Goal: Task Accomplishment & Management: Manage account settings

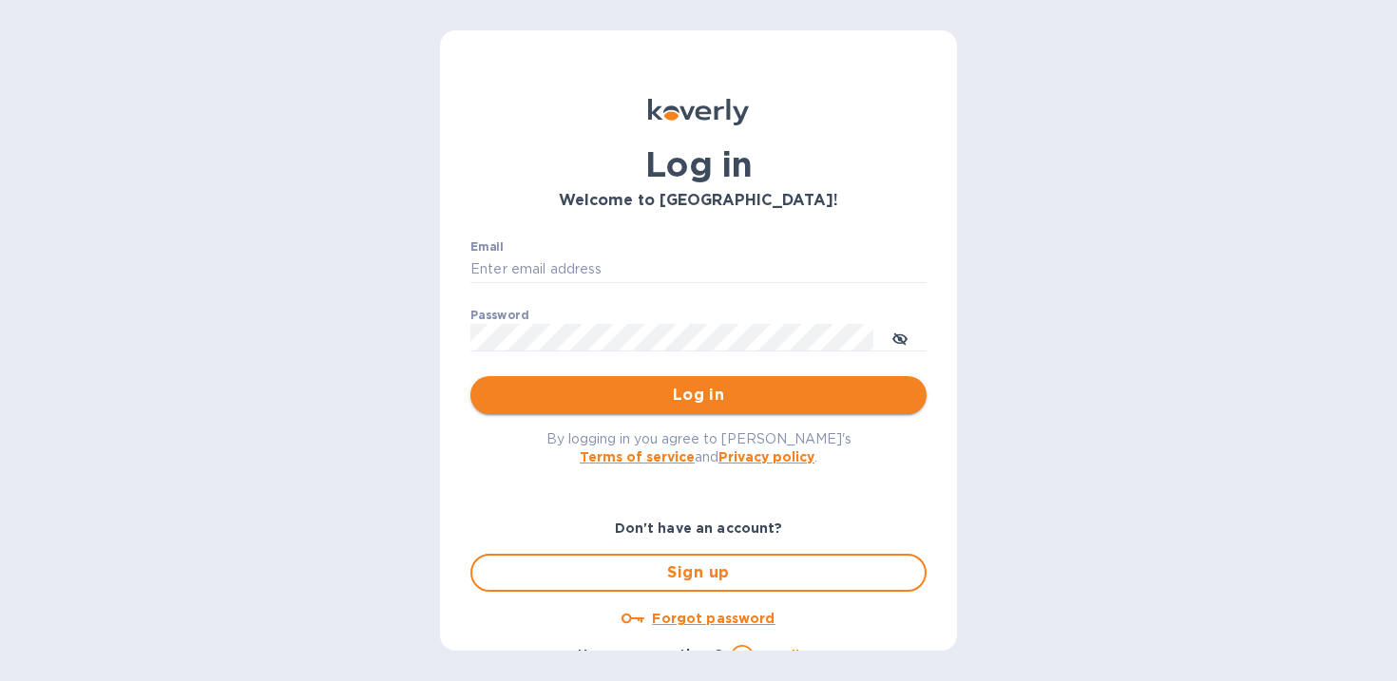
type input "[PERSON_NAME][EMAIL_ADDRESS][DOMAIN_NAME]"
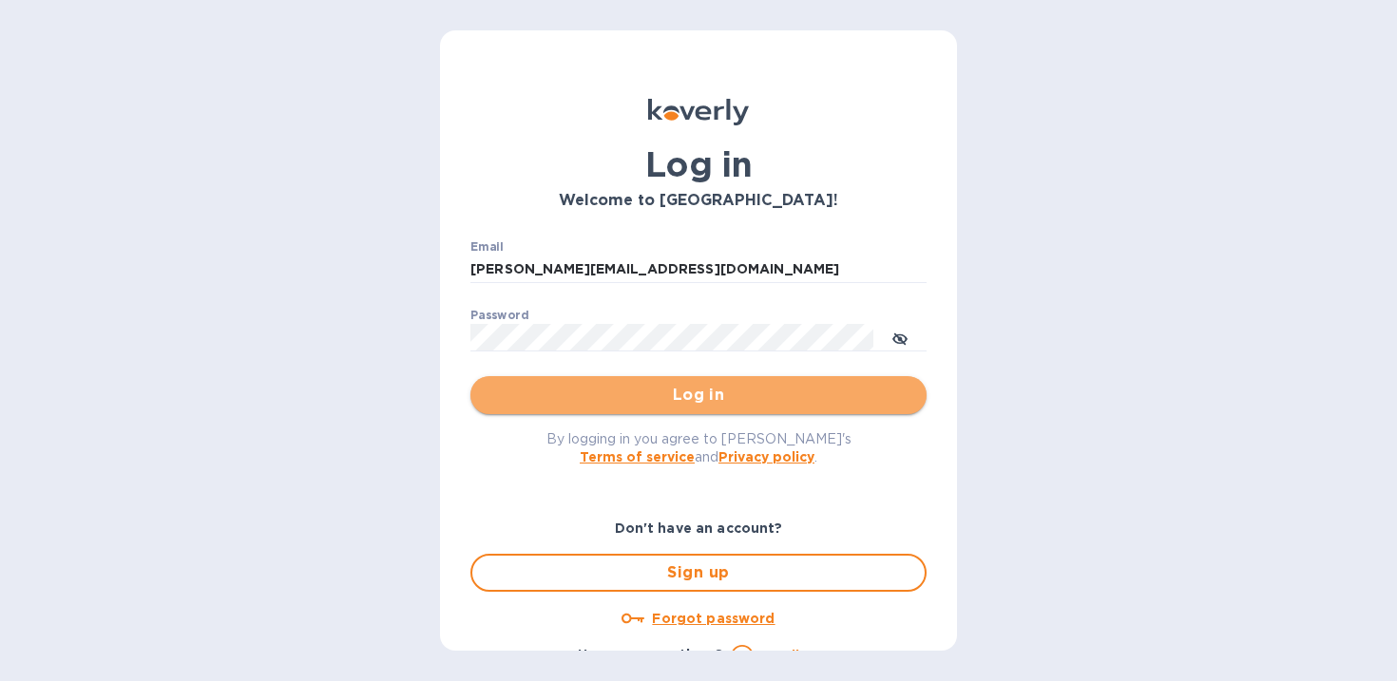
click at [729, 399] on span "Log in" at bounding box center [699, 395] width 426 height 23
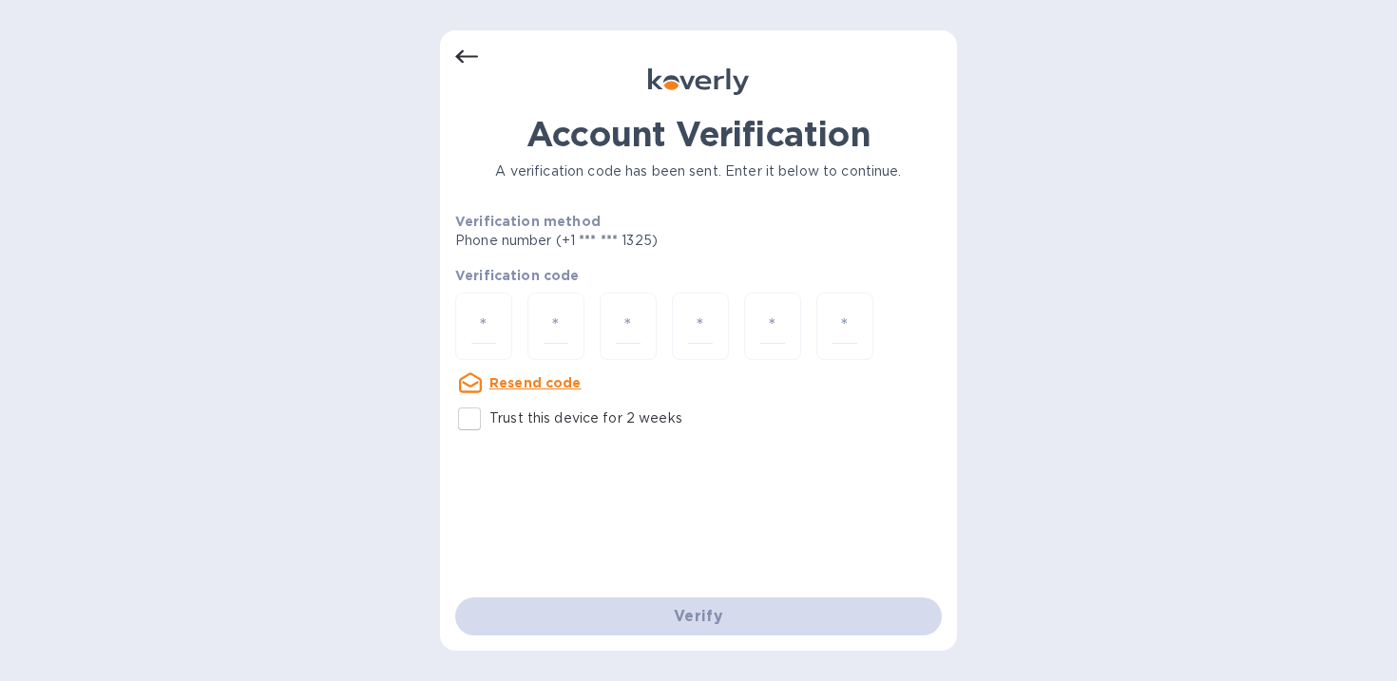
click at [513, 74] on div at bounding box center [698, 83] width 486 height 30
click at [478, 331] on input "number" at bounding box center [483, 326] width 25 height 35
type input "4"
type input "1"
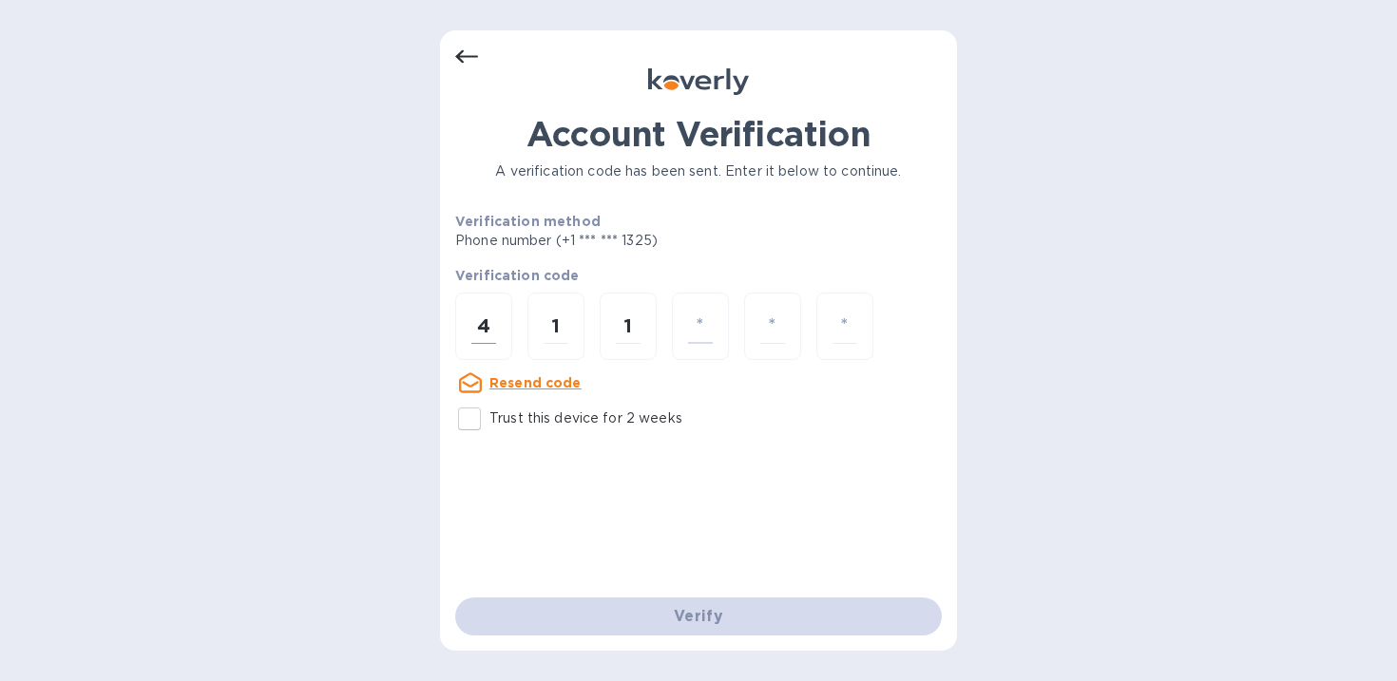
type input "7"
type input "5"
type input "1"
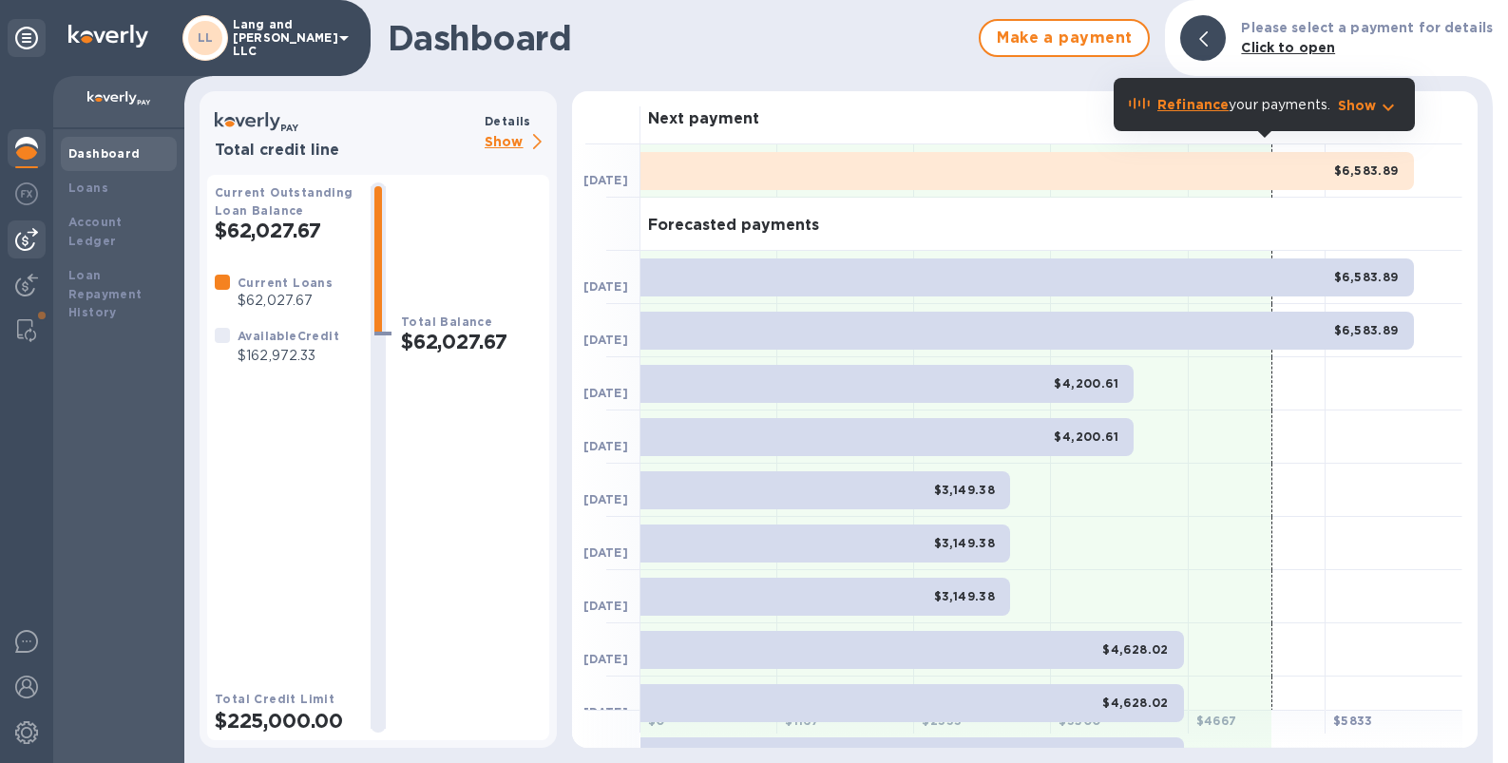
click at [37, 243] on img at bounding box center [26, 239] width 23 height 23
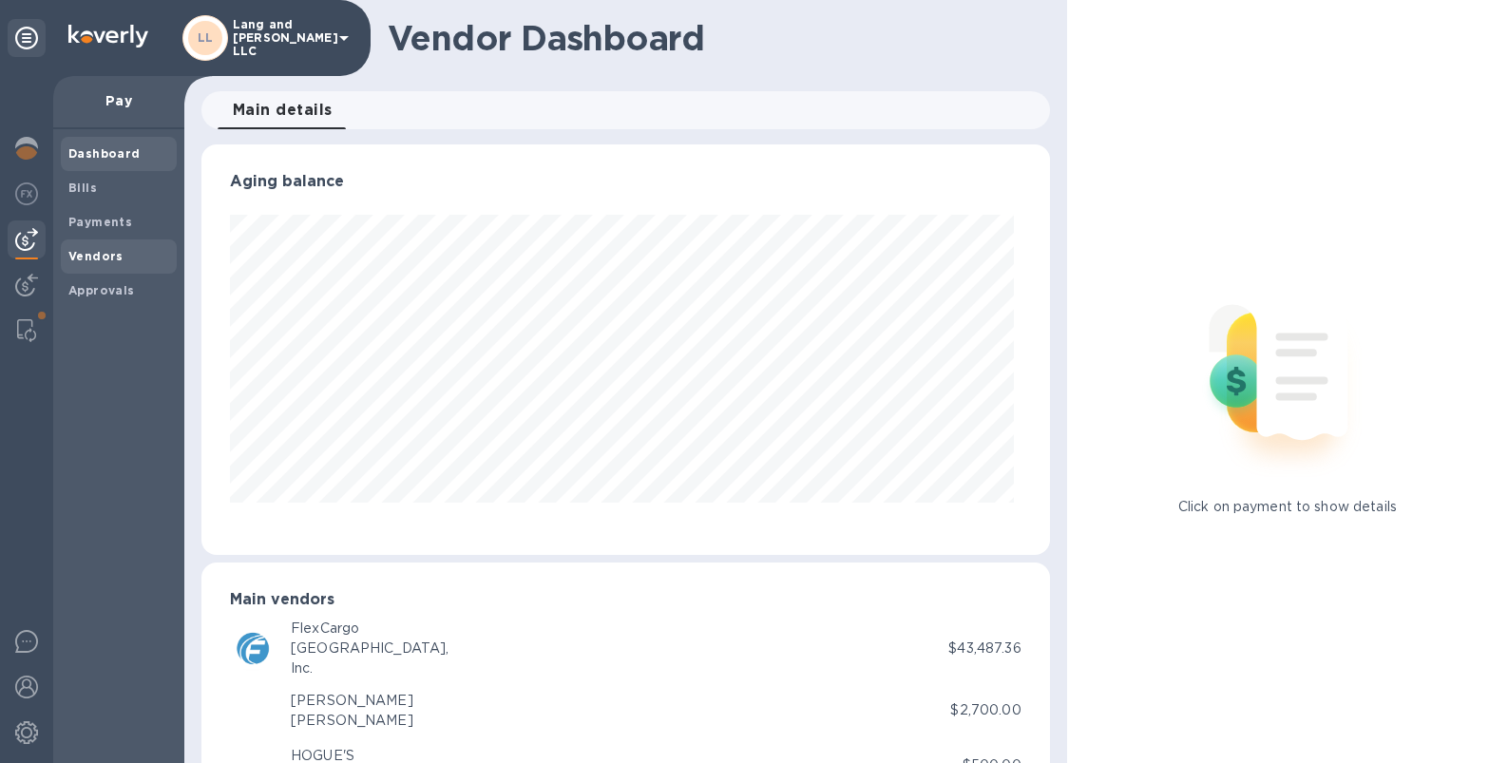
scroll to position [410, 840]
click at [106, 224] on b "Payments" at bounding box center [100, 222] width 64 height 14
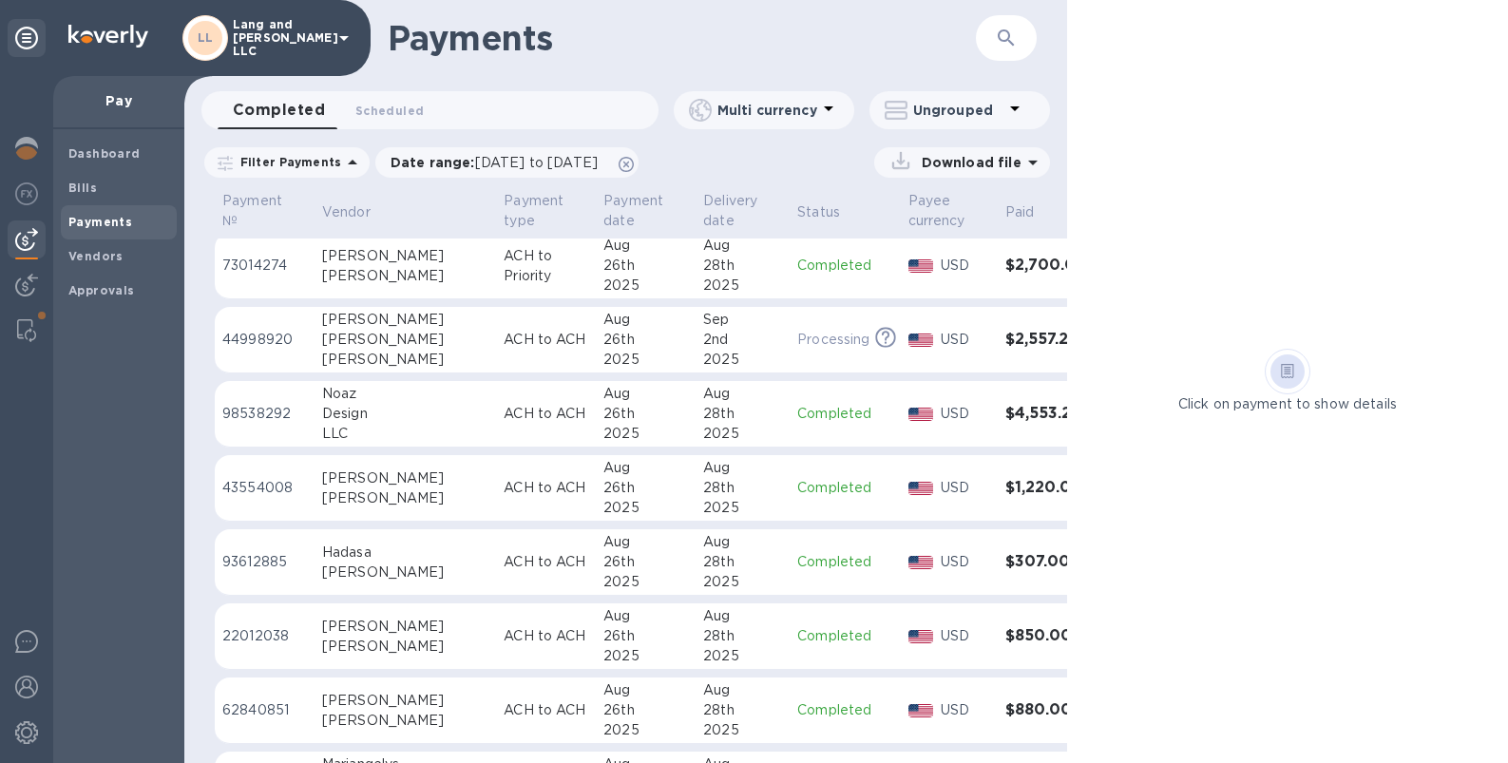
scroll to position [854, 0]
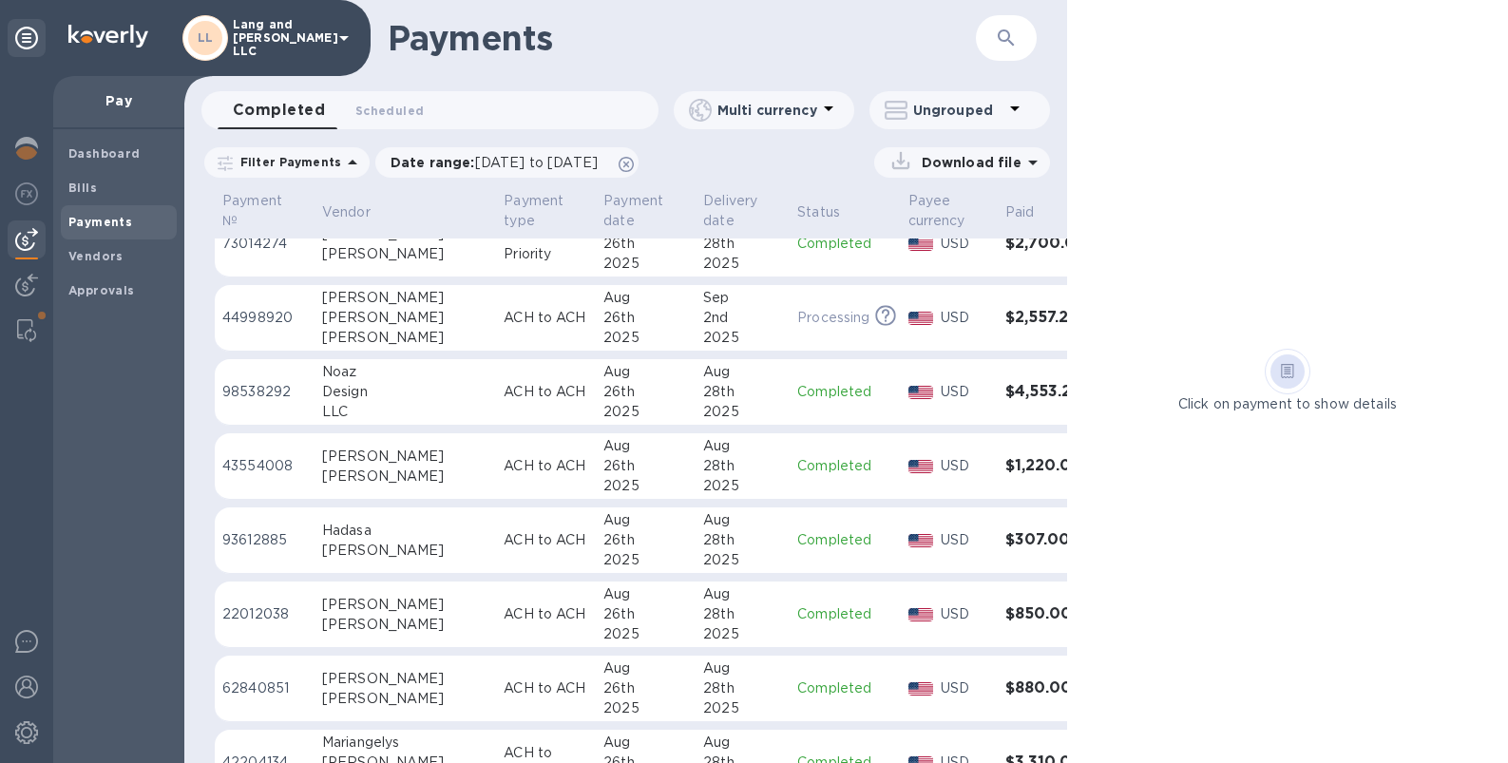
click at [603, 391] on div "26th" at bounding box center [645, 392] width 85 height 20
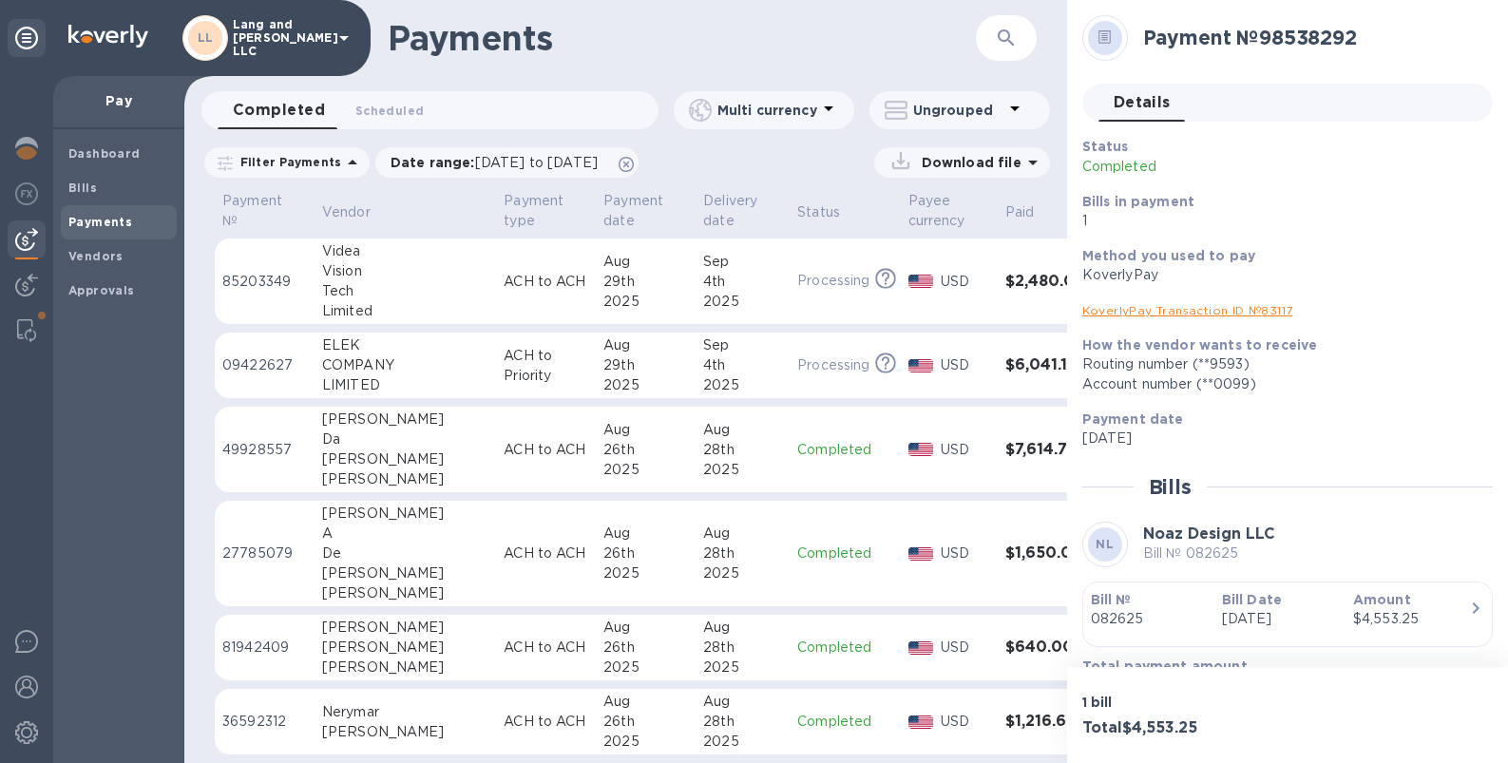
click at [797, 458] on p "Completed" at bounding box center [844, 450] width 95 height 20
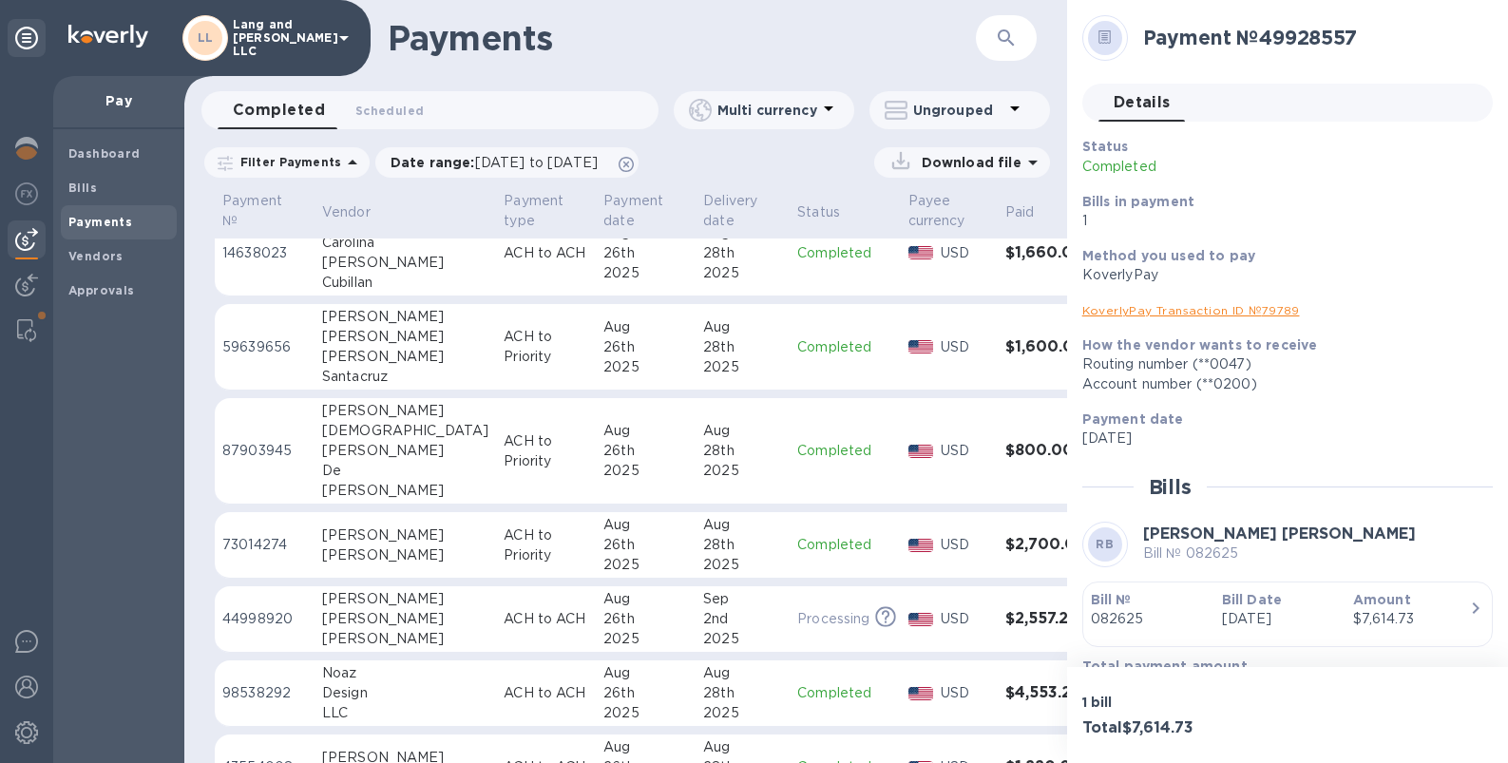
scroll to position [554, 0]
click at [603, 620] on div "26th" at bounding box center [645, 618] width 85 height 20
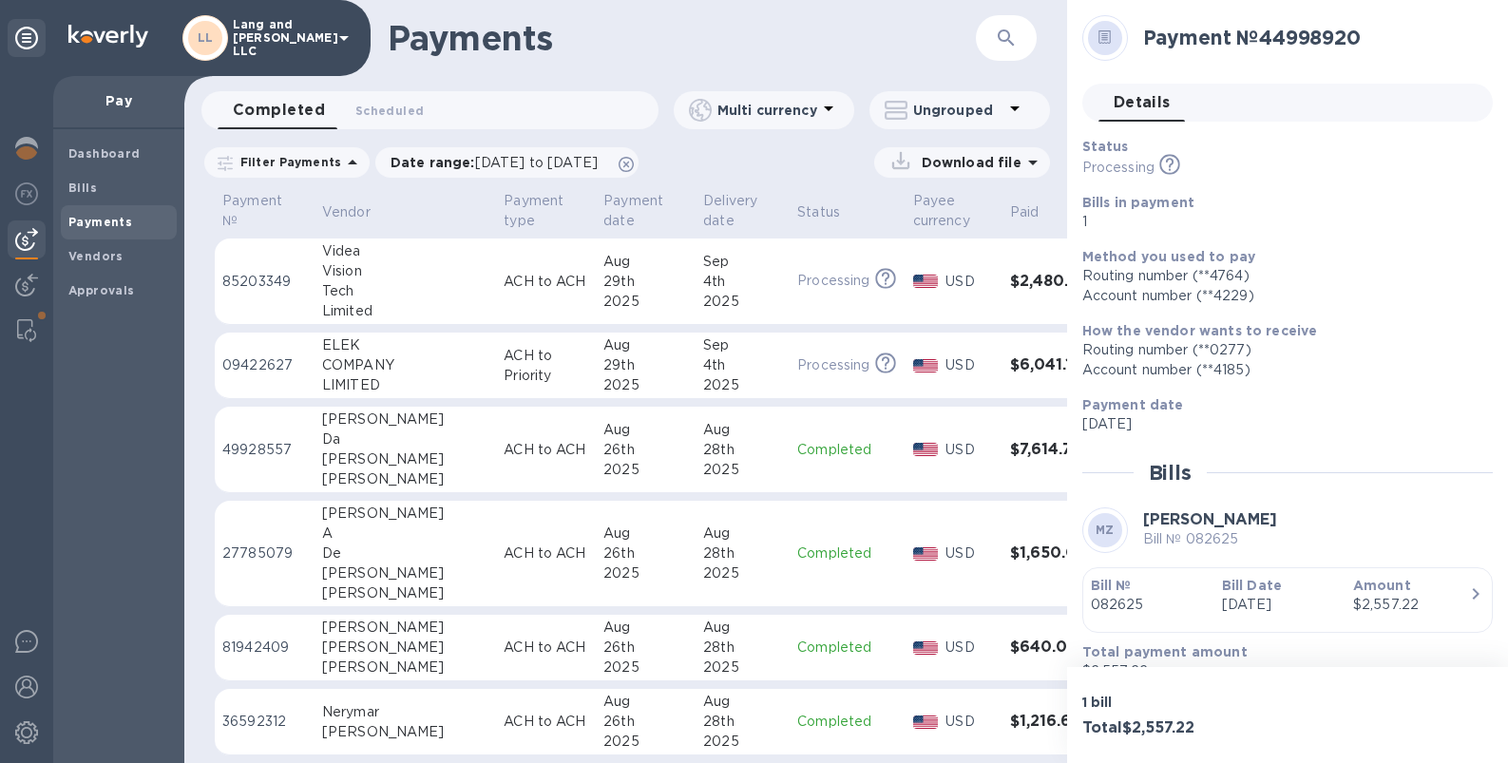
click at [703, 440] on div "28th" at bounding box center [742, 450] width 79 height 20
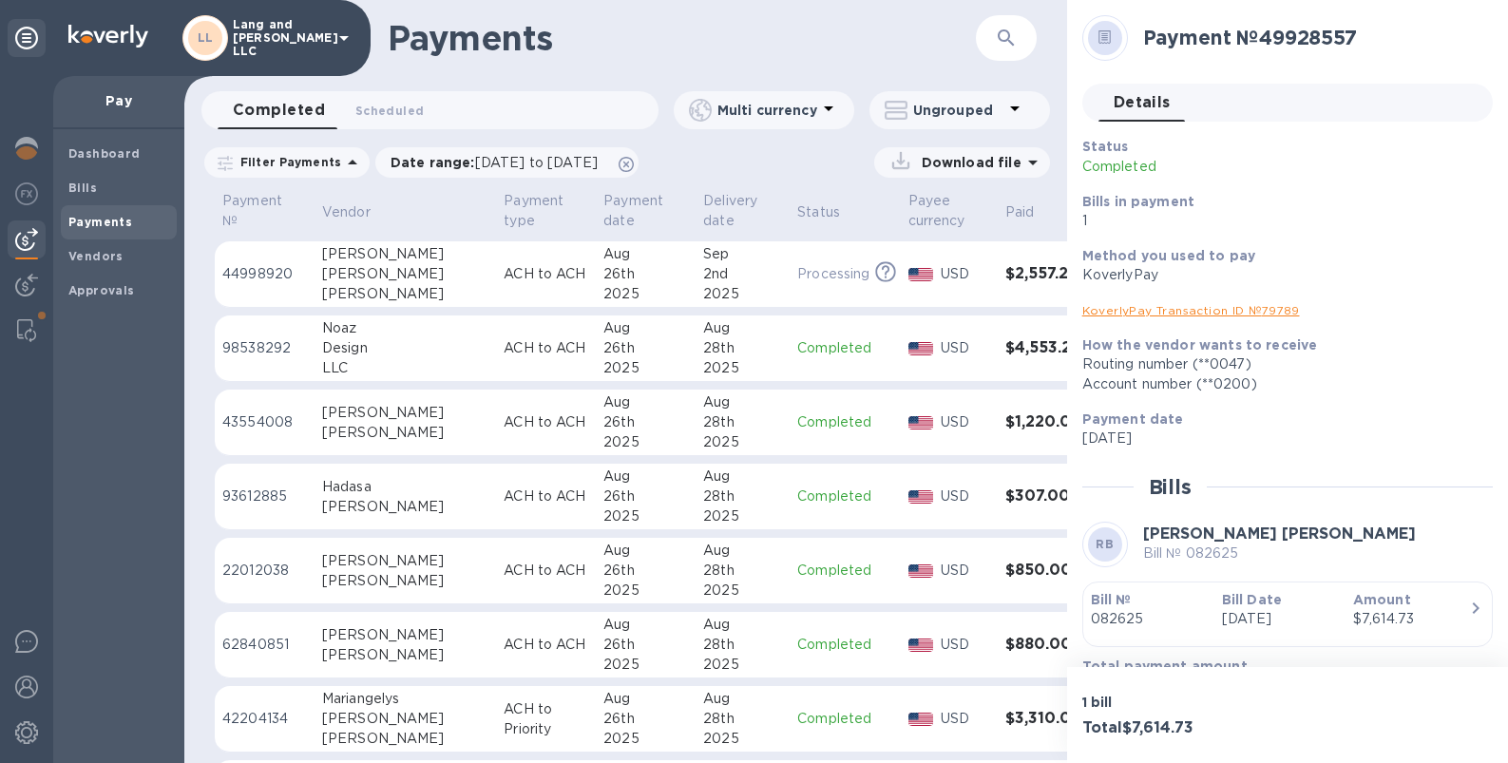
scroll to position [905, 0]
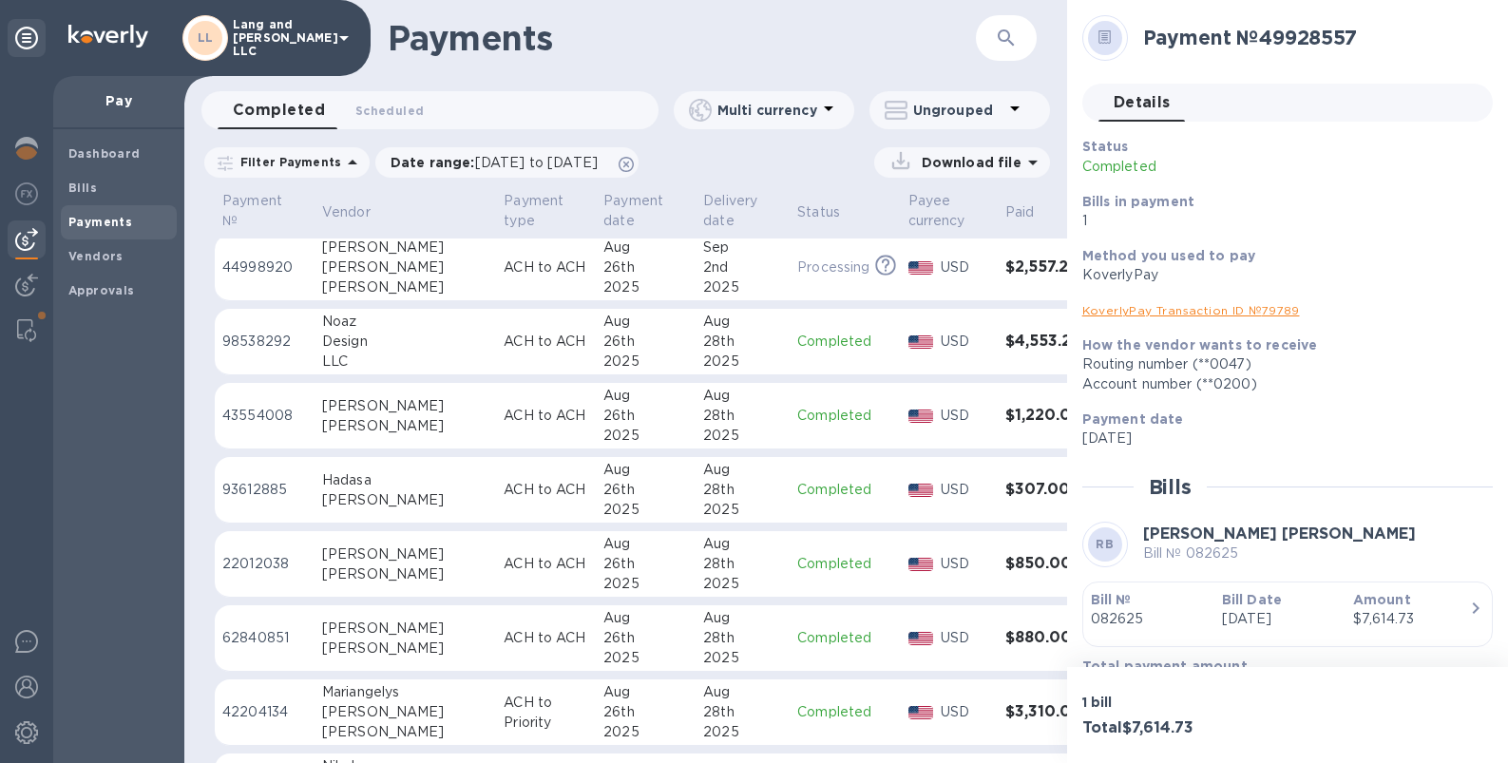
click at [791, 430] on td "Completed" at bounding box center [845, 416] width 110 height 67
click at [703, 342] on div "28th" at bounding box center [742, 342] width 79 height 20
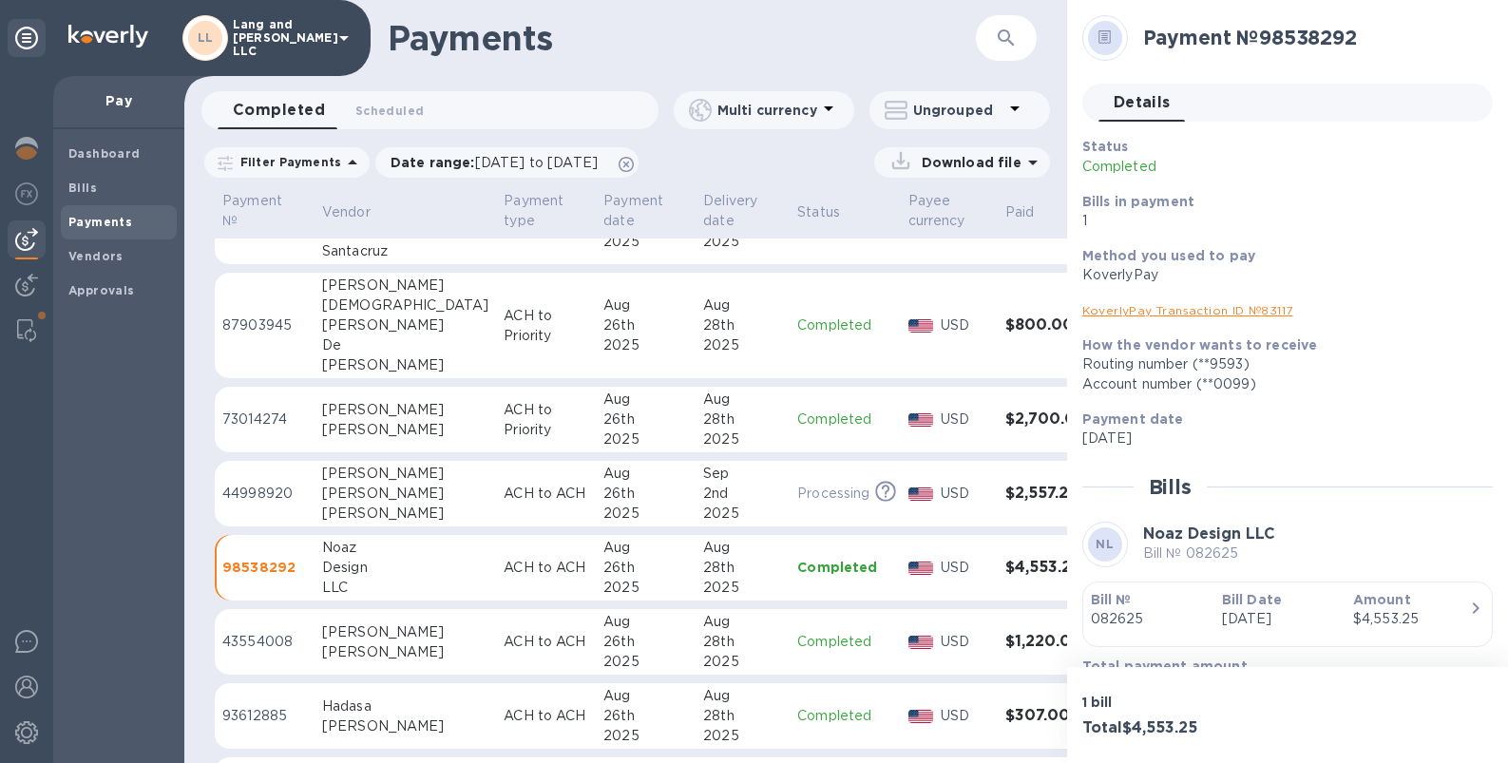
scroll to position [670, 0]
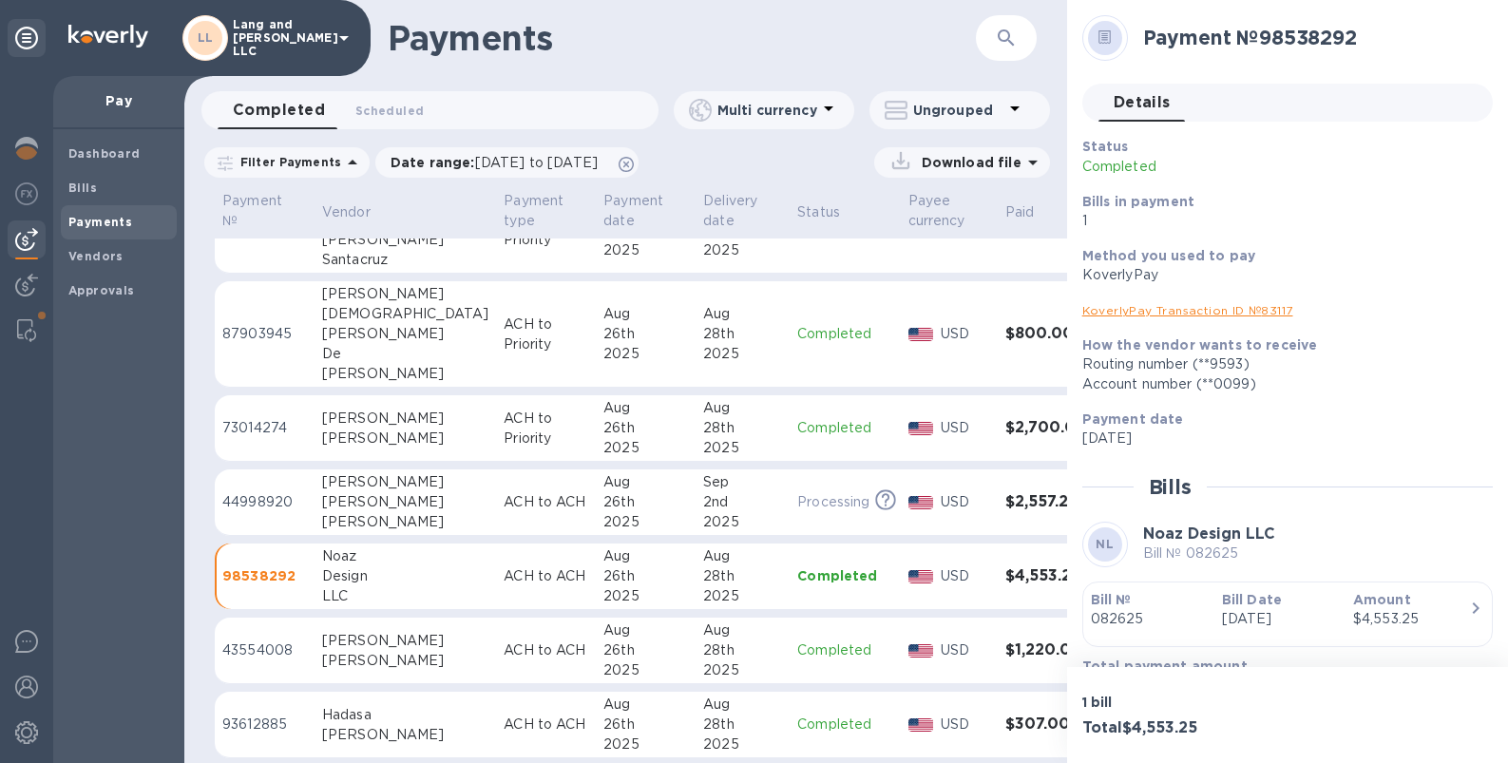
click at [504, 497] on p "ACH to ACH" at bounding box center [546, 502] width 85 height 20
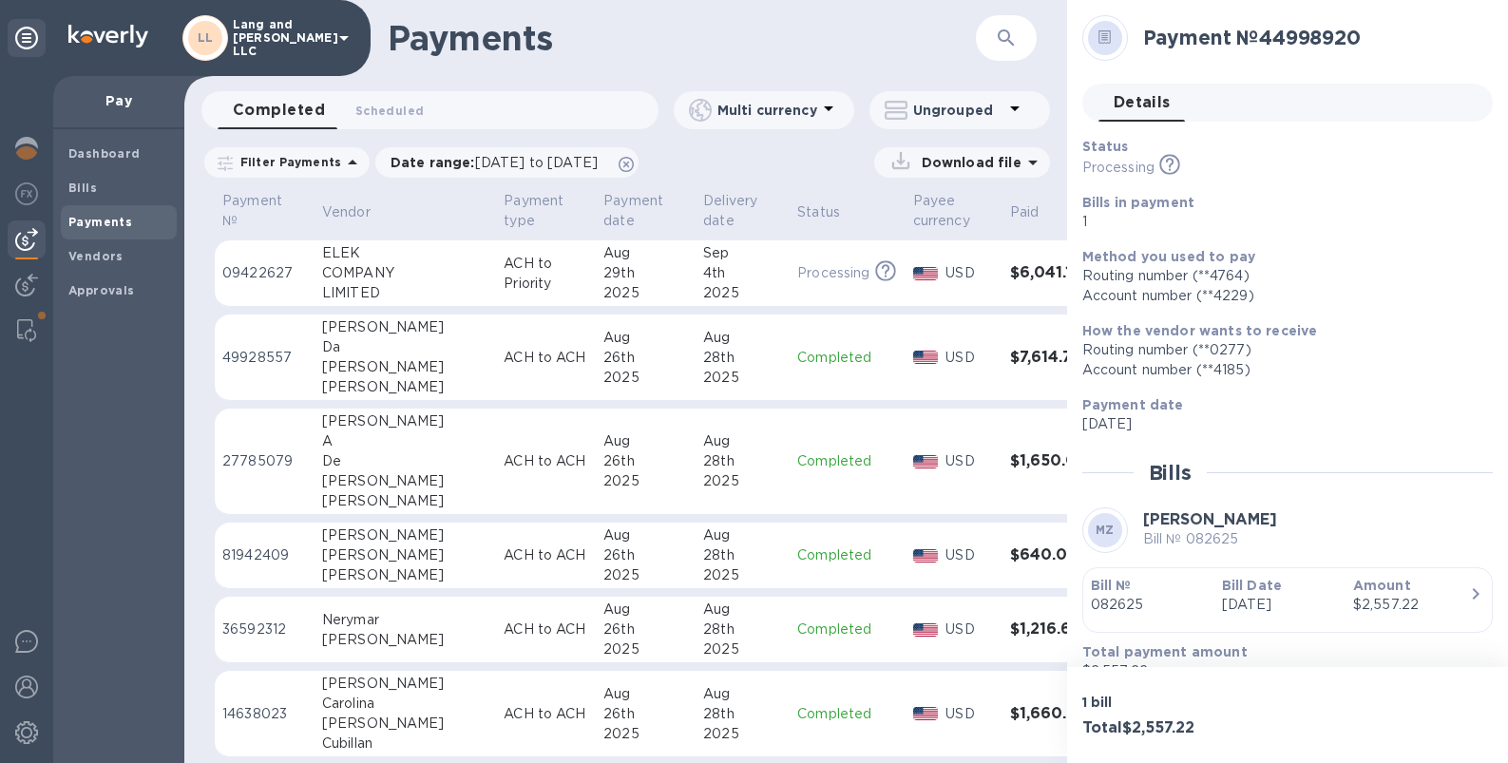
scroll to position [90, 0]
click at [603, 365] on div "26th" at bounding box center [645, 360] width 85 height 20
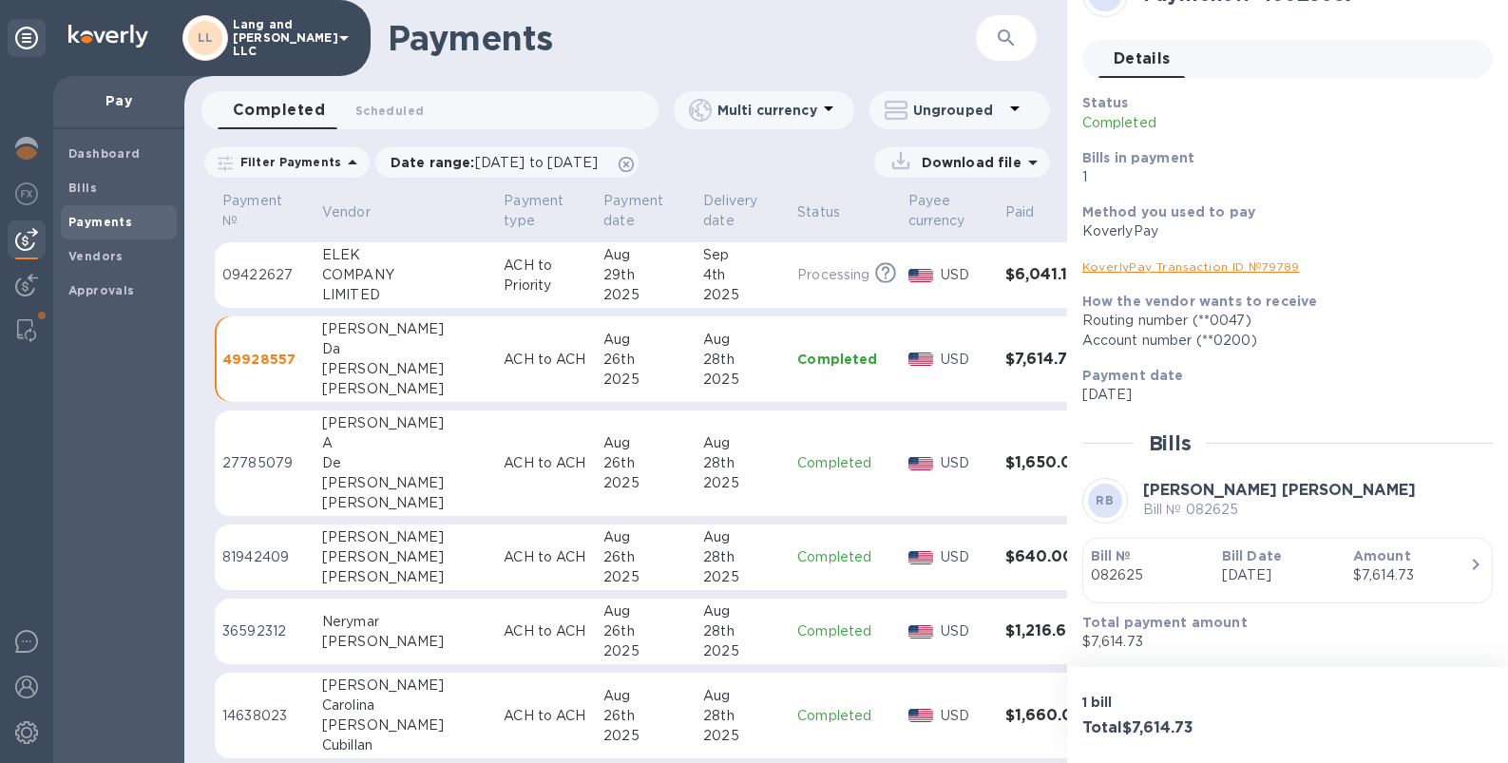
scroll to position [33, 0]
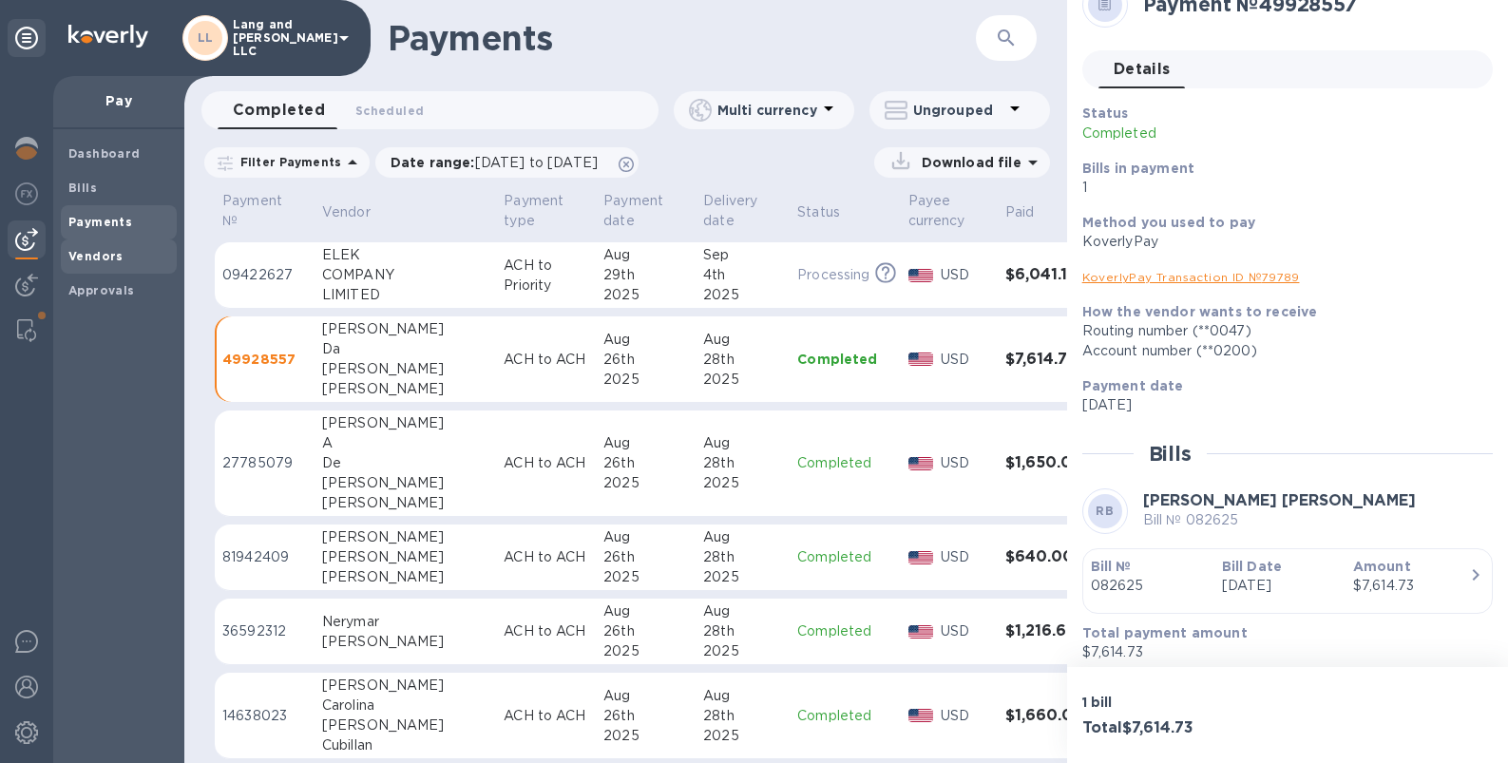
click at [99, 259] on b "Vendors" at bounding box center [95, 256] width 55 height 14
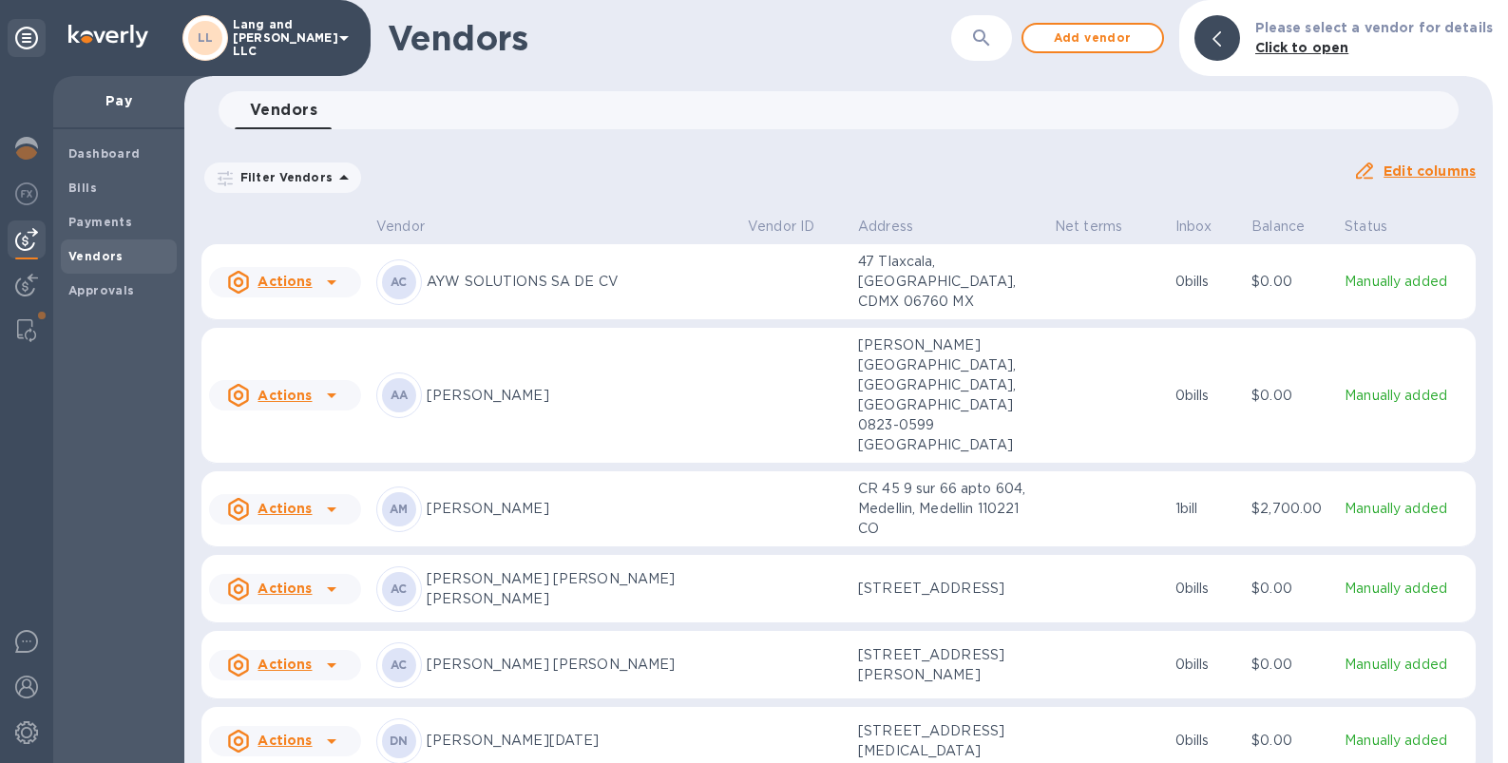
click at [993, 32] on icon "button" at bounding box center [981, 38] width 23 height 23
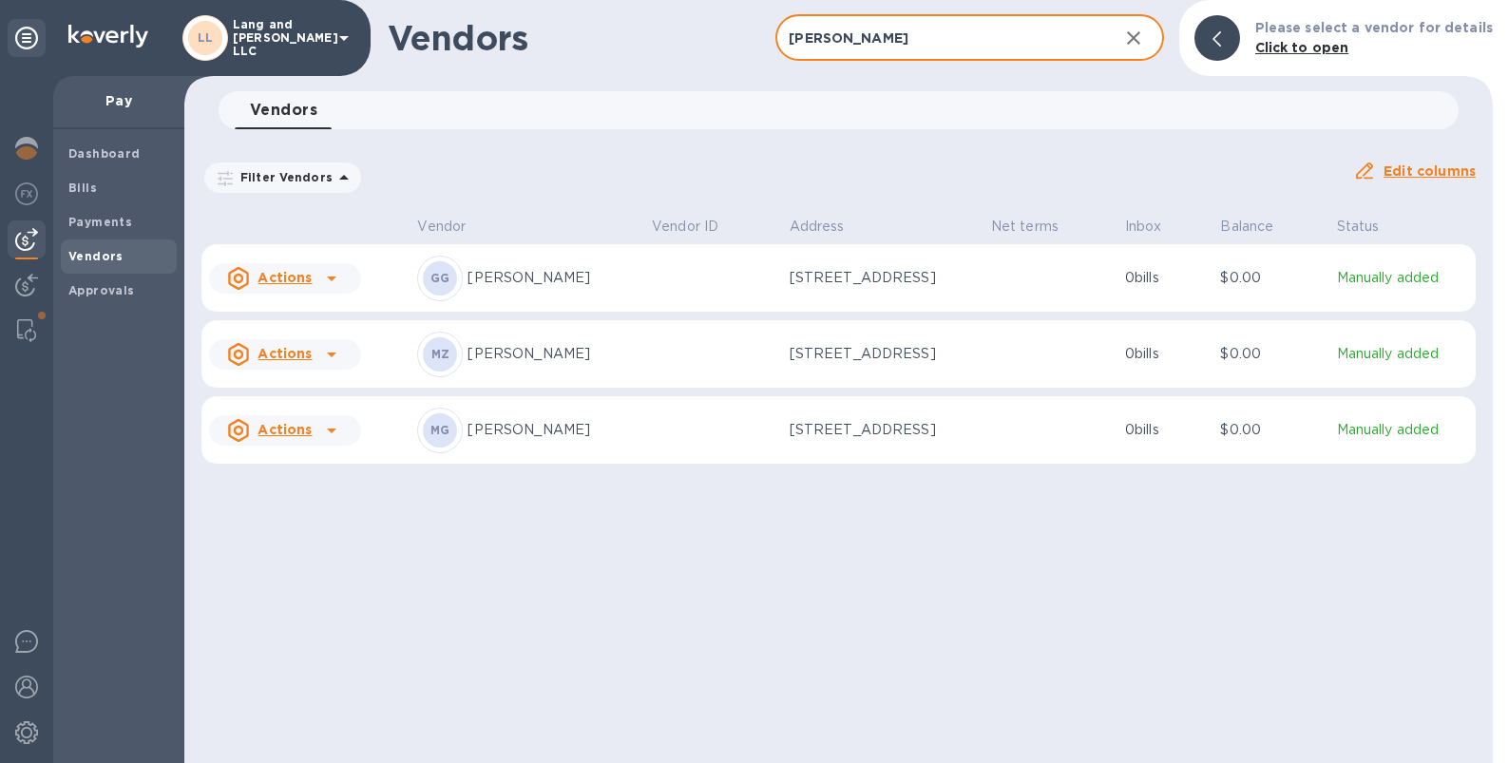
type input "[PERSON_NAME]"
click at [524, 279] on p "[PERSON_NAME]" at bounding box center [551, 278] width 169 height 20
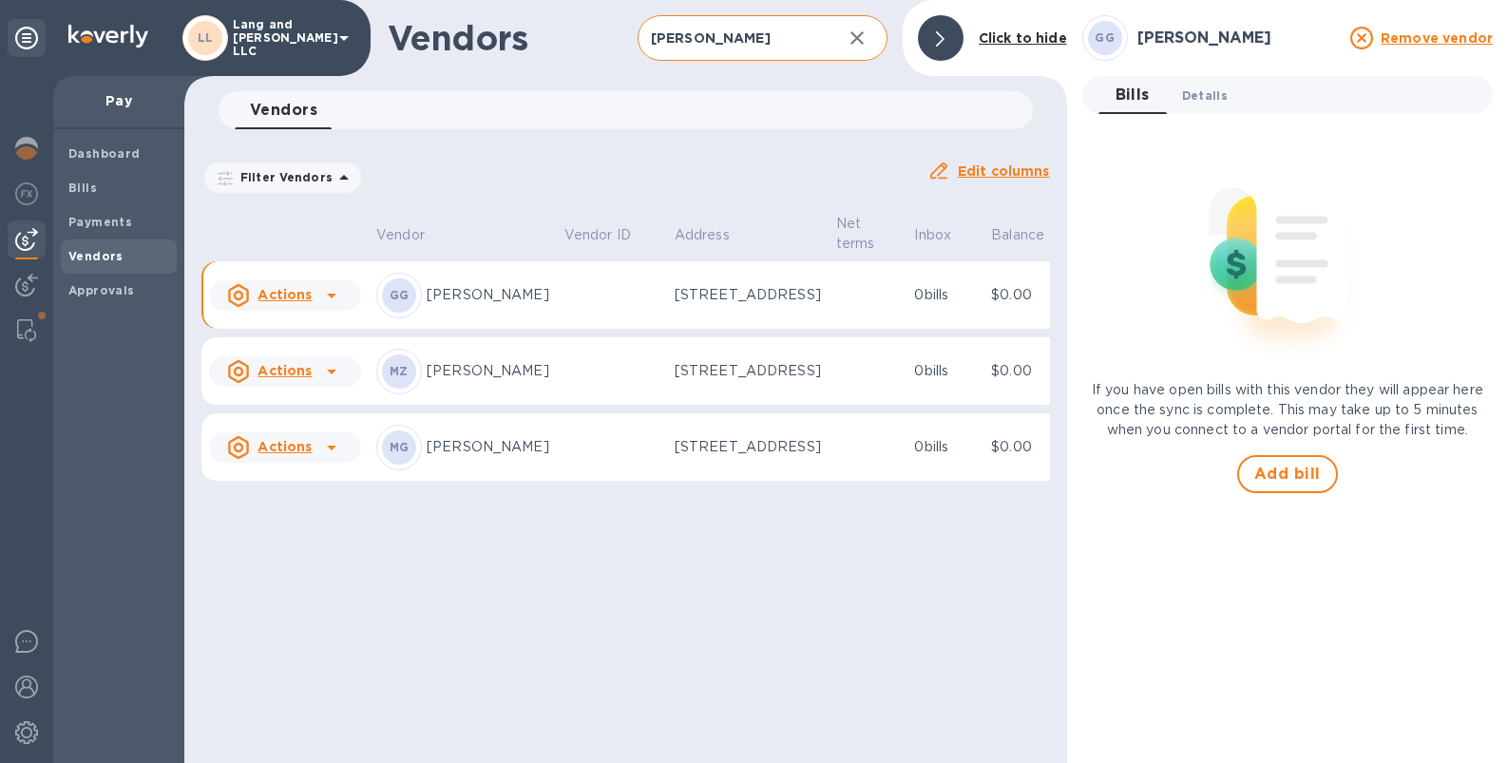
click at [1200, 101] on span "Details 0" at bounding box center [1205, 96] width 46 height 20
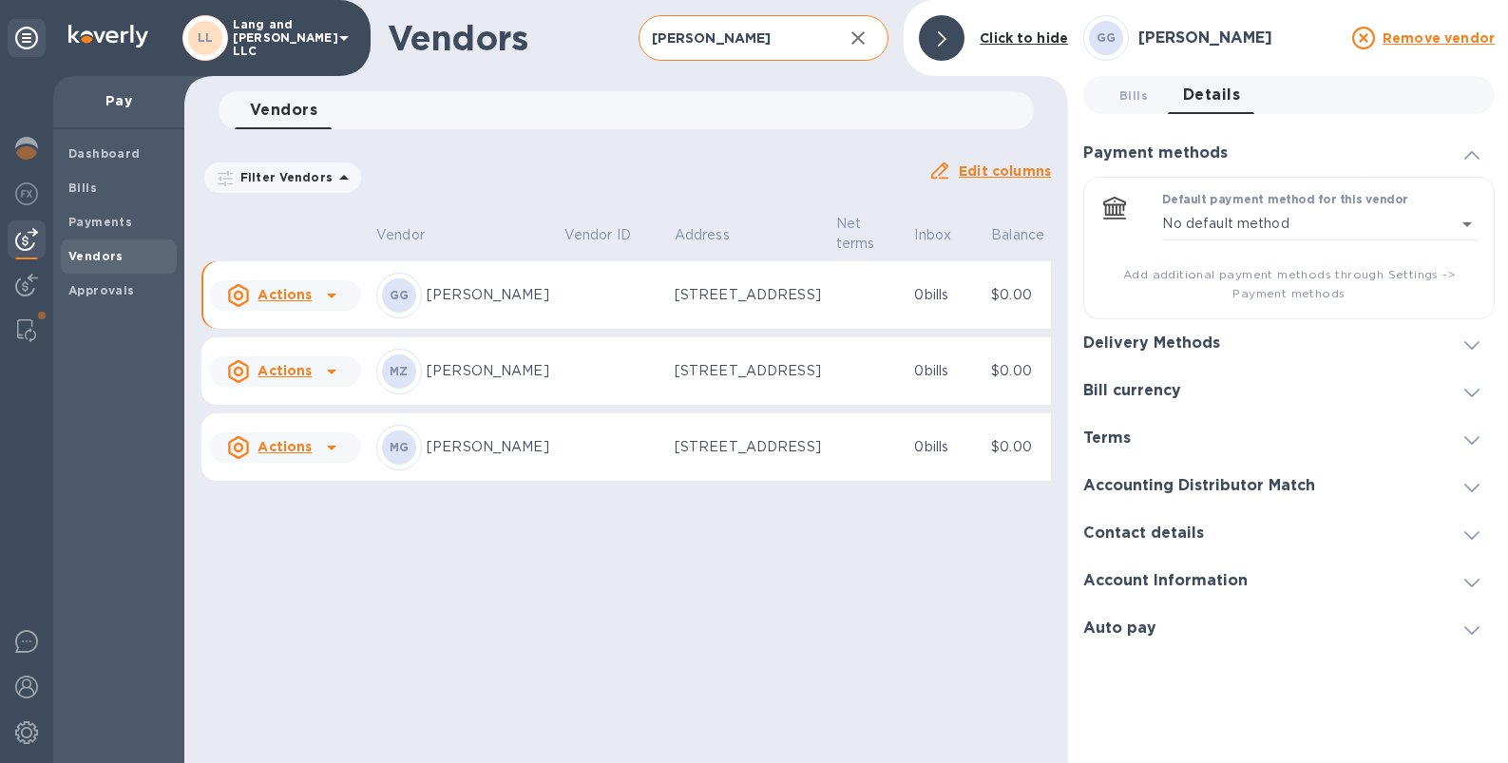
click at [1171, 398] on h3 "Bill currency" at bounding box center [1132, 391] width 98 height 18
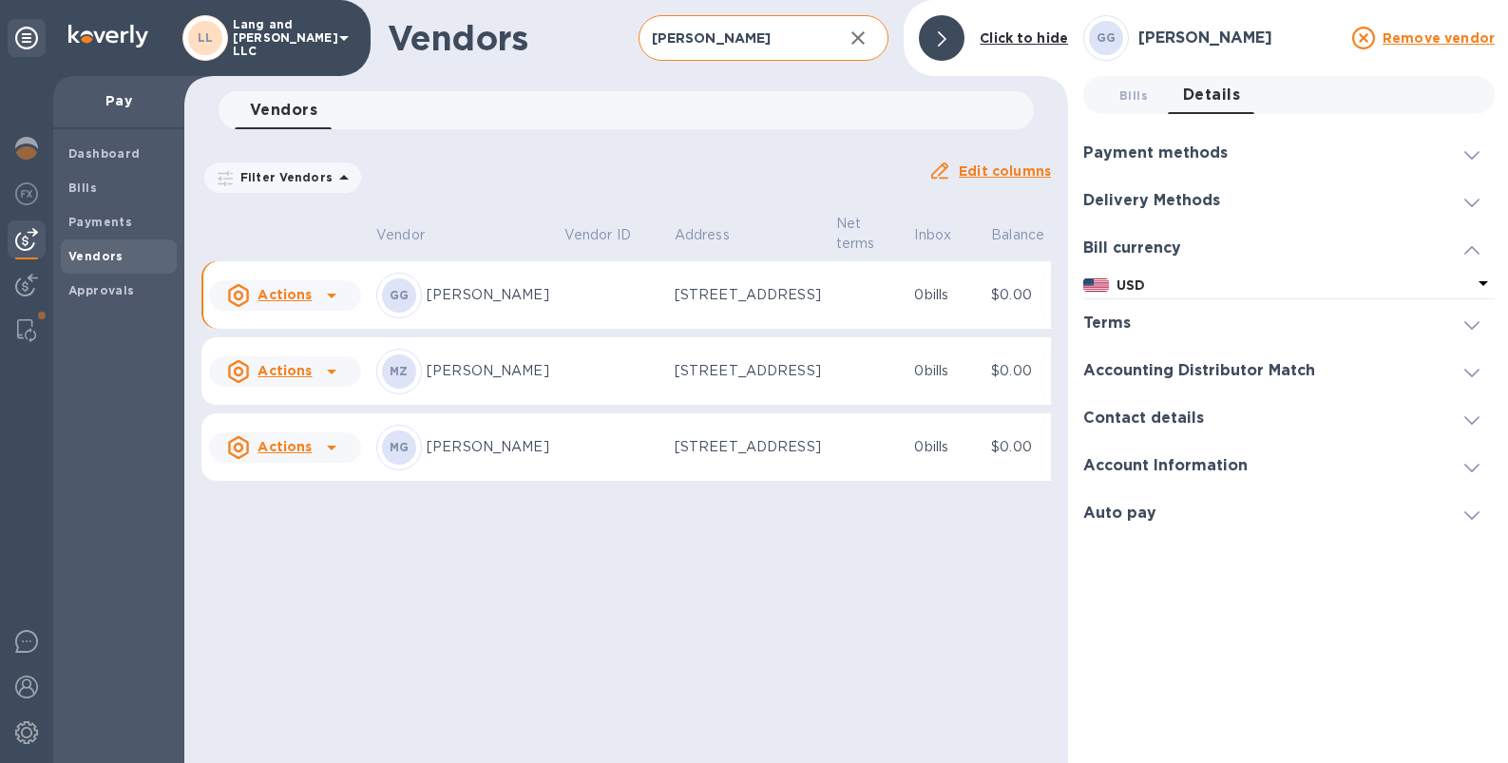
click at [1156, 171] on div "Payment methods" at bounding box center [1288, 153] width 411 height 48
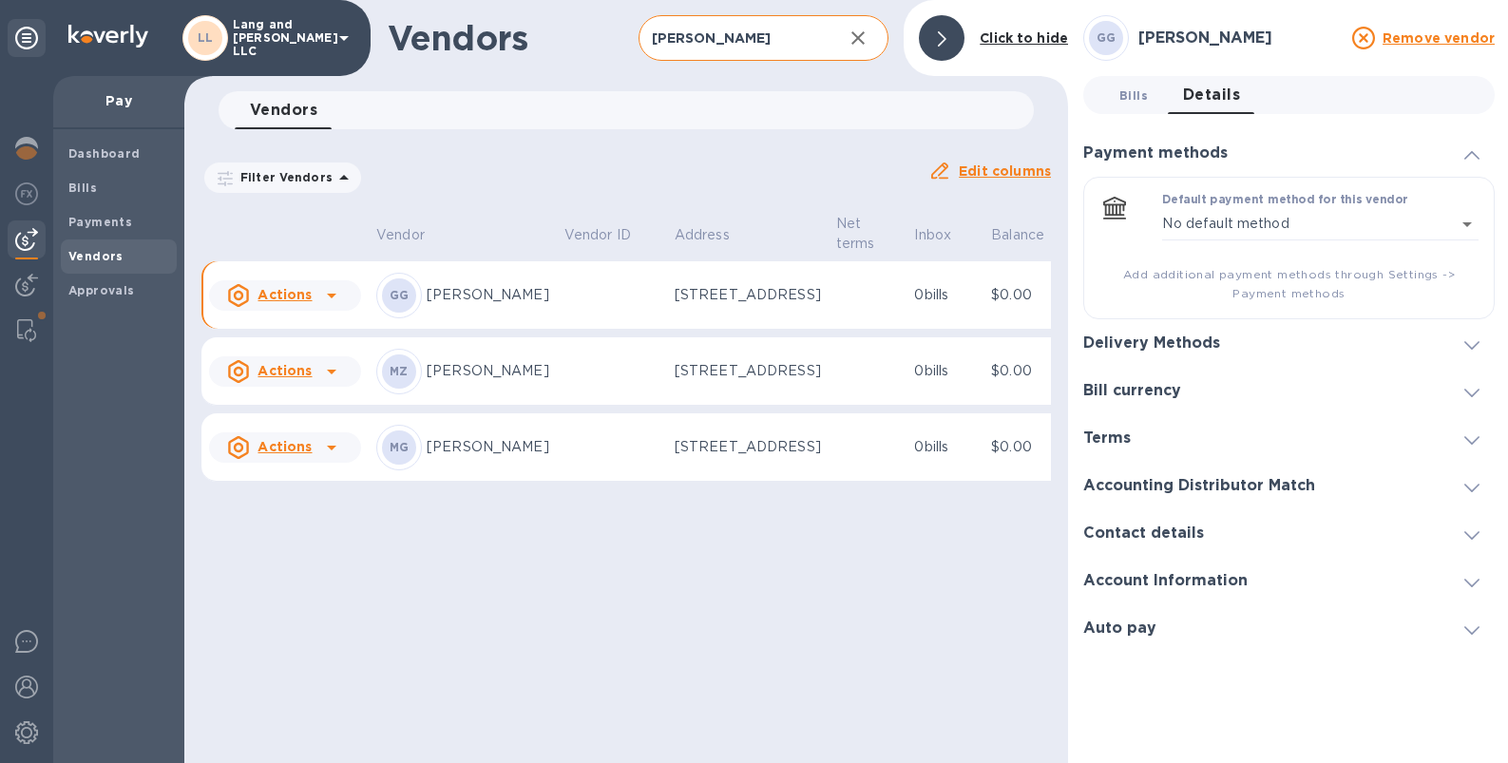
click at [1134, 96] on span "Bills 0" at bounding box center [1133, 96] width 29 height 20
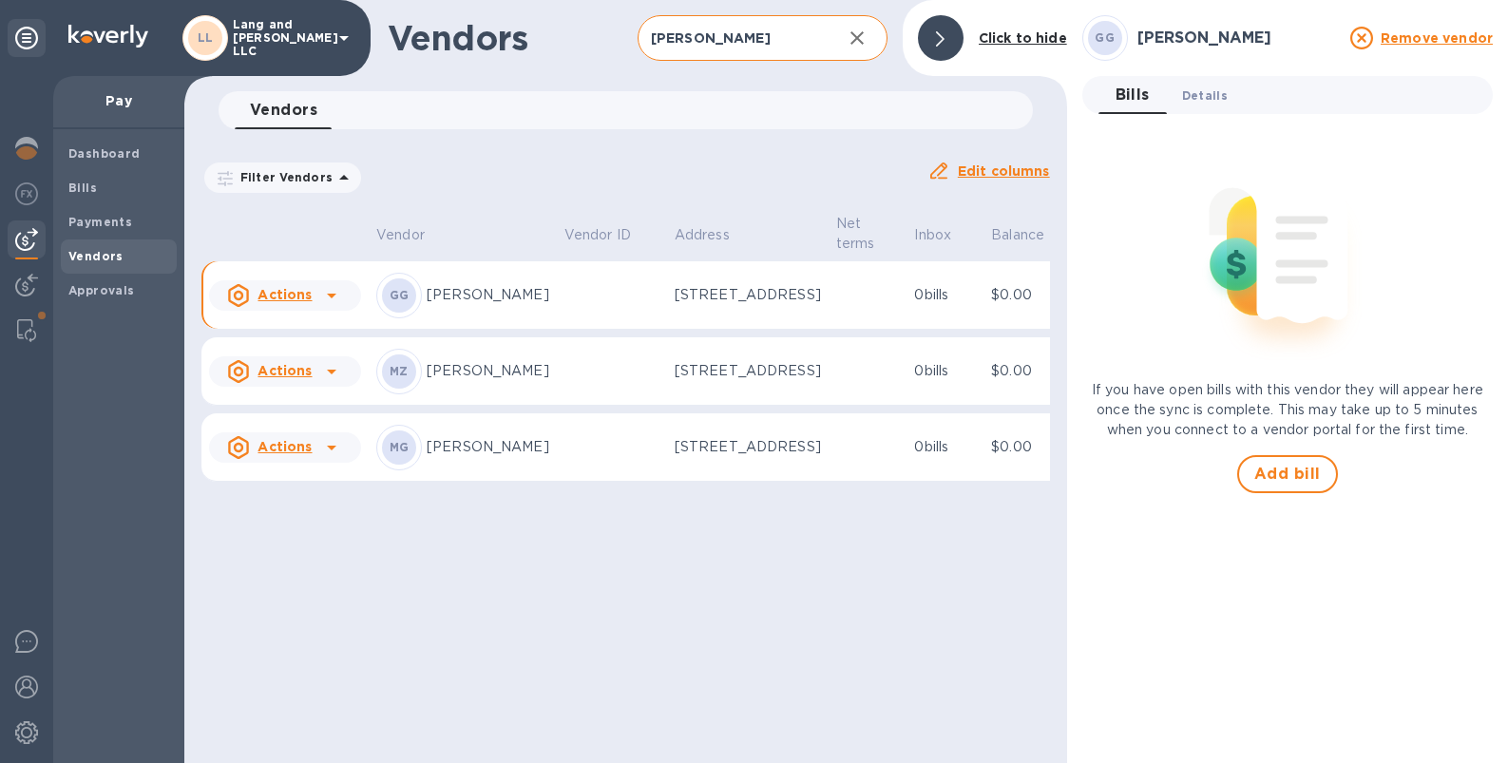
click at [1203, 90] on span "Details 0" at bounding box center [1205, 96] width 46 height 20
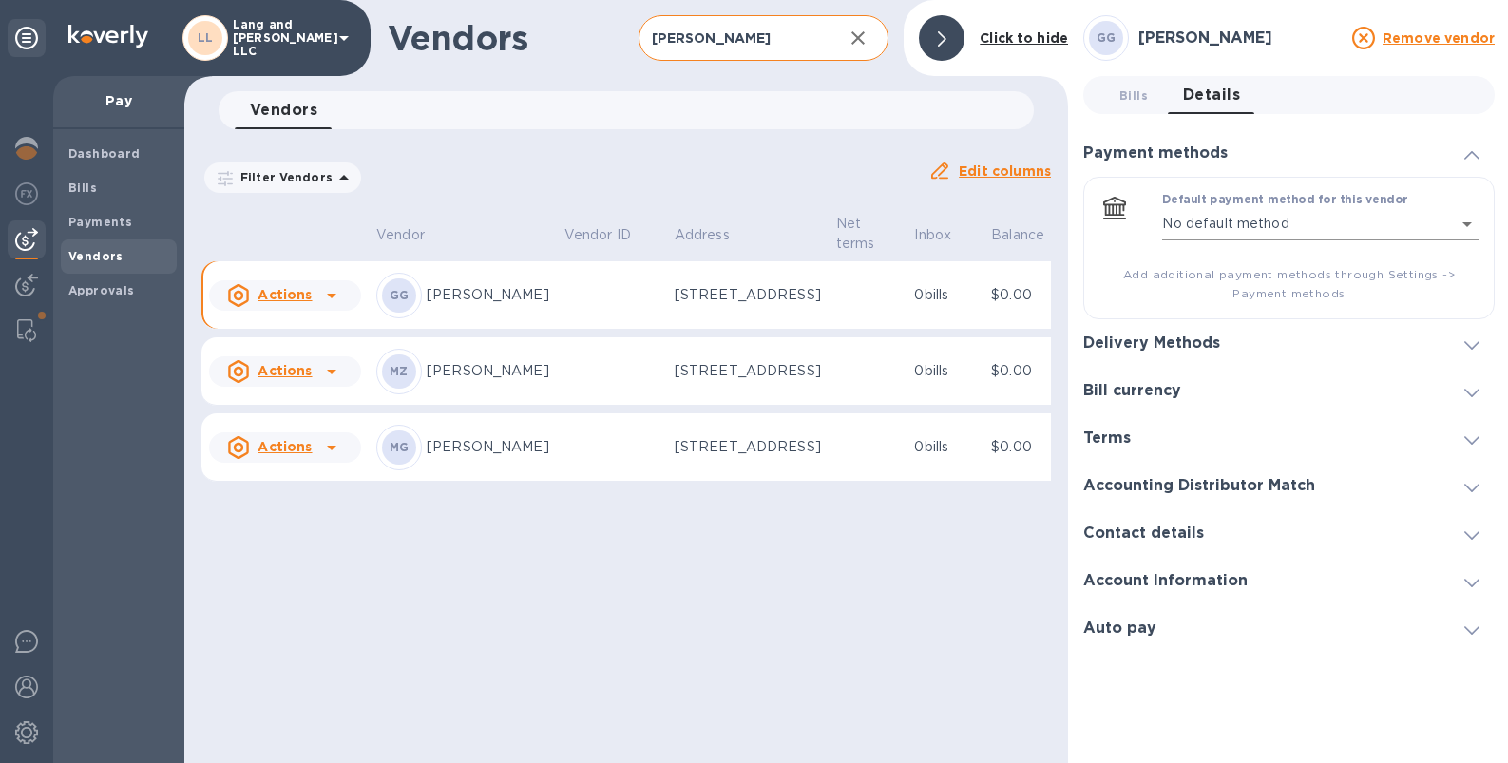
click at [1215, 218] on body "[PERSON_NAME] and [PERSON_NAME] LLC Pay Dashboard Bills Payments Vendors Approv…" at bounding box center [754, 381] width 1508 height 763
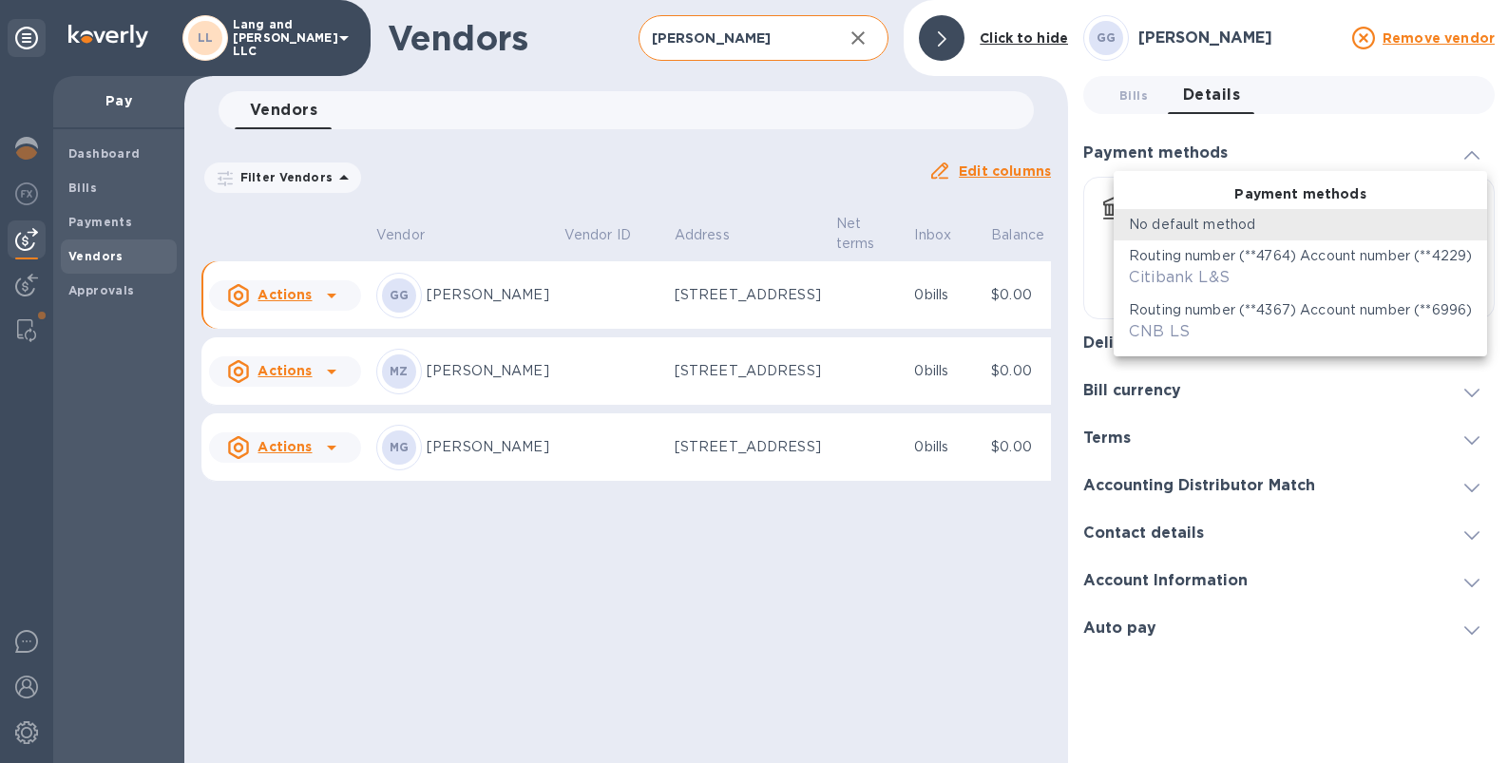
click at [1096, 277] on div at bounding box center [754, 381] width 1508 height 763
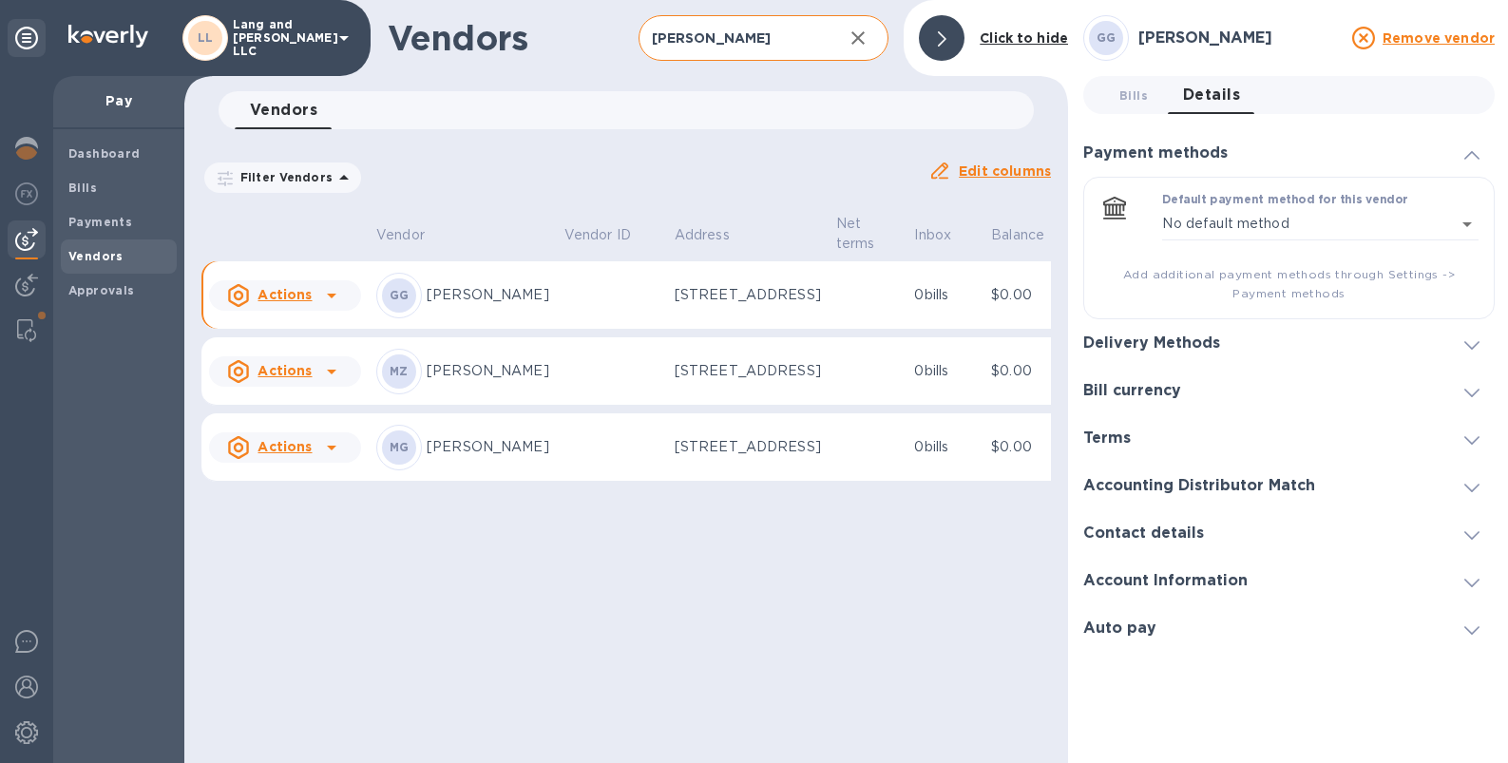
click at [1139, 342] on h3 "Delivery Methods" at bounding box center [1151, 343] width 137 height 18
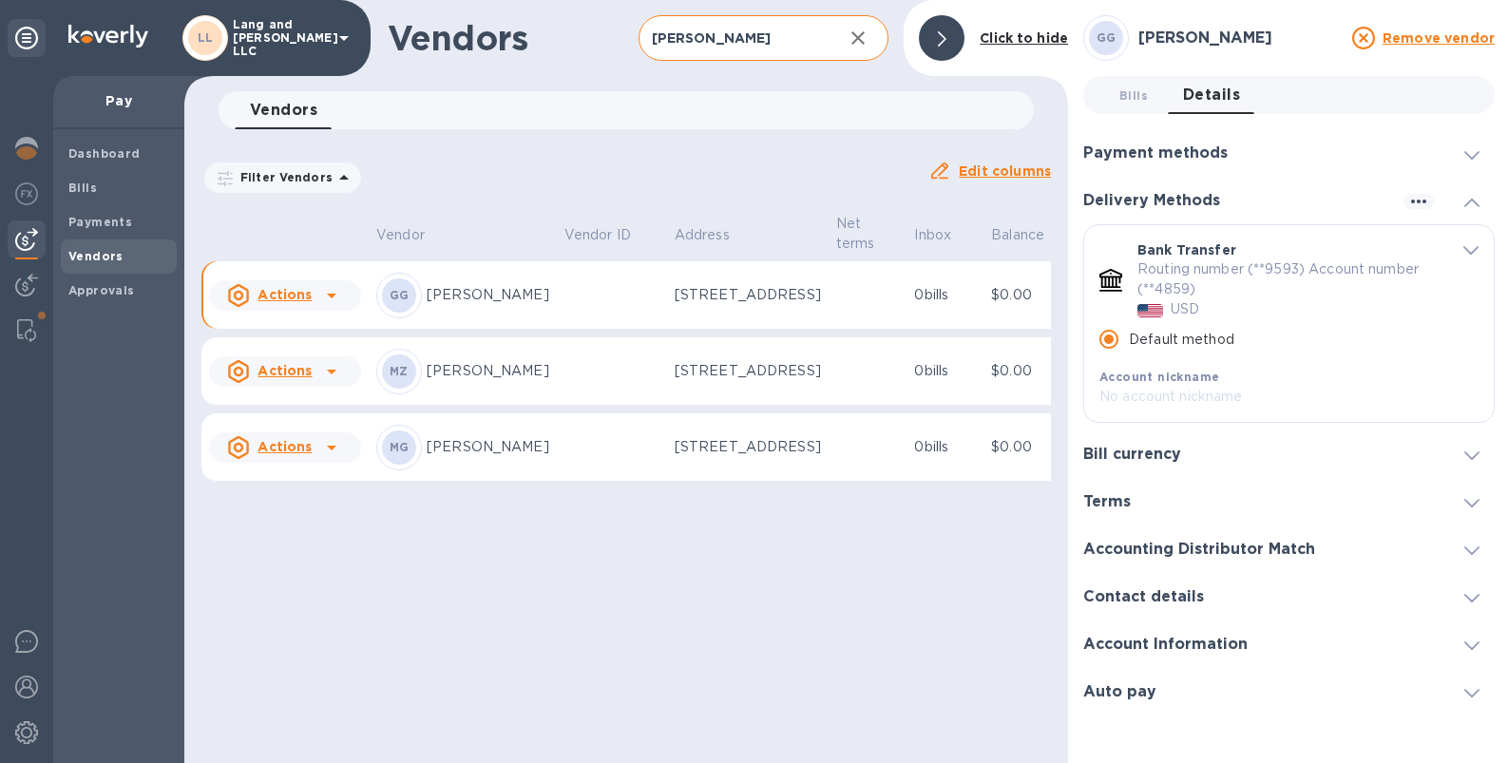
click at [1184, 282] on p "Routing number (**9593) Account number (**4859)" at bounding box center [1284, 279] width 295 height 40
click at [1396, 246] on icon "default-method" at bounding box center [1470, 250] width 15 height 9
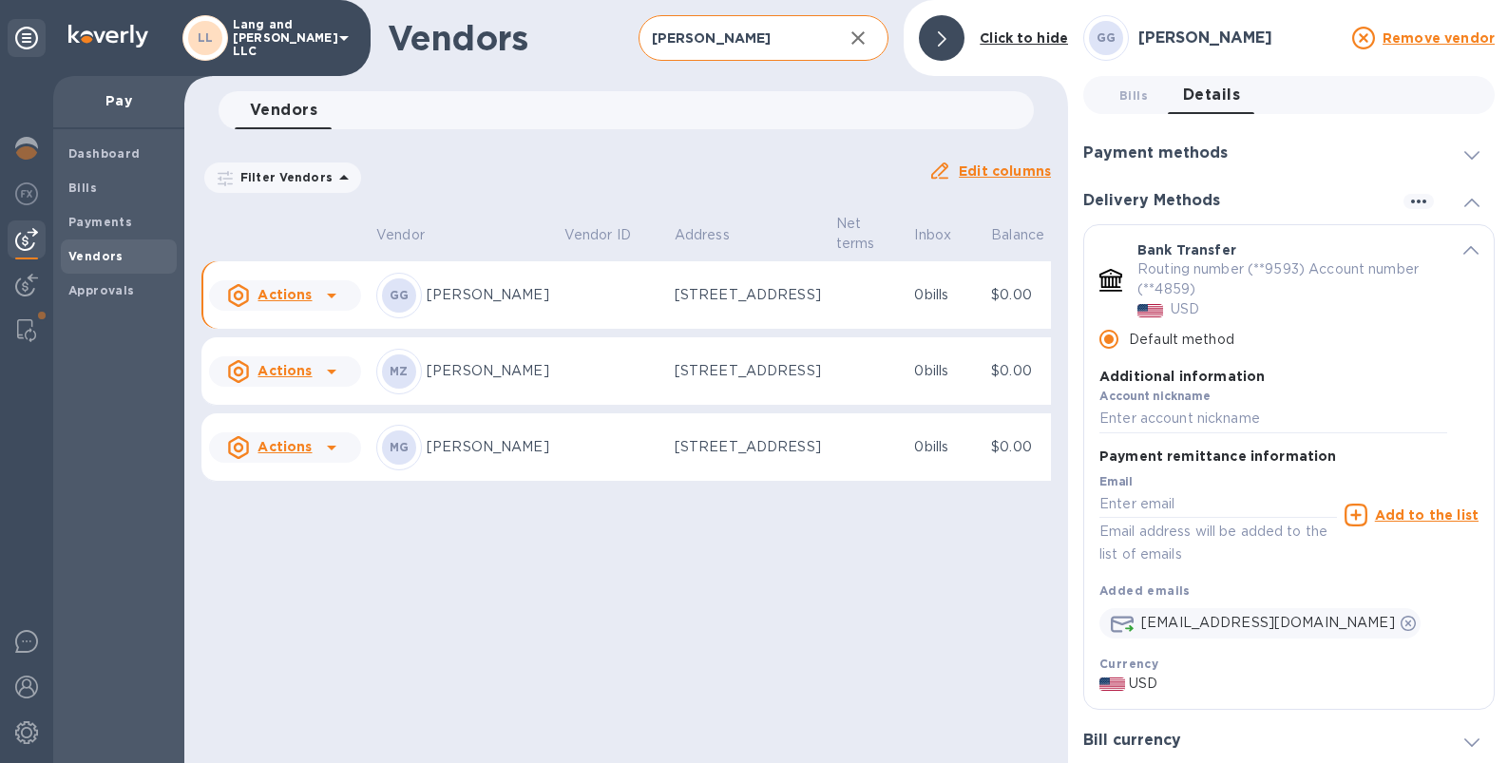
click at [1396, 258] on div "Bank Transfer Routing number (**9593) Account number (**4859) USD Default metho…" at bounding box center [1289, 338] width 410 height 227
click at [1299, 266] on p "Routing number (**9593) Account number (**4859)" at bounding box center [1284, 279] width 295 height 40
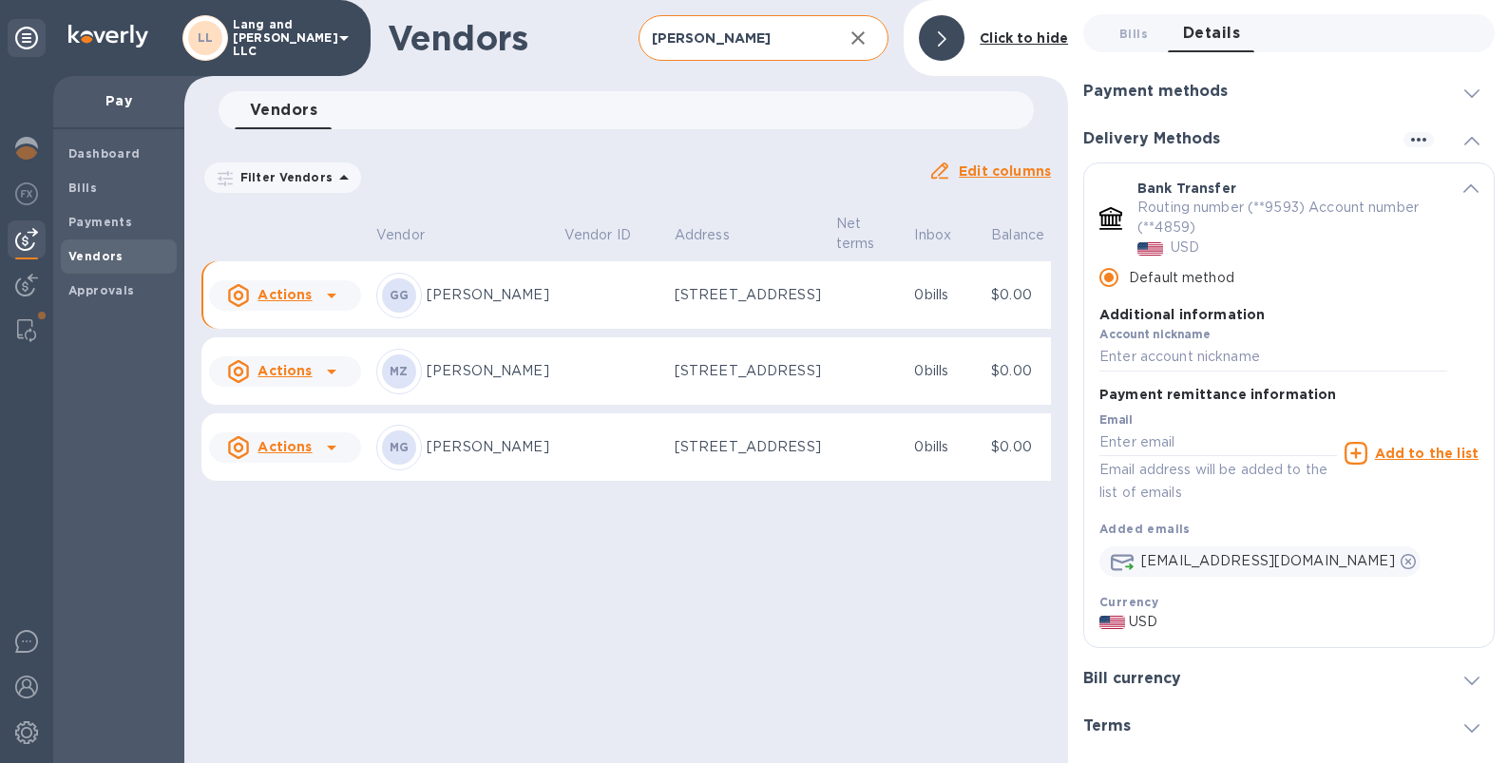
scroll to position [70, 0]
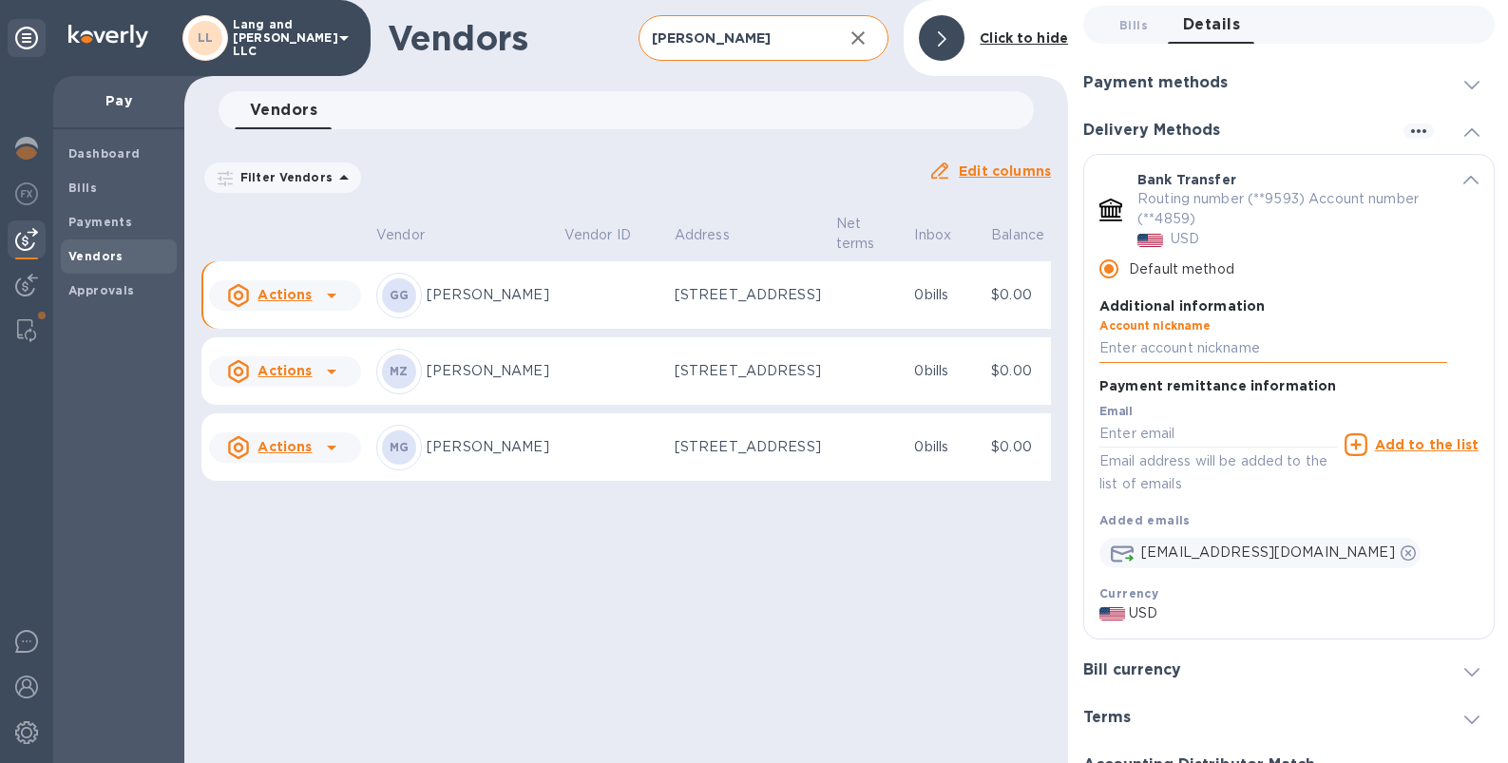
click at [1156, 348] on input "default-method" at bounding box center [1273, 348] width 348 height 29
click at [1155, 432] on input "default-method" at bounding box center [1218, 434] width 238 height 29
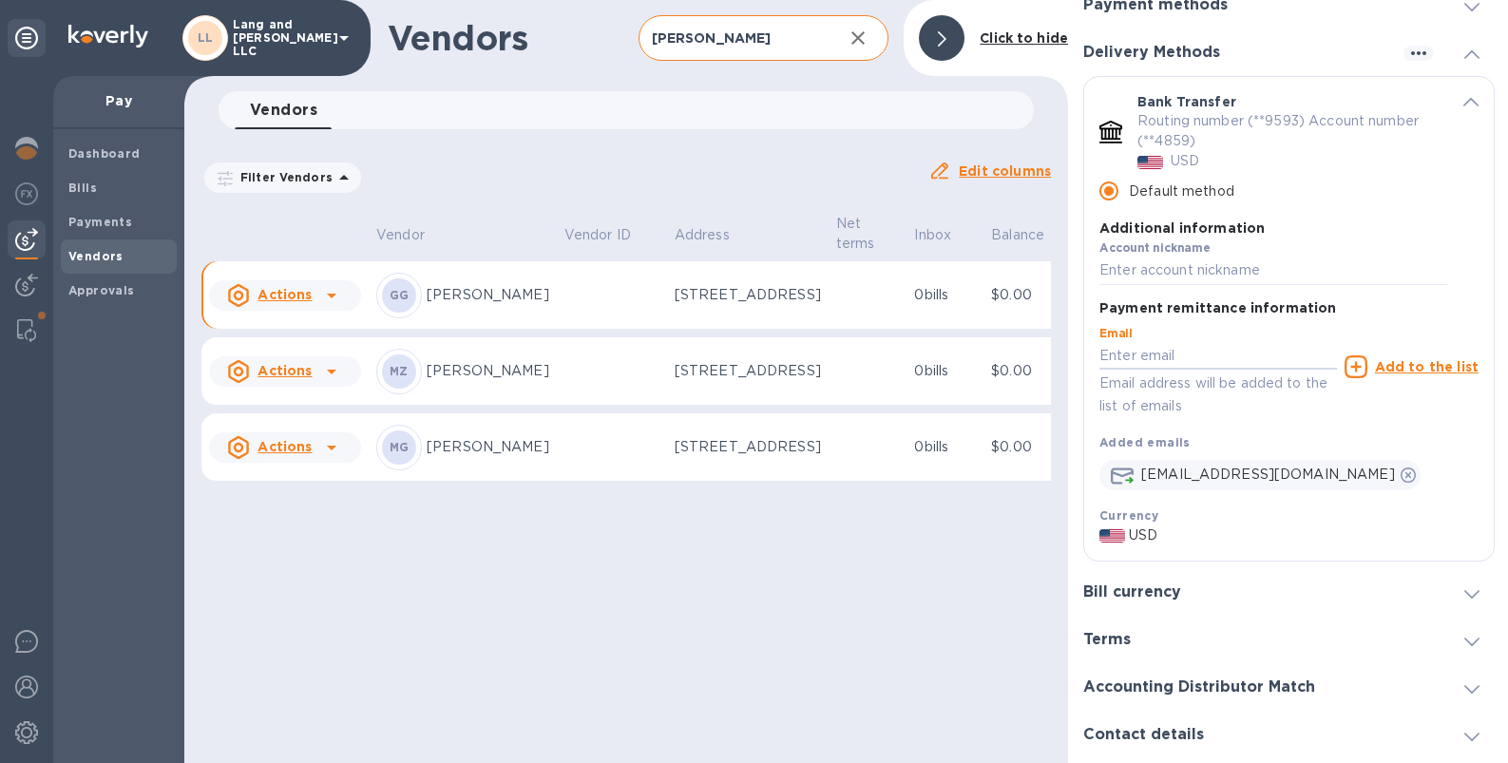
scroll to position [239, 0]
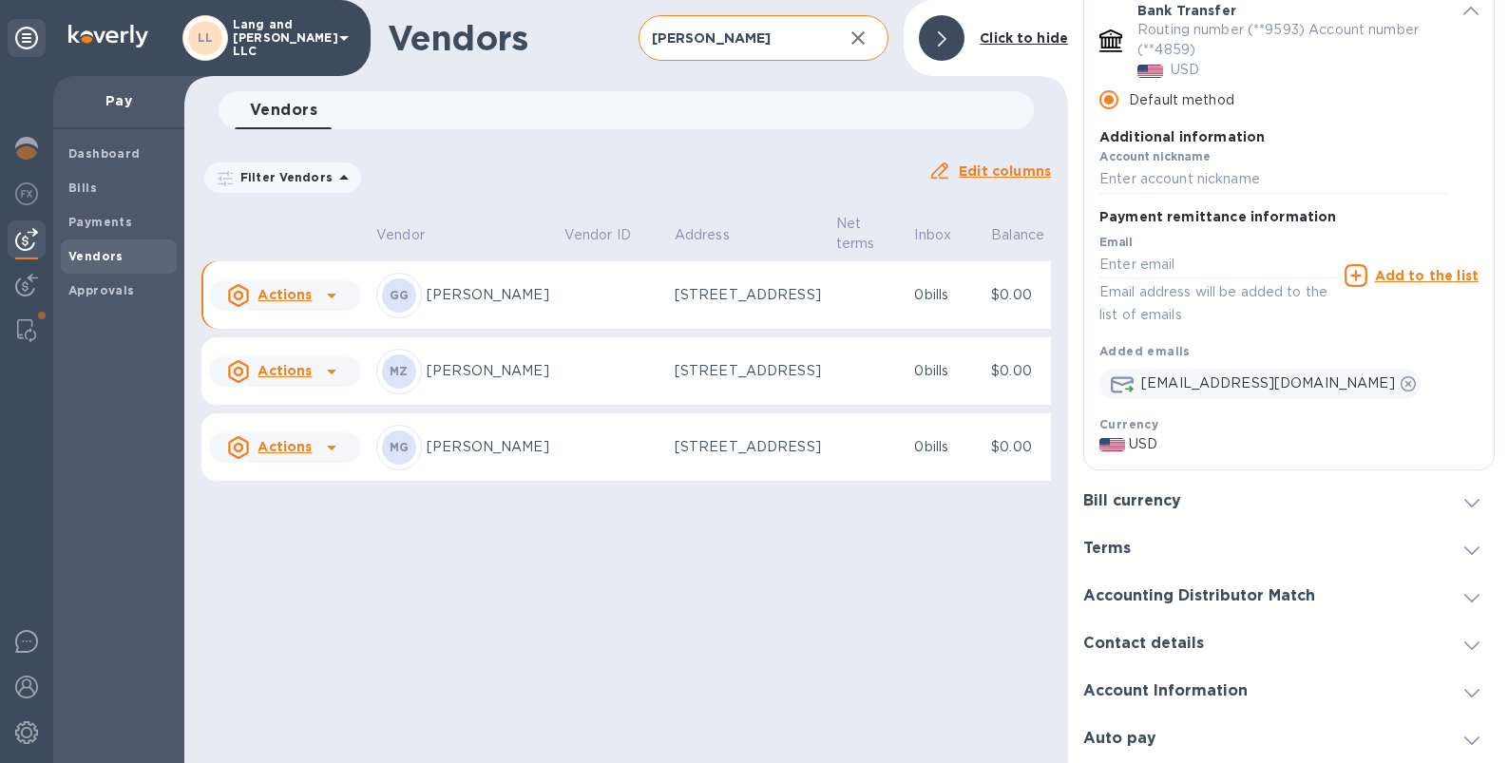
click at [1121, 504] on h3 "Bill currency" at bounding box center [1132, 501] width 98 height 18
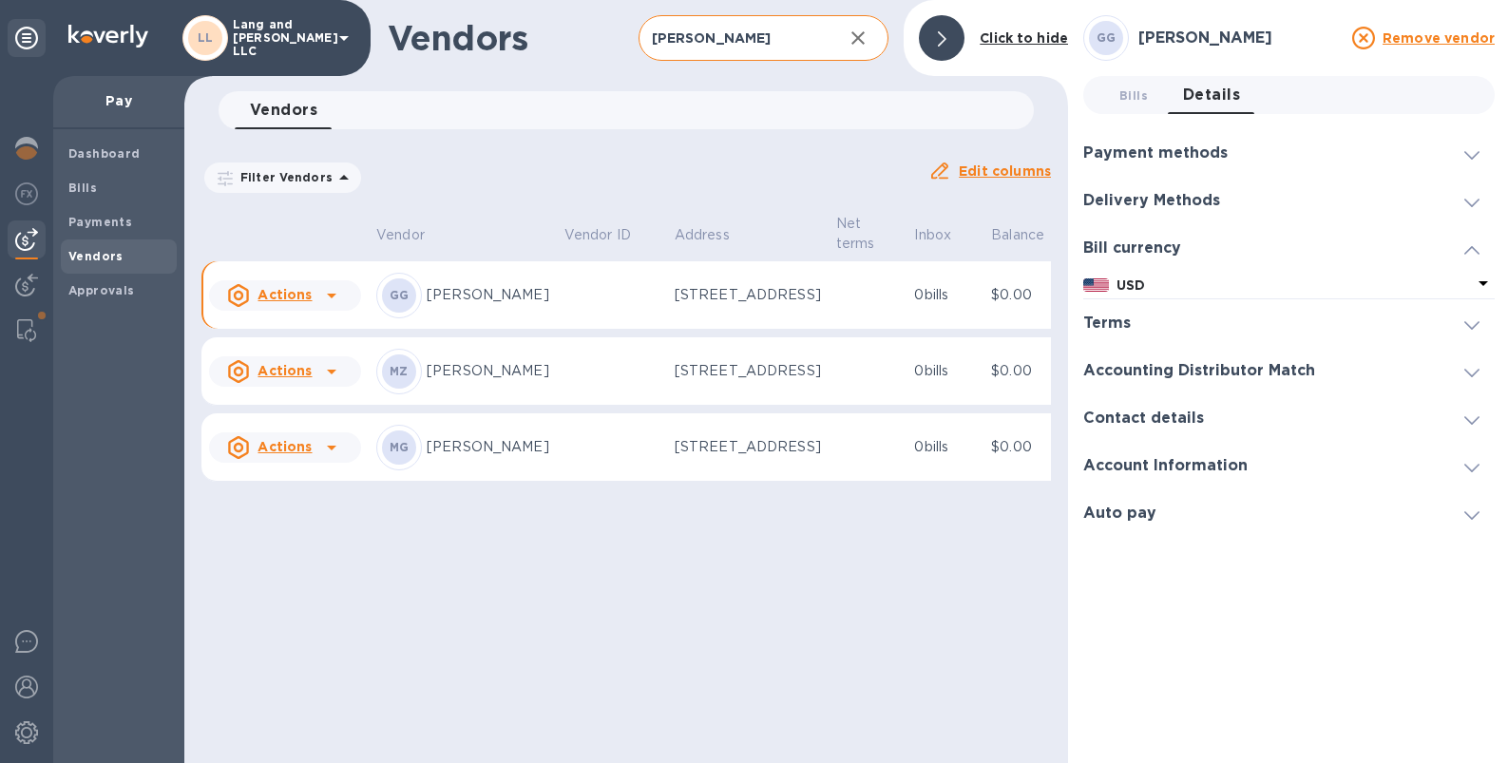
click at [1135, 419] on h3 "Contact details" at bounding box center [1143, 419] width 121 height 18
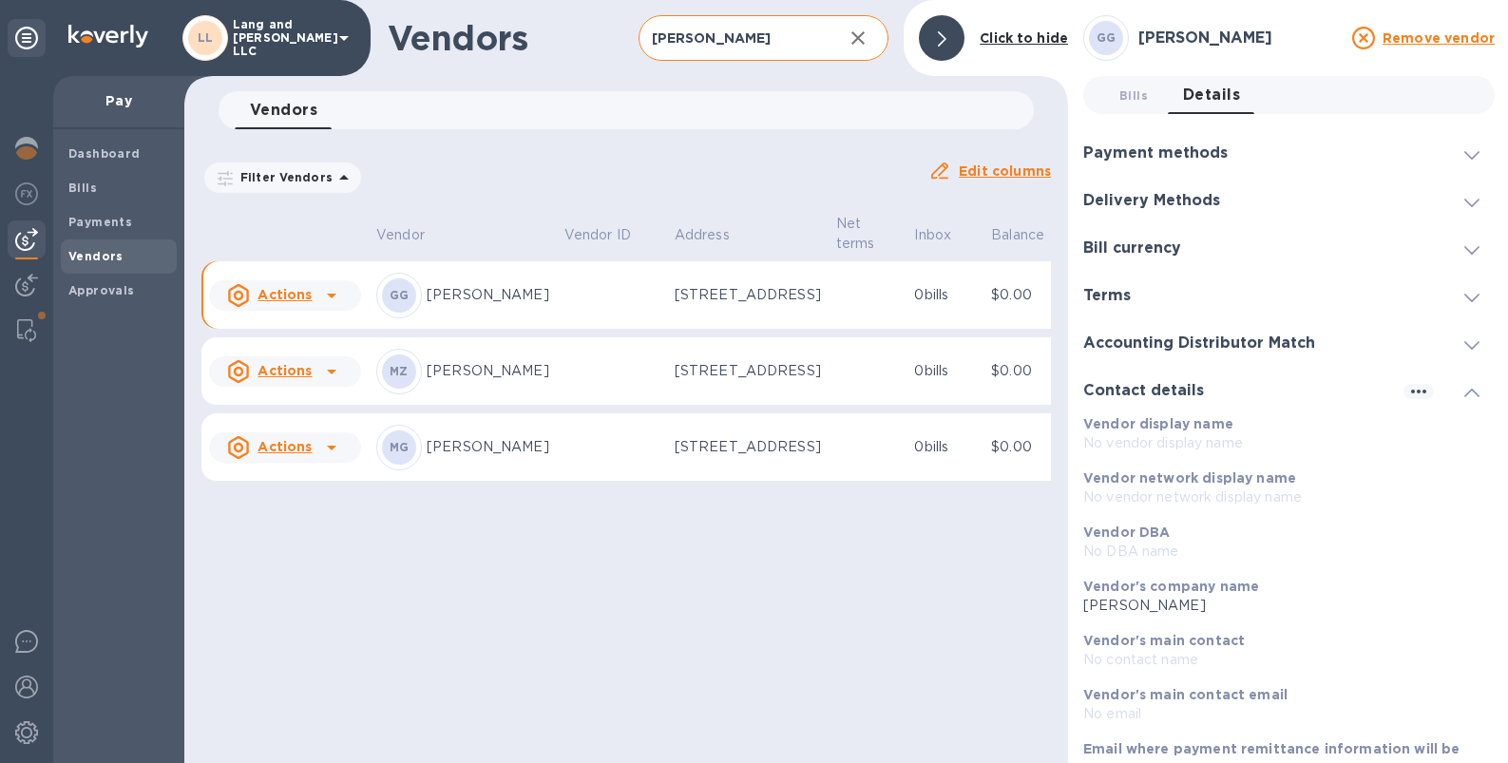
click at [1132, 312] on div "Terms" at bounding box center [1288, 296] width 411 height 48
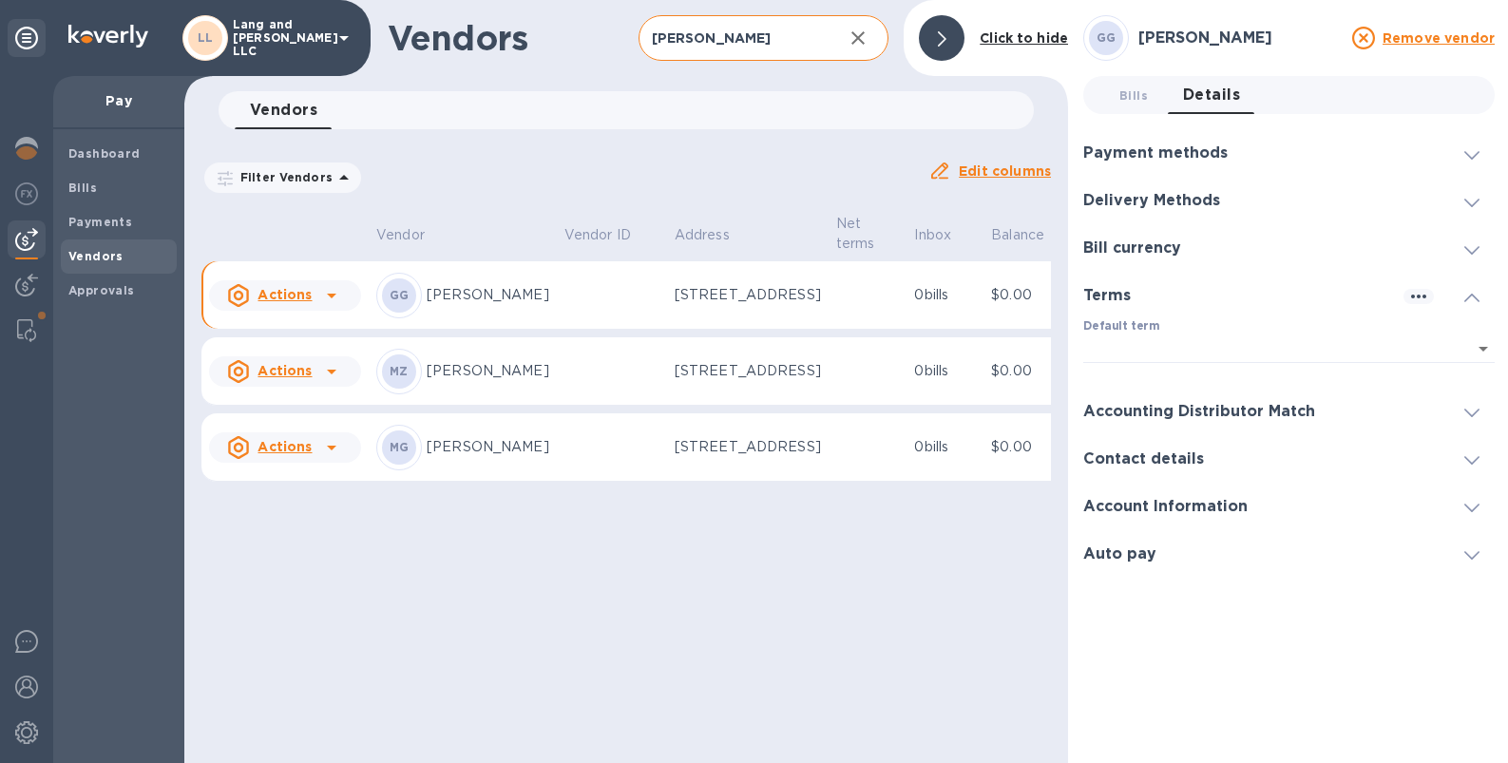
click at [1137, 409] on h3 "Accounting Distributor Match" at bounding box center [1199, 412] width 232 height 18
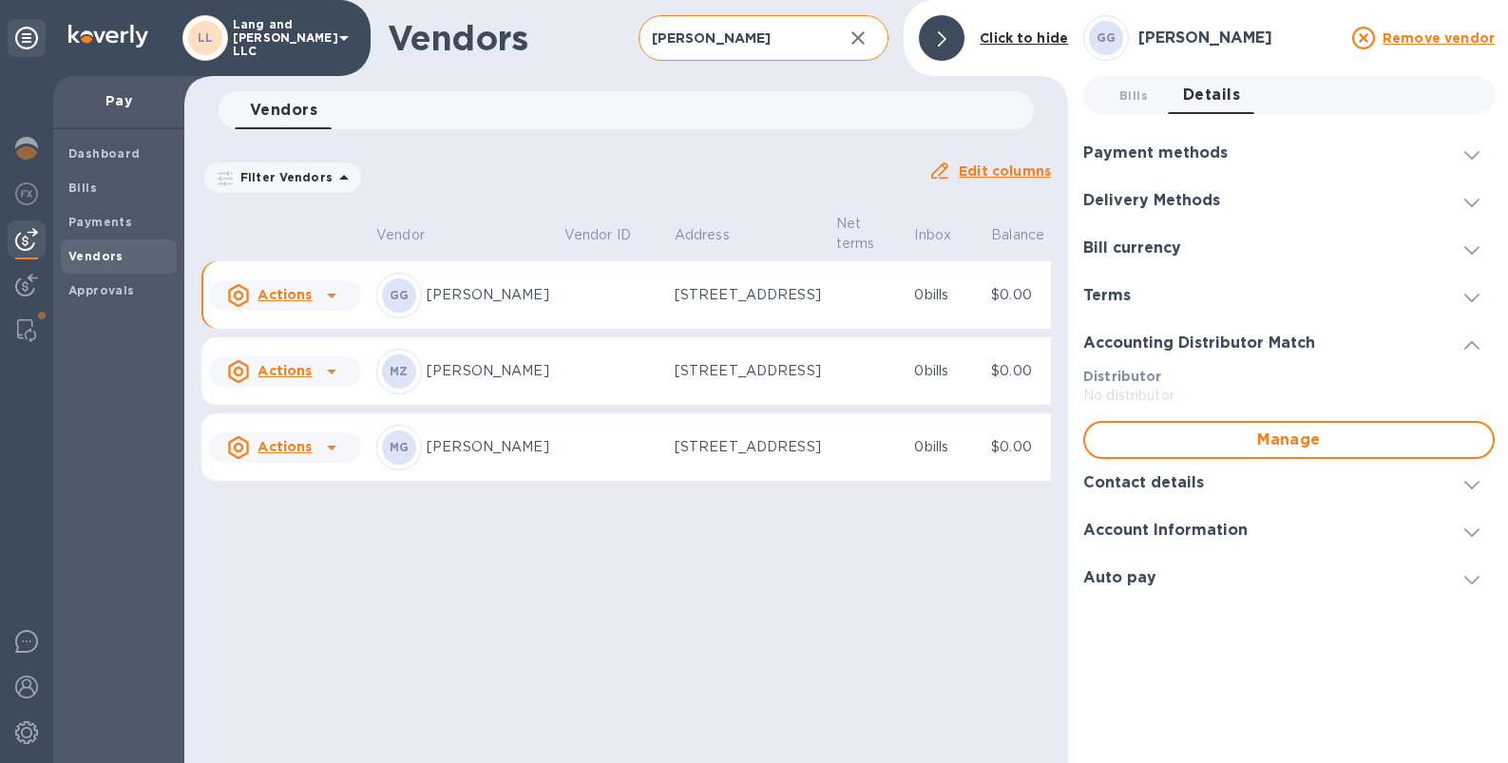
click at [1137, 485] on h3 "Contact details" at bounding box center [1143, 483] width 121 height 18
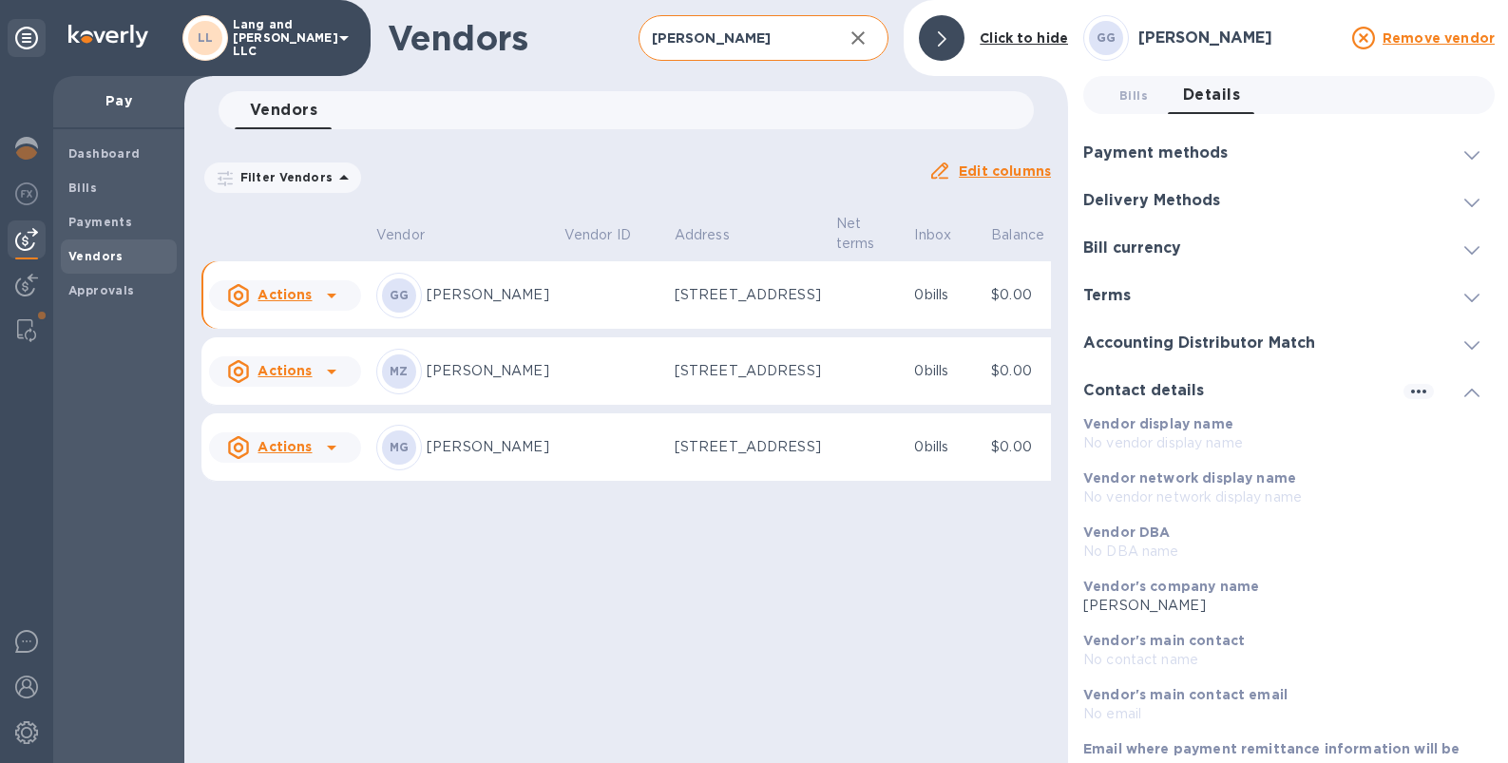
click at [1127, 157] on h3 "Payment methods" at bounding box center [1155, 153] width 144 height 18
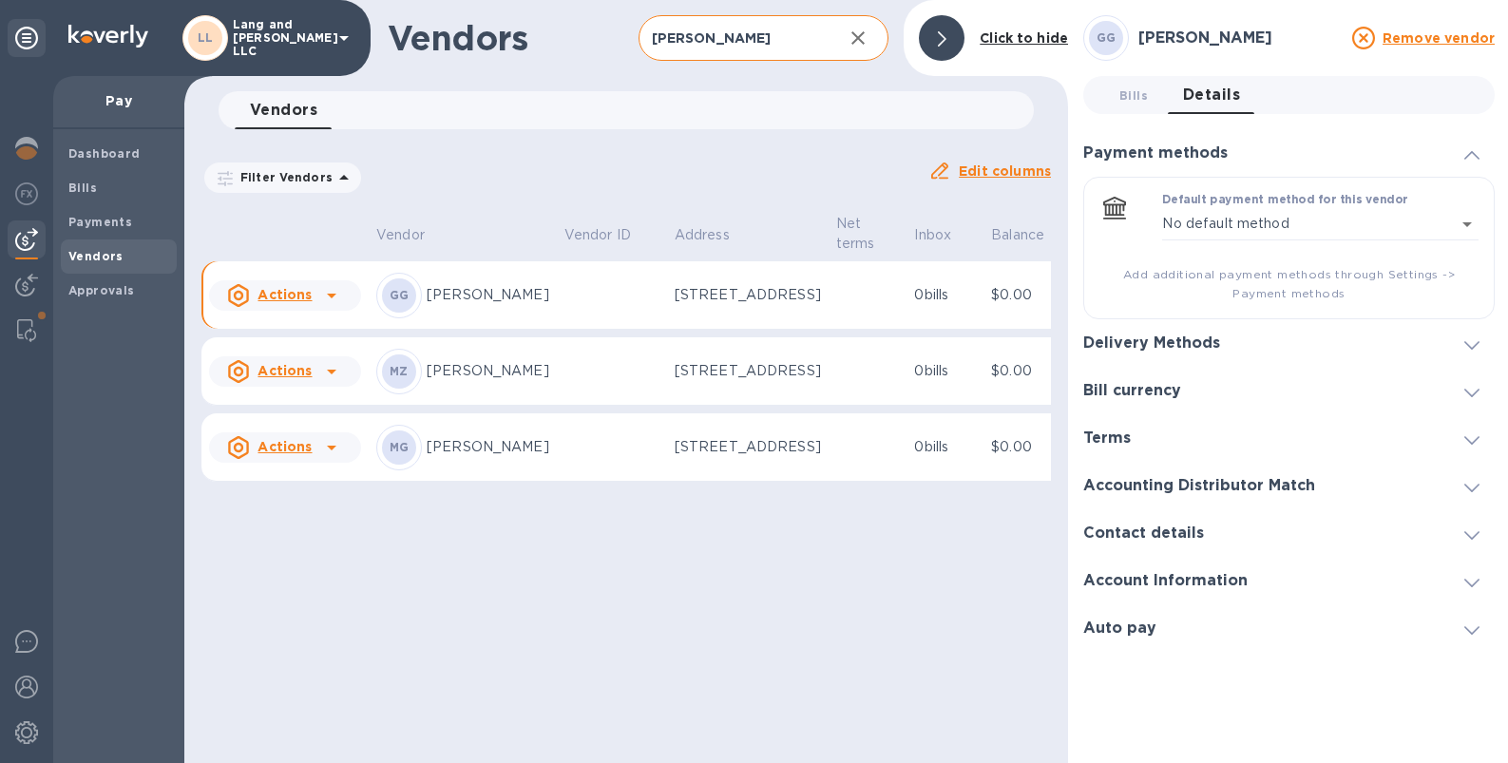
click at [1153, 341] on h3 "Delivery Methods" at bounding box center [1151, 343] width 137 height 18
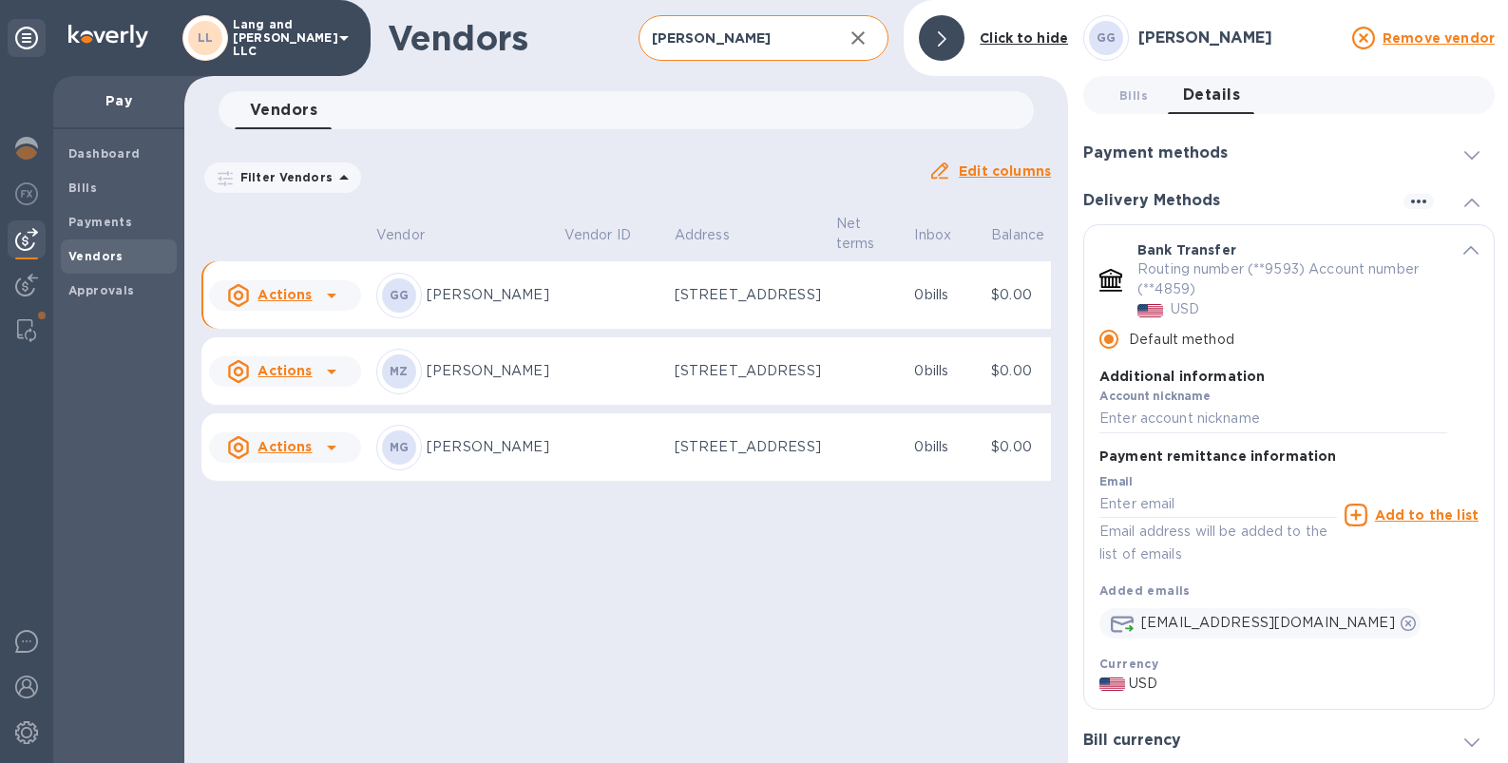
click at [1113, 342] on input "Default method" at bounding box center [1109, 339] width 40 height 40
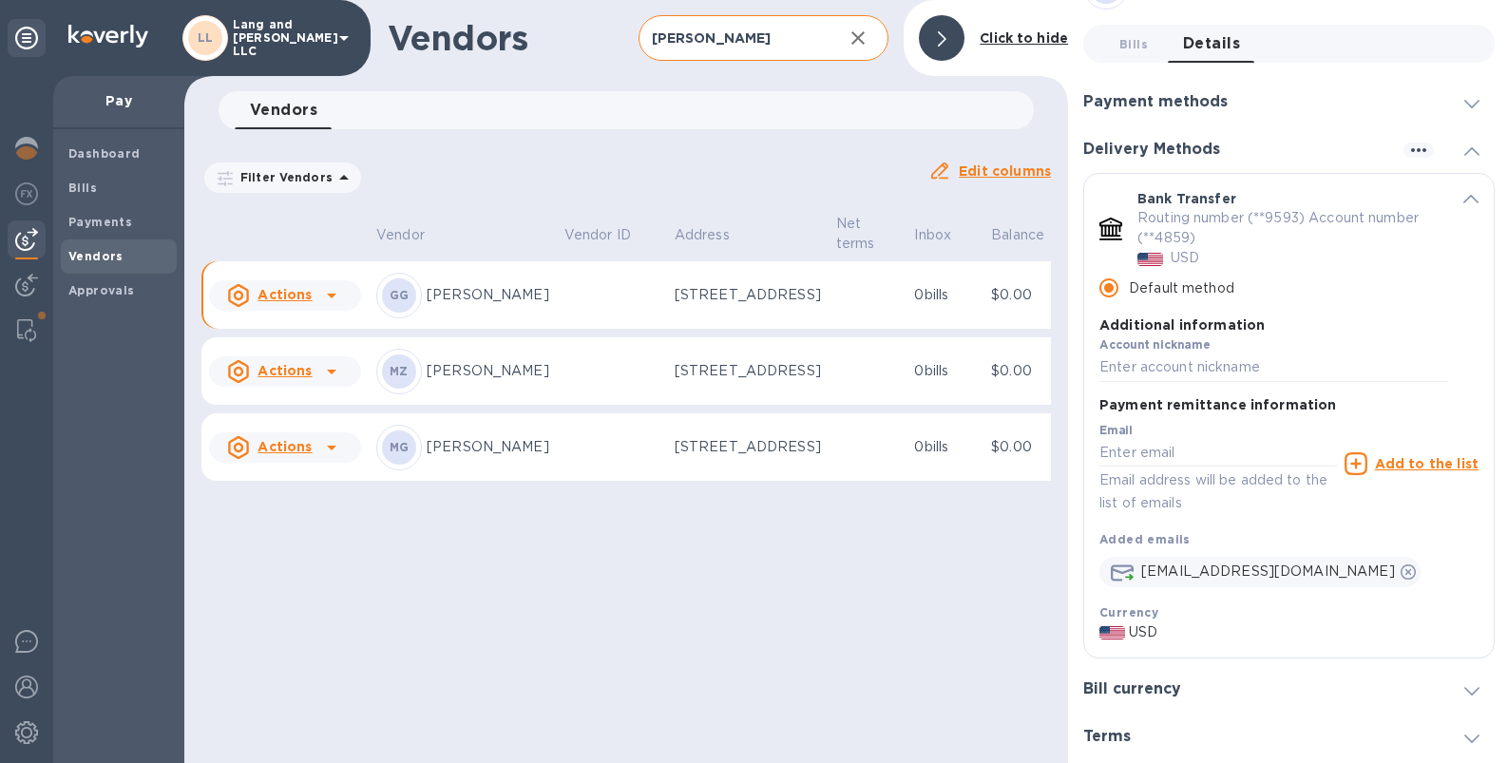
scroll to position [50, 0]
click at [1134, 94] on h3 "Payment methods" at bounding box center [1155, 103] width 144 height 18
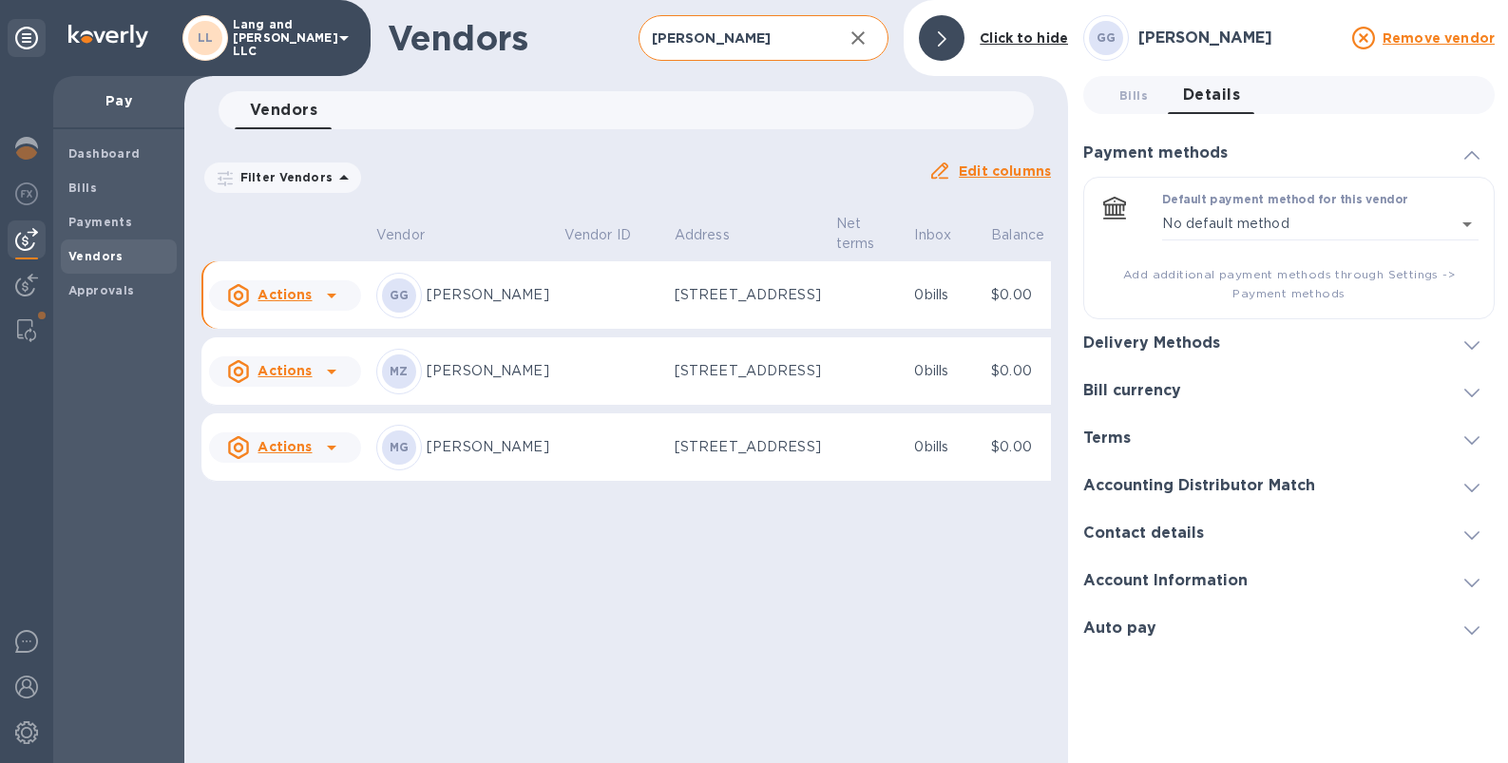
click at [1137, 348] on h3 "Delivery Methods" at bounding box center [1151, 343] width 137 height 18
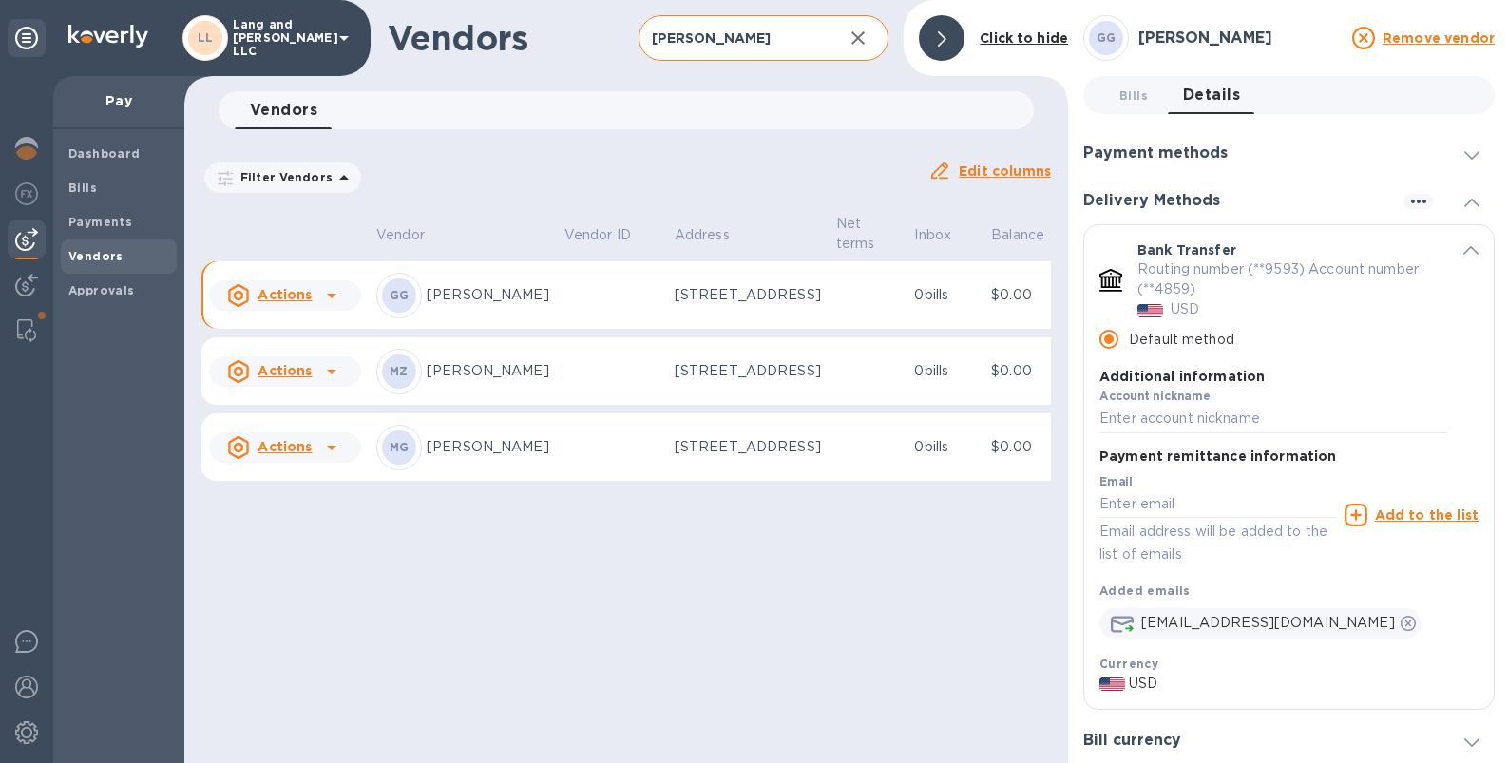
click at [1203, 261] on p "Routing number (**9593) Account number (**4859)" at bounding box center [1284, 279] width 295 height 40
click at [1396, 198] on icon "button" at bounding box center [1418, 201] width 23 height 23
click at [1396, 241] on p "Add new" at bounding box center [1440, 240] width 63 height 19
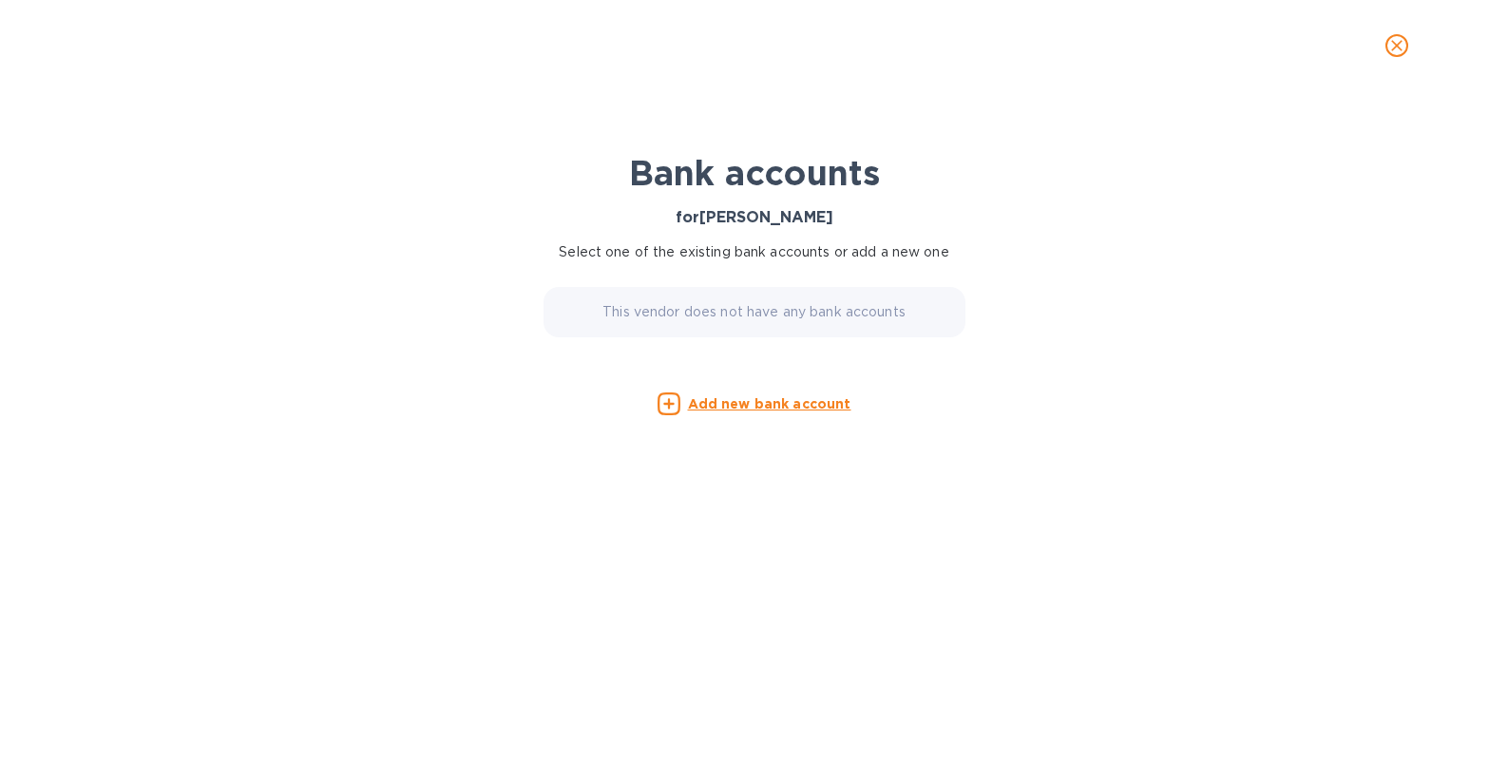
click at [744, 326] on div "This vendor does not have any bank accounts" at bounding box center [755, 312] width 422 height 50
click at [718, 313] on p "This vendor does not have any bank accounts" at bounding box center [753, 312] width 303 height 20
click at [644, 311] on p "This vendor does not have any bank accounts" at bounding box center [753, 312] width 303 height 20
click at [674, 396] on icon at bounding box center [669, 403] width 23 height 23
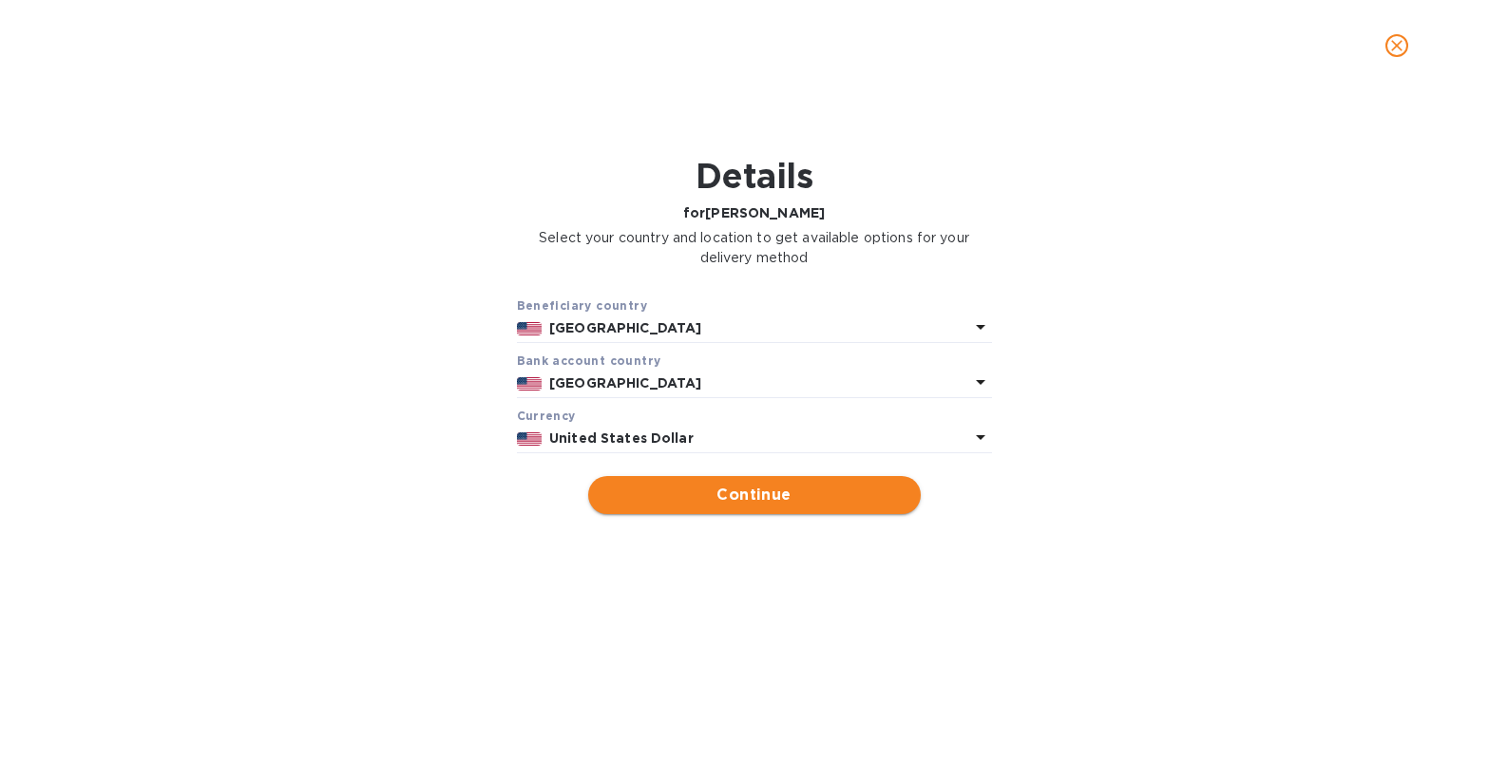
click at [690, 509] on button "Continue" at bounding box center [754, 495] width 333 height 38
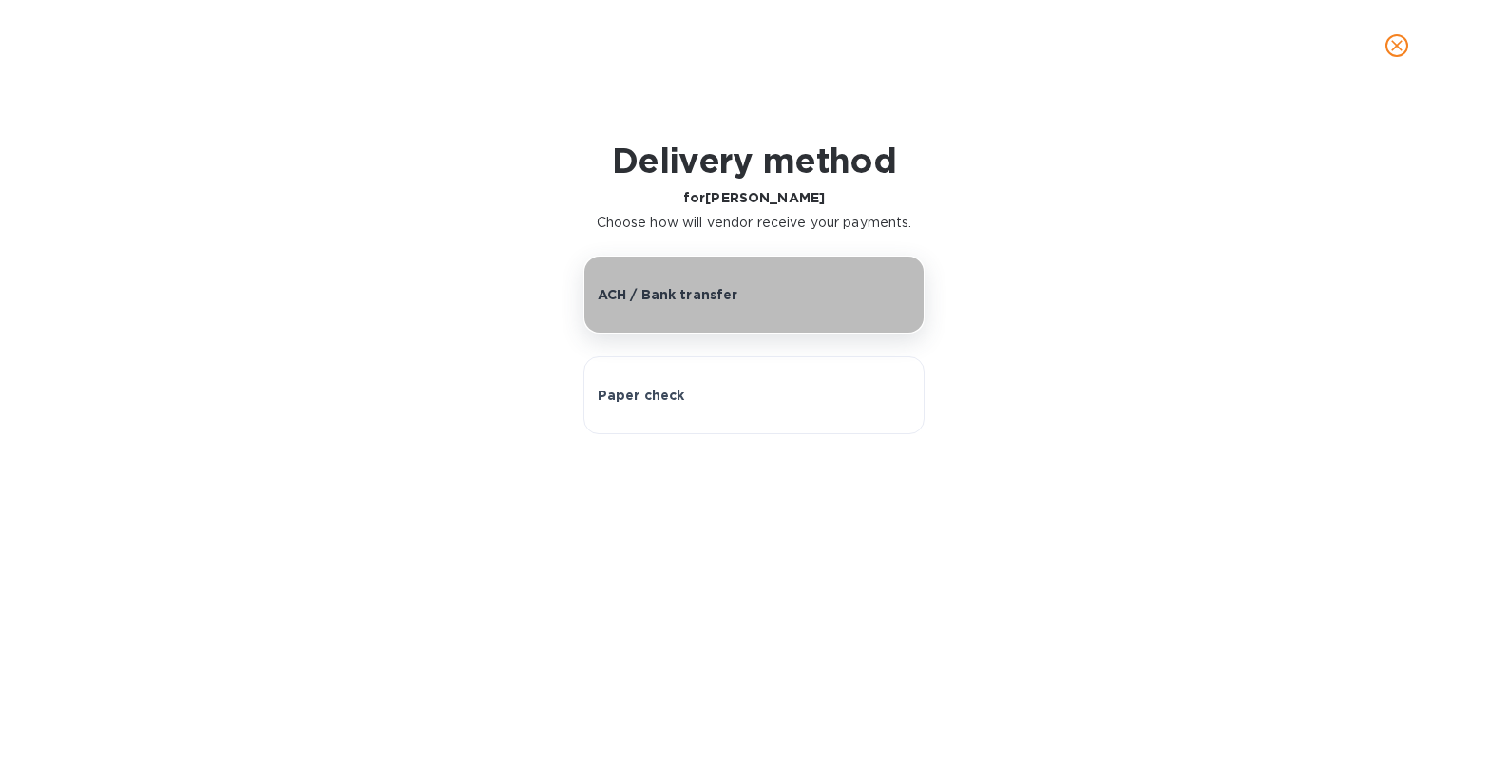
click at [658, 306] on button "ACH / Bank transfer" at bounding box center [754, 295] width 342 height 78
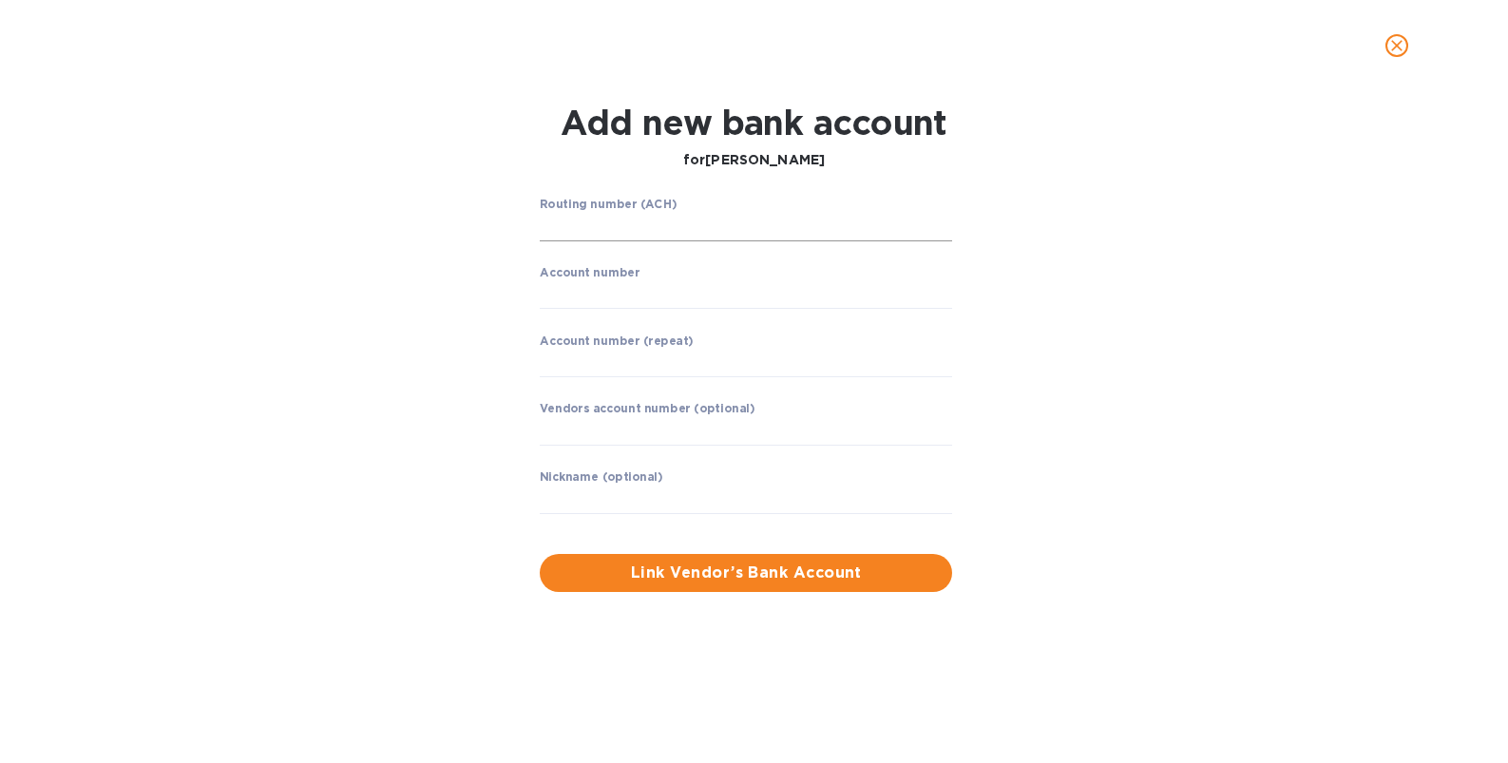
click at [617, 216] on input "string" at bounding box center [746, 227] width 412 height 29
click at [578, 301] on input "string" at bounding box center [746, 295] width 412 height 29
click at [577, 307] on input "string" at bounding box center [746, 295] width 412 height 29
click at [575, 296] on input "string" at bounding box center [746, 295] width 412 height 29
paste input "466021654859"
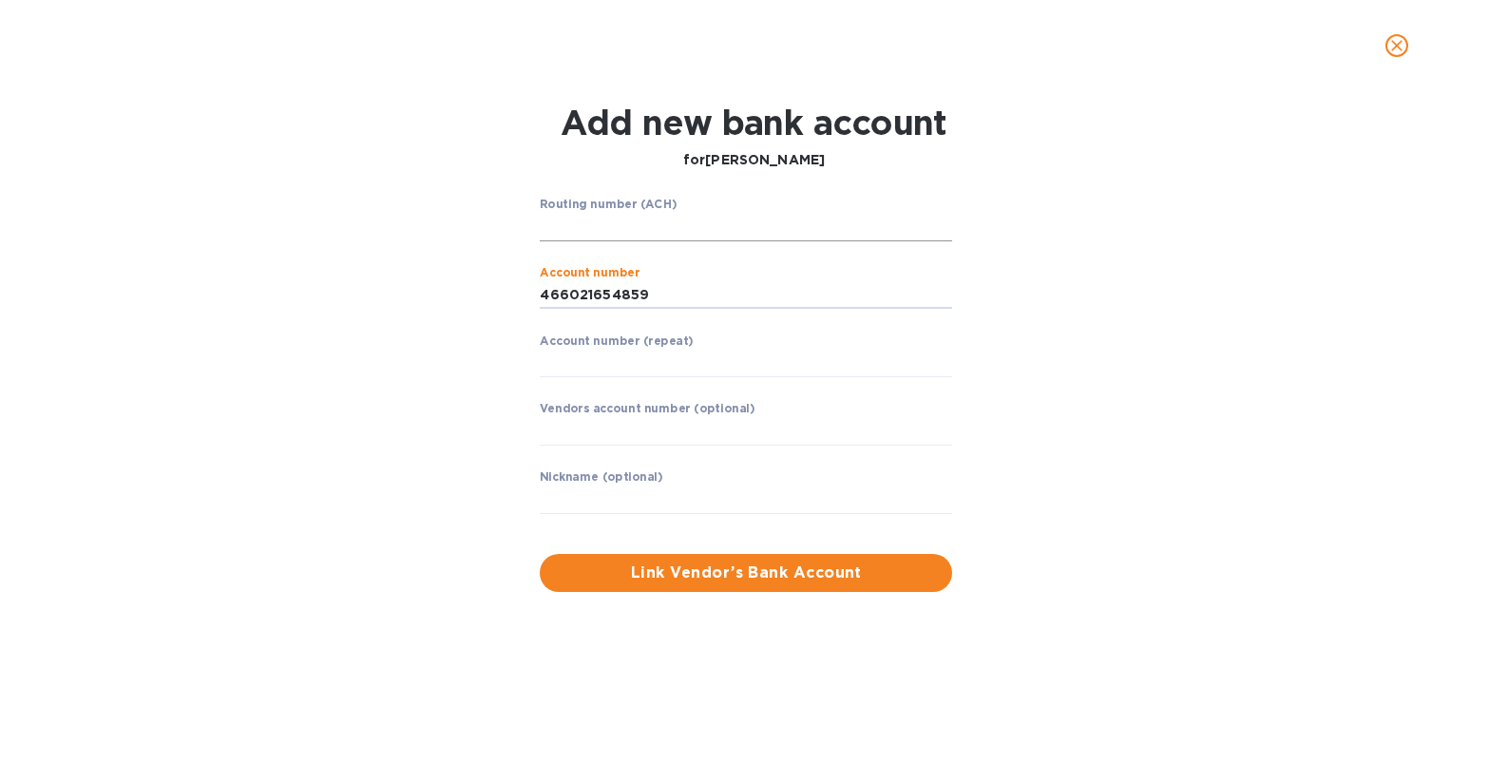
type input "466021654859"
click at [625, 227] on input "string" at bounding box center [746, 227] width 412 height 29
paste input "011000138"
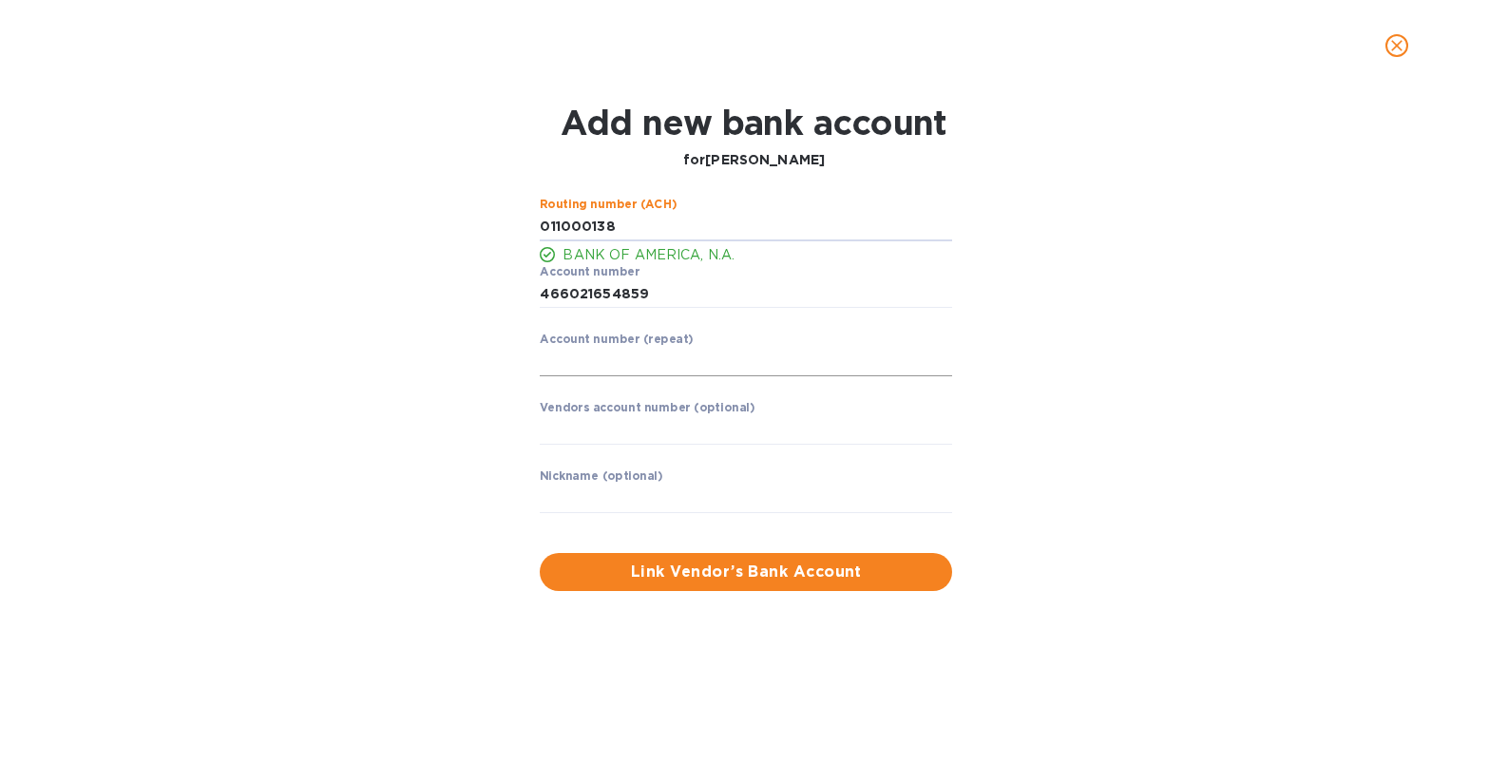
type input "011000138"
click at [586, 365] on input "string" at bounding box center [746, 362] width 412 height 29
click at [602, 296] on input "string" at bounding box center [746, 294] width 412 height 29
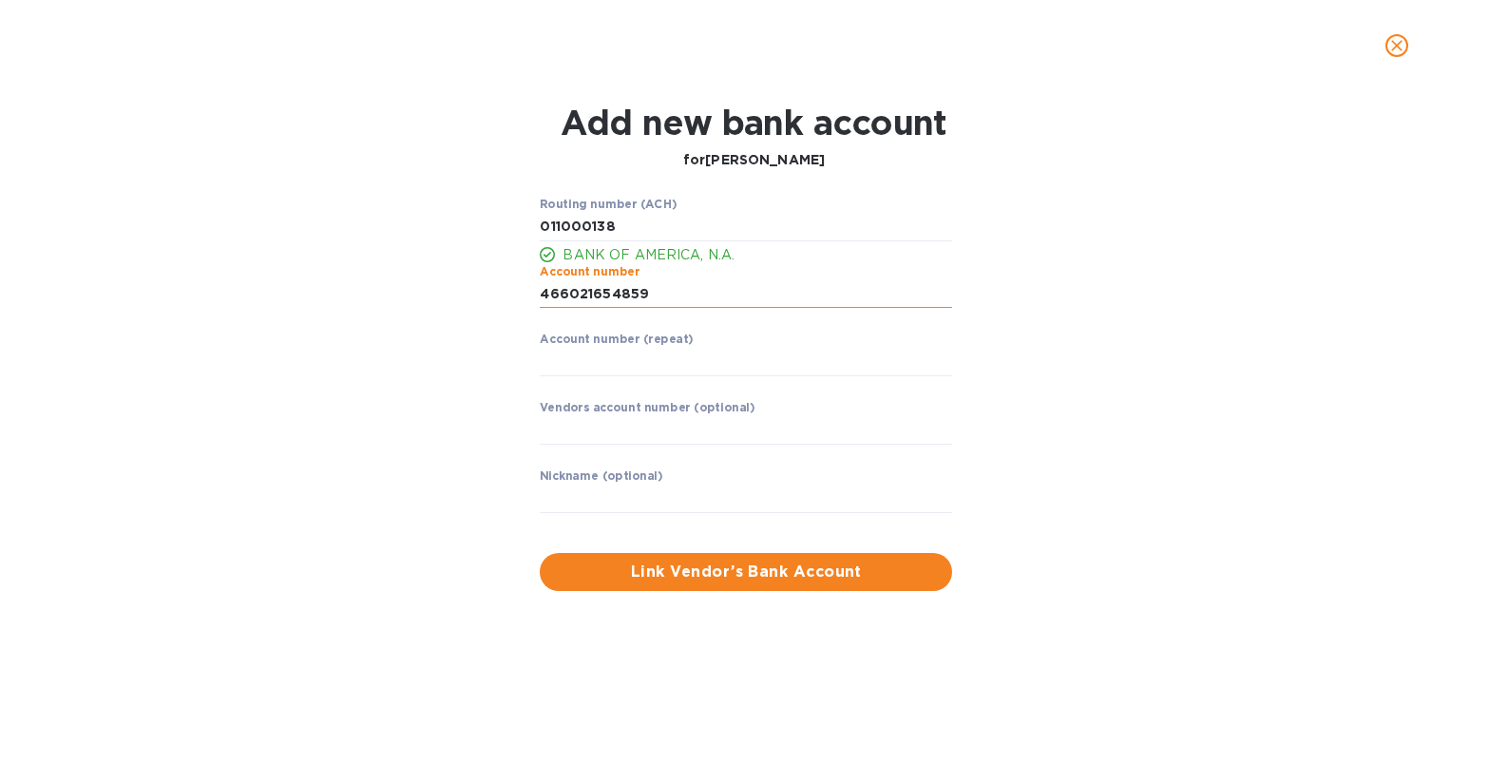
click at [602, 296] on input "string" at bounding box center [746, 294] width 412 height 29
click at [576, 372] on input "string" at bounding box center [746, 362] width 412 height 29
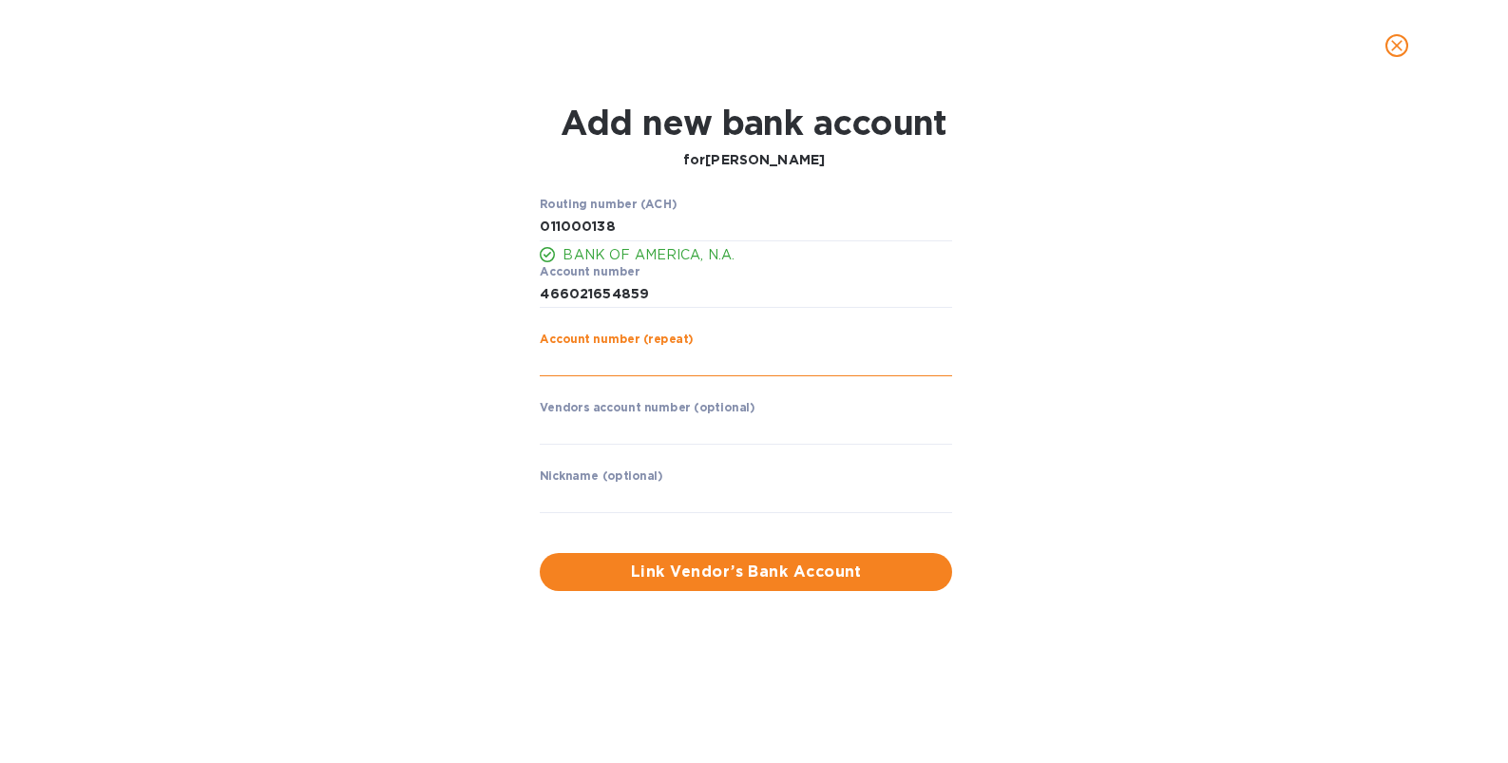
click at [576, 371] on input "string" at bounding box center [746, 362] width 412 height 29
paste input "466021654859"
type input "466021654859"
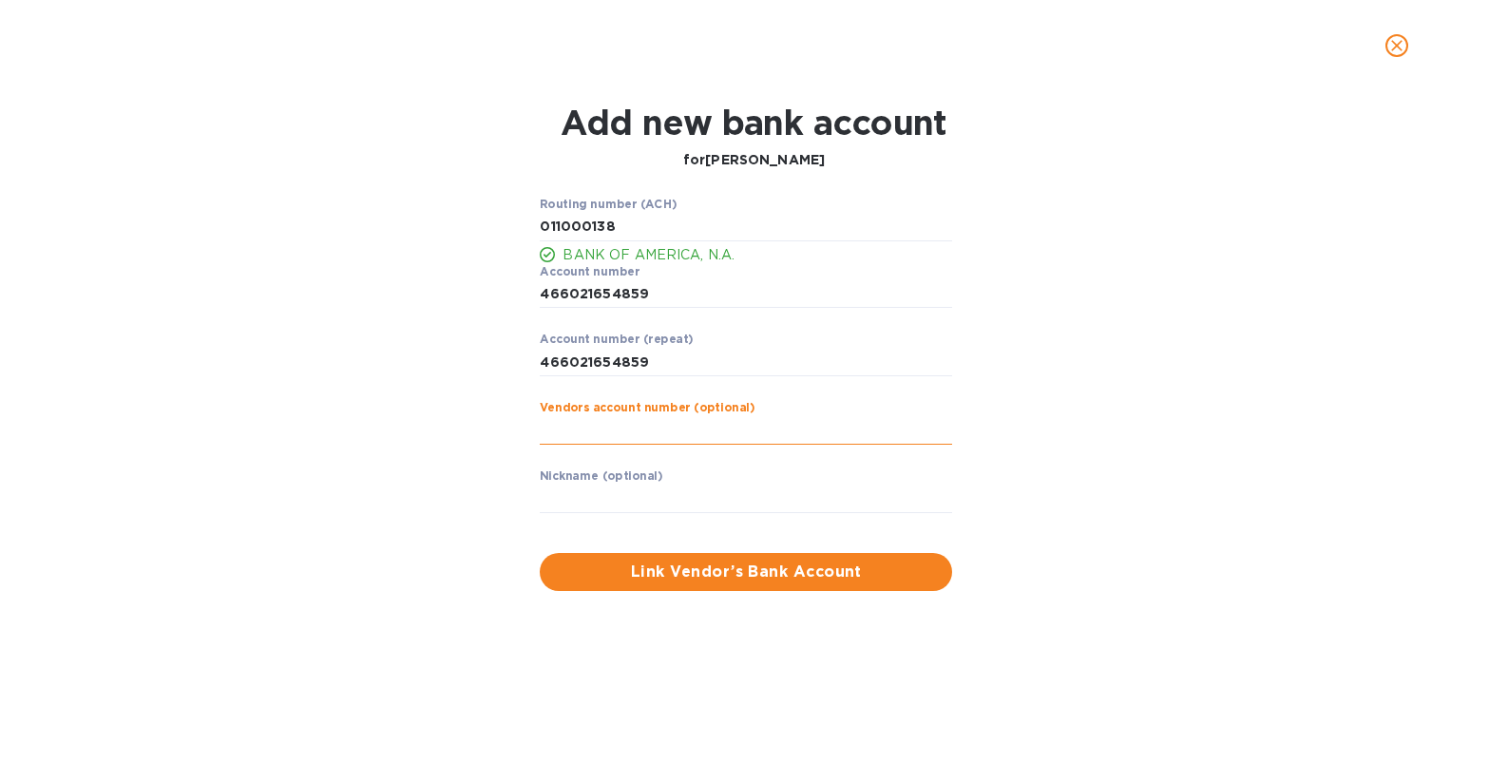
click at [582, 435] on input "text" at bounding box center [746, 430] width 412 height 29
type input "[PERSON_NAME]"
click at [567, 502] on input "text" at bounding box center [746, 499] width 412 height 29
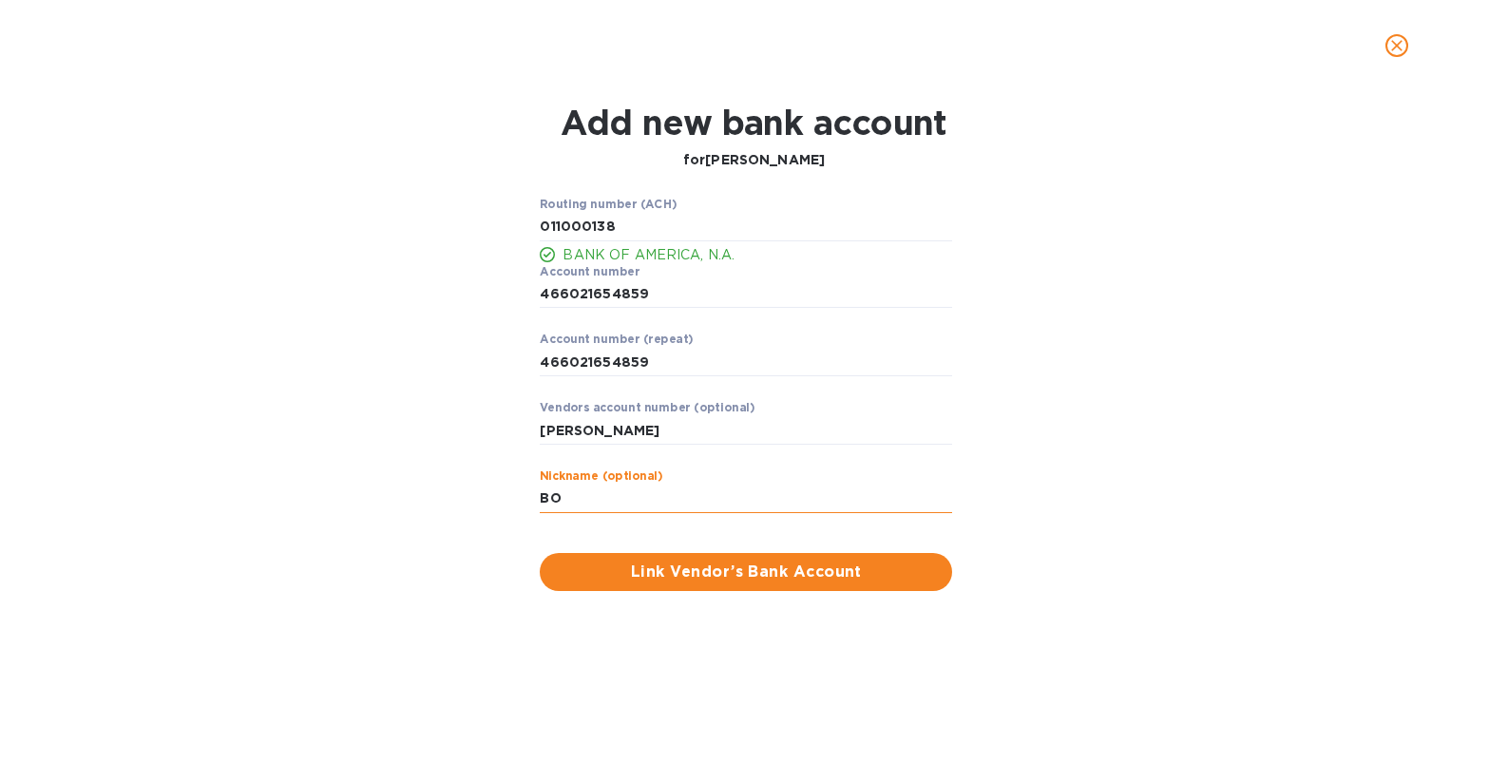
type input "B"
type input "[PERSON_NAME]"
click at [707, 573] on span "Link Vendor’s Bank Account" at bounding box center [746, 572] width 382 height 23
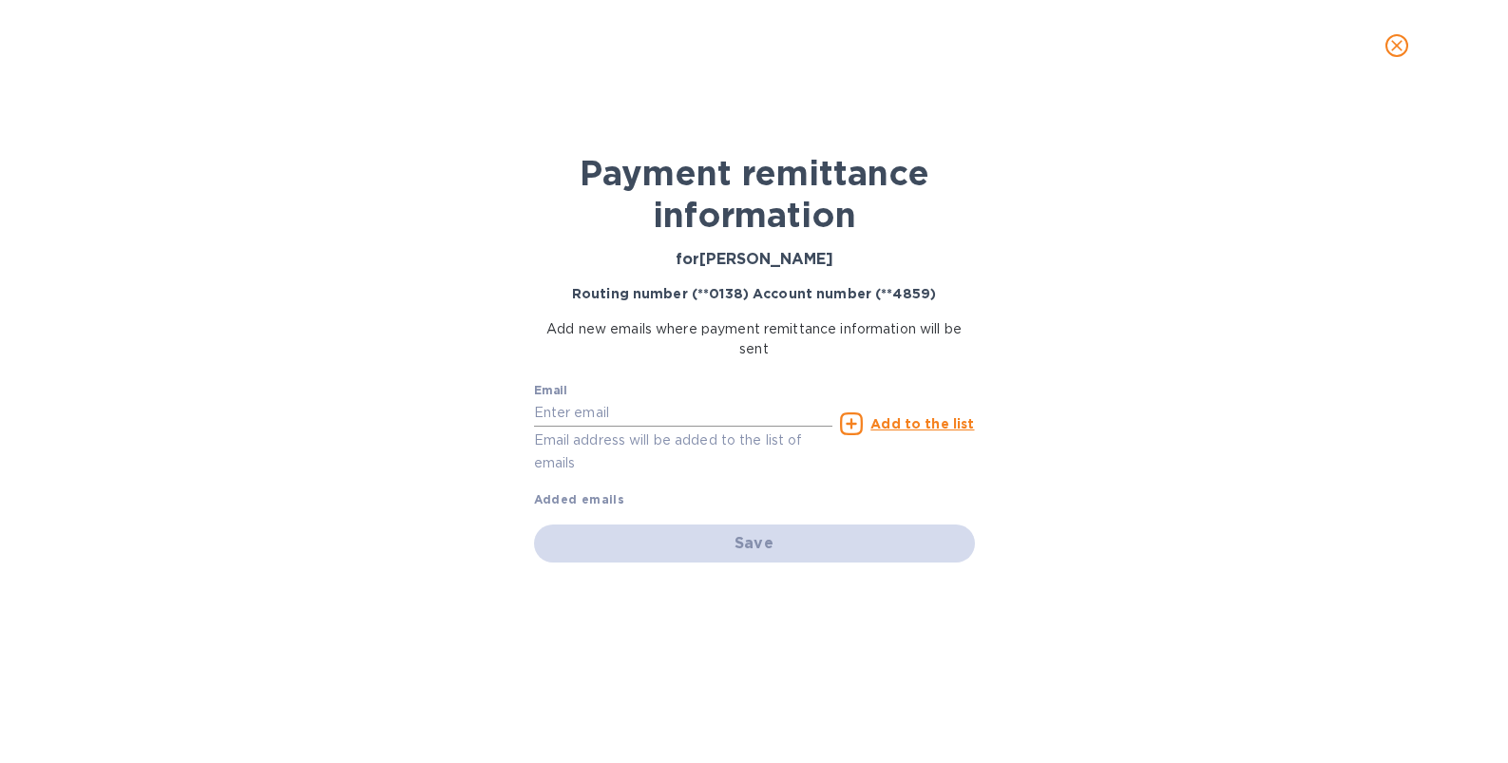
click at [606, 409] on input "text" at bounding box center [683, 413] width 299 height 29
type input "[PERSON_NAME][EMAIL_ADDRESS][DOMAIN_NAME]"
click at [629, 443] on p "Email address will be added to the list of emails" at bounding box center [683, 451] width 299 height 44
click at [915, 424] on u "Add to the list" at bounding box center [922, 423] width 104 height 15
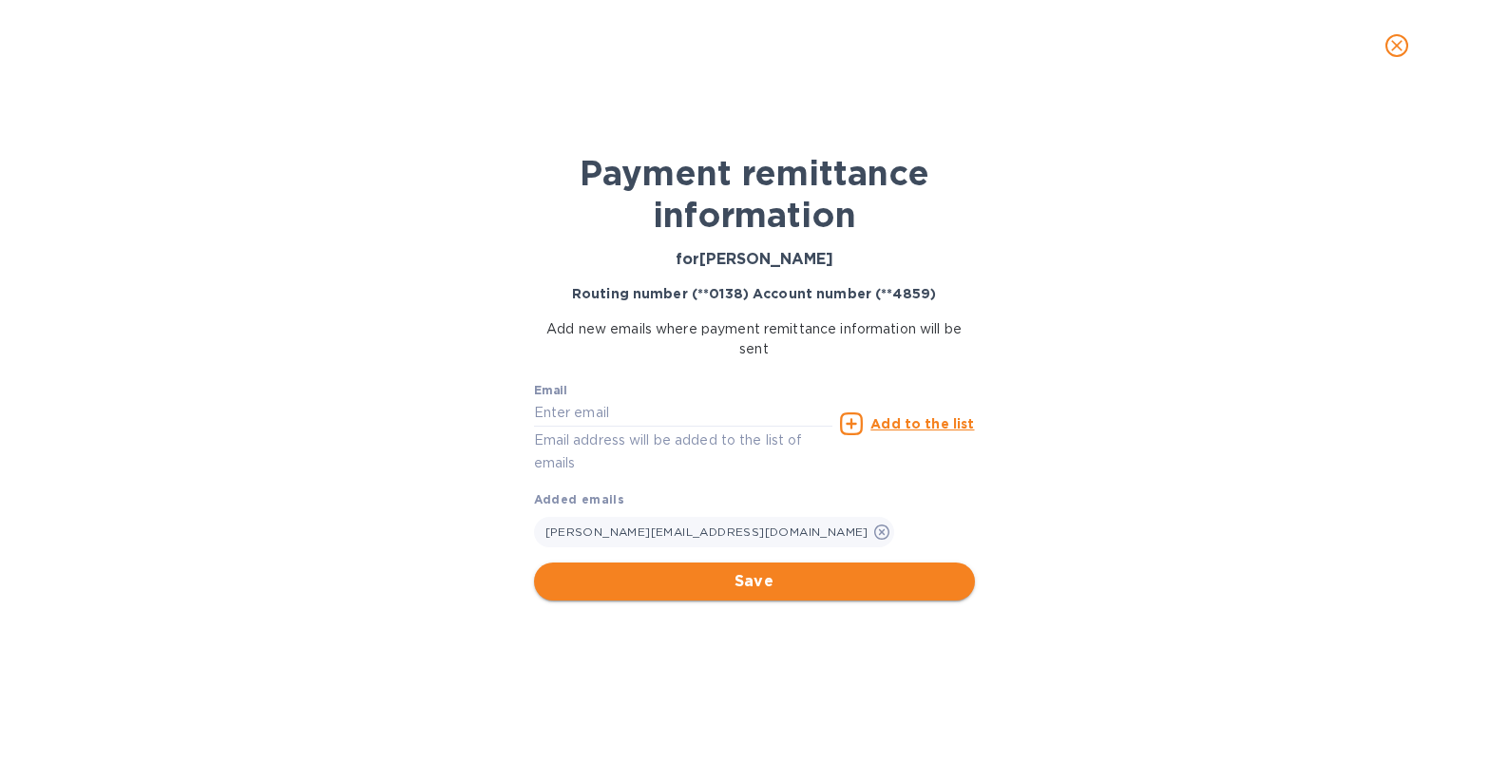
click at [773, 591] on span "Save" at bounding box center [754, 581] width 410 height 23
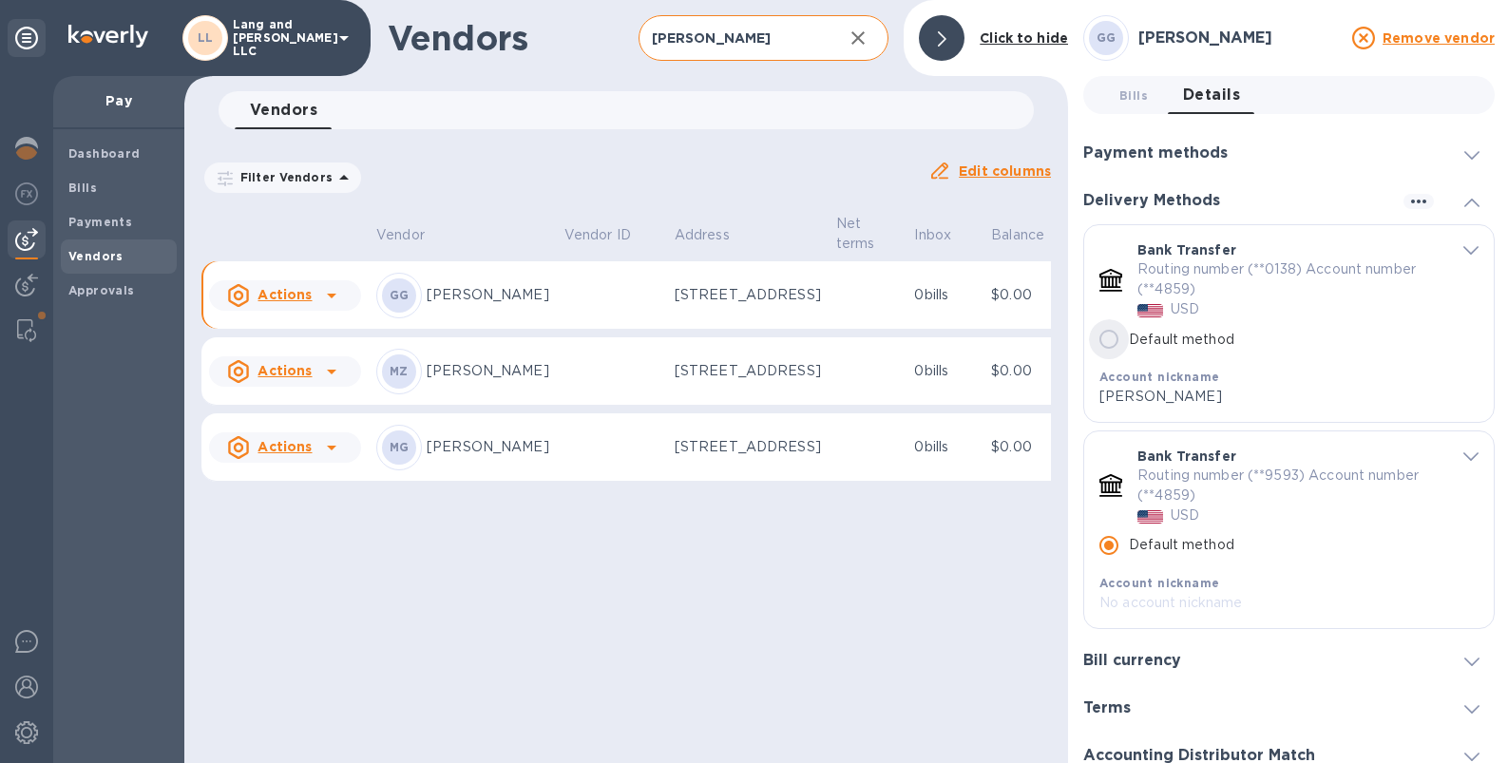
click at [1107, 343] on input "Default method" at bounding box center [1109, 339] width 40 height 40
radio input "true"
click at [1107, 343] on input "Default method" at bounding box center [1109, 339] width 40 height 40
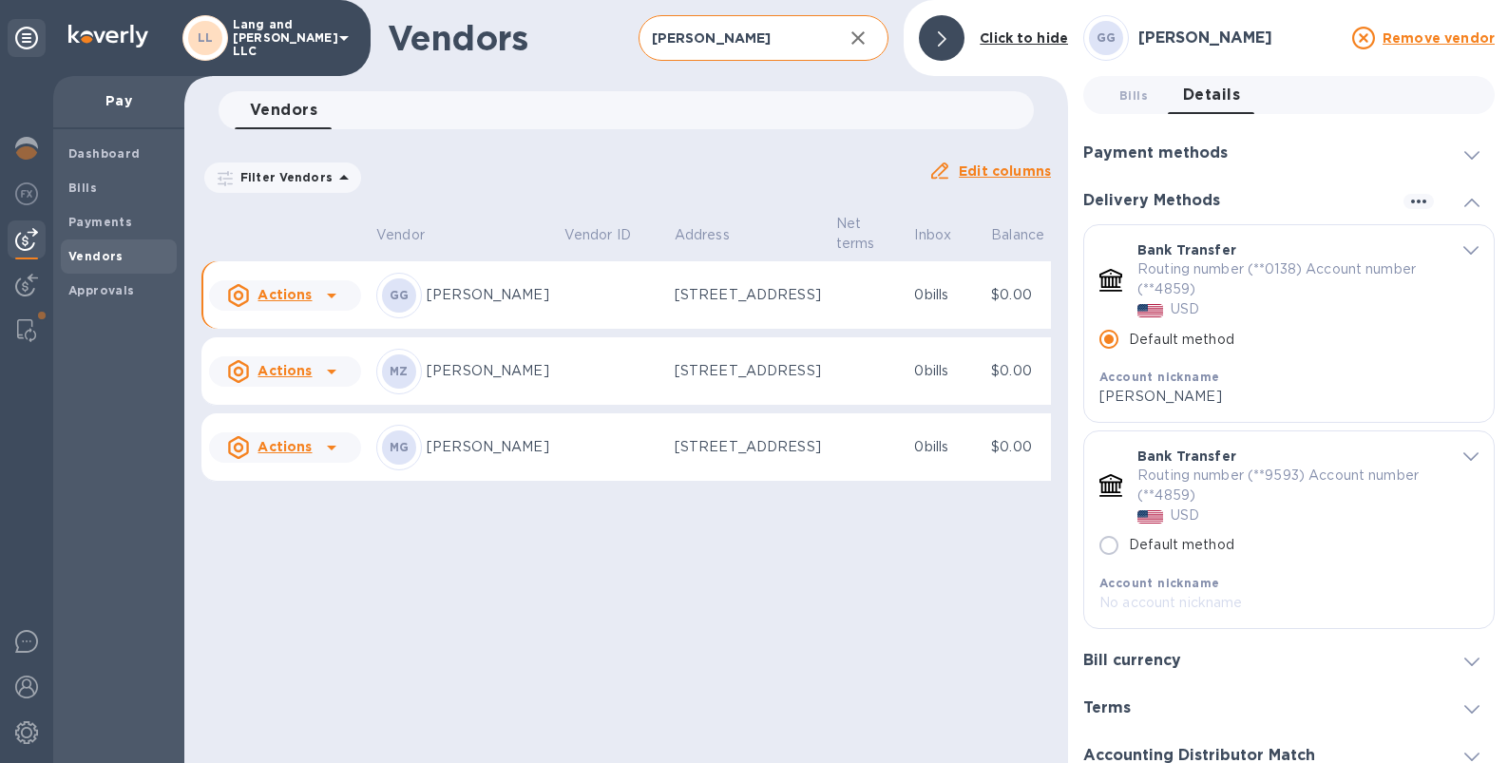
click at [724, 47] on input "[PERSON_NAME]" at bounding box center [734, 38] width 190 height 47
click at [719, 43] on input "[PERSON_NAME]" at bounding box center [734, 38] width 190 height 47
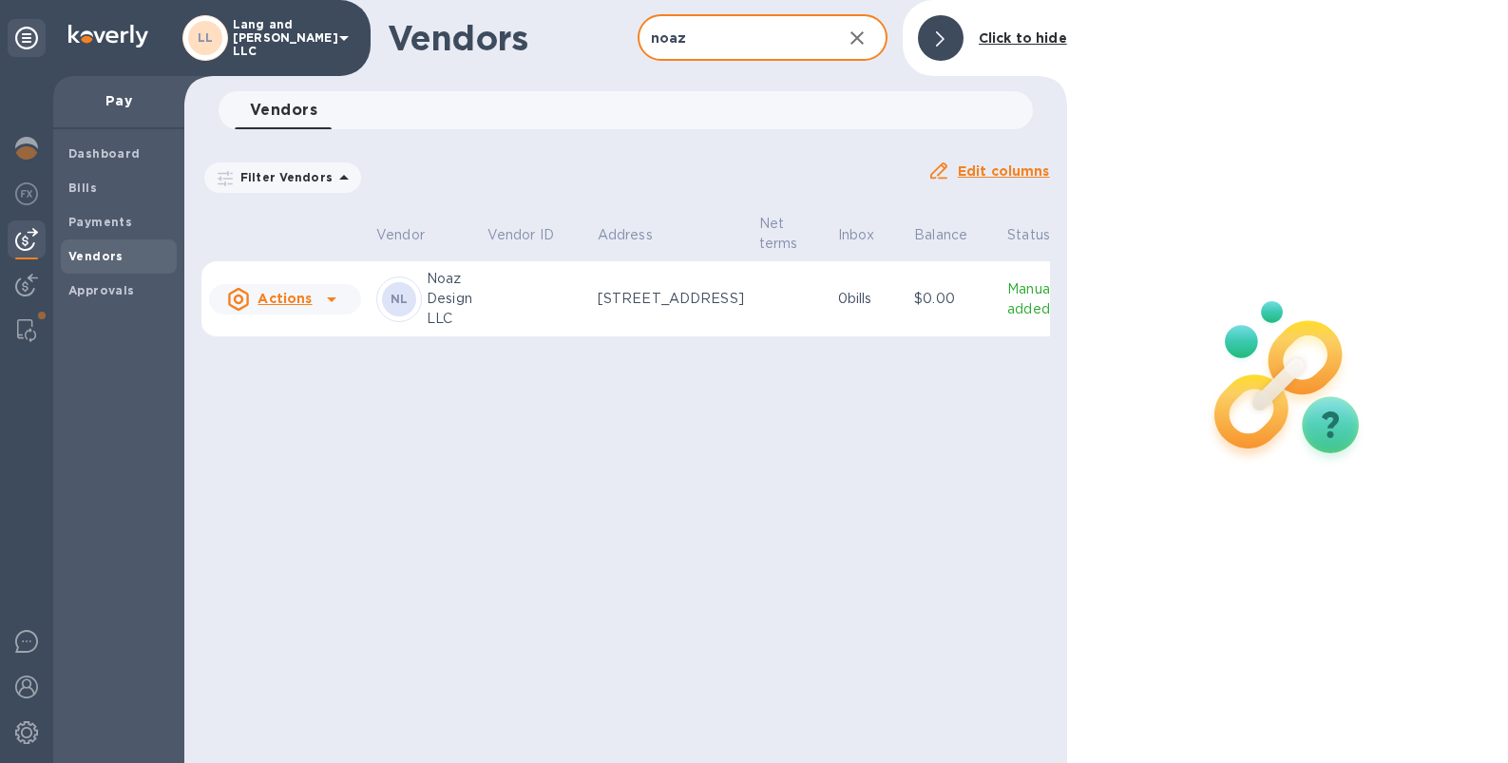
type input "noaz"
click at [524, 305] on td at bounding box center [535, 299] width 110 height 76
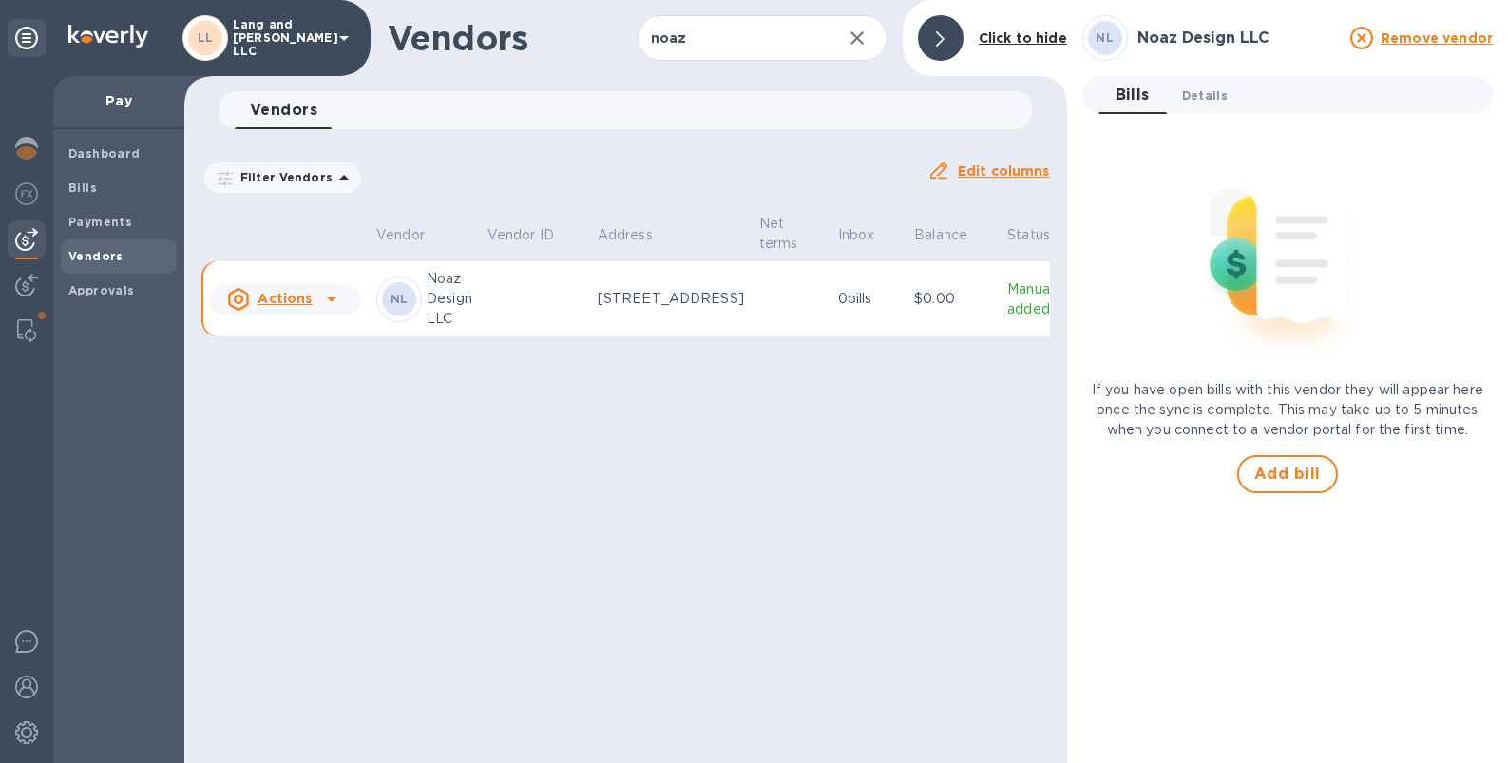
click at [1201, 103] on span "Details 0" at bounding box center [1205, 96] width 46 height 20
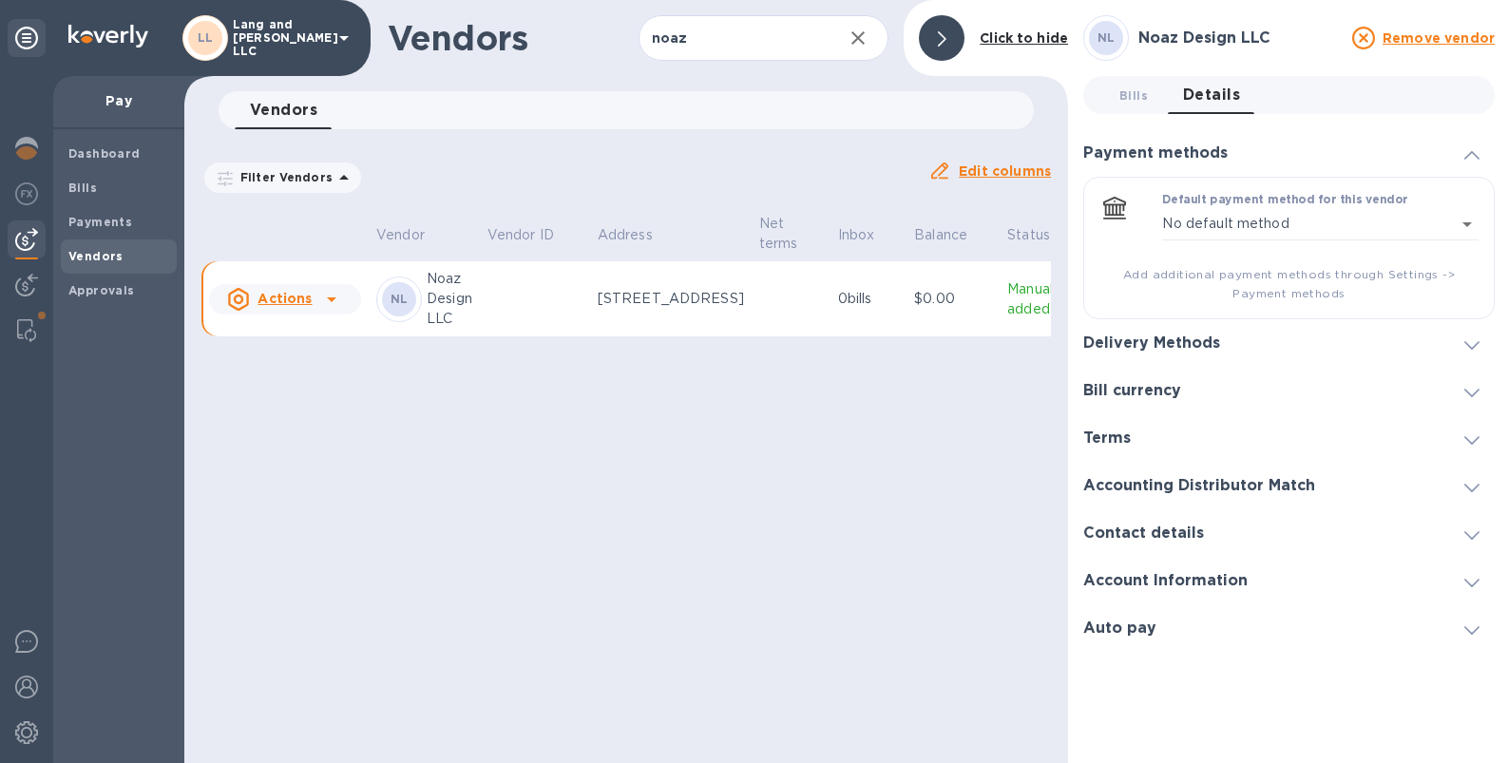
click at [1154, 344] on h3 "Delivery Methods" at bounding box center [1151, 343] width 137 height 18
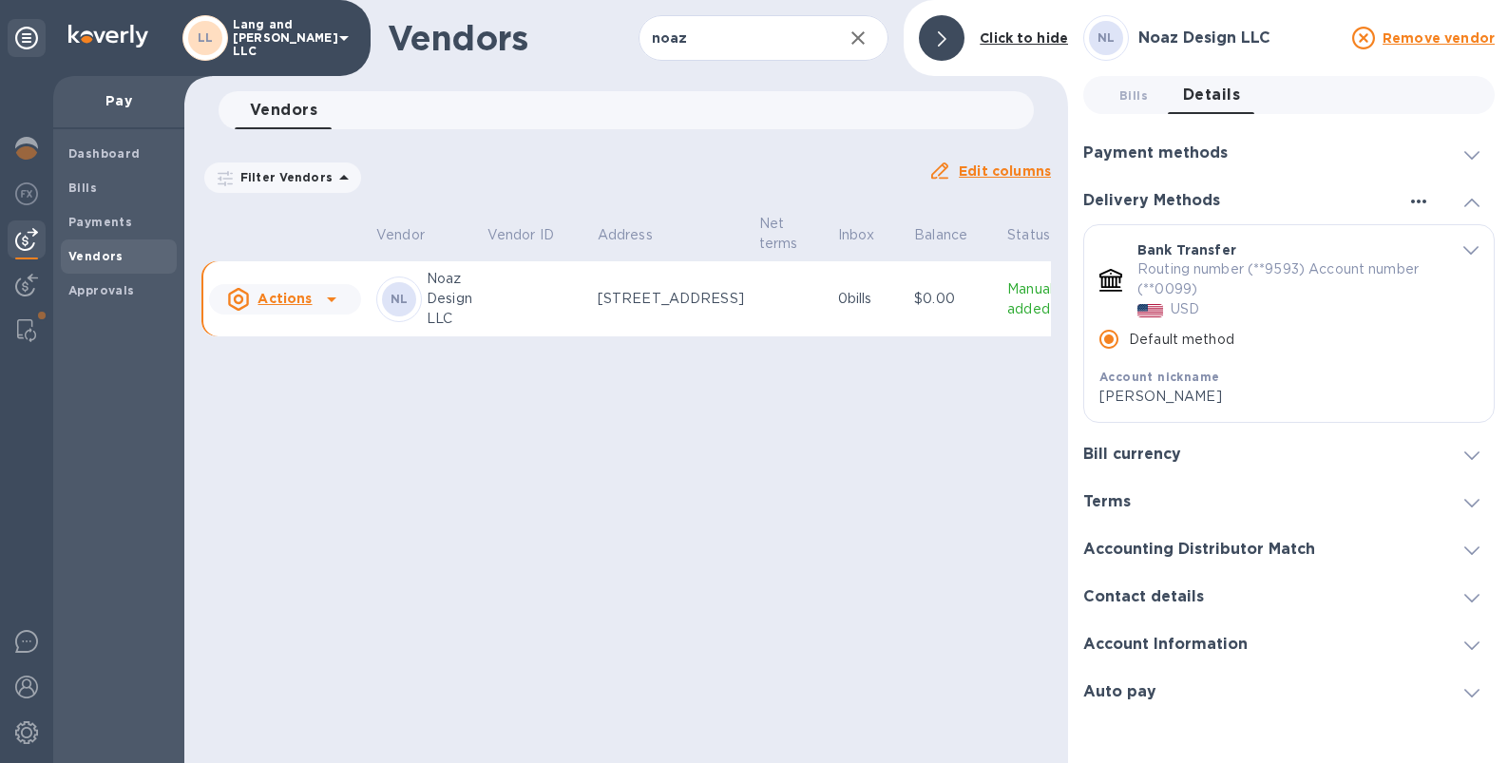
click at [1396, 200] on icon "button" at bounding box center [1418, 202] width 15 height 4
click at [1396, 240] on p "Add new" at bounding box center [1440, 240] width 63 height 19
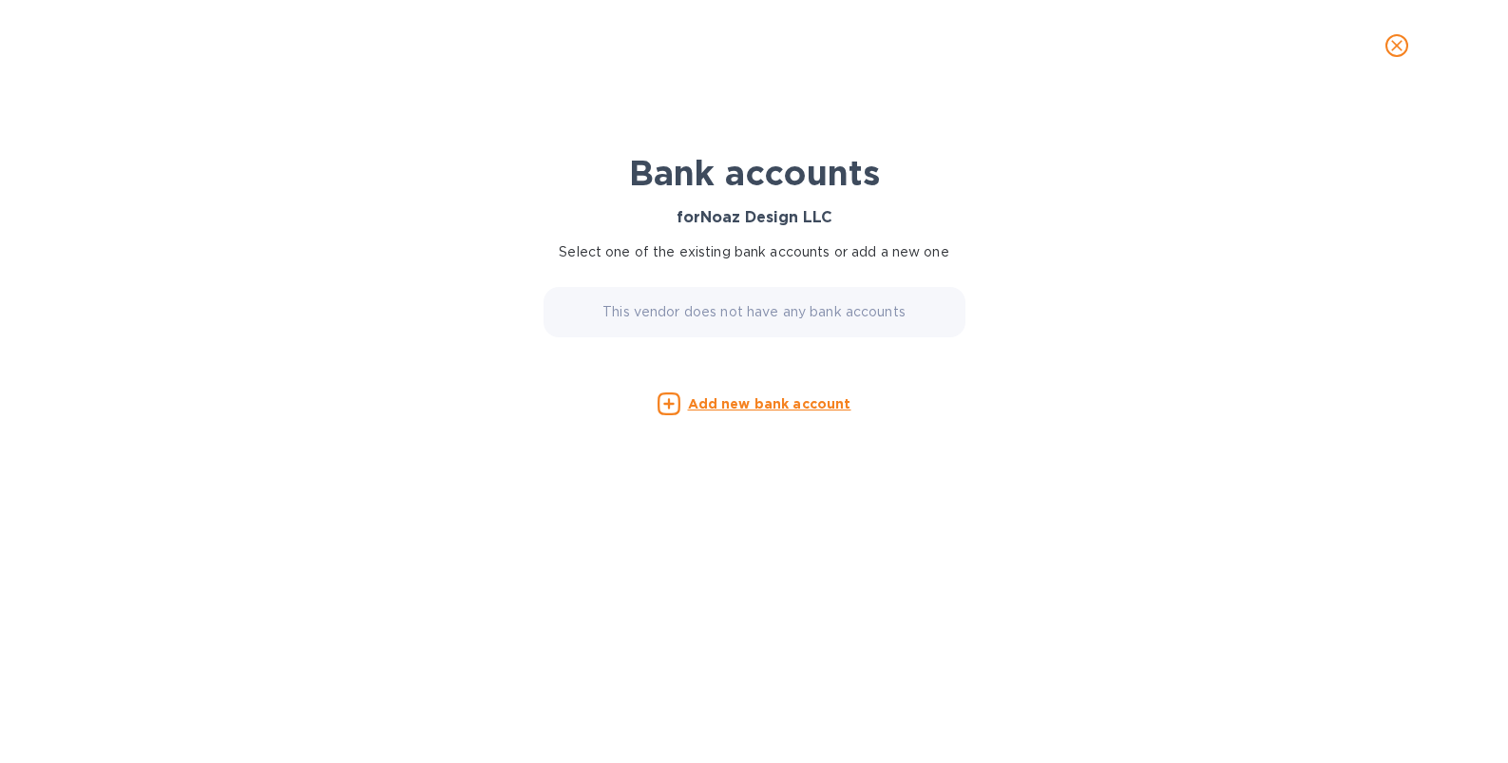
click at [760, 304] on p "This vendor does not have any bank accounts" at bounding box center [753, 312] width 303 height 20
click at [760, 314] on p "This vendor does not have any bank accounts" at bounding box center [753, 312] width 303 height 20
click at [758, 410] on u "Add new bank account" at bounding box center [769, 403] width 163 height 15
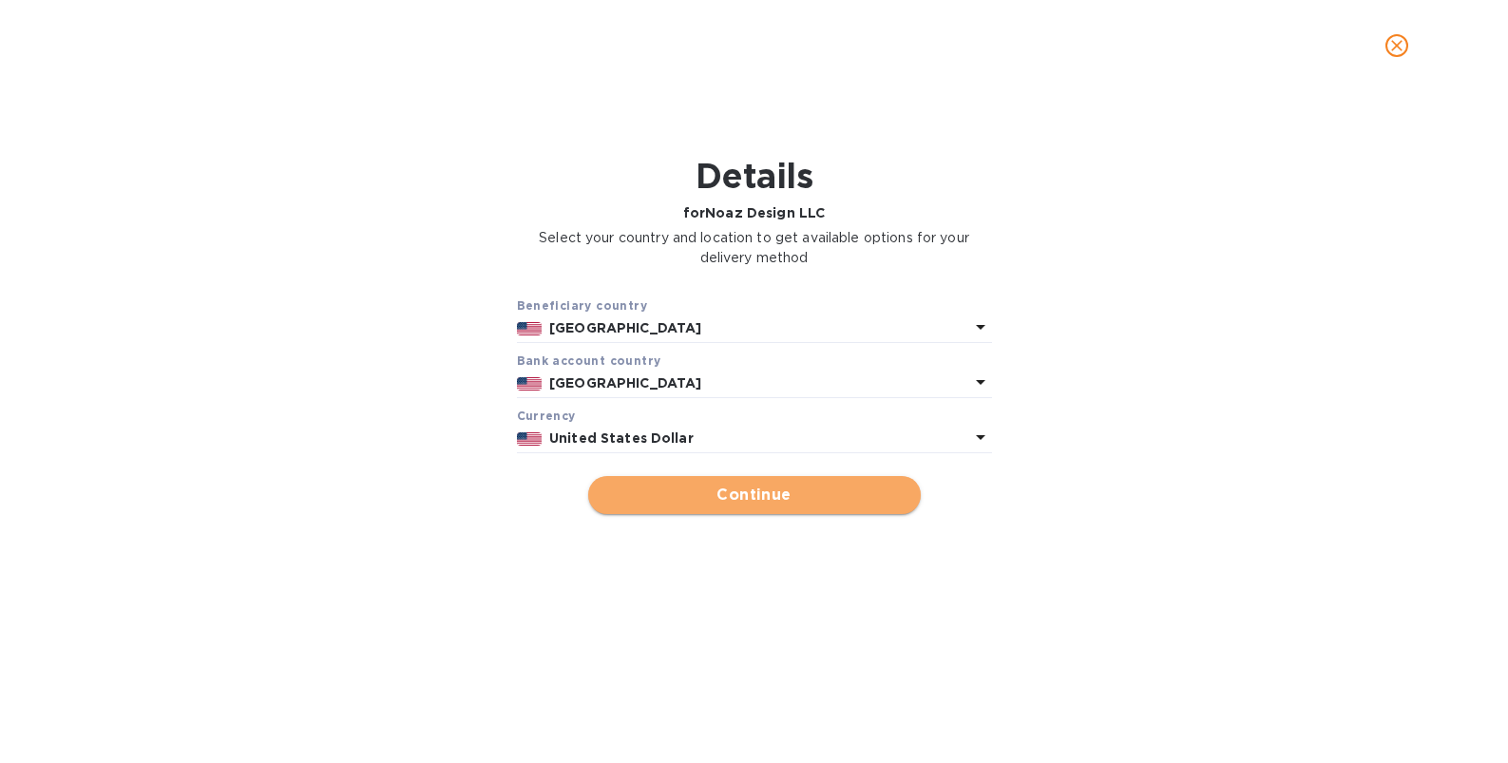
click at [743, 491] on span "Continue" at bounding box center [754, 495] width 302 height 23
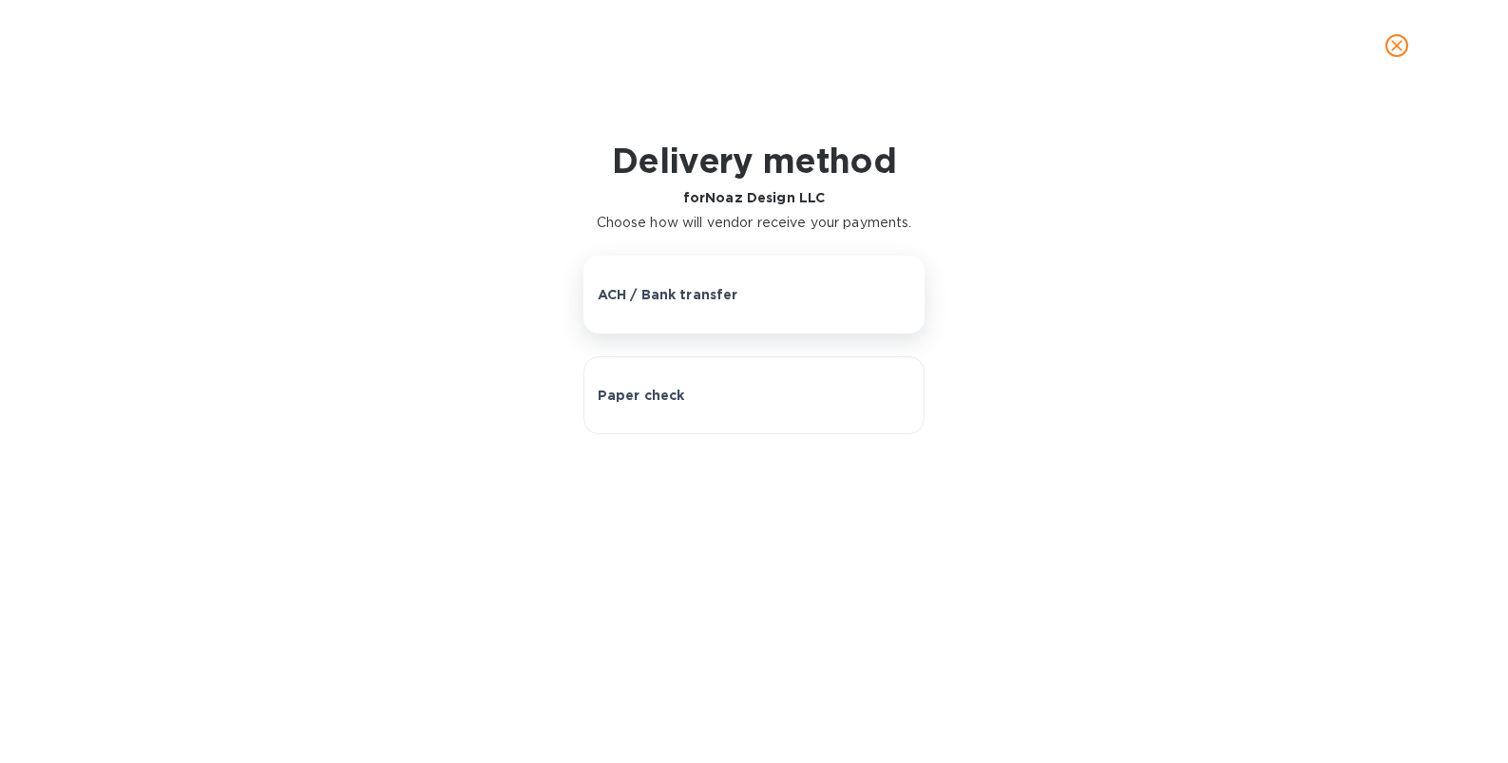
click at [712, 297] on p "ACH / Bank transfer" at bounding box center [668, 294] width 141 height 19
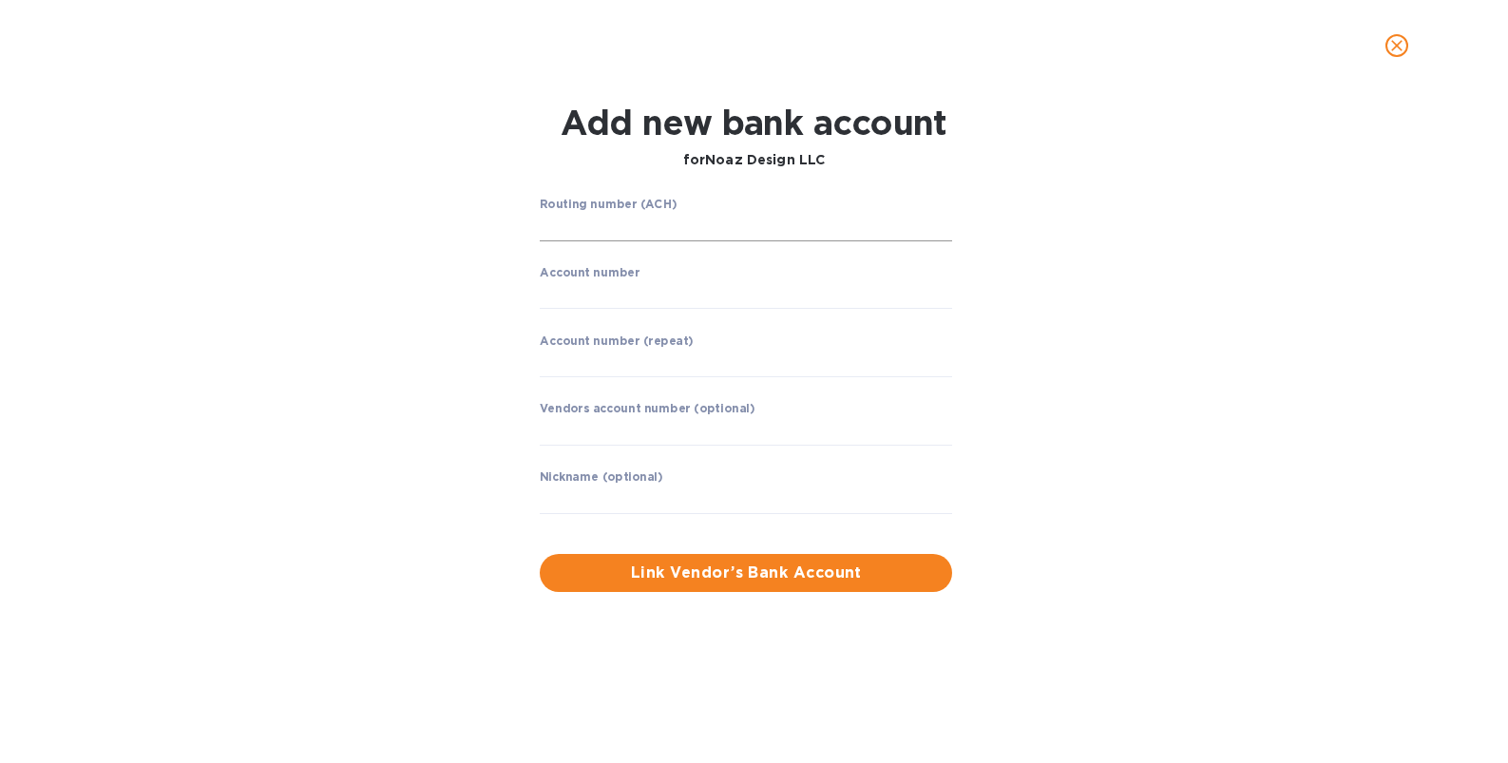
click at [672, 227] on input "string" at bounding box center [746, 227] width 412 height 29
click at [599, 307] on input "string" at bounding box center [746, 295] width 412 height 29
paste input "898156290099"
type input "898156290099"
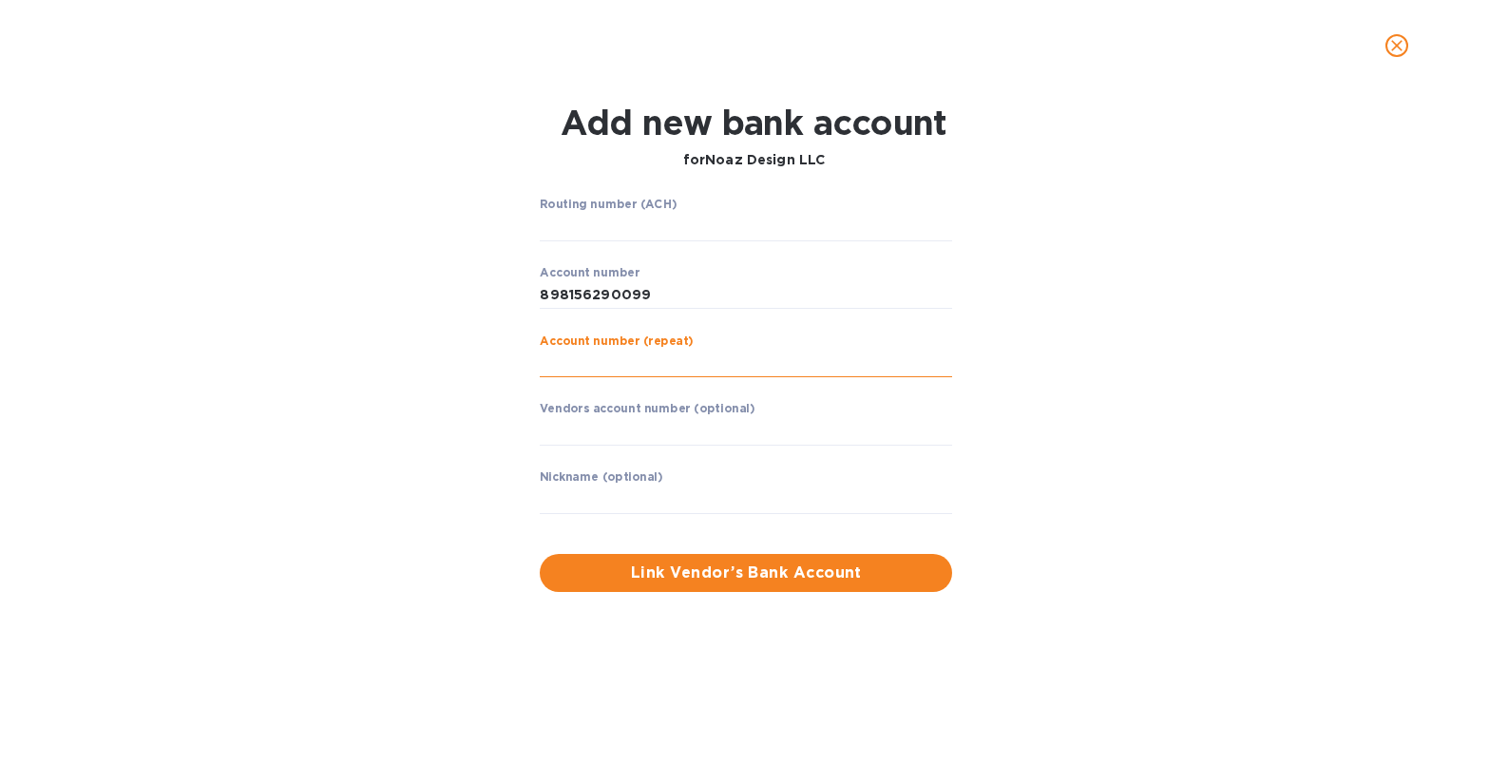
click at [602, 374] on input "string" at bounding box center [746, 364] width 412 height 29
paste input "898156290099"
type input "898156290099"
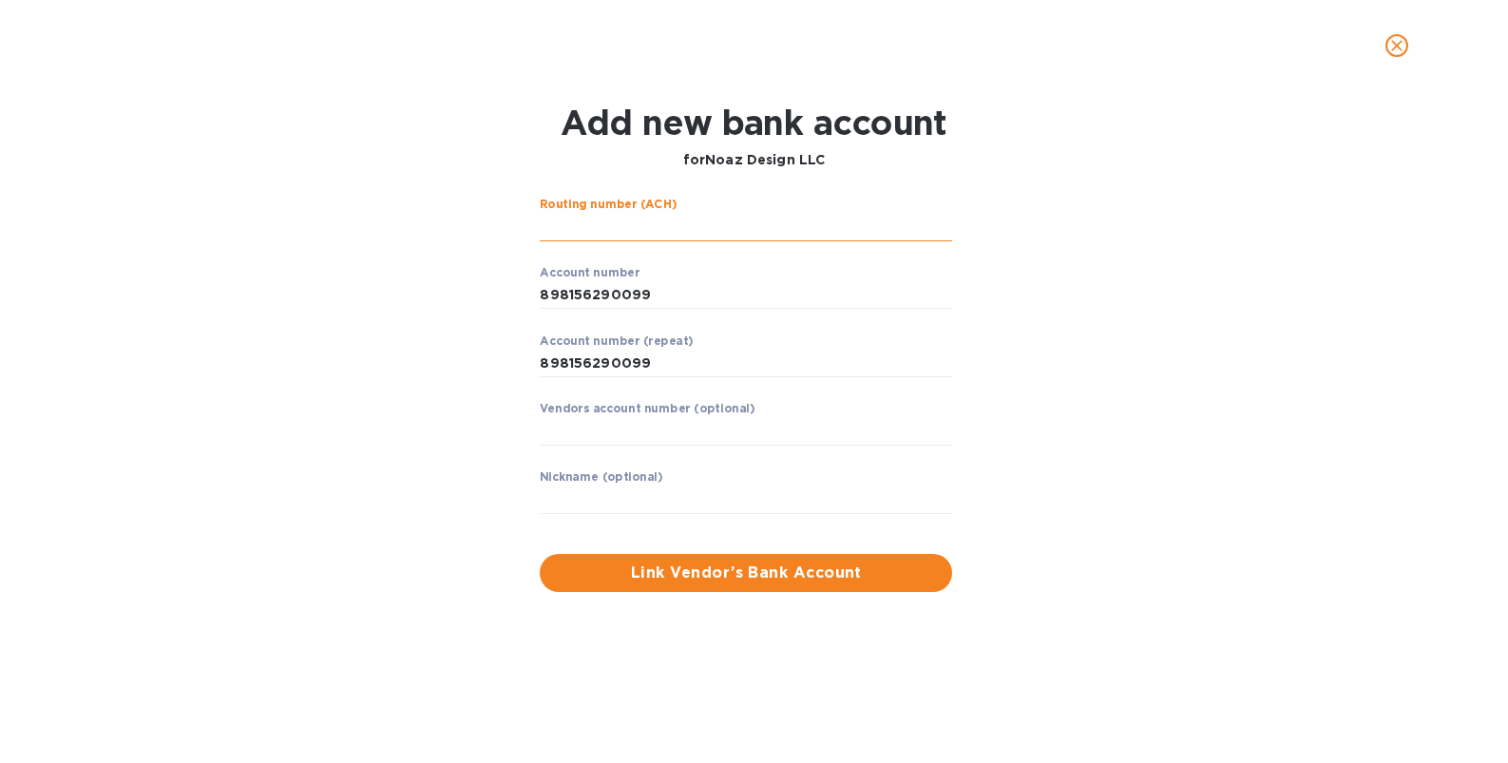
click at [585, 231] on input "string" at bounding box center [746, 227] width 412 height 29
paste input "063100277"
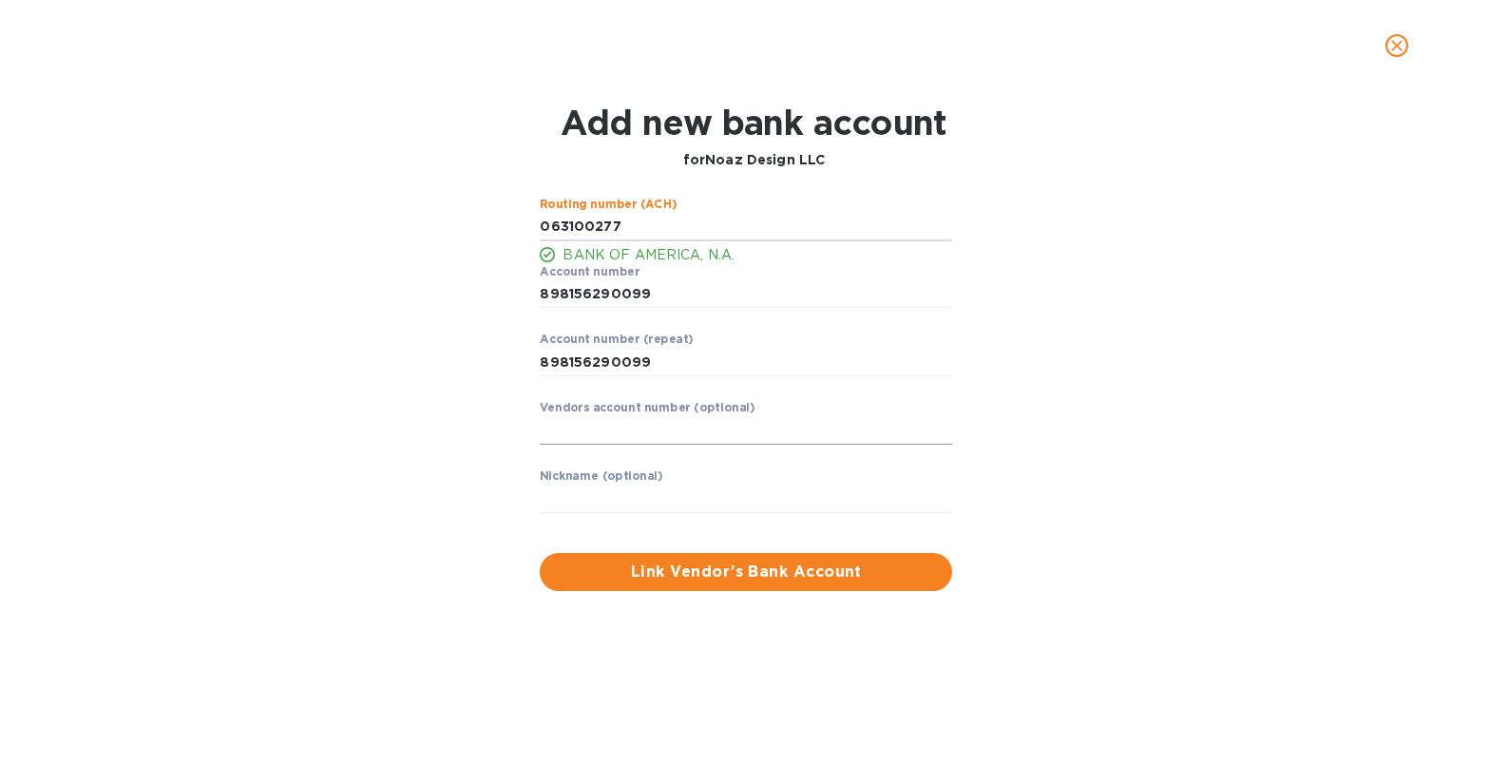
type input "063100277"
click at [608, 434] on input "text" at bounding box center [746, 430] width 412 height 29
type input "N"
click at [563, 497] on input "text" at bounding box center [746, 499] width 412 height 29
type input "[PERSON_NAME]"
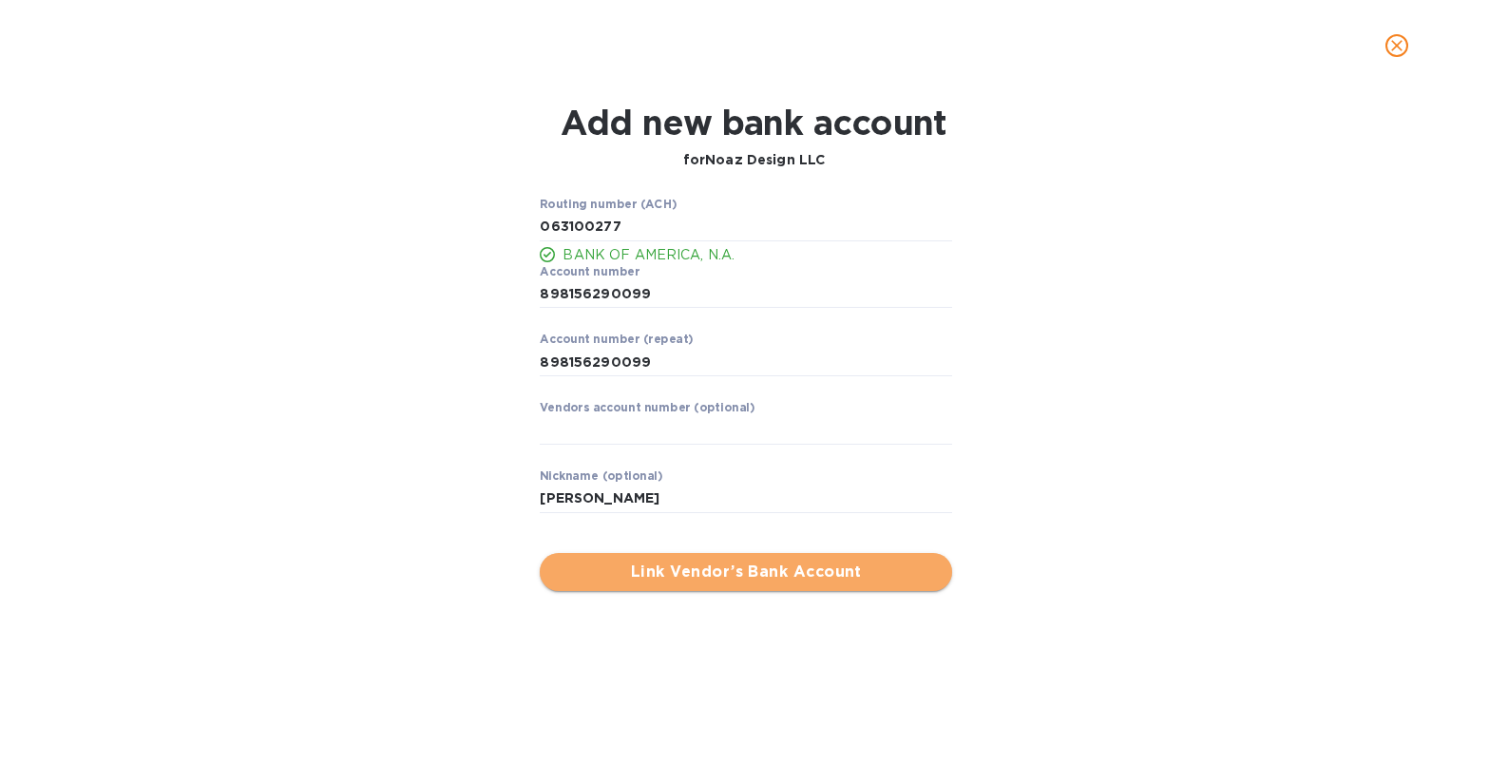
click at [728, 562] on span "Link Vendor’s Bank Account" at bounding box center [746, 572] width 382 height 23
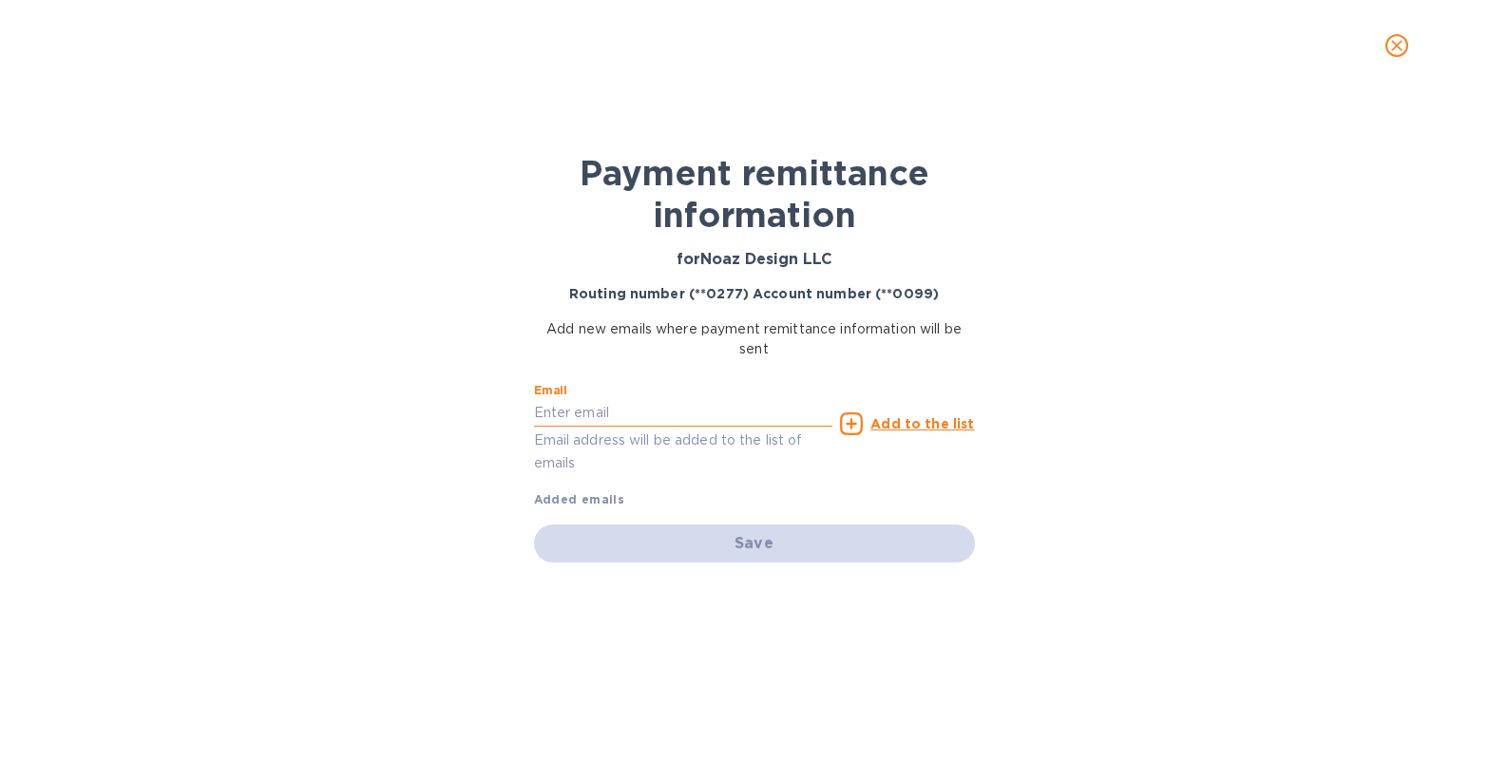
click at [683, 425] on input "text" at bounding box center [683, 413] width 299 height 29
type input "[PERSON_NAME][EMAIL_ADDRESS][DOMAIN_NAME]"
click at [880, 417] on u "Add to the list" at bounding box center [922, 423] width 104 height 15
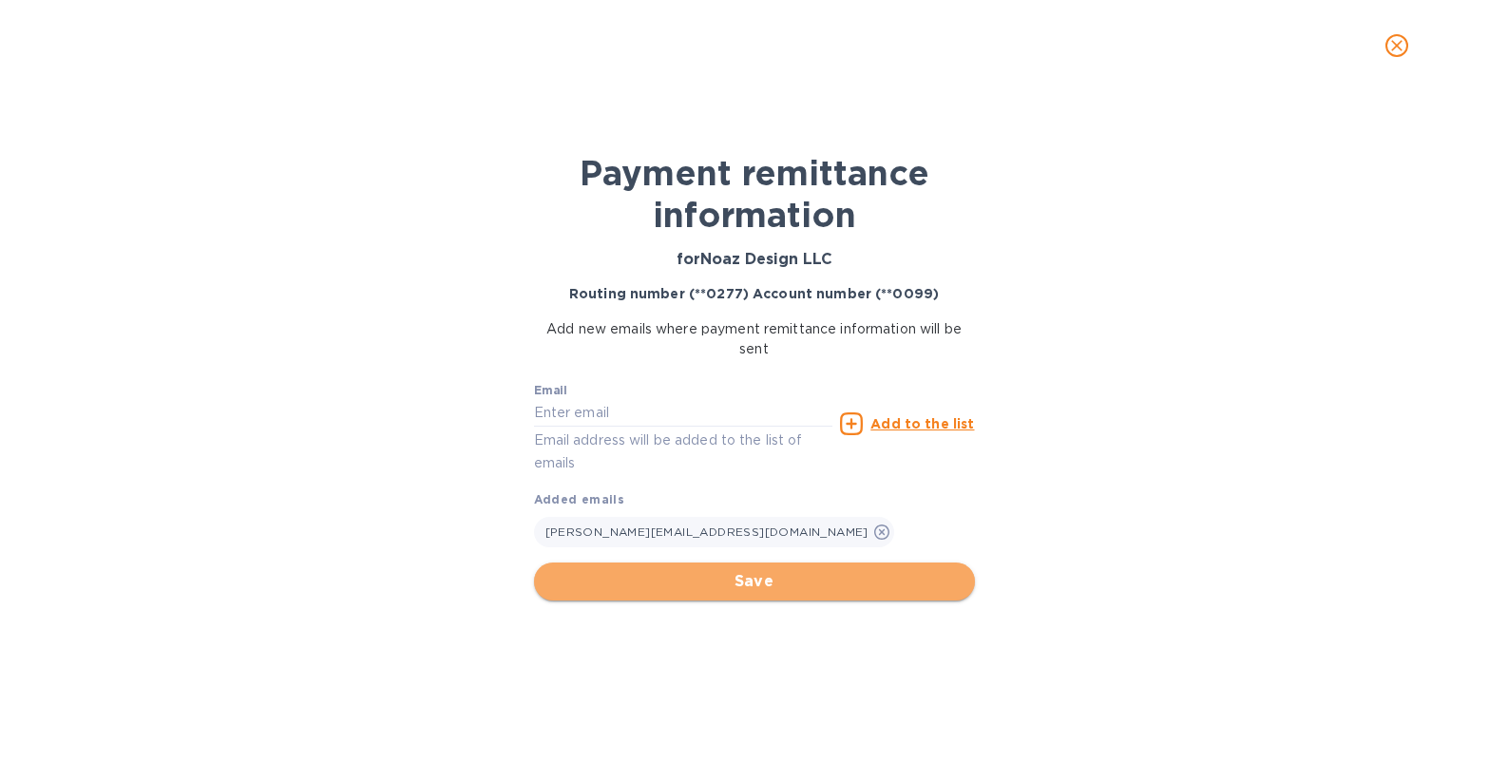
click at [754, 582] on span "Save" at bounding box center [754, 581] width 410 height 23
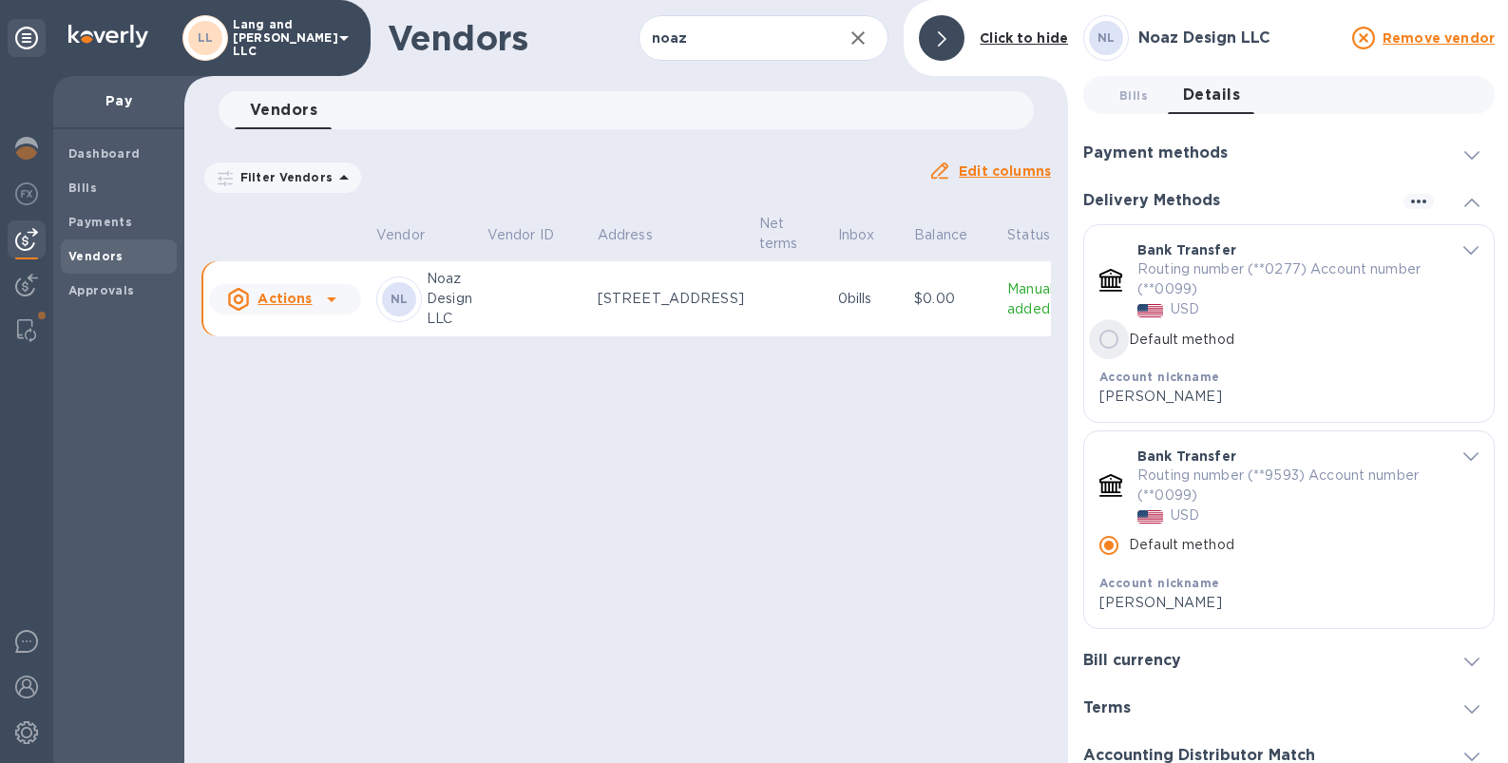
click at [1097, 342] on input "Default method" at bounding box center [1109, 339] width 40 height 40
click at [1107, 338] on input "Default method" at bounding box center [1109, 339] width 40 height 40
radio input "false"
radio input "true"
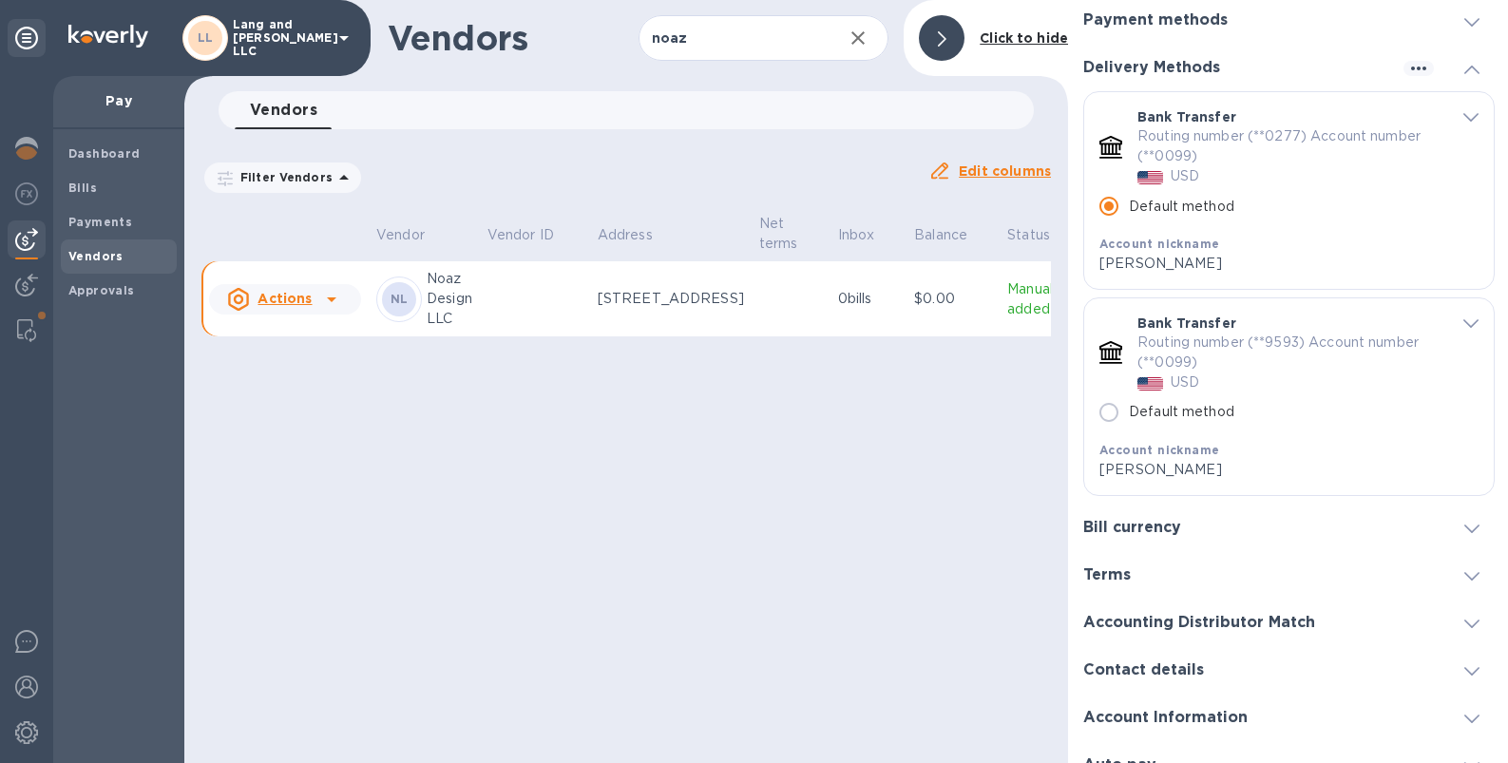
scroll to position [159, 0]
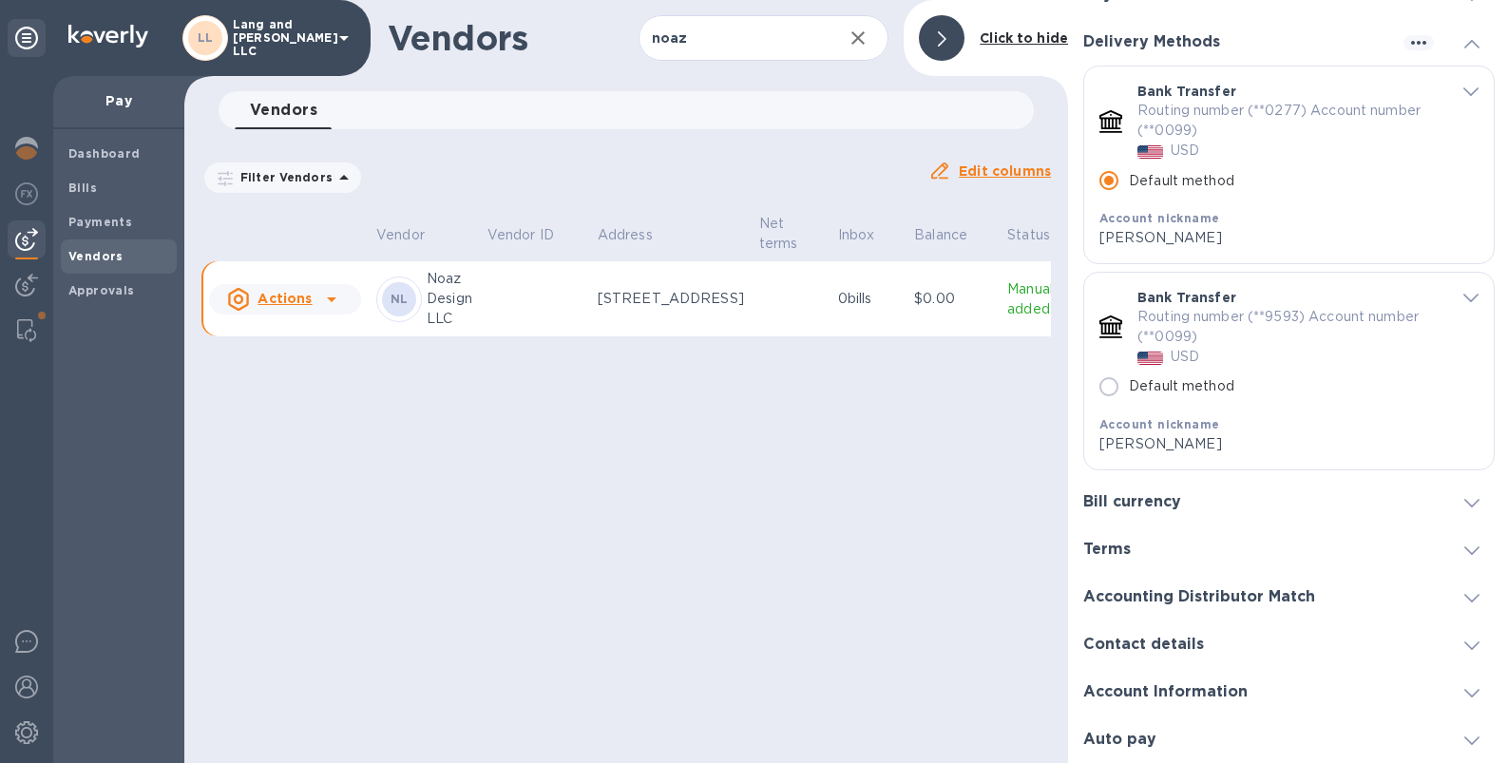
click at [842, 467] on div "Vendors noaz ​ Add vendor Click to hide Vendors 0 Filter Vendors Auto pay: All …" at bounding box center [626, 381] width 884 height 763
click at [94, 196] on span "Bills" at bounding box center [82, 188] width 29 height 19
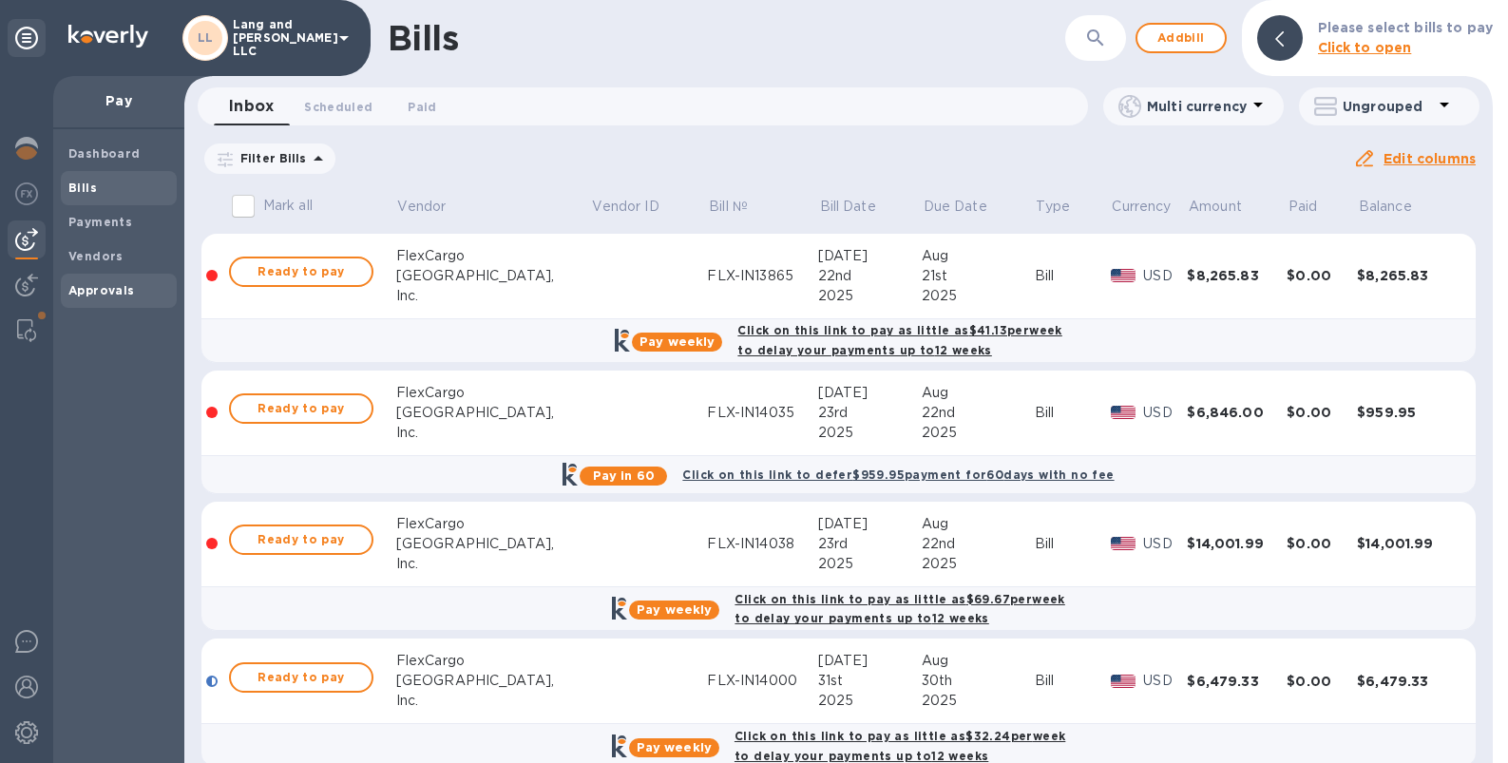
click at [89, 294] on b "Approvals" at bounding box center [101, 290] width 67 height 14
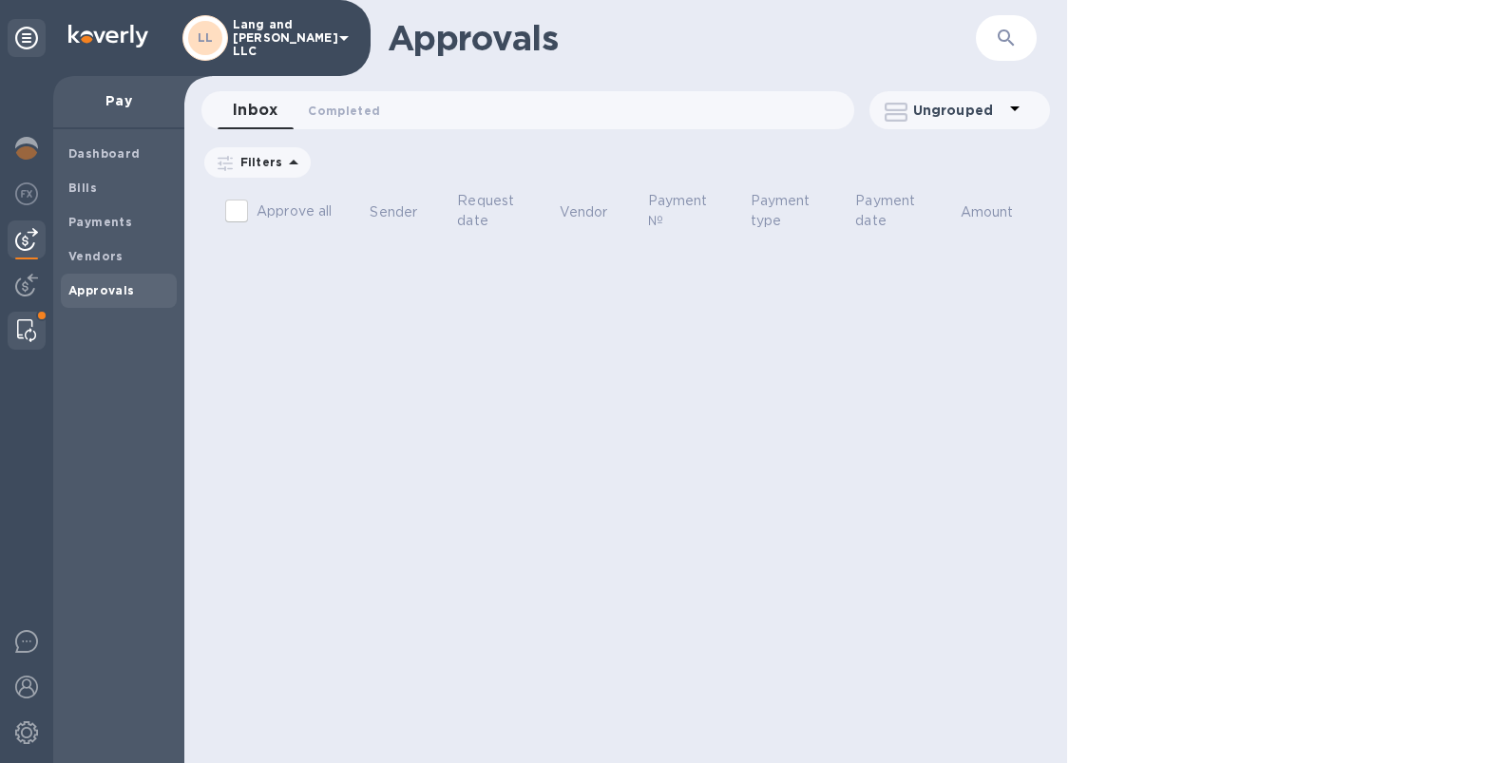
click at [29, 331] on img at bounding box center [26, 330] width 19 height 23
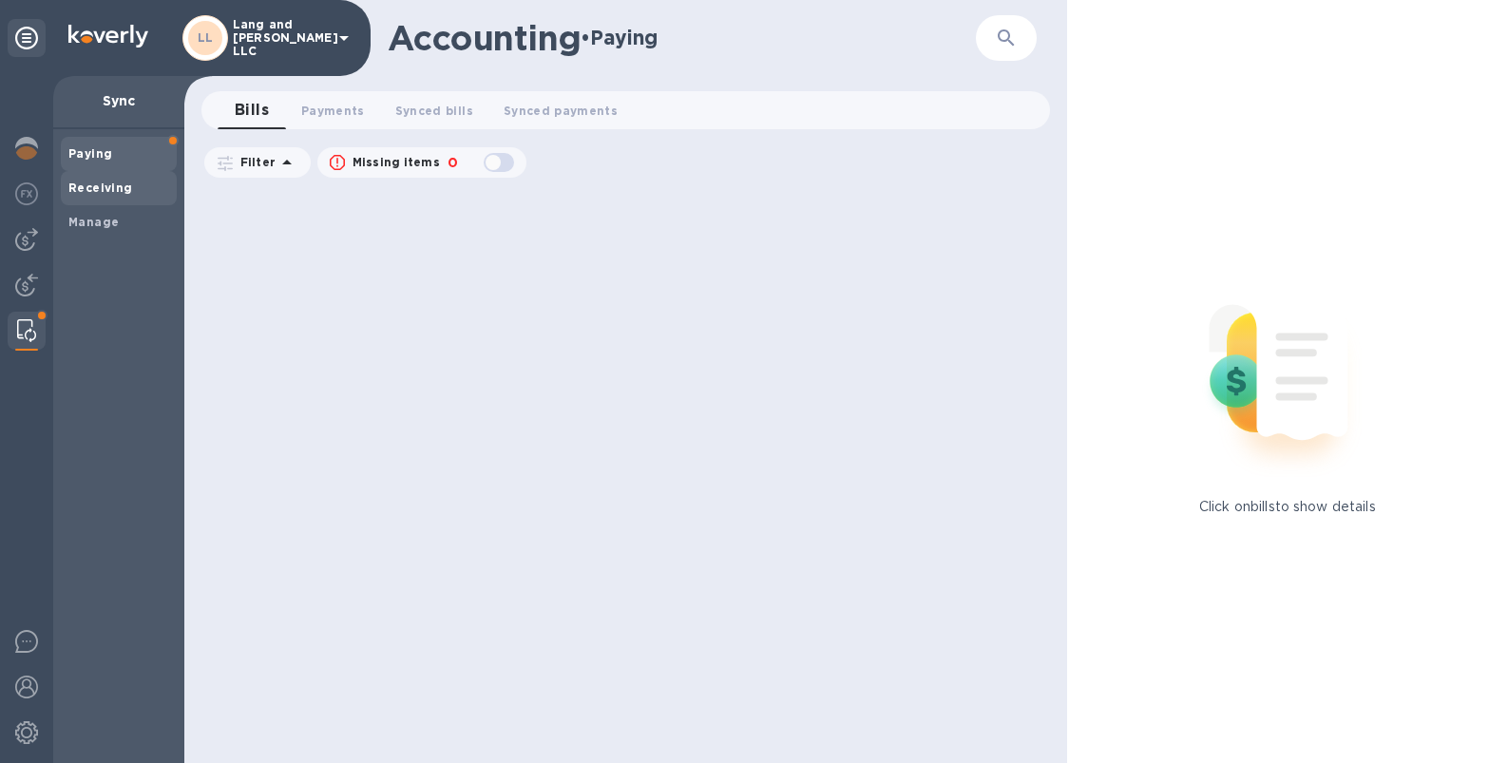
click at [112, 197] on span "Receiving" at bounding box center [100, 188] width 65 height 19
click at [113, 148] on span "Paying" at bounding box center [118, 153] width 101 height 19
click at [122, 172] on div "Receiving" at bounding box center [119, 188] width 116 height 34
click at [110, 149] on span "Paying" at bounding box center [118, 153] width 101 height 19
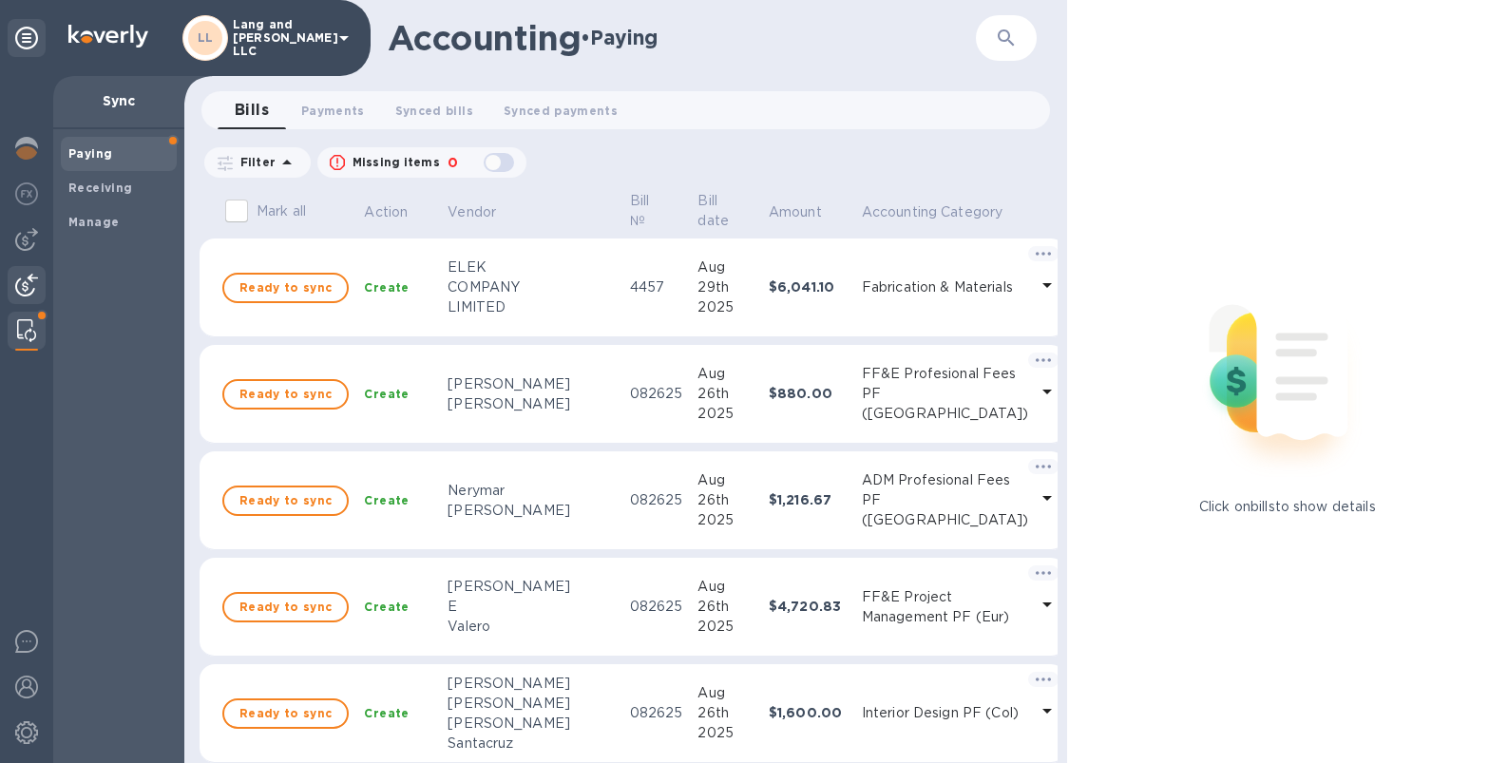
click at [24, 286] on img at bounding box center [26, 285] width 23 height 23
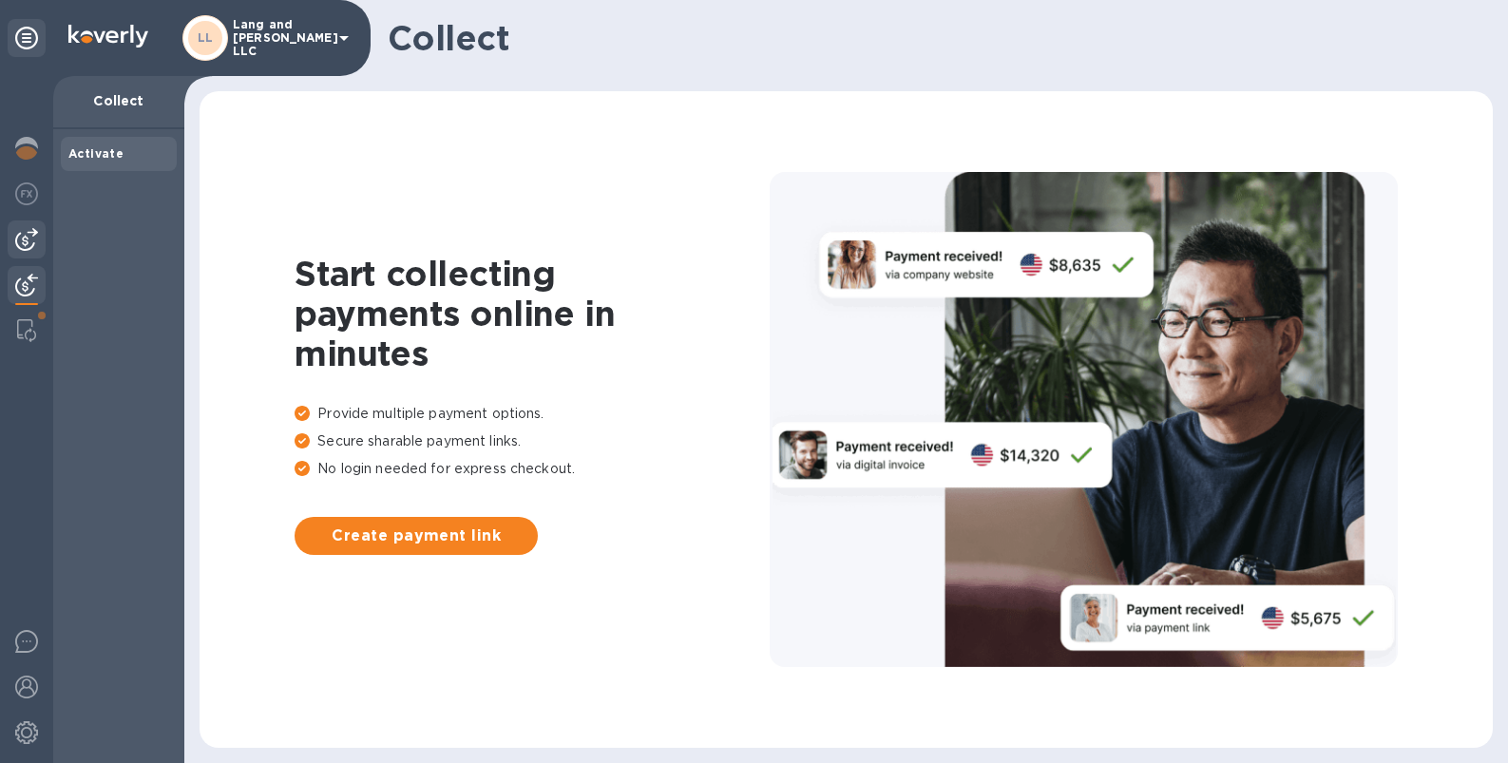
click at [35, 237] on img at bounding box center [26, 239] width 23 height 23
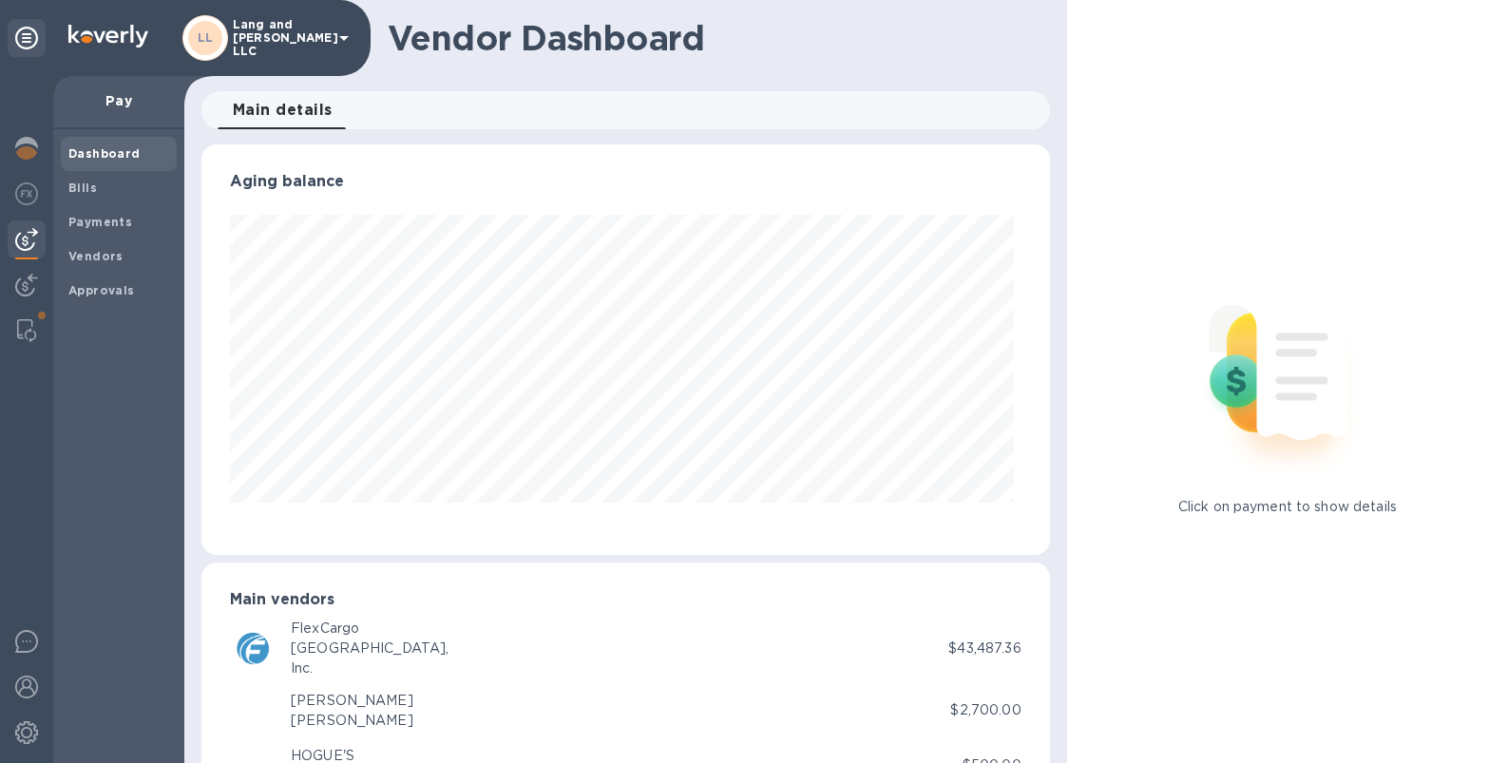
scroll to position [410, 840]
click at [104, 189] on span "Bills" at bounding box center [118, 188] width 101 height 19
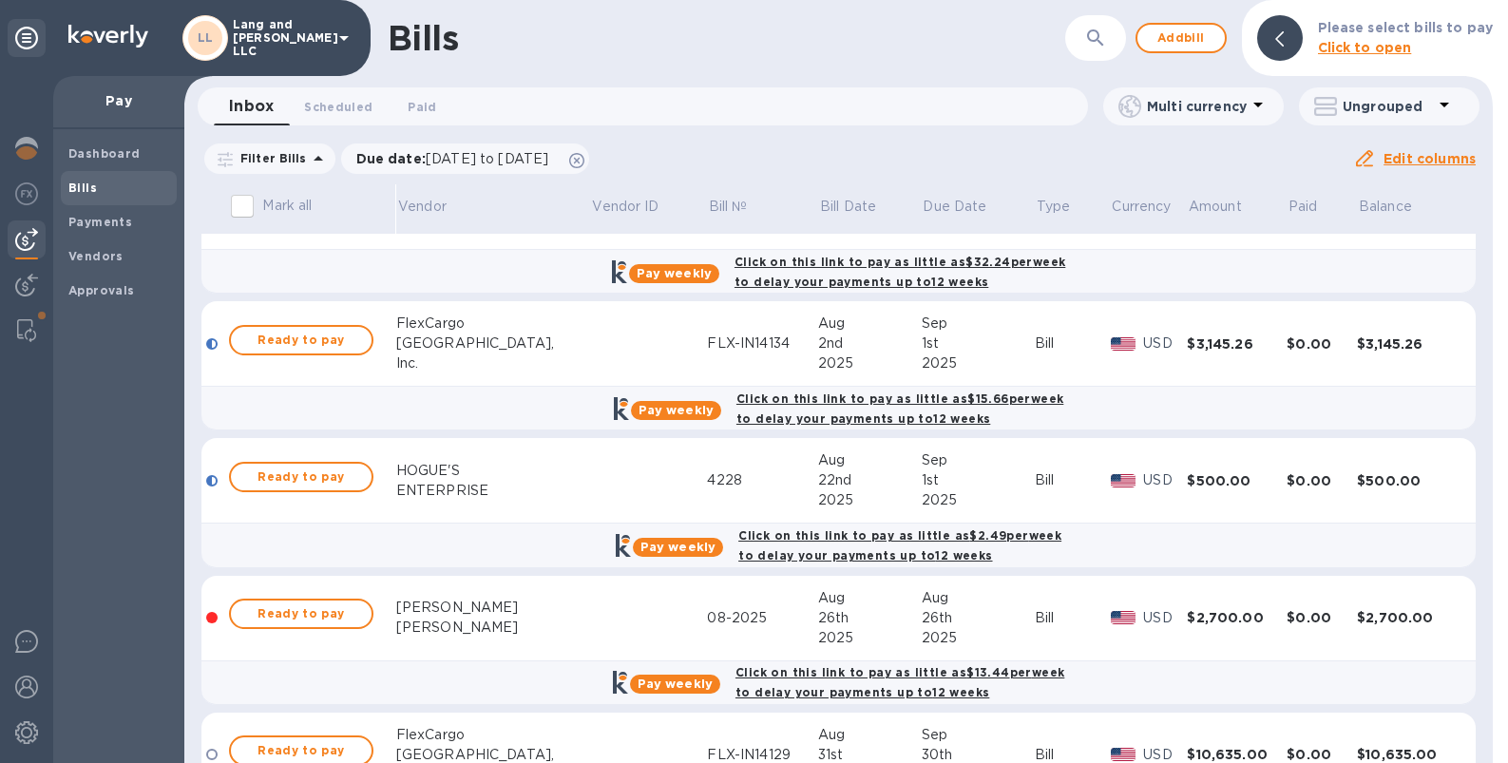
scroll to position [578, 0]
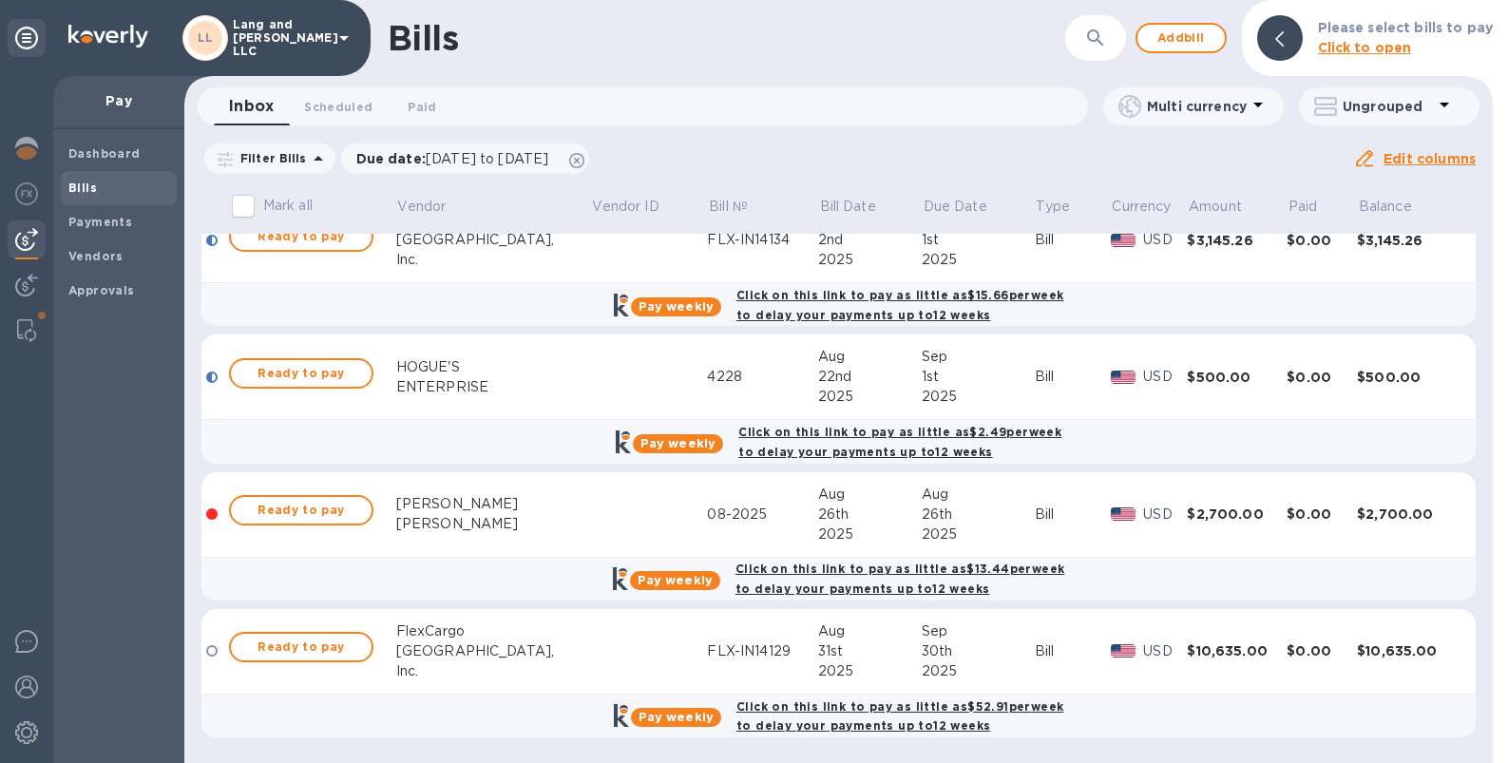
click at [500, 518] on div "[PERSON_NAME]" at bounding box center [493, 524] width 195 height 20
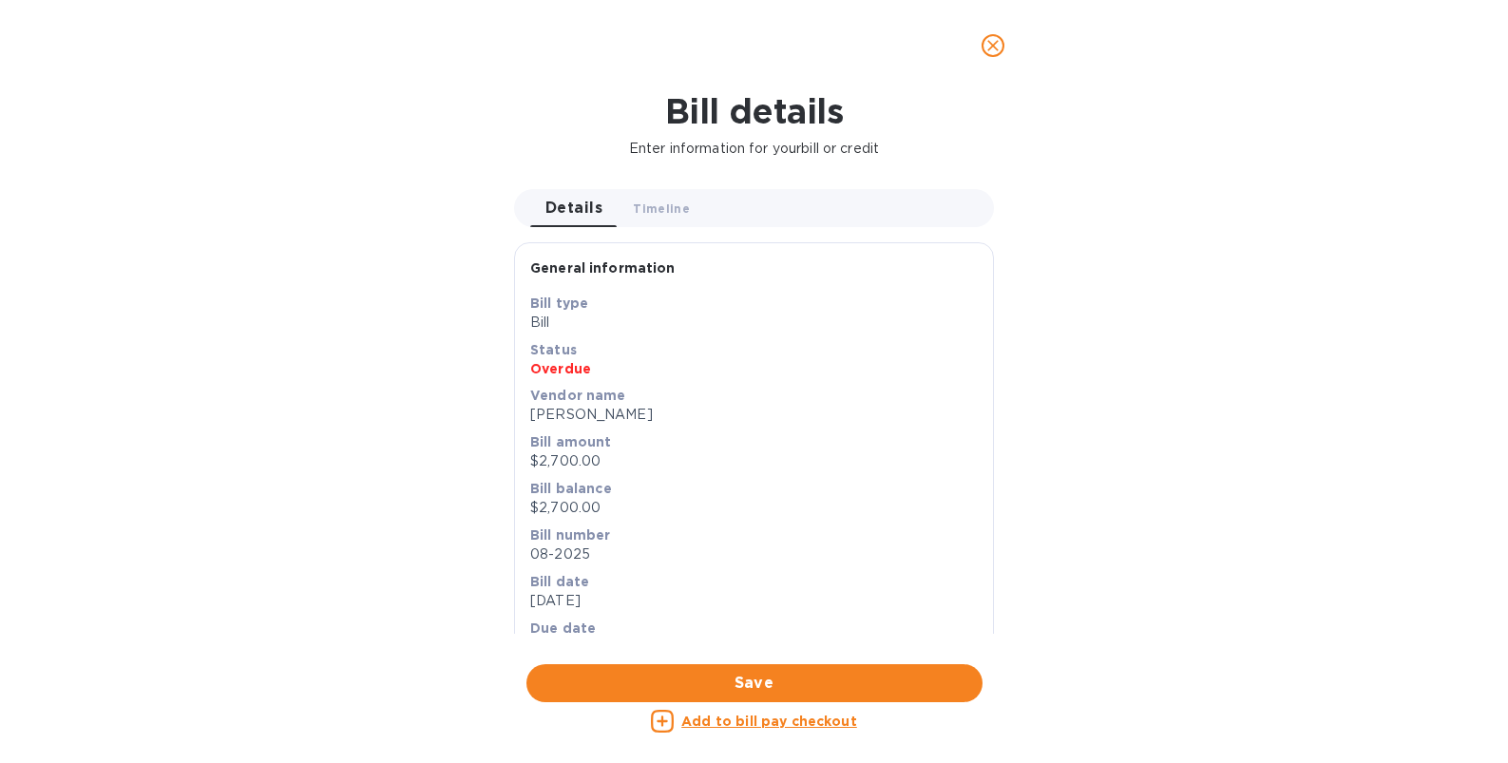
click at [1001, 35] on span "close" at bounding box center [993, 45] width 23 height 23
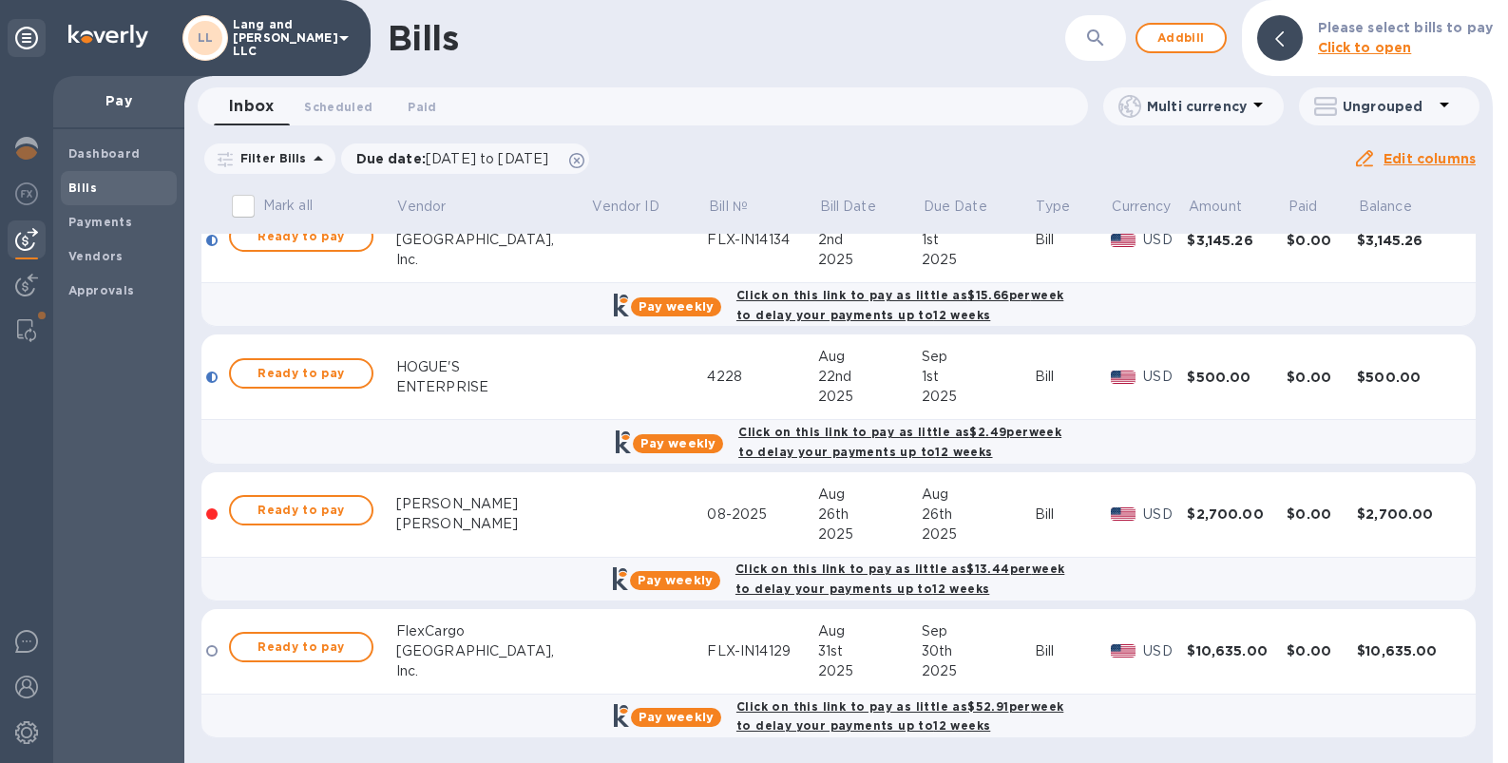
click at [439, 514] on div "[PERSON_NAME]" at bounding box center [493, 524] width 195 height 20
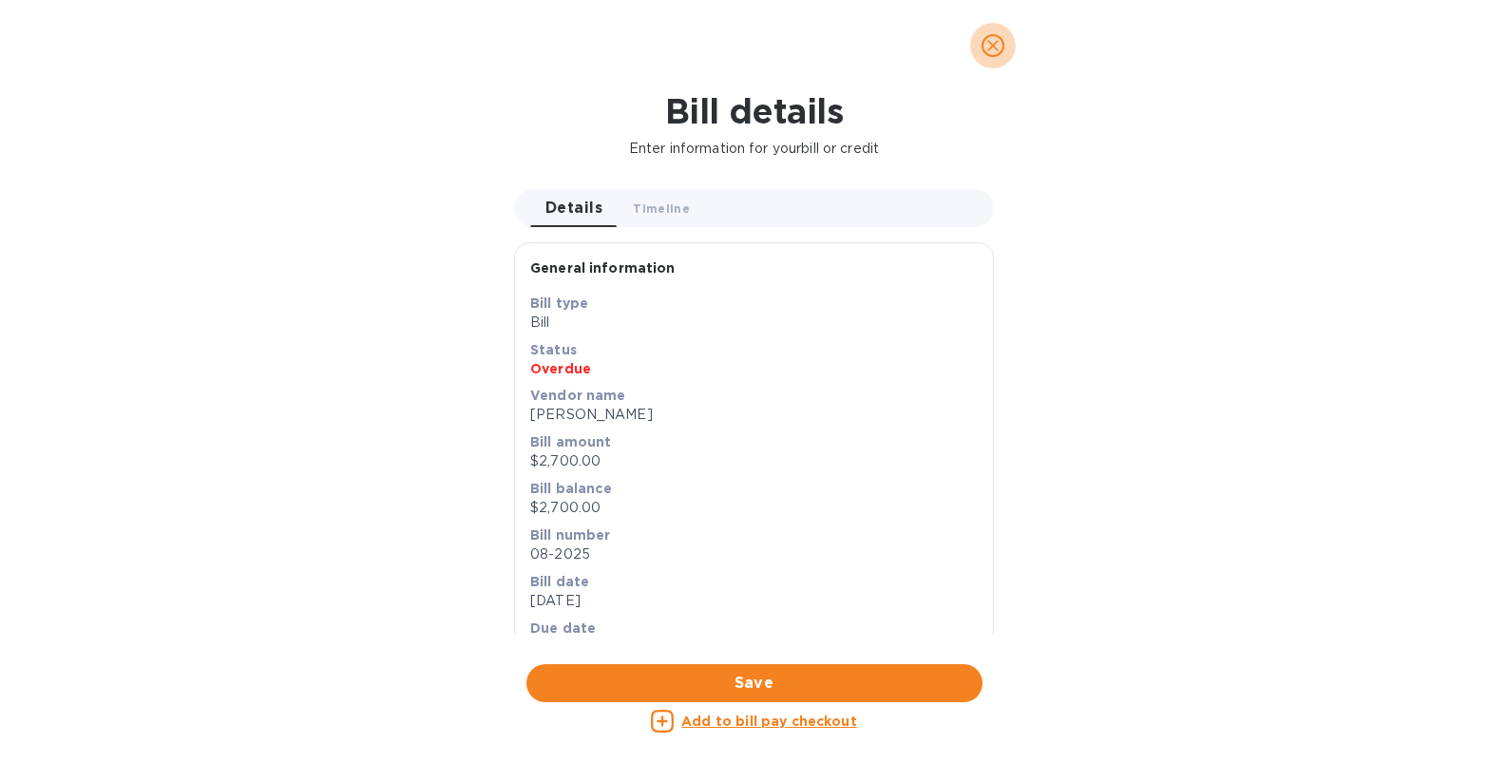
click at [996, 47] on icon "close" at bounding box center [992, 45] width 19 height 19
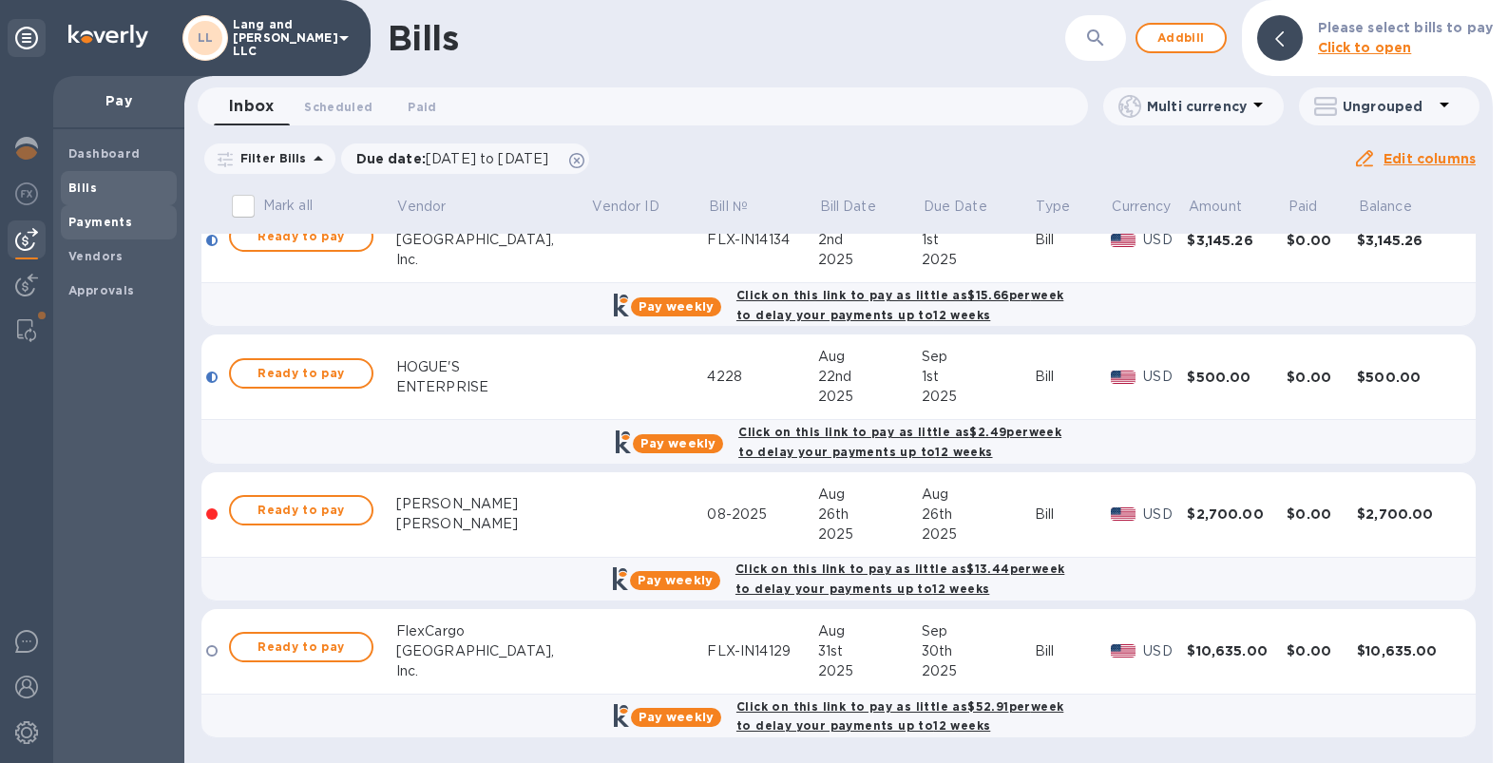
click at [112, 217] on b "Payments" at bounding box center [100, 222] width 64 height 14
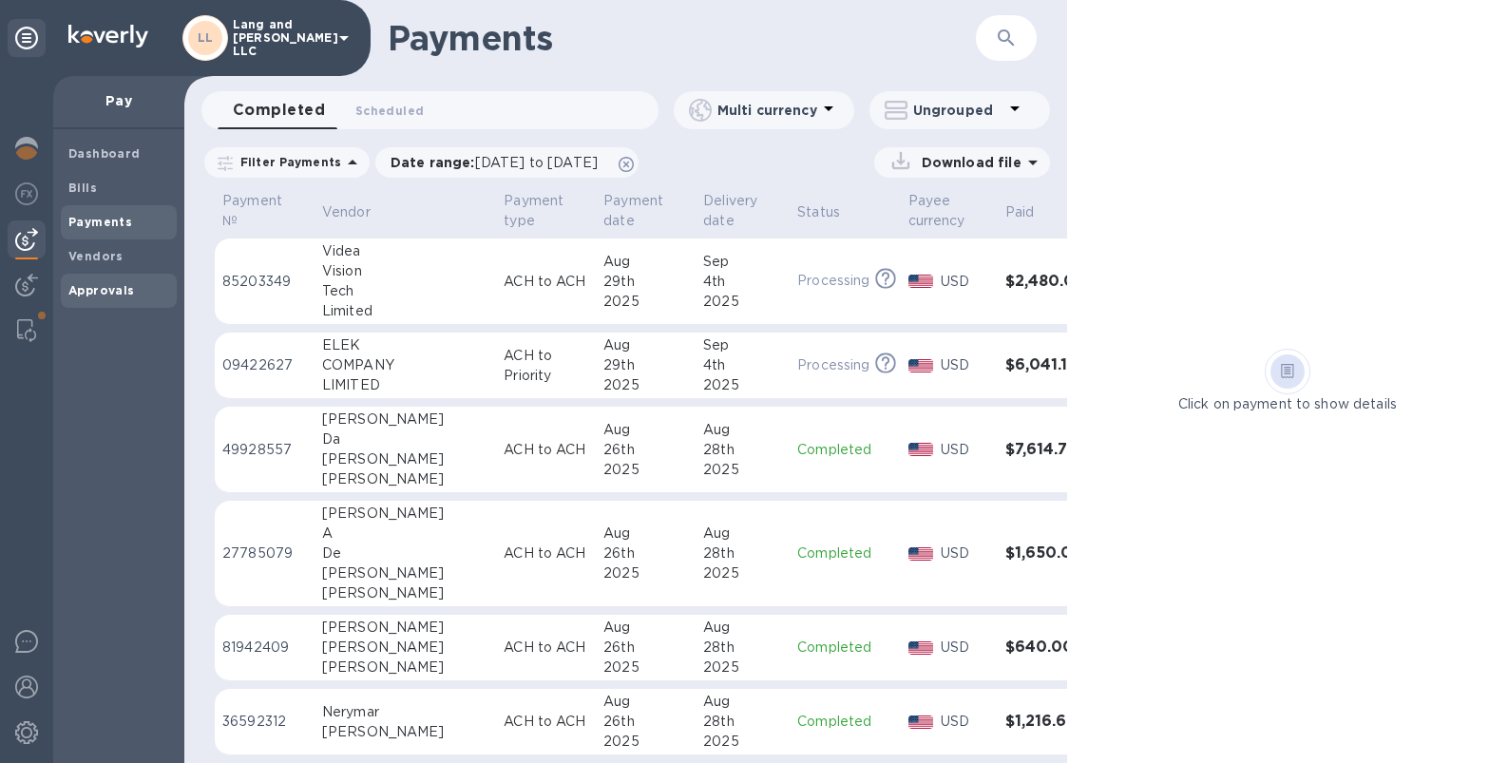
click at [107, 289] on b "Approvals" at bounding box center [101, 290] width 67 height 14
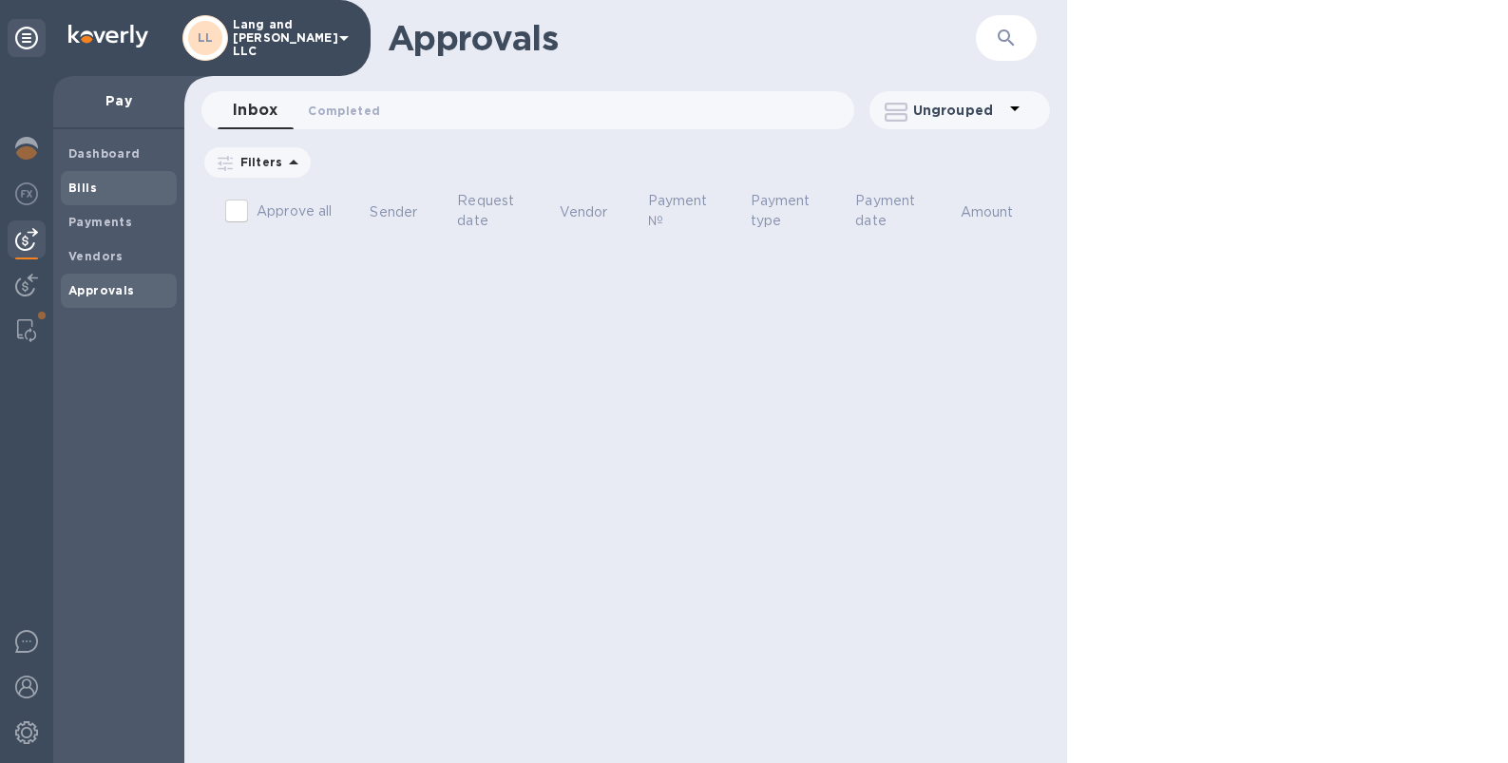
click at [105, 182] on span "Bills" at bounding box center [118, 188] width 101 height 19
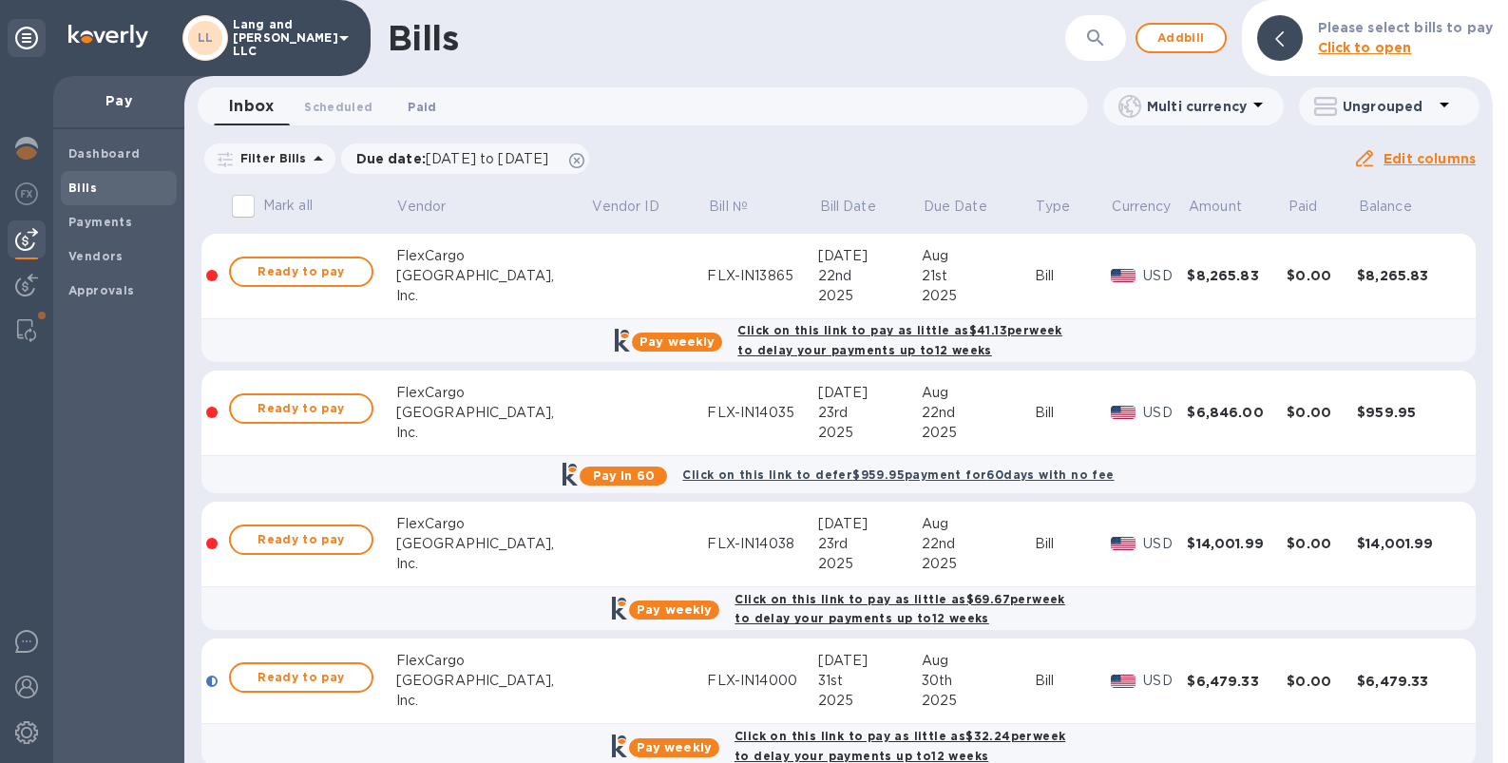
click at [416, 102] on span "Paid 0" at bounding box center [422, 107] width 29 height 20
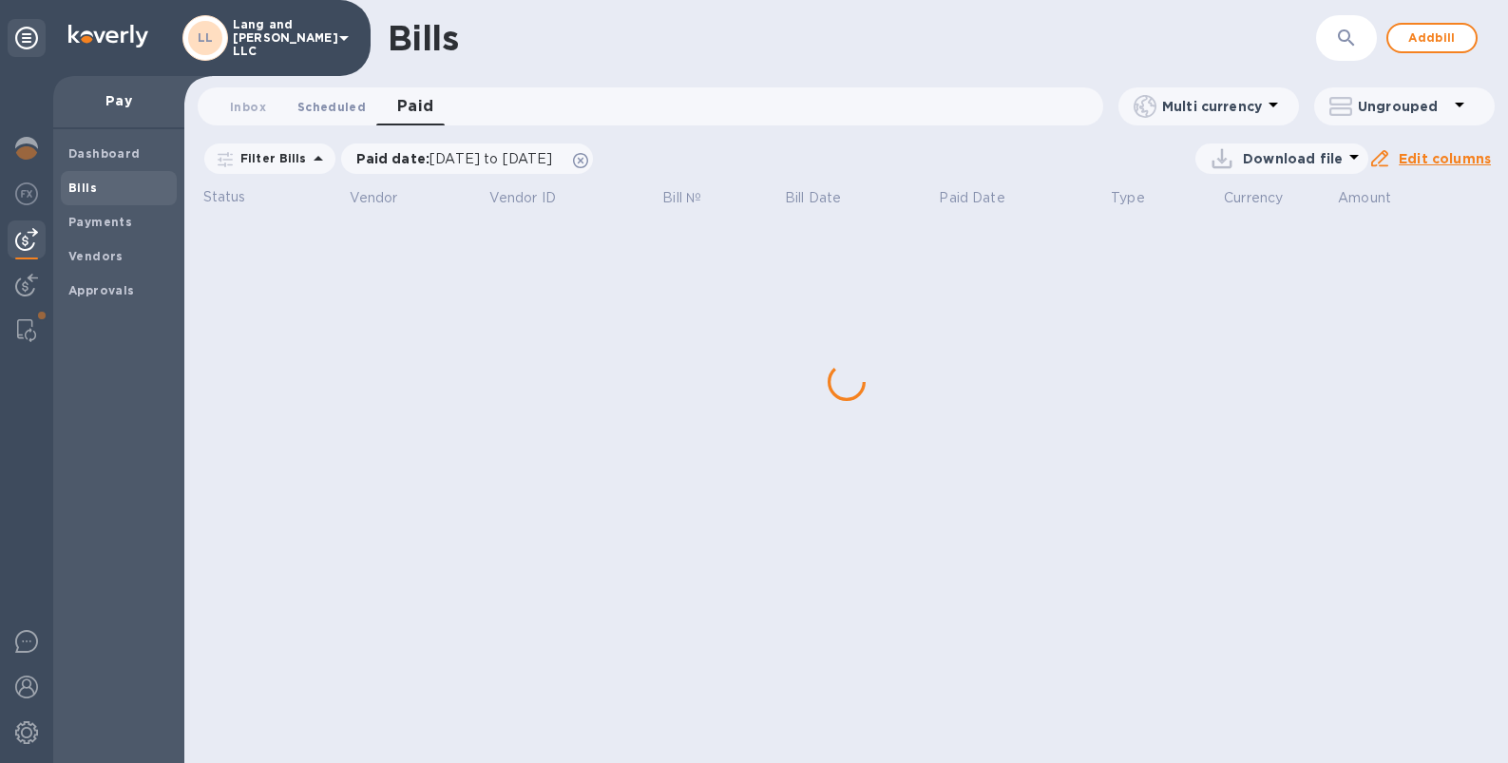
click at [334, 108] on span "Scheduled 0" at bounding box center [331, 107] width 68 height 20
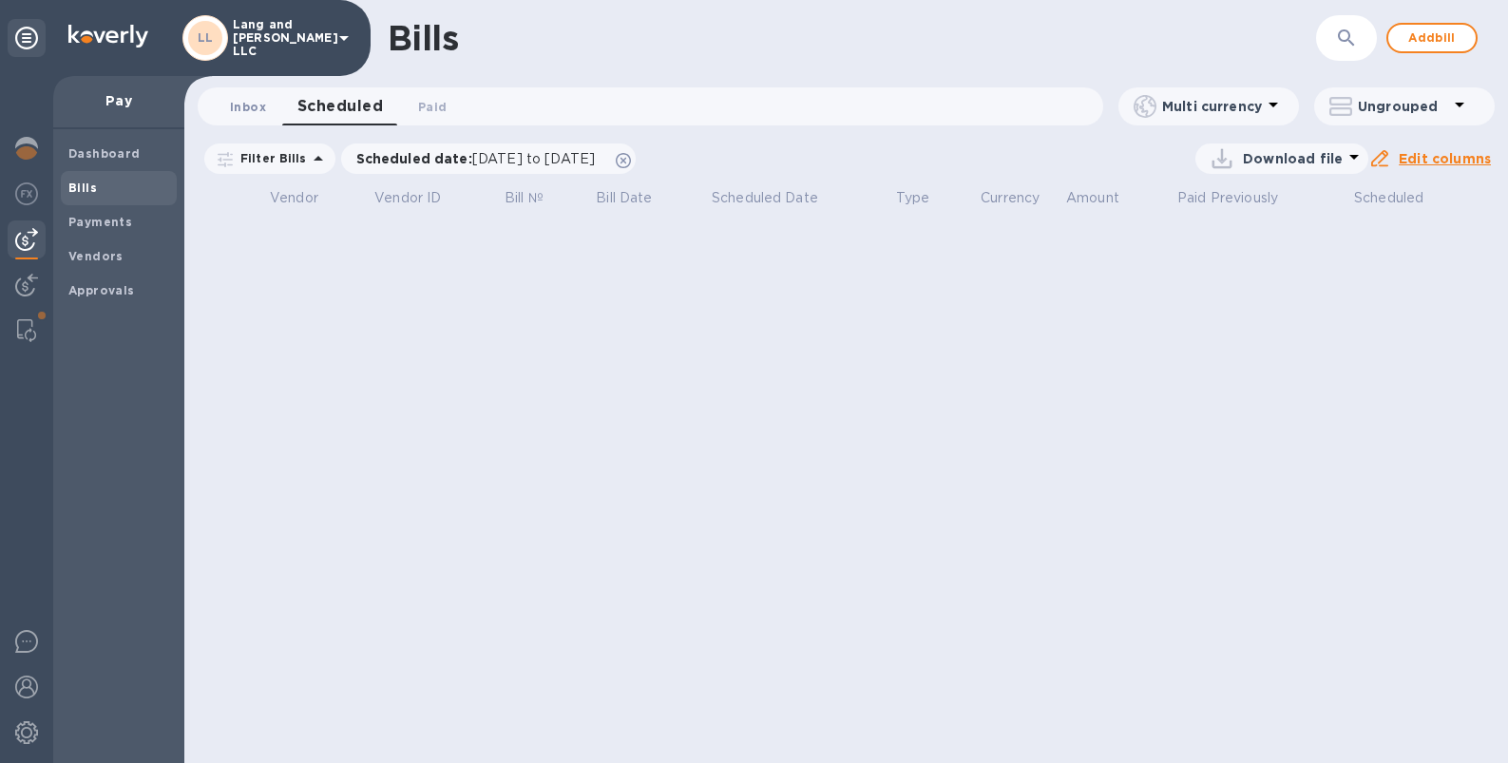
click at [245, 107] on span "Inbox 0" at bounding box center [248, 107] width 36 height 20
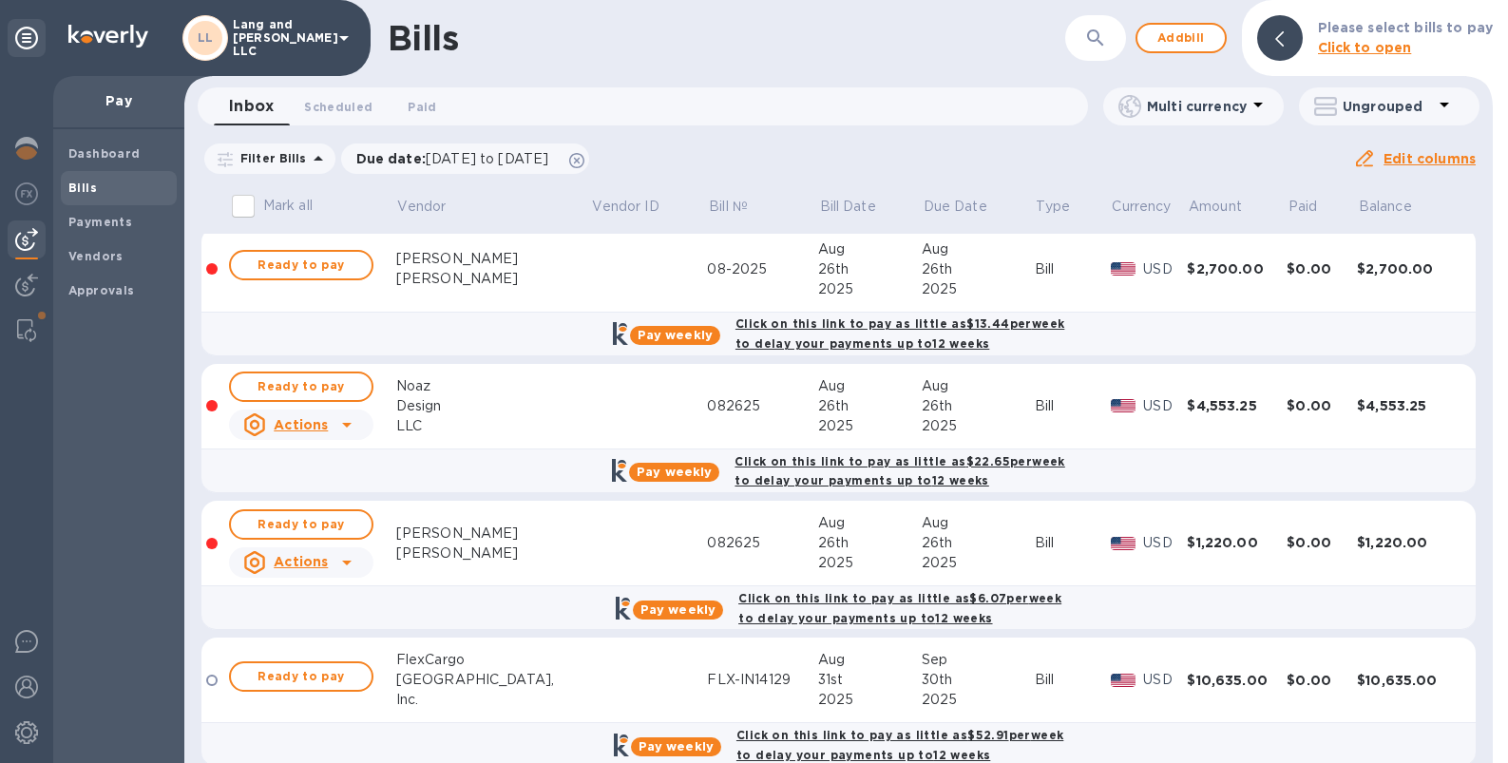
scroll to position [851, 0]
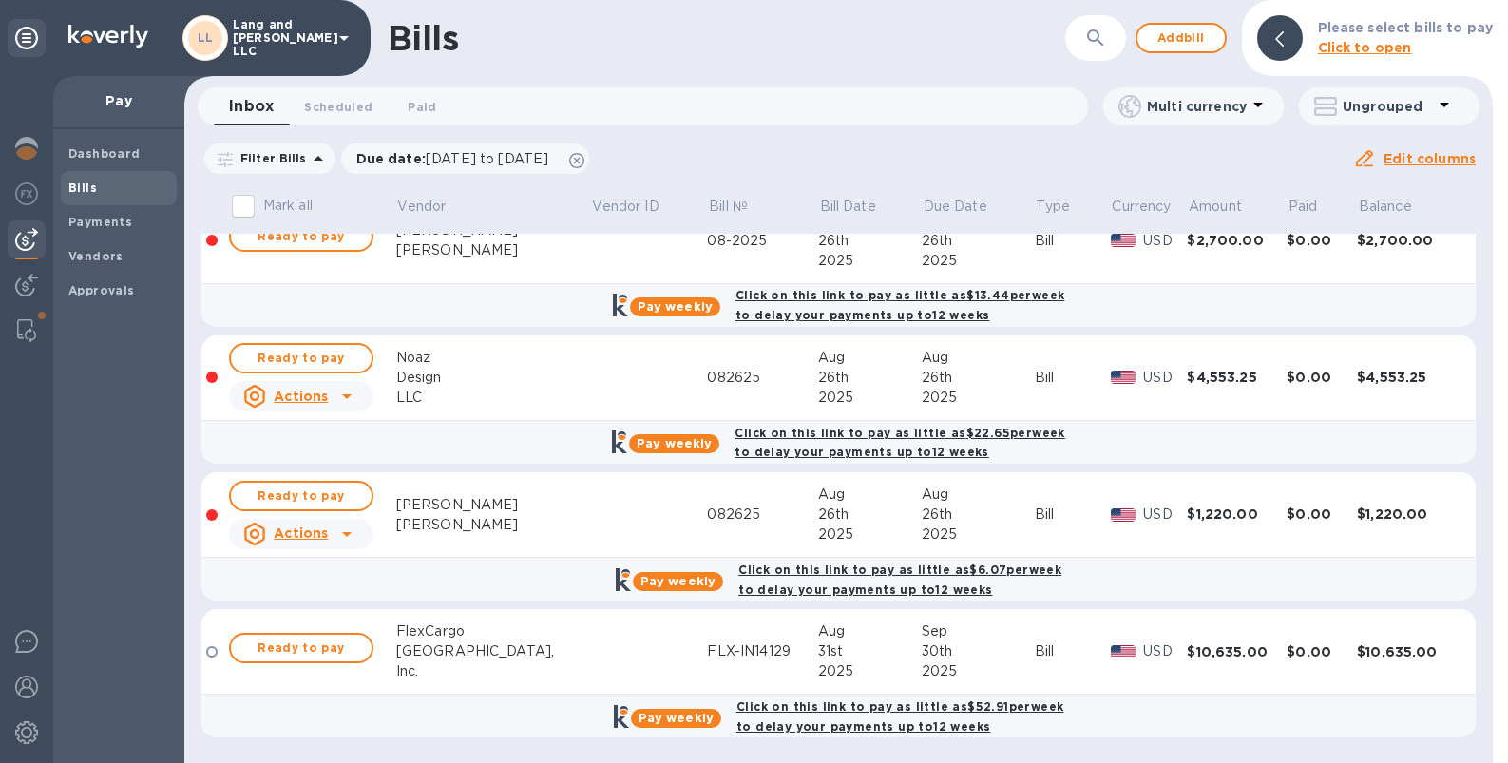
click at [635, 493] on td at bounding box center [649, 515] width 117 height 86
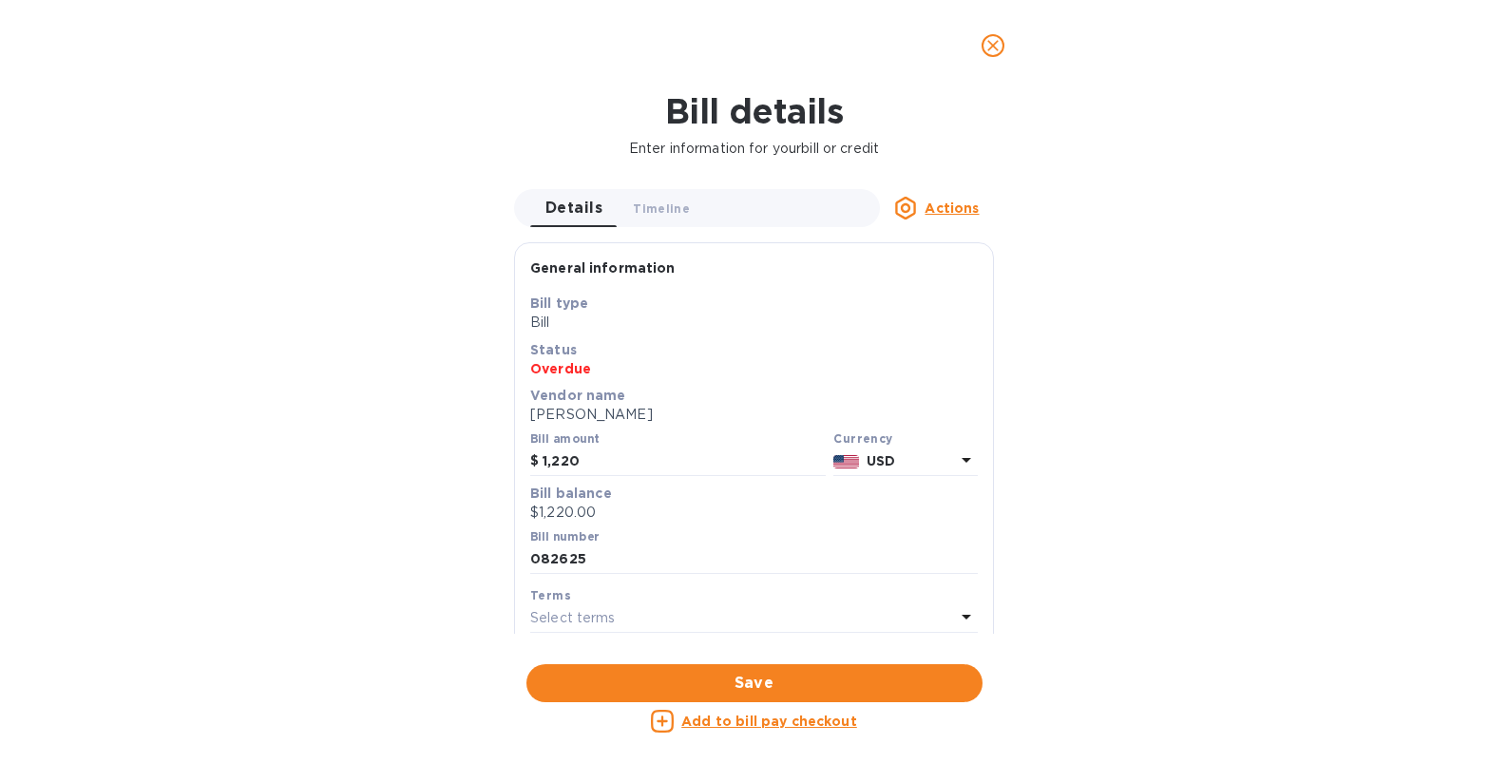
click at [994, 47] on icon "close" at bounding box center [992, 45] width 11 height 11
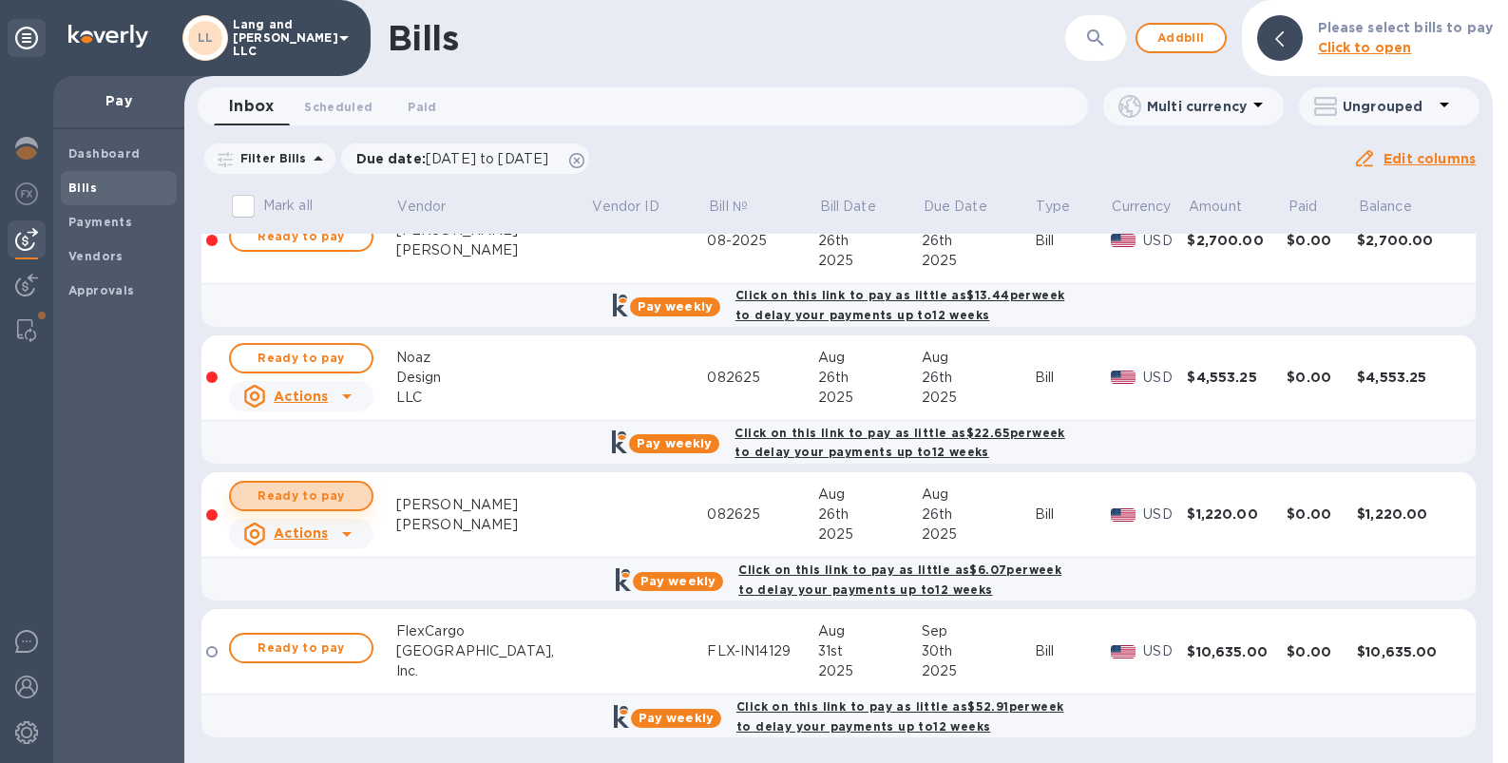
click at [304, 495] on span "Ready to pay" at bounding box center [301, 496] width 110 height 23
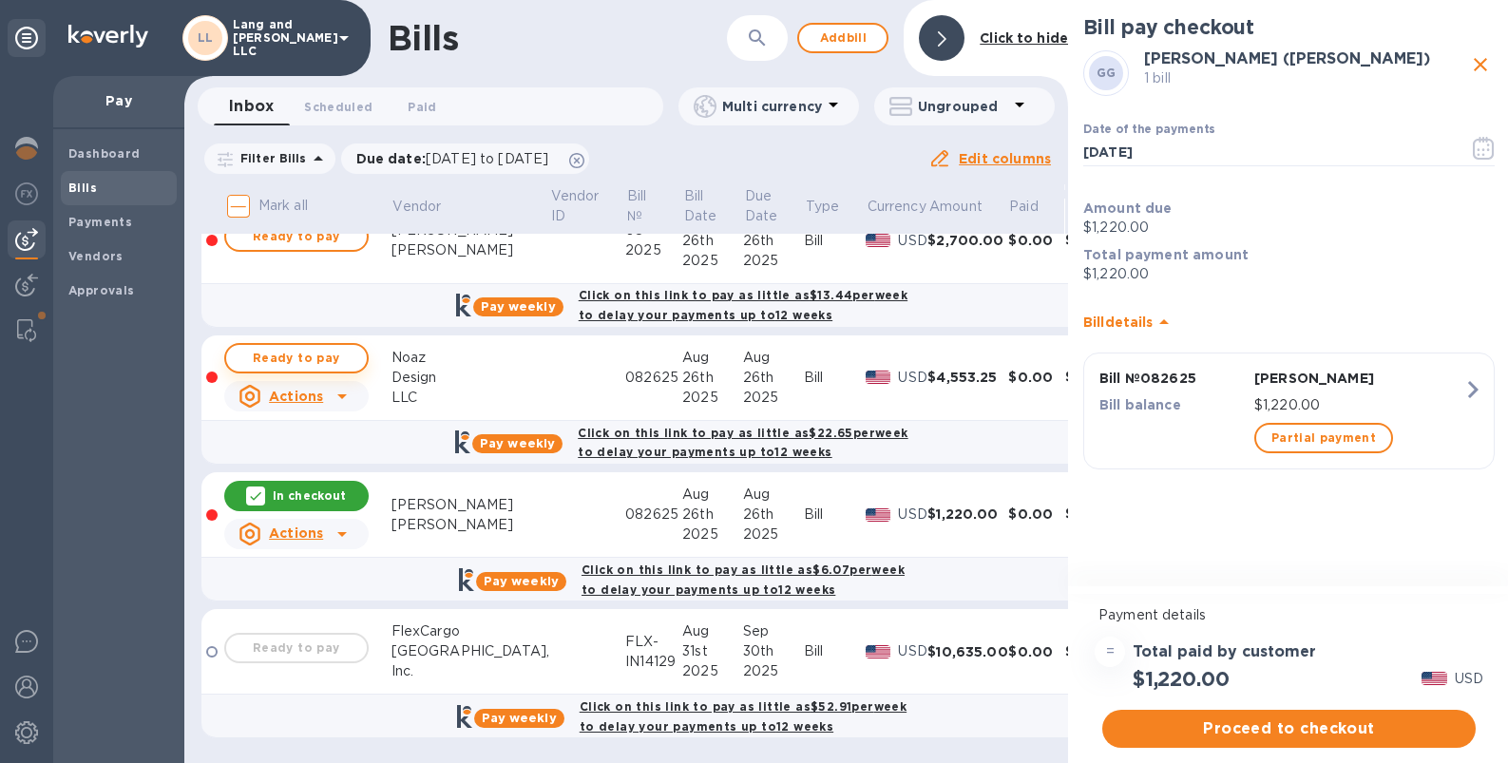
click at [319, 355] on span "Ready to pay" at bounding box center [296, 358] width 110 height 23
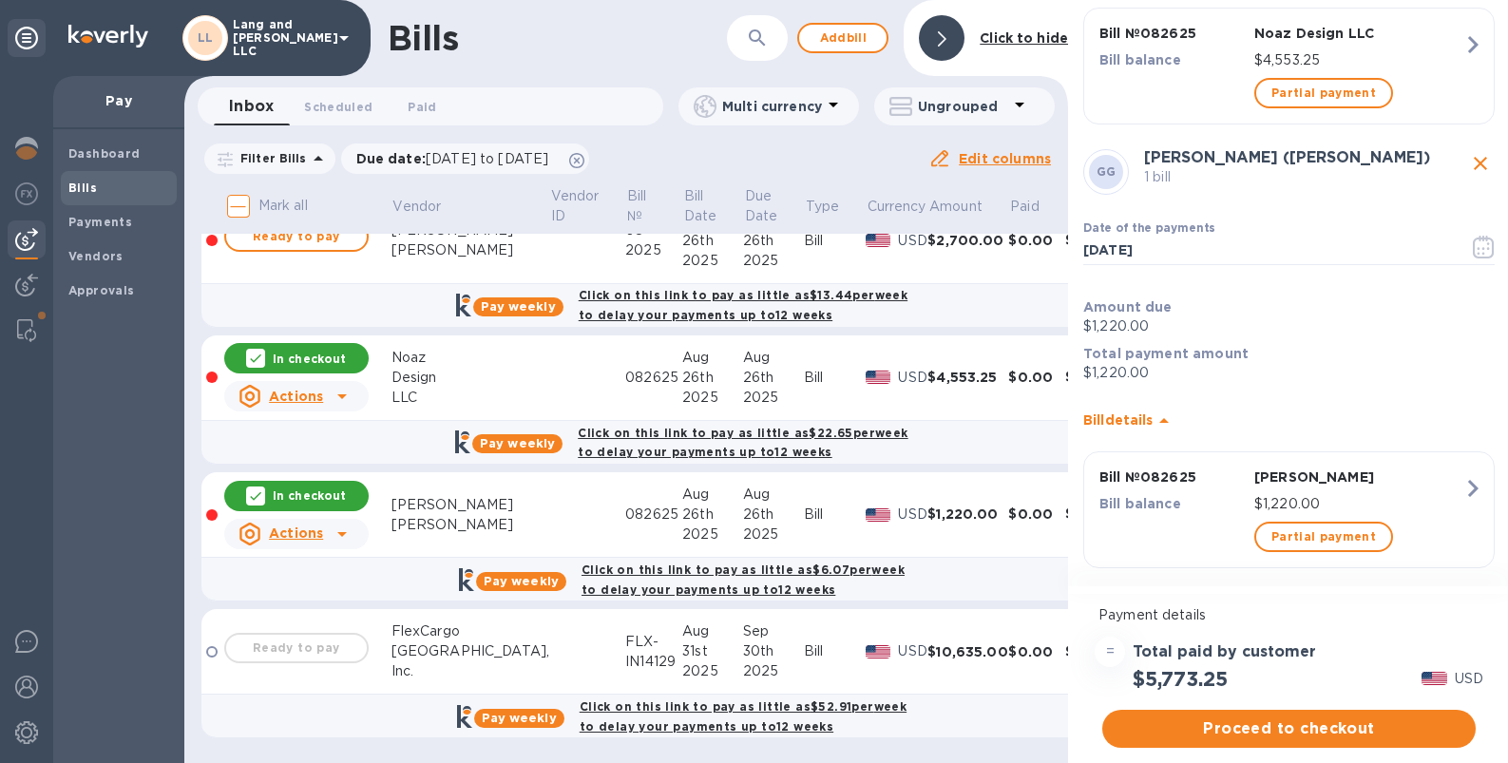
scroll to position [363, 0]
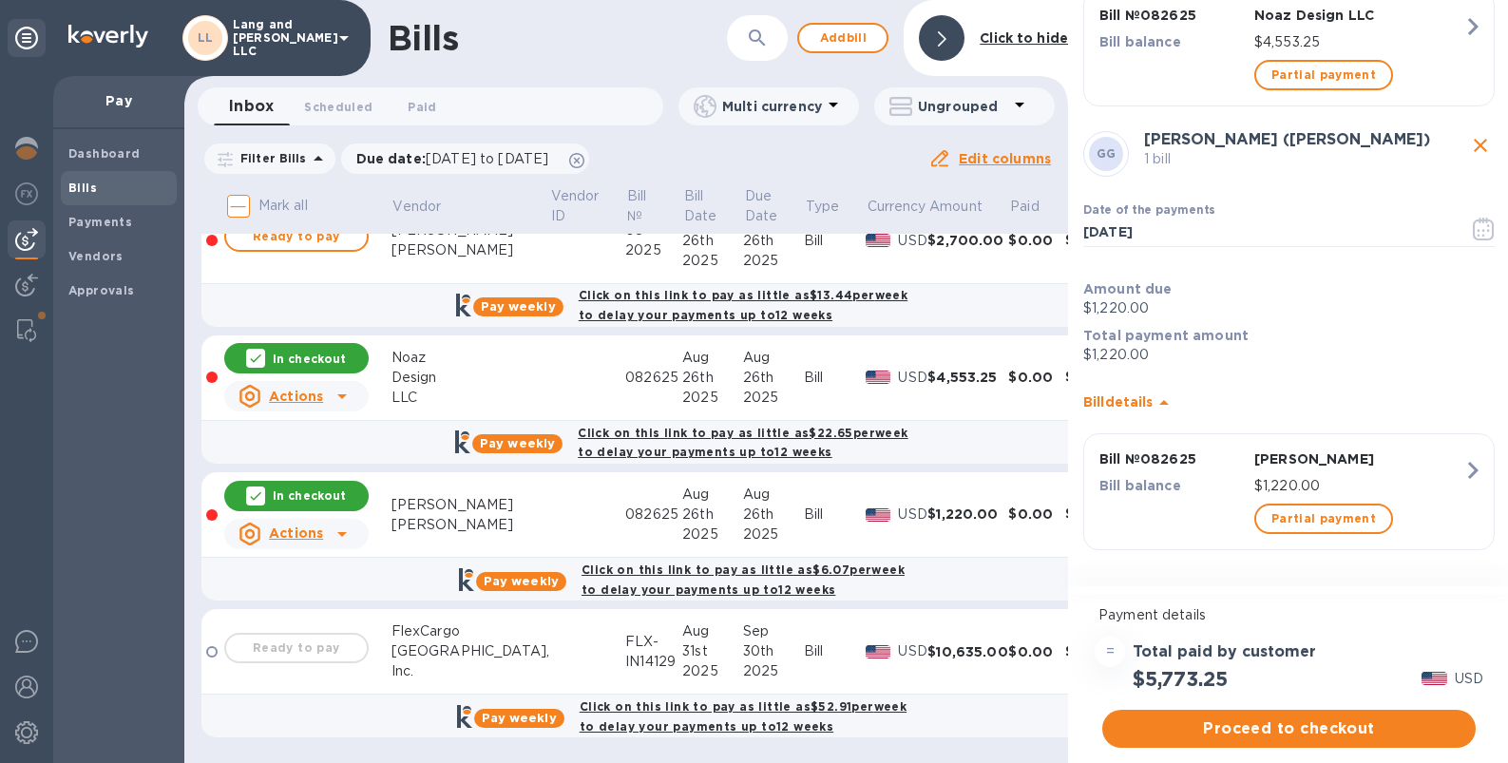
click at [1209, 479] on p "Bill balance" at bounding box center [1172, 485] width 147 height 19
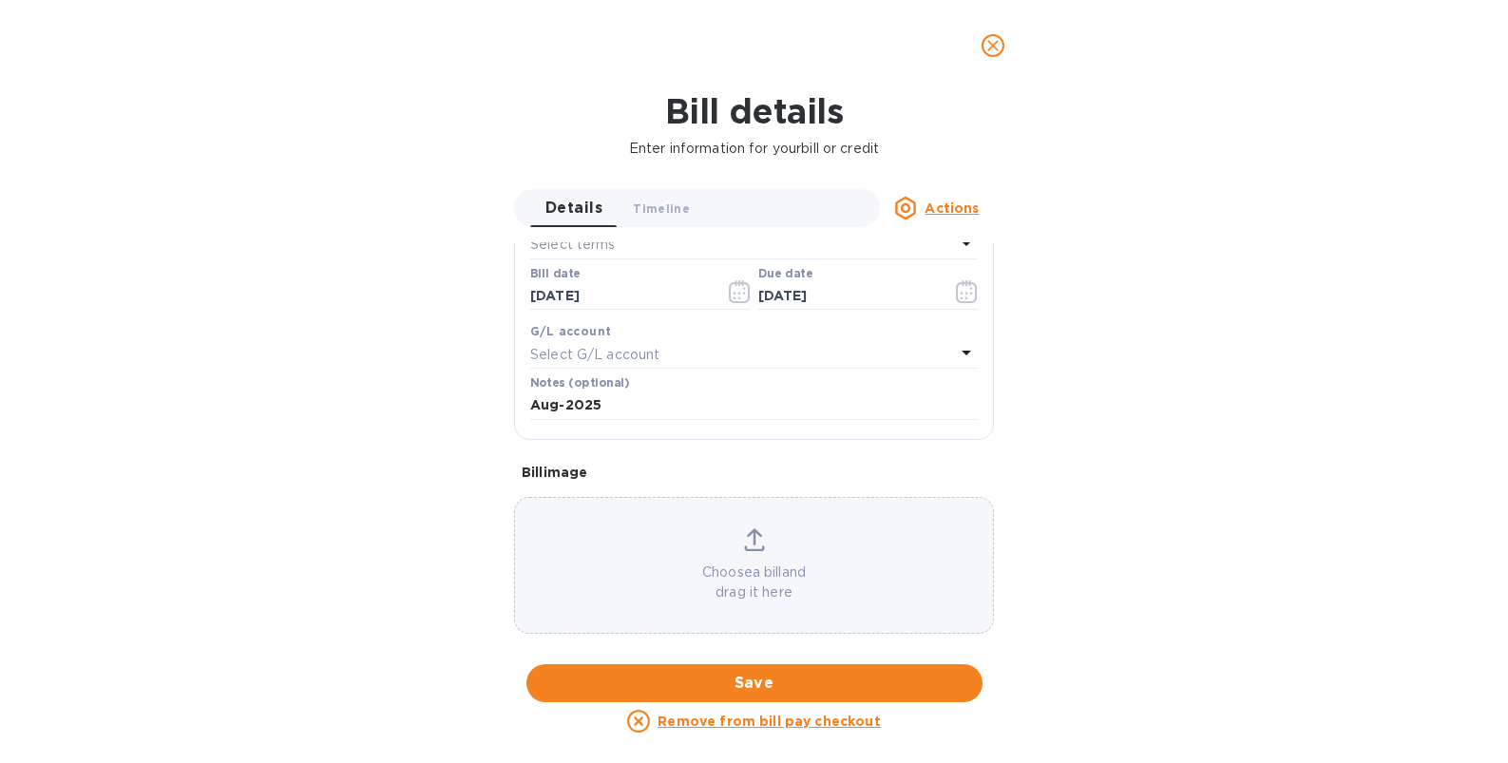
scroll to position [324, 0]
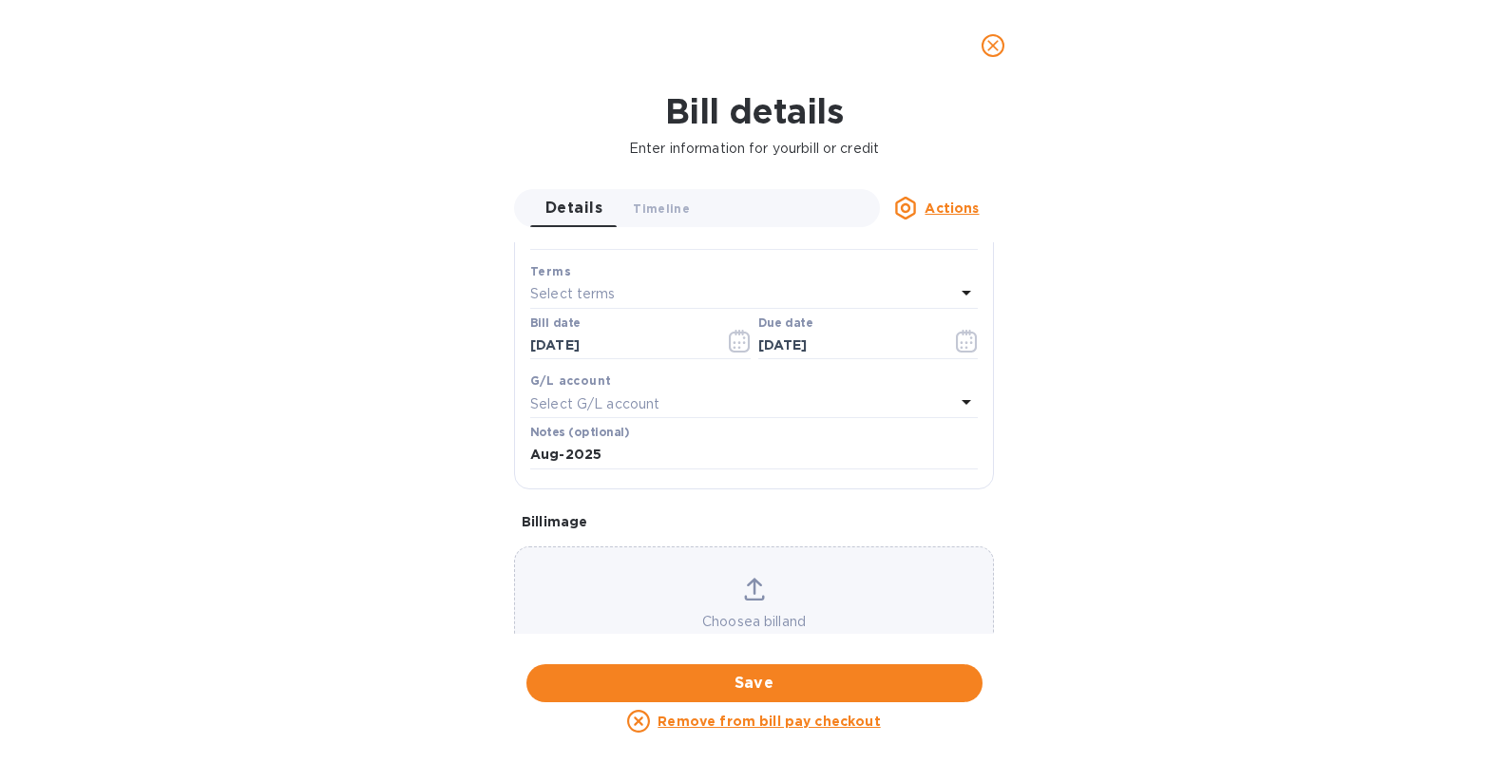
click at [998, 50] on icon "close" at bounding box center [992, 45] width 19 height 19
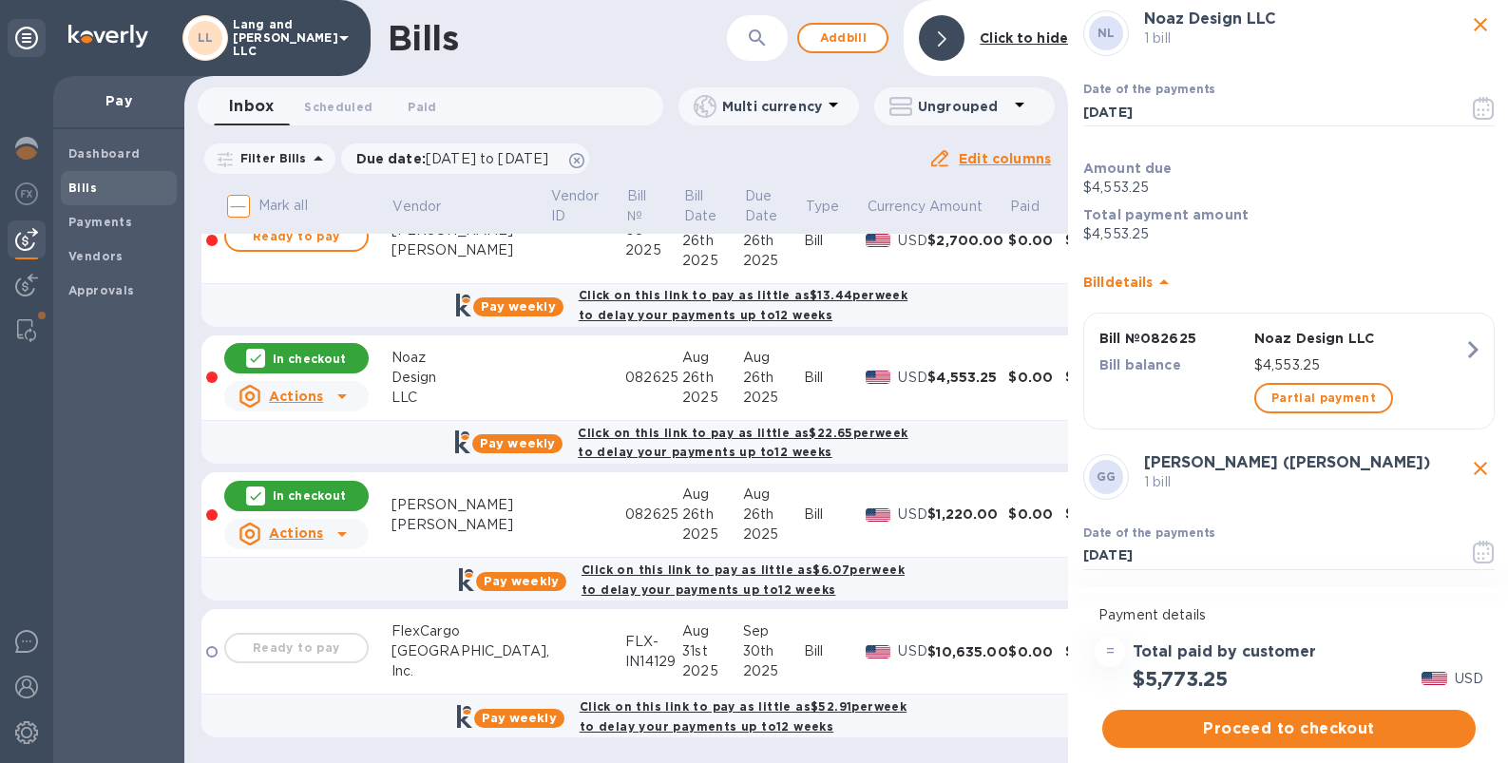
scroll to position [0, 0]
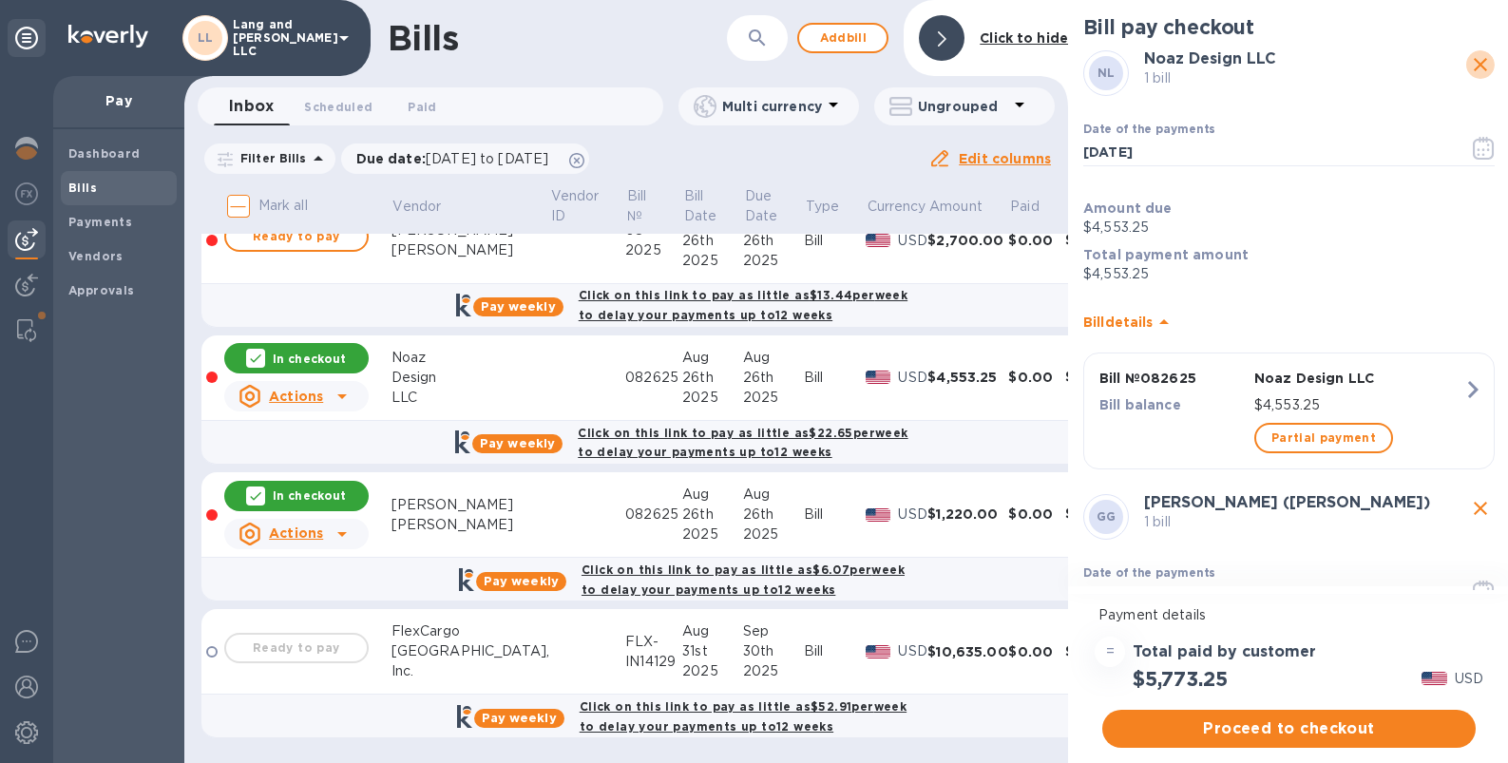
click at [1396, 64] on icon "close" at bounding box center [1480, 64] width 13 height 13
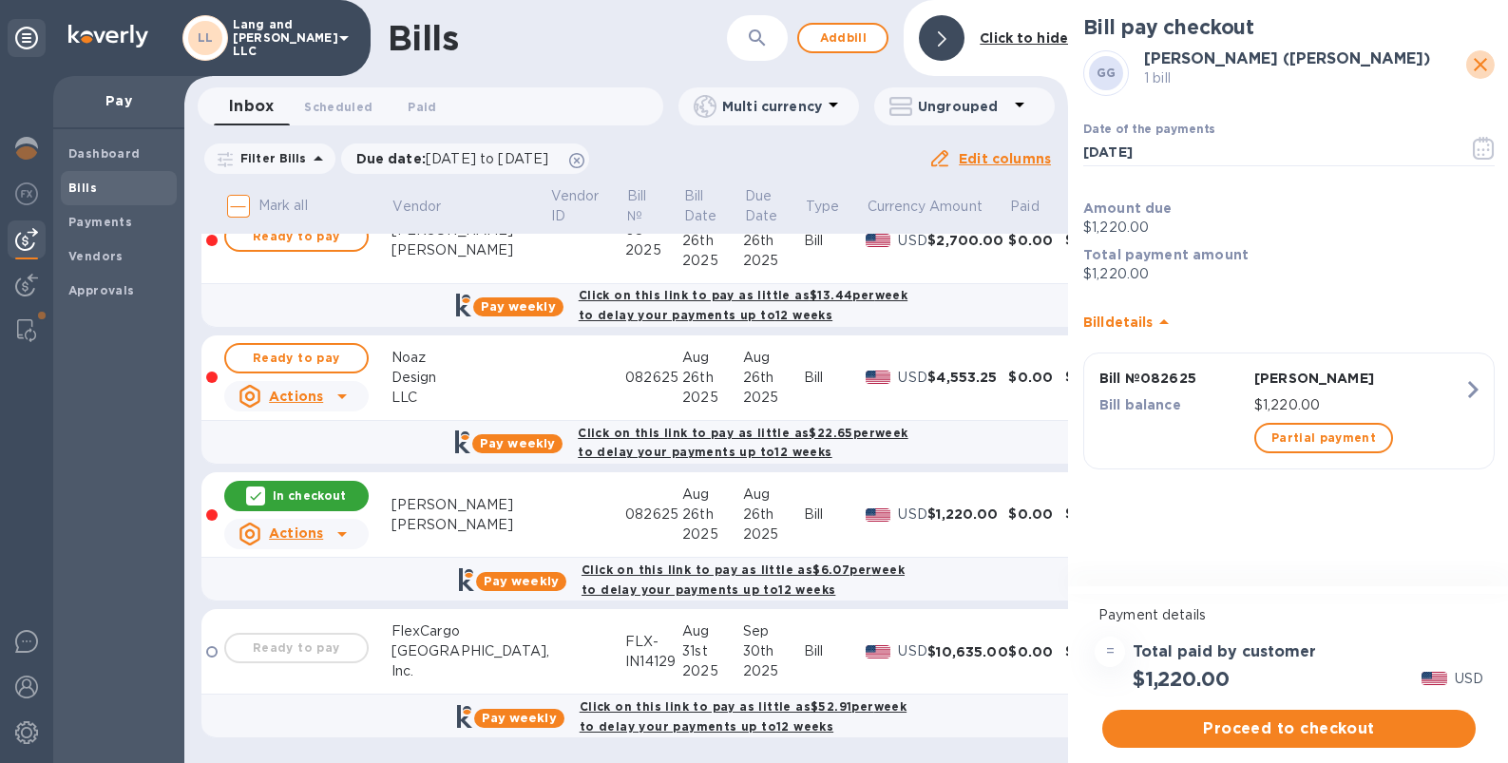
click at [1396, 53] on icon "close" at bounding box center [1480, 64] width 23 height 23
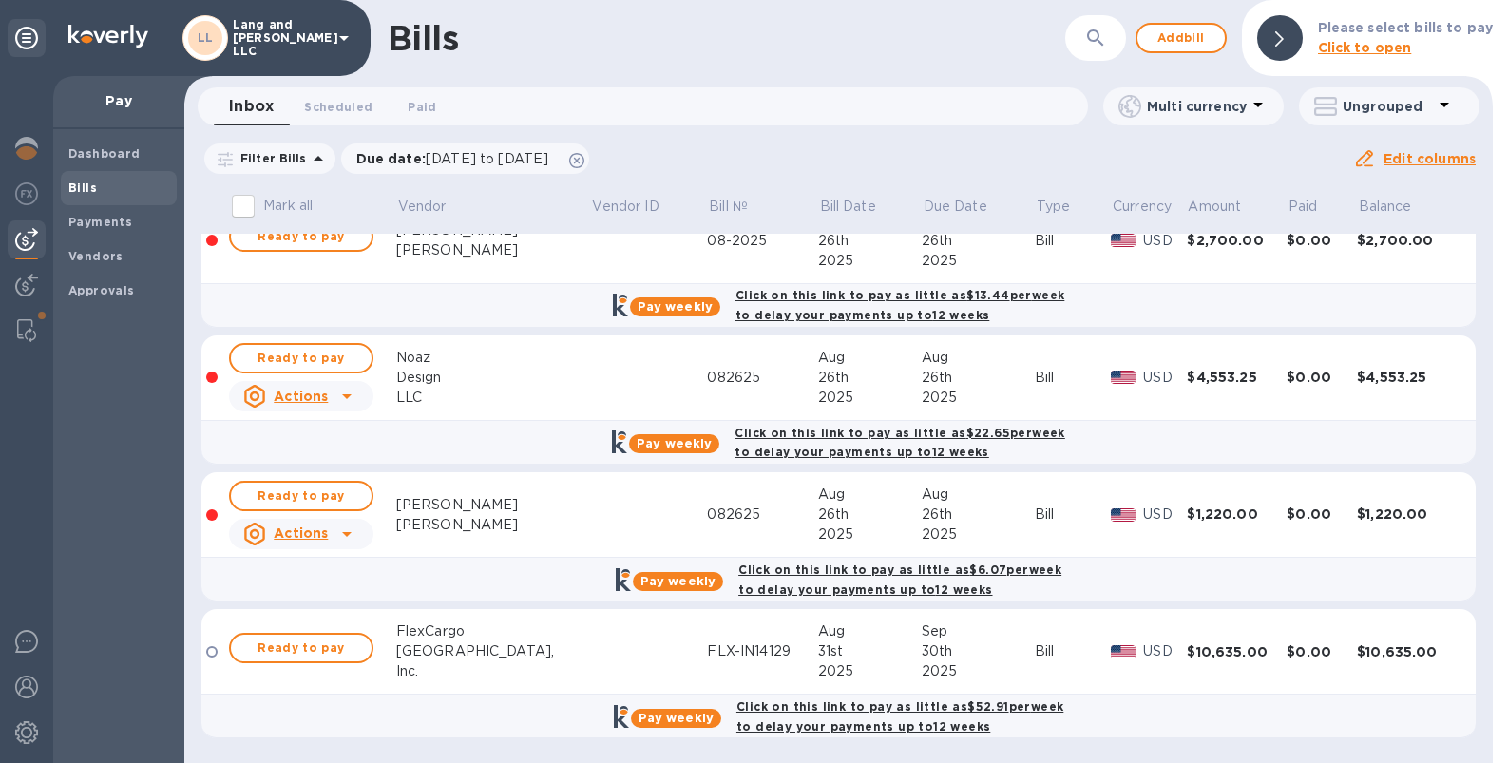
click at [591, 375] on td at bounding box center [649, 378] width 117 height 86
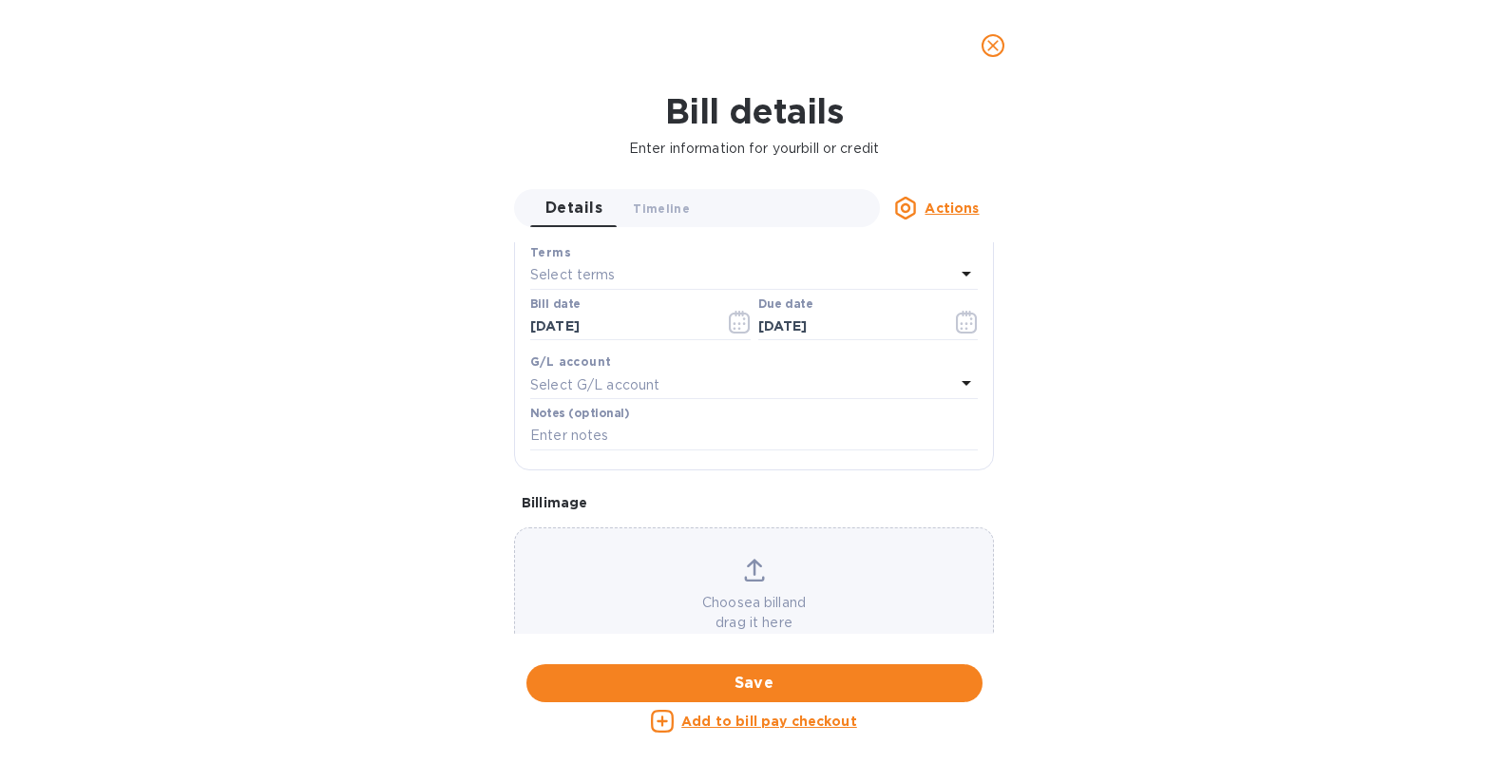
scroll to position [373, 0]
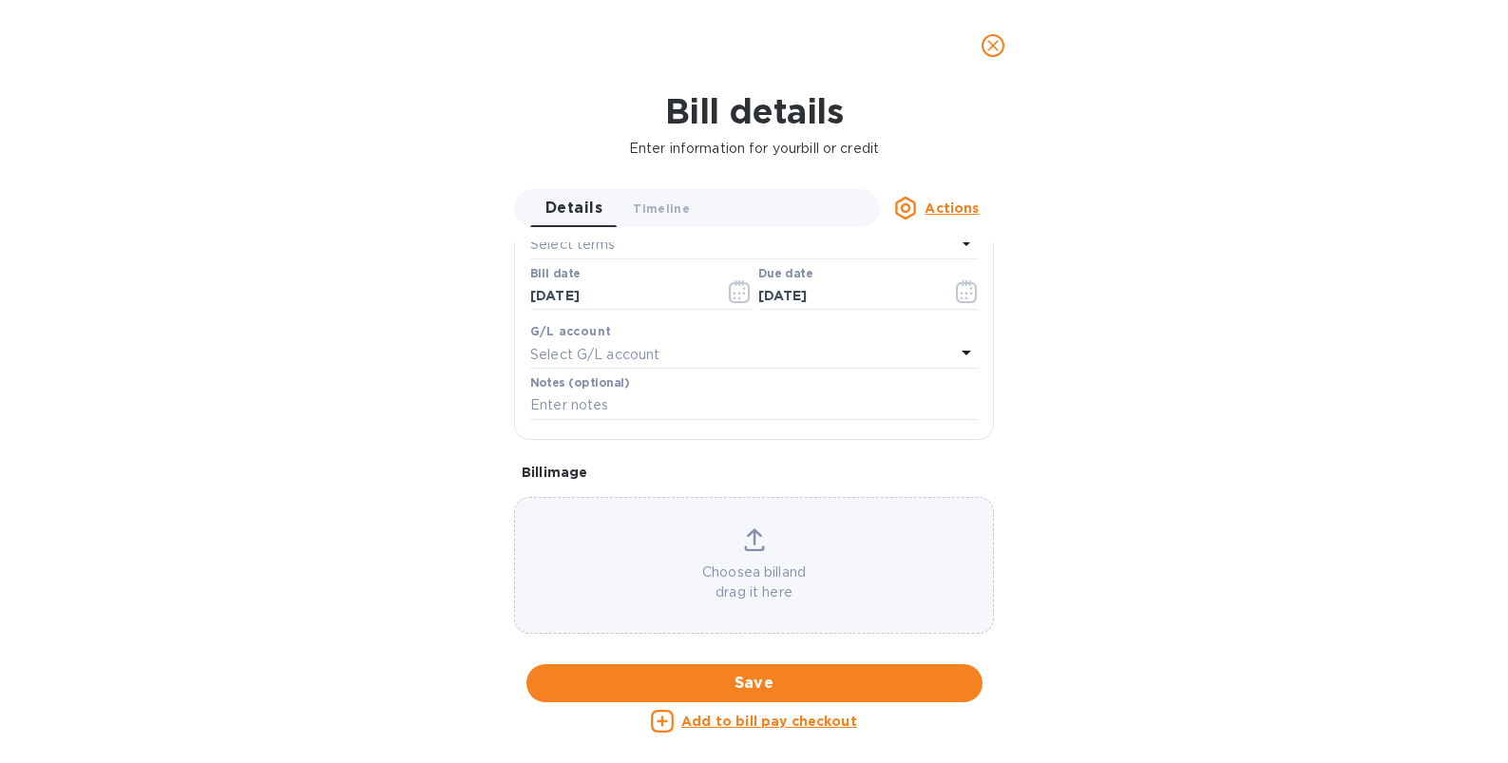
click at [993, 46] on icon "close" at bounding box center [992, 45] width 11 height 11
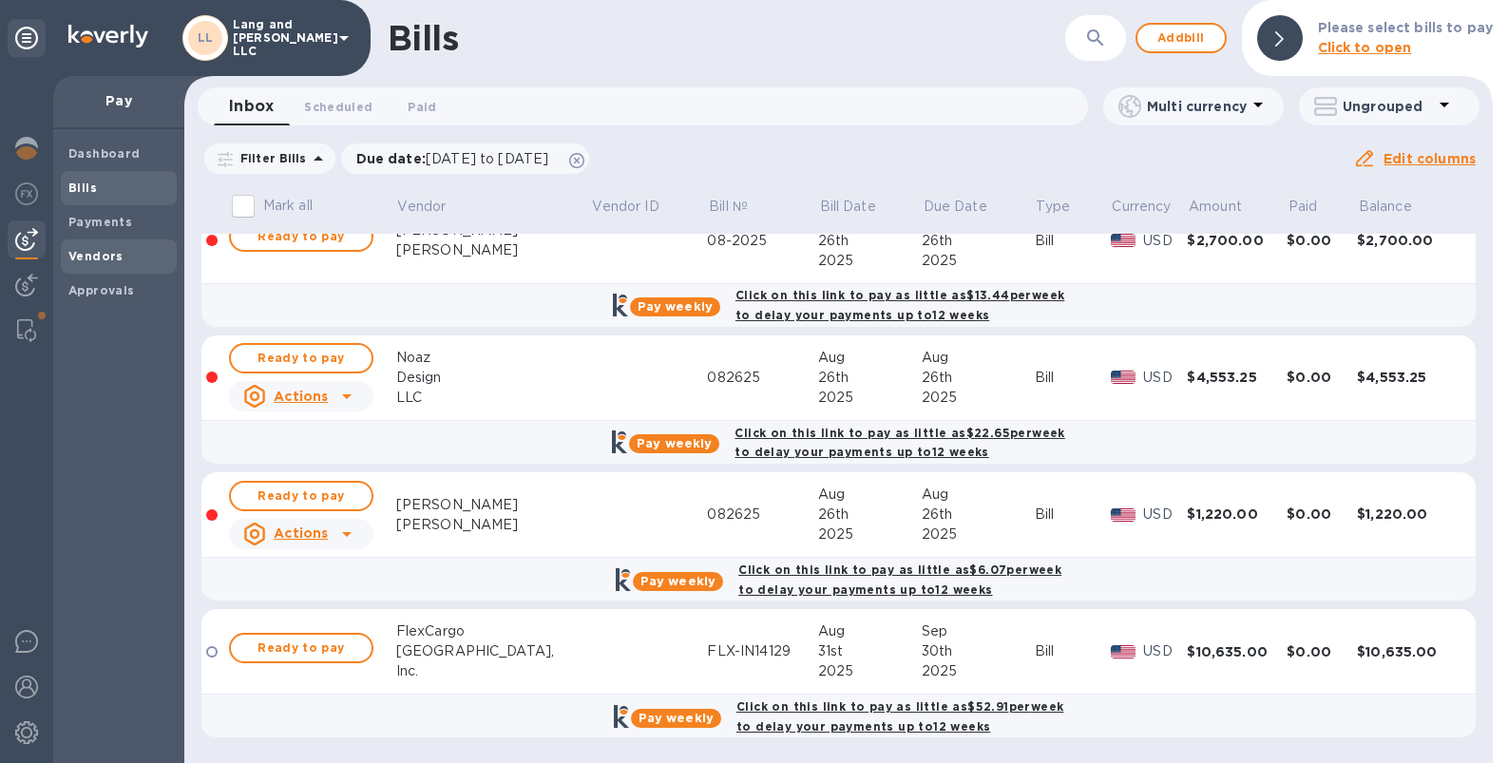
click at [84, 263] on span "Vendors" at bounding box center [95, 256] width 55 height 19
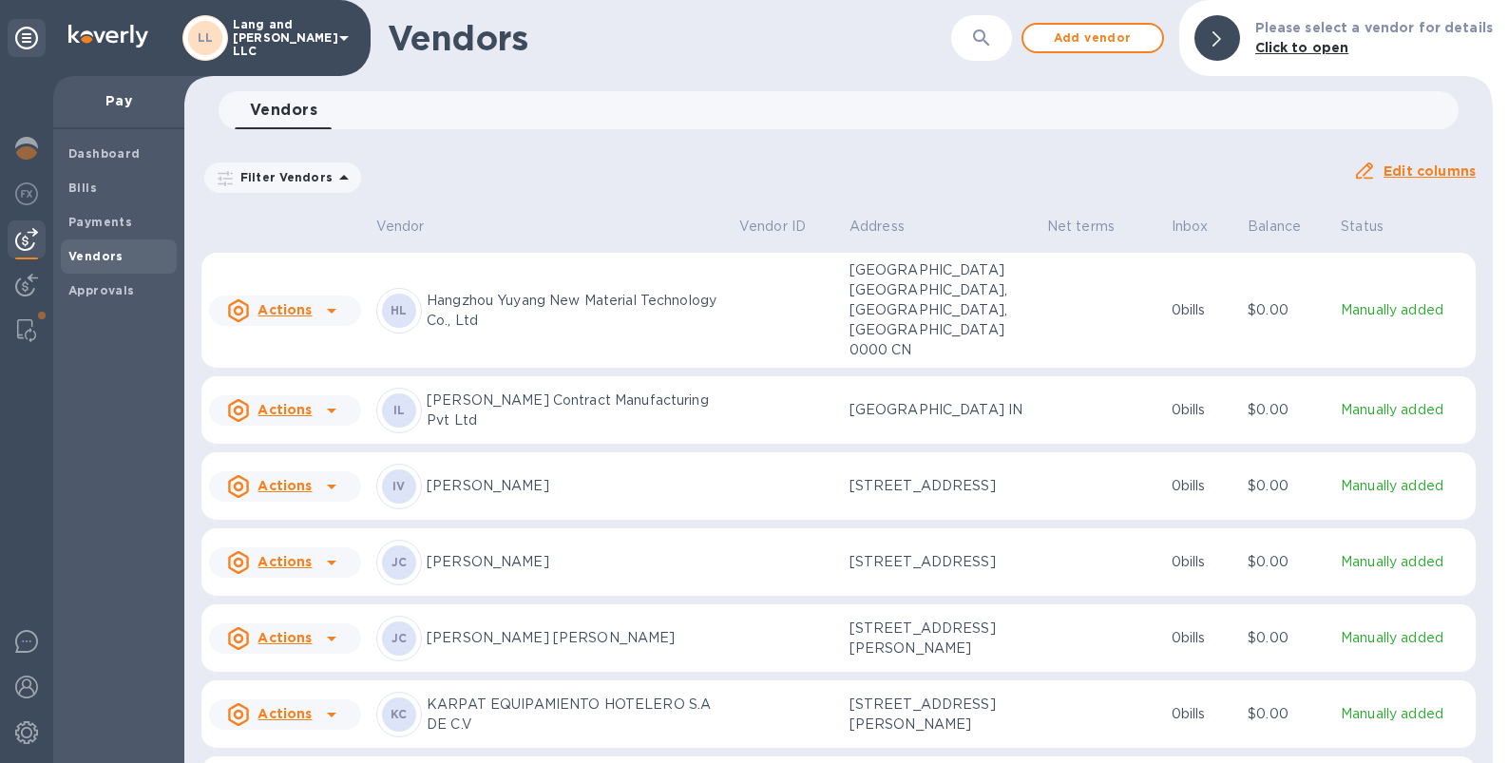
scroll to position [968, 0]
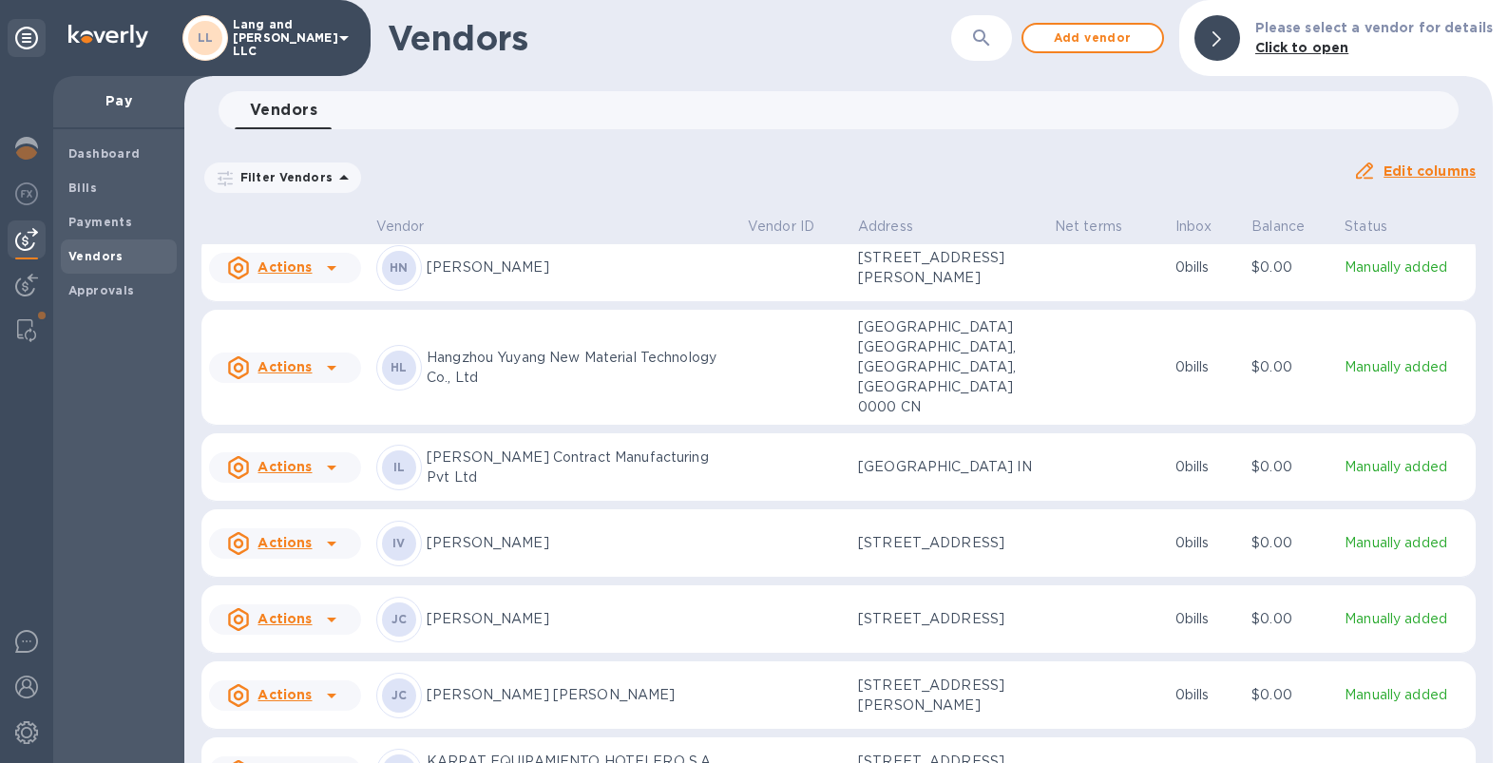
click at [993, 37] on icon "button" at bounding box center [981, 38] width 23 height 23
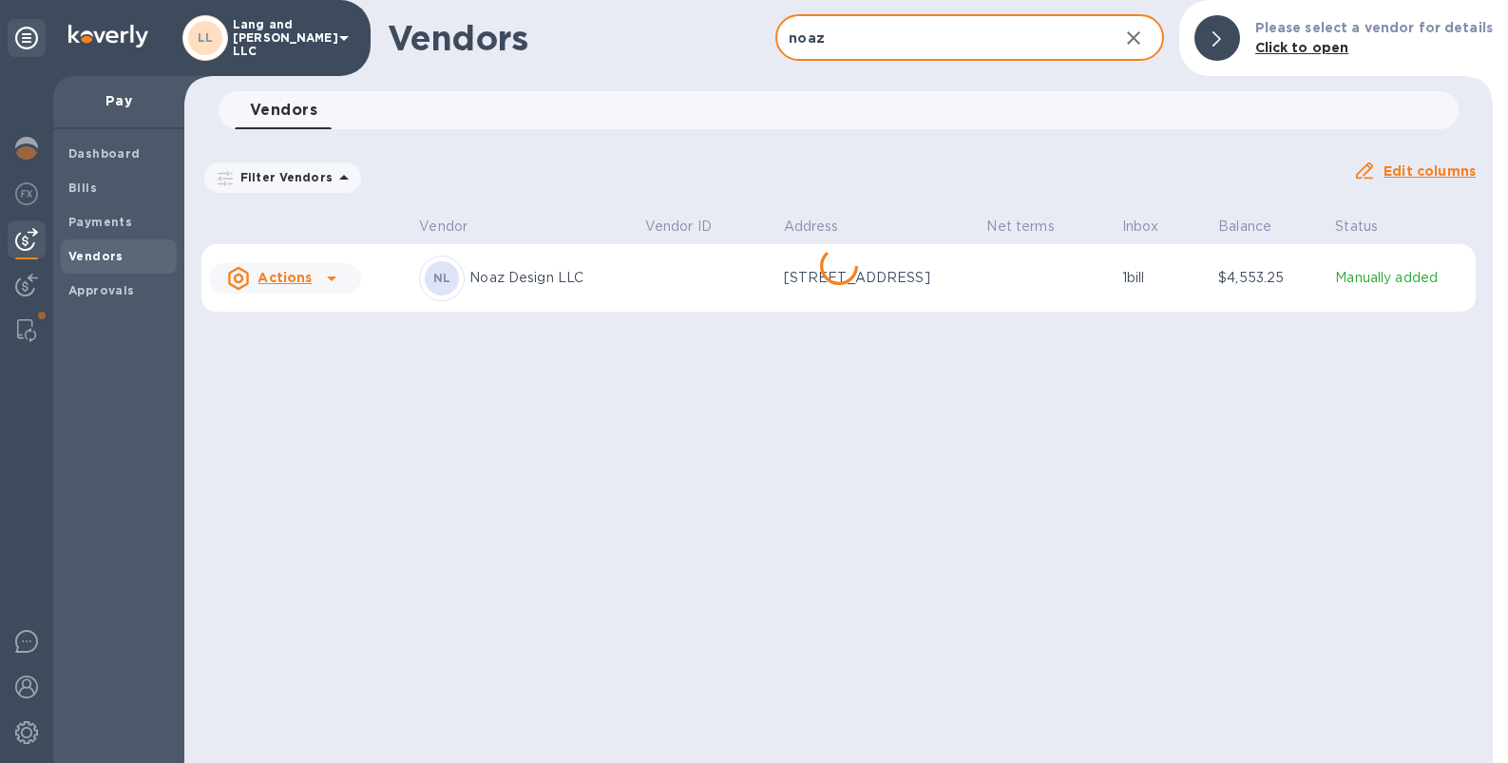
scroll to position [0, 0]
click at [535, 288] on p "Noaz Design LLC" at bounding box center [549, 278] width 161 height 20
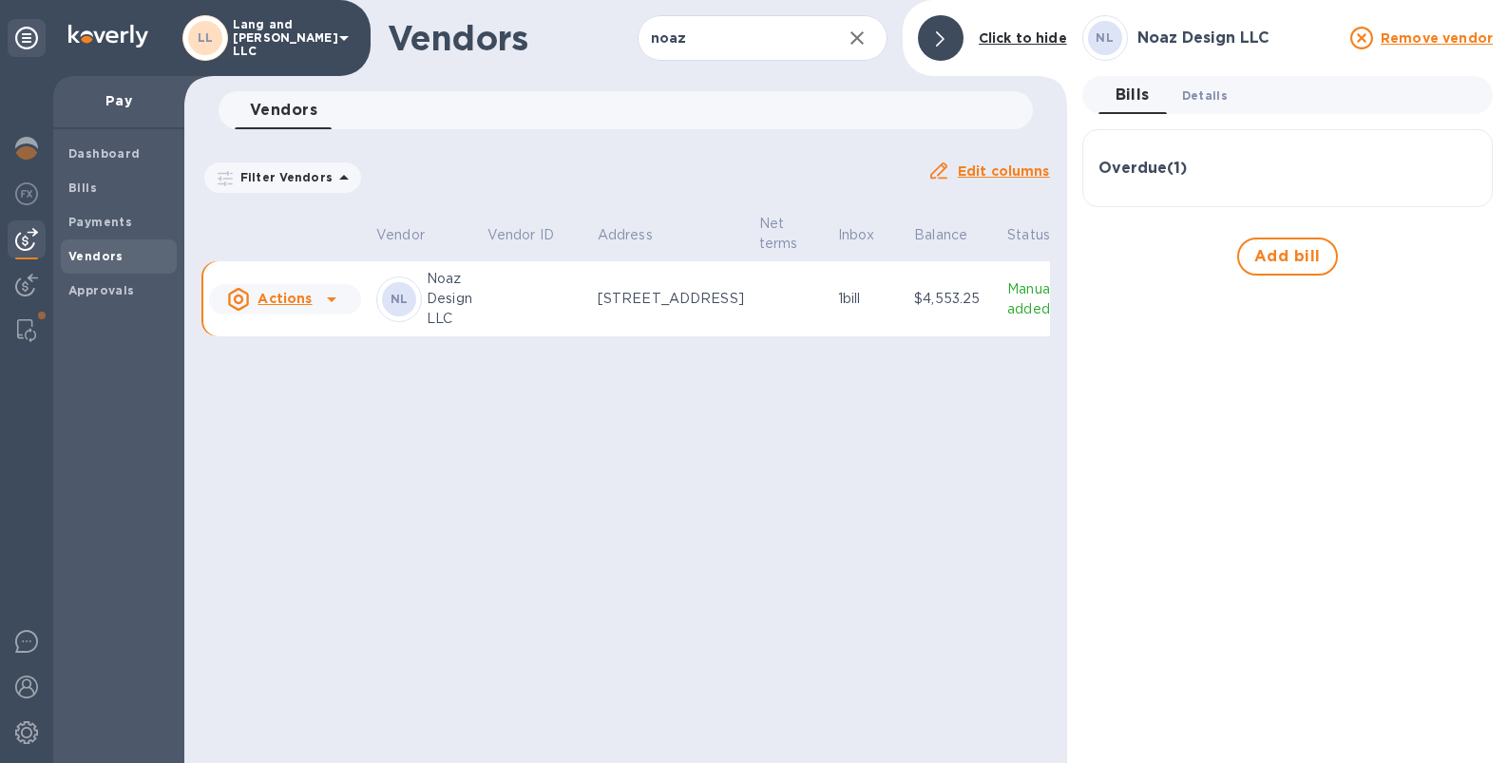
click at [1190, 104] on span "Details 0" at bounding box center [1205, 96] width 46 height 20
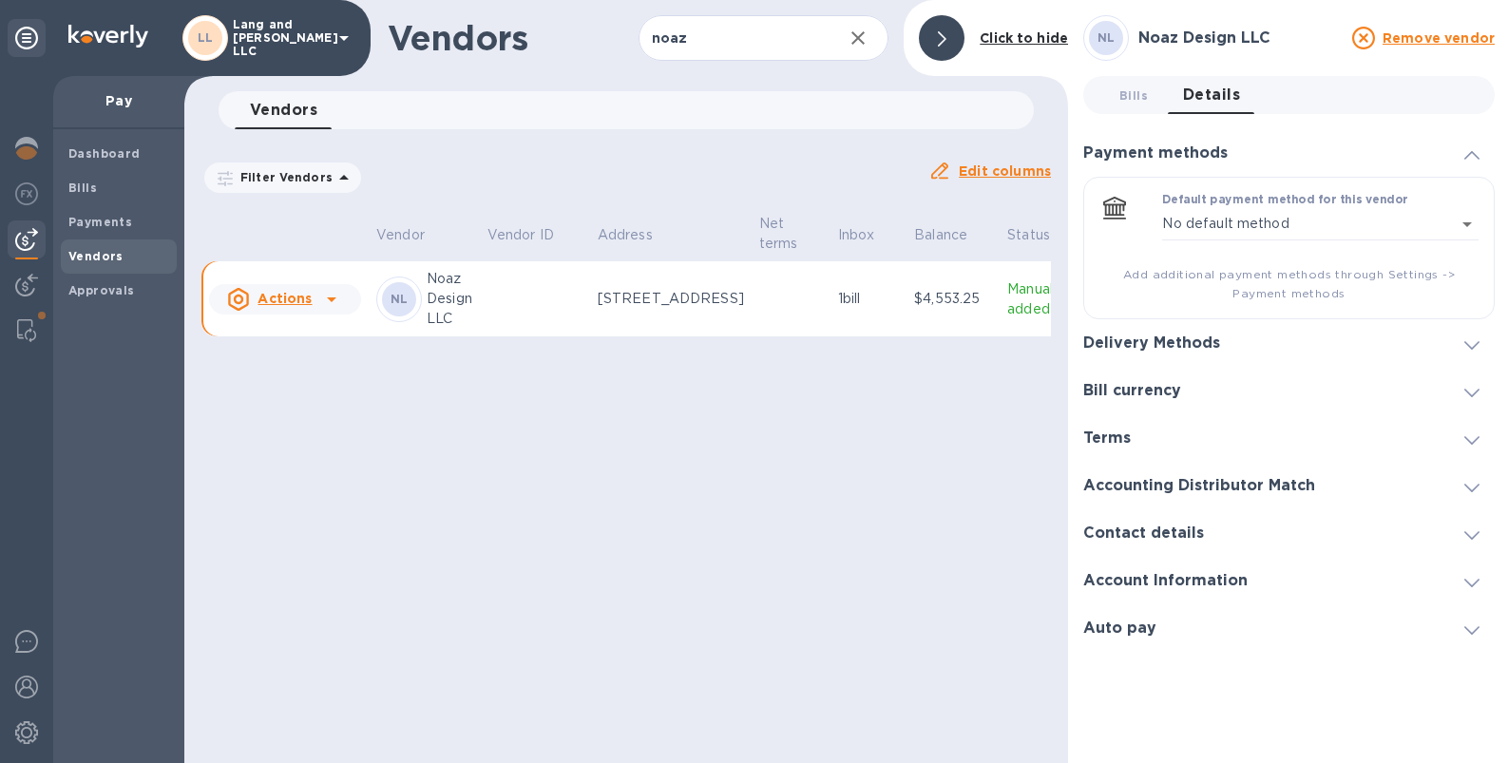
click at [1135, 349] on h3 "Delivery Methods" at bounding box center [1151, 343] width 137 height 18
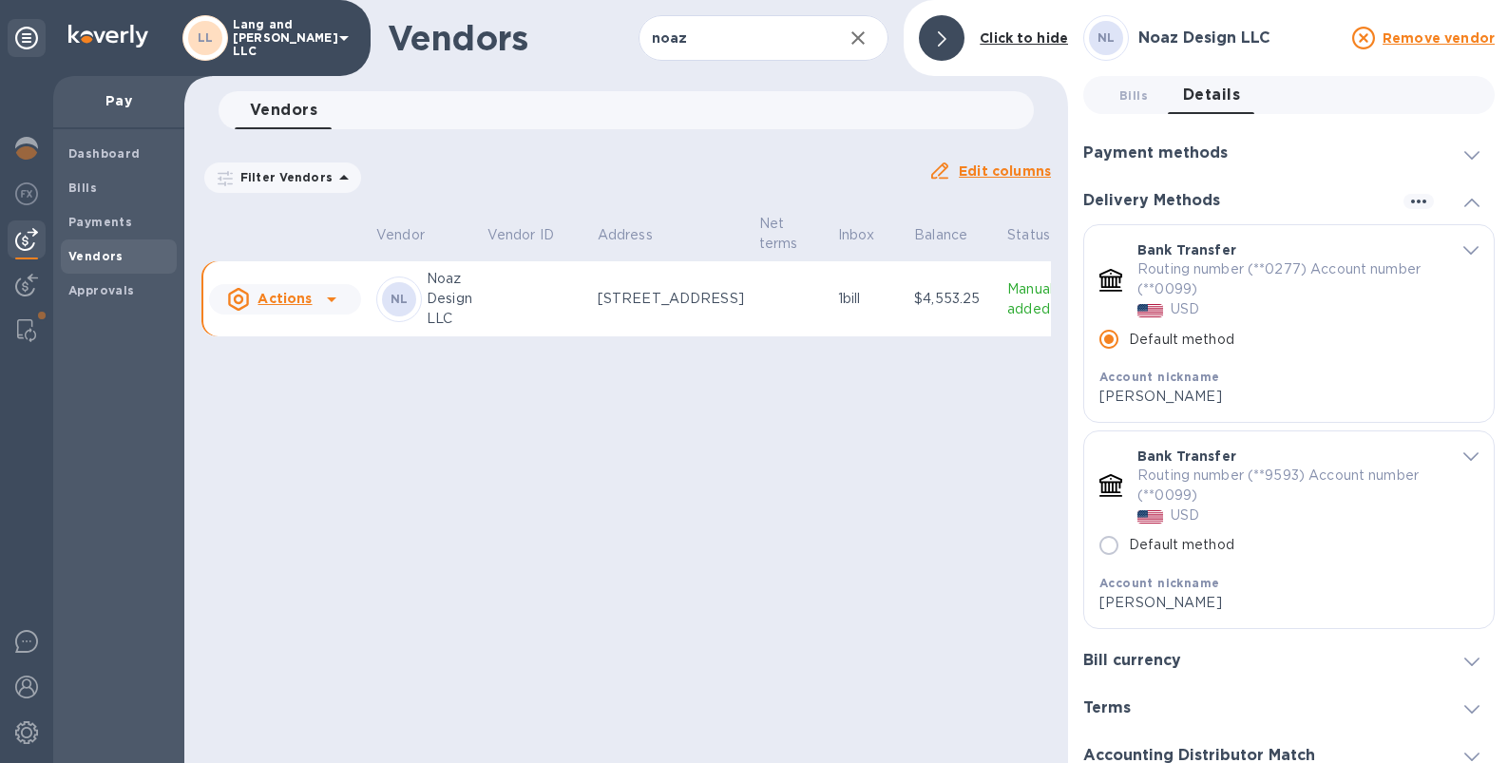
click at [1353, 37] on icon at bounding box center [1363, 38] width 23 height 23
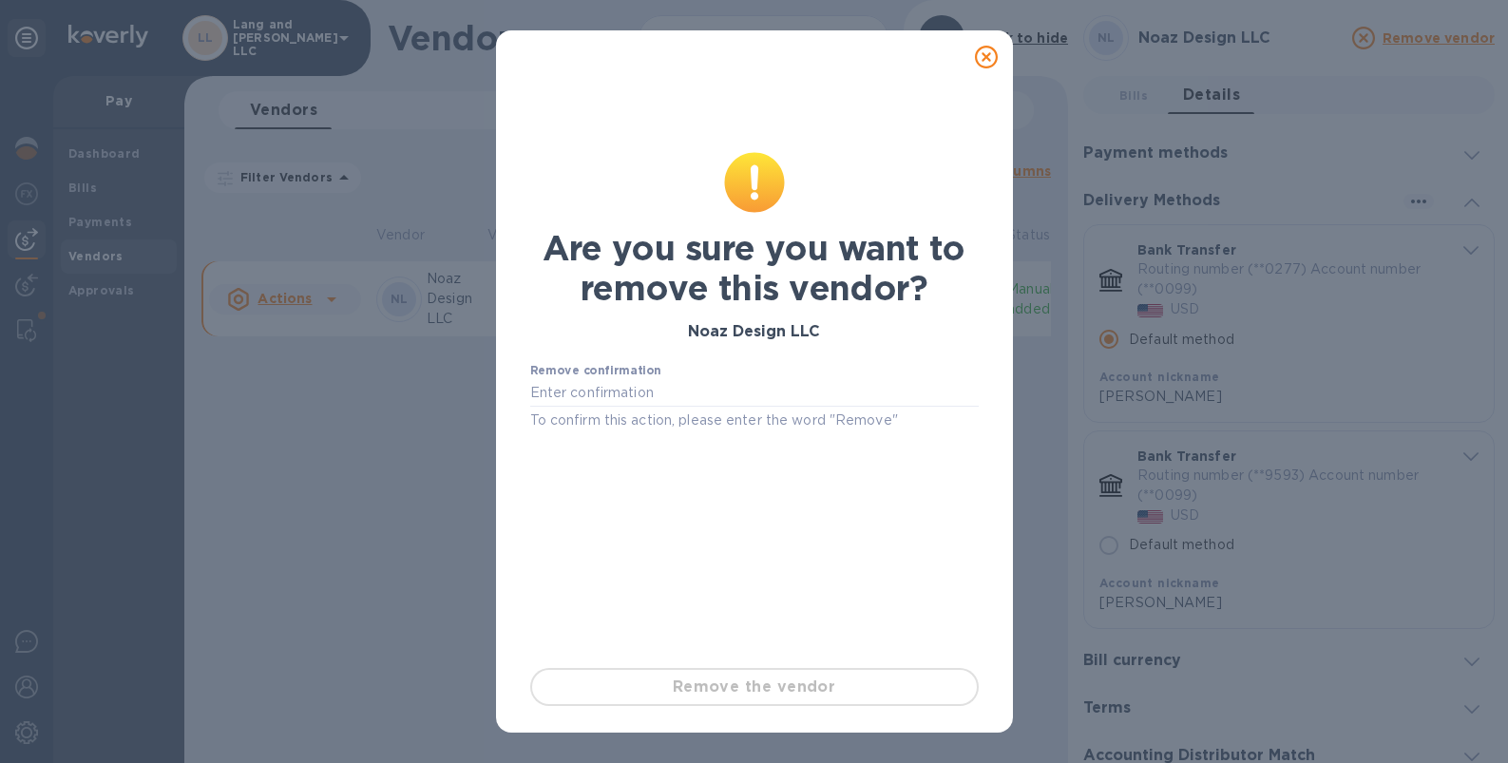
click at [991, 53] on icon at bounding box center [986, 57] width 23 height 23
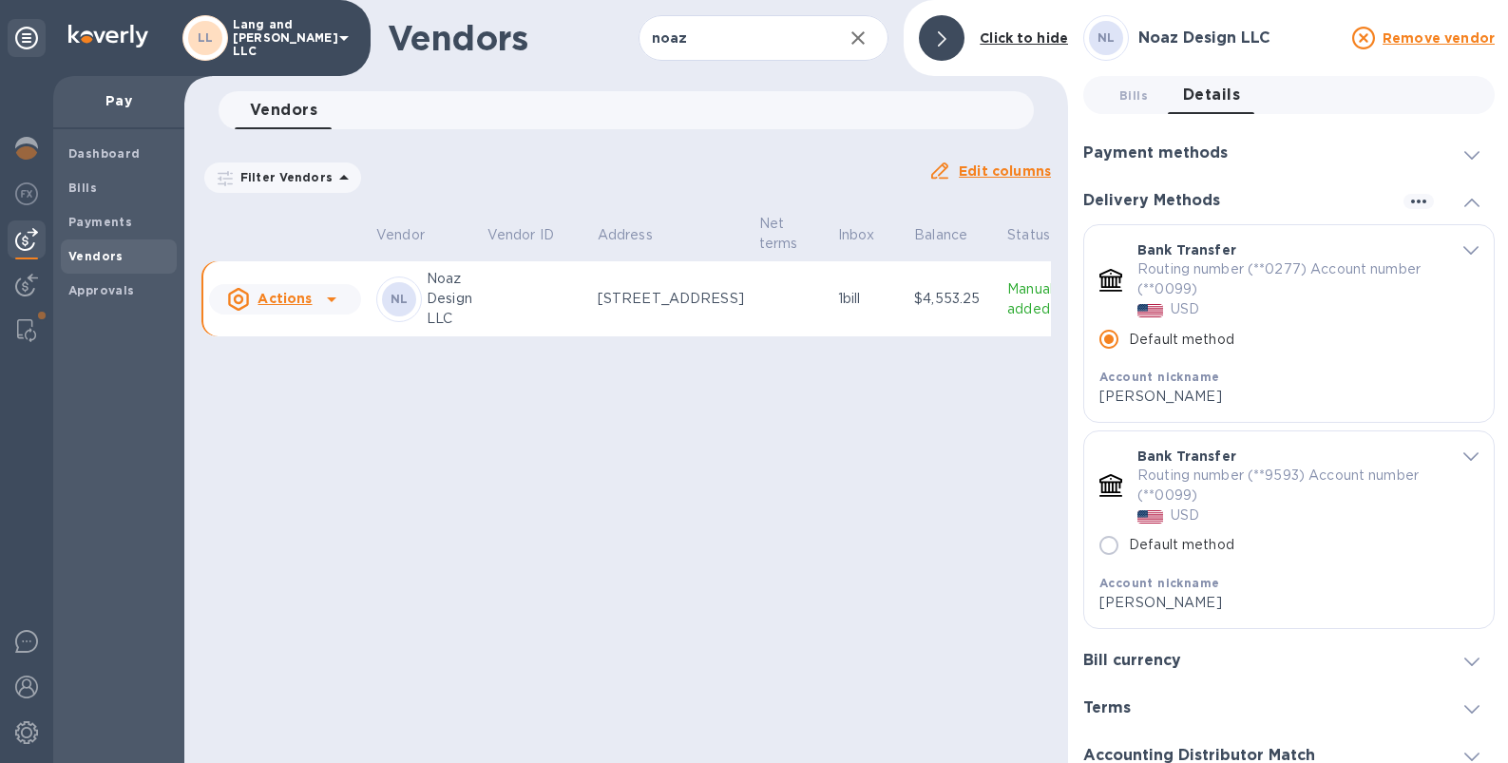
click at [600, 193] on div "Filter Vendors Auto pay: All" at bounding box center [557, 178] width 712 height 36
click at [728, 34] on input "noaz" at bounding box center [734, 38] width 190 height 47
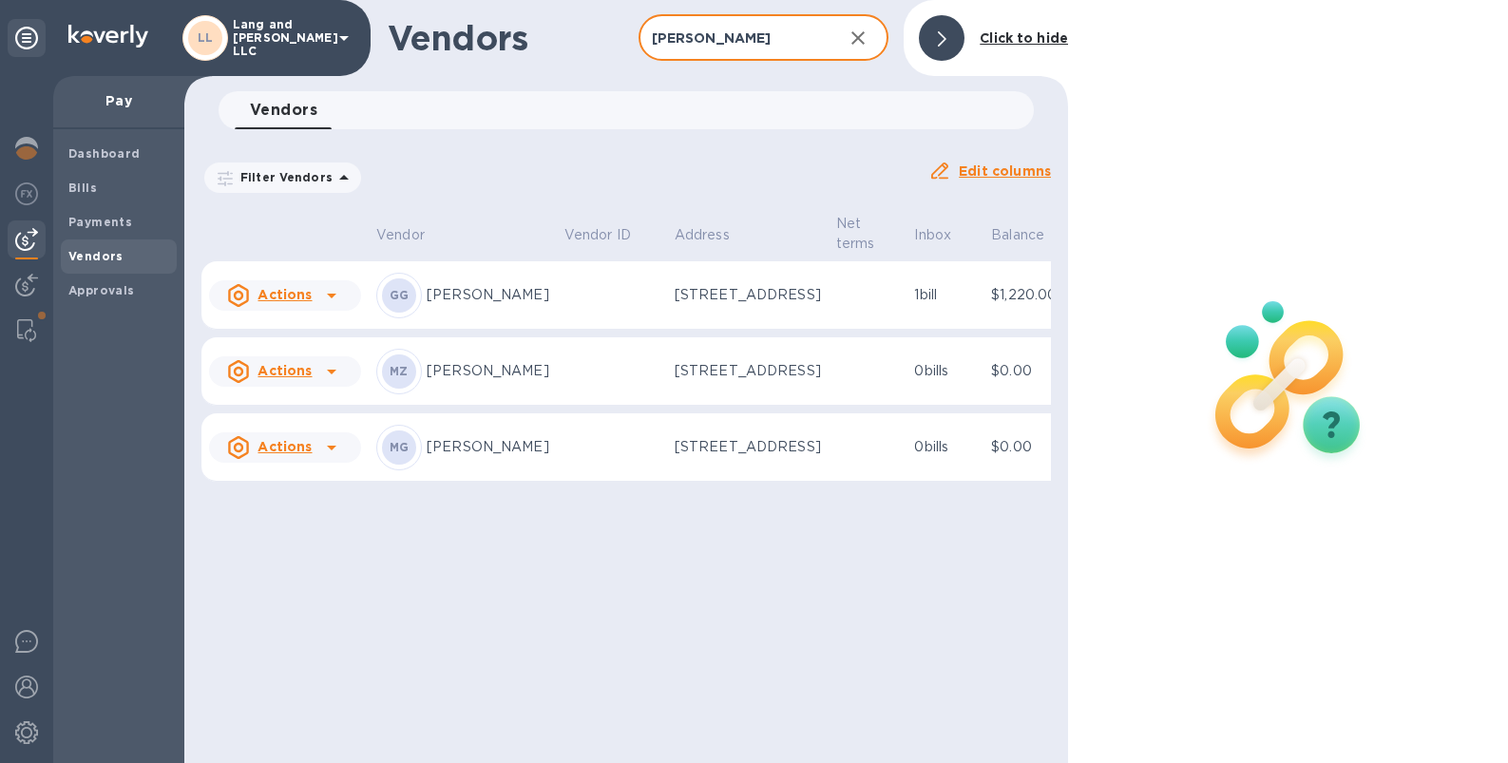
type input "[PERSON_NAME]"
click at [563, 323] on td at bounding box center [612, 295] width 110 height 68
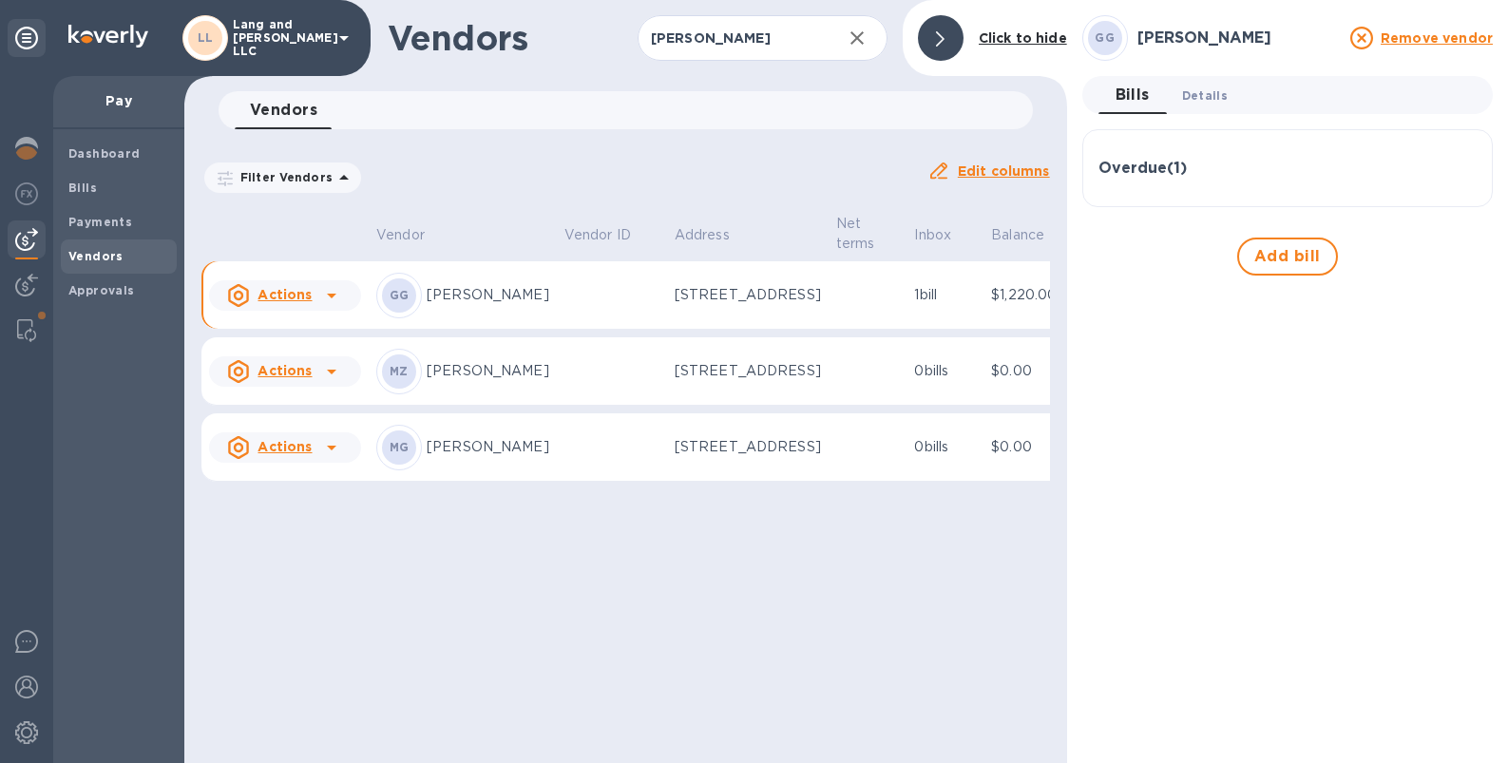
click at [1211, 86] on span "Details 0" at bounding box center [1205, 96] width 46 height 20
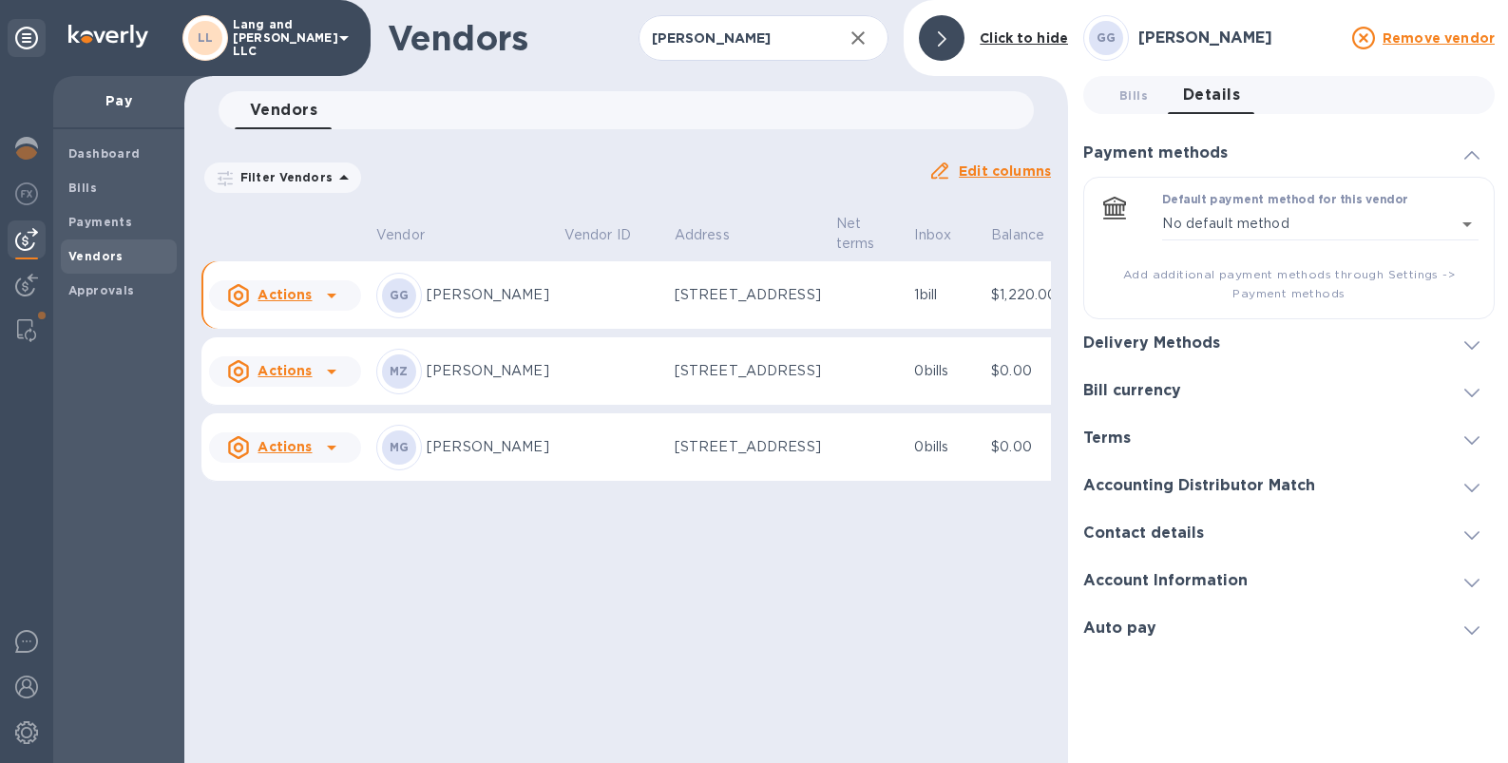
click at [1149, 342] on h3 "Delivery Methods" at bounding box center [1151, 343] width 137 height 18
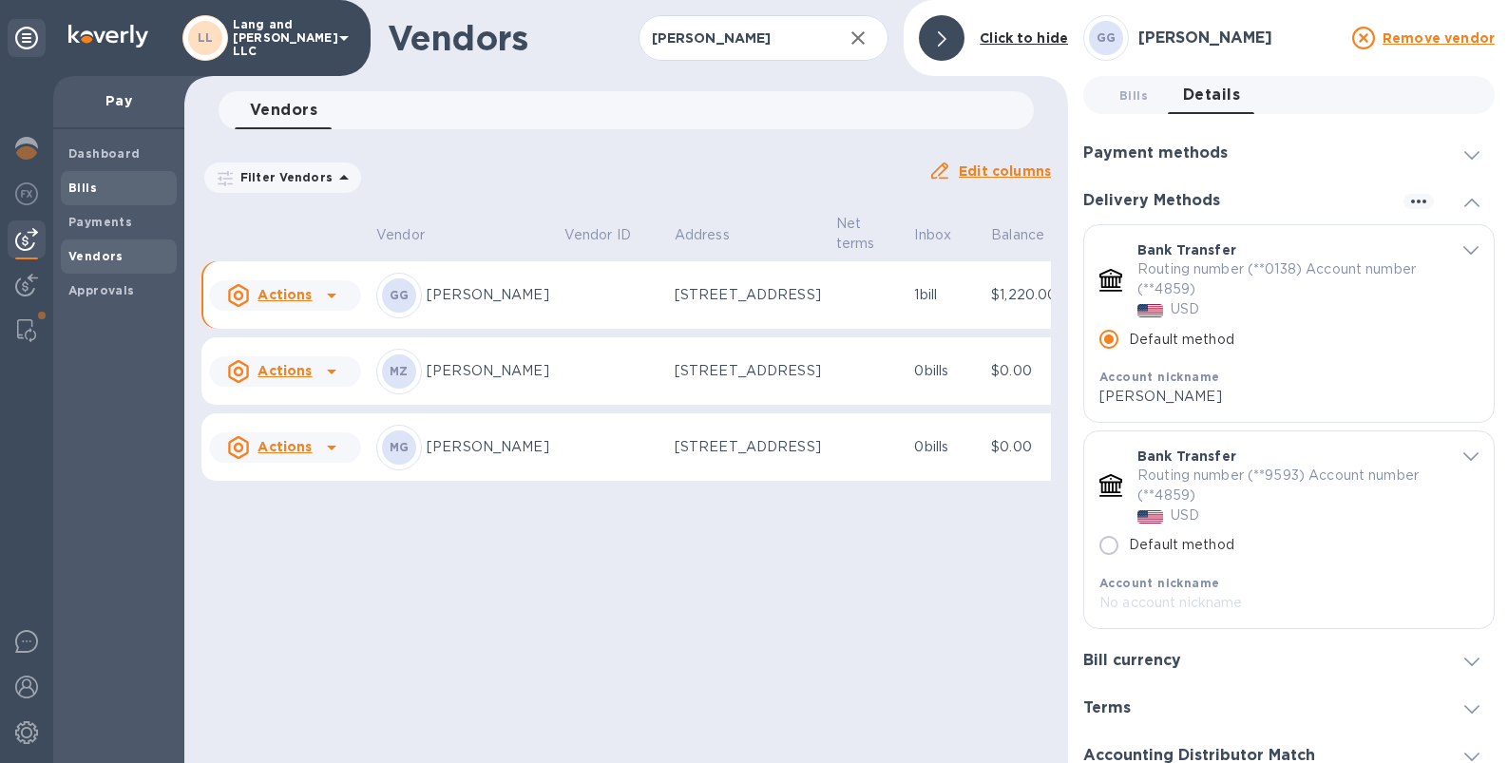
click at [99, 191] on span "Bills" at bounding box center [118, 188] width 101 height 19
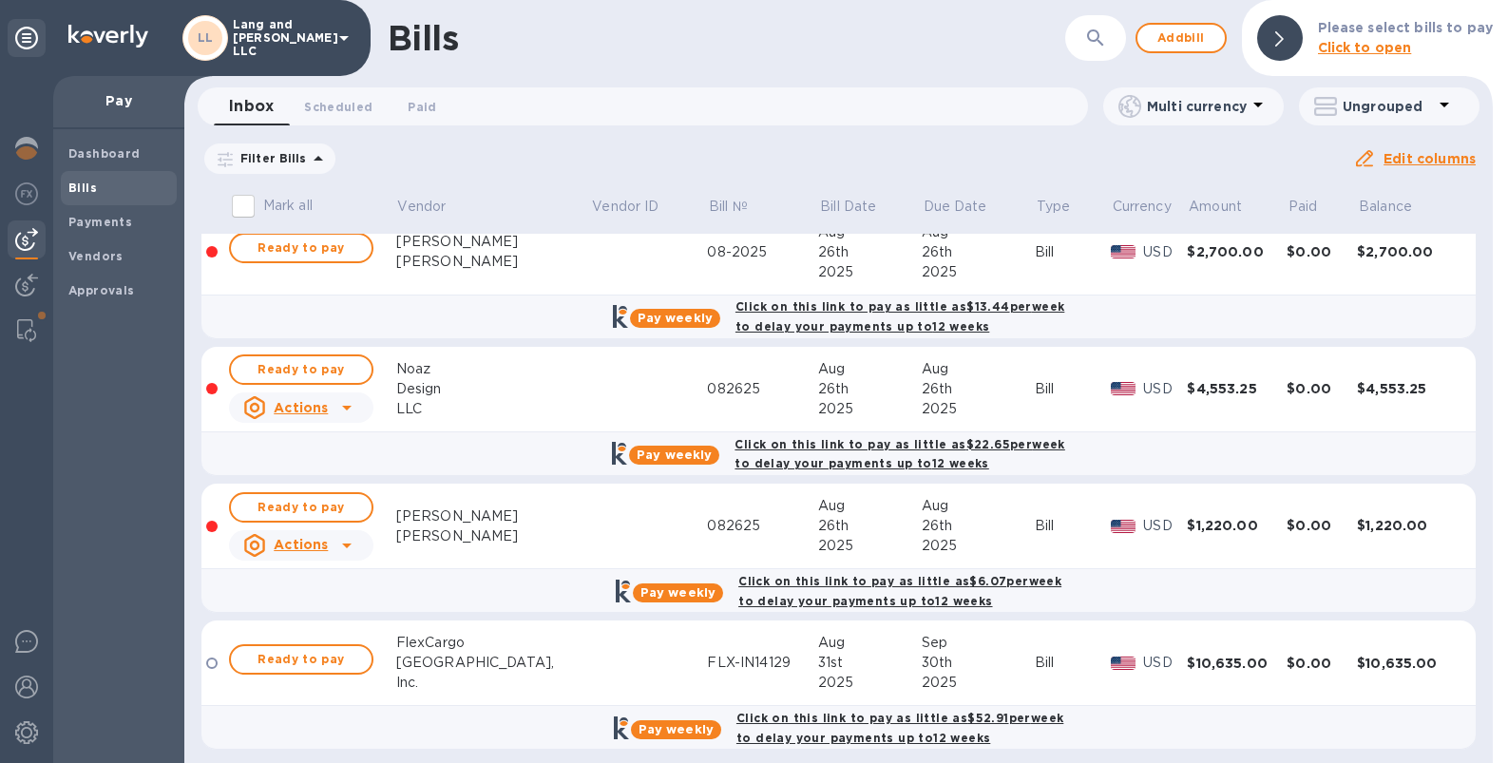
scroll to position [851, 0]
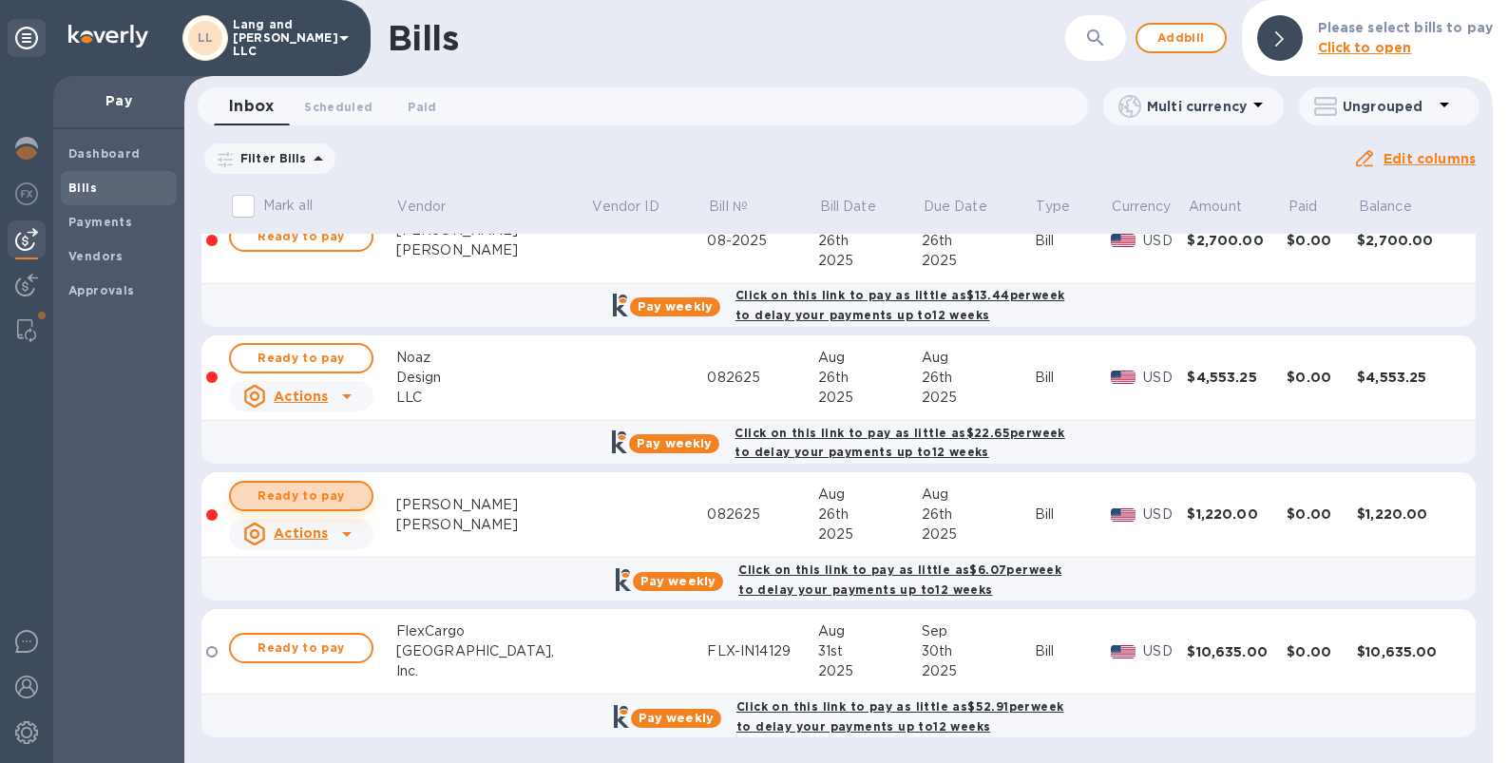
click at [337, 488] on span "Ready to pay" at bounding box center [301, 496] width 110 height 23
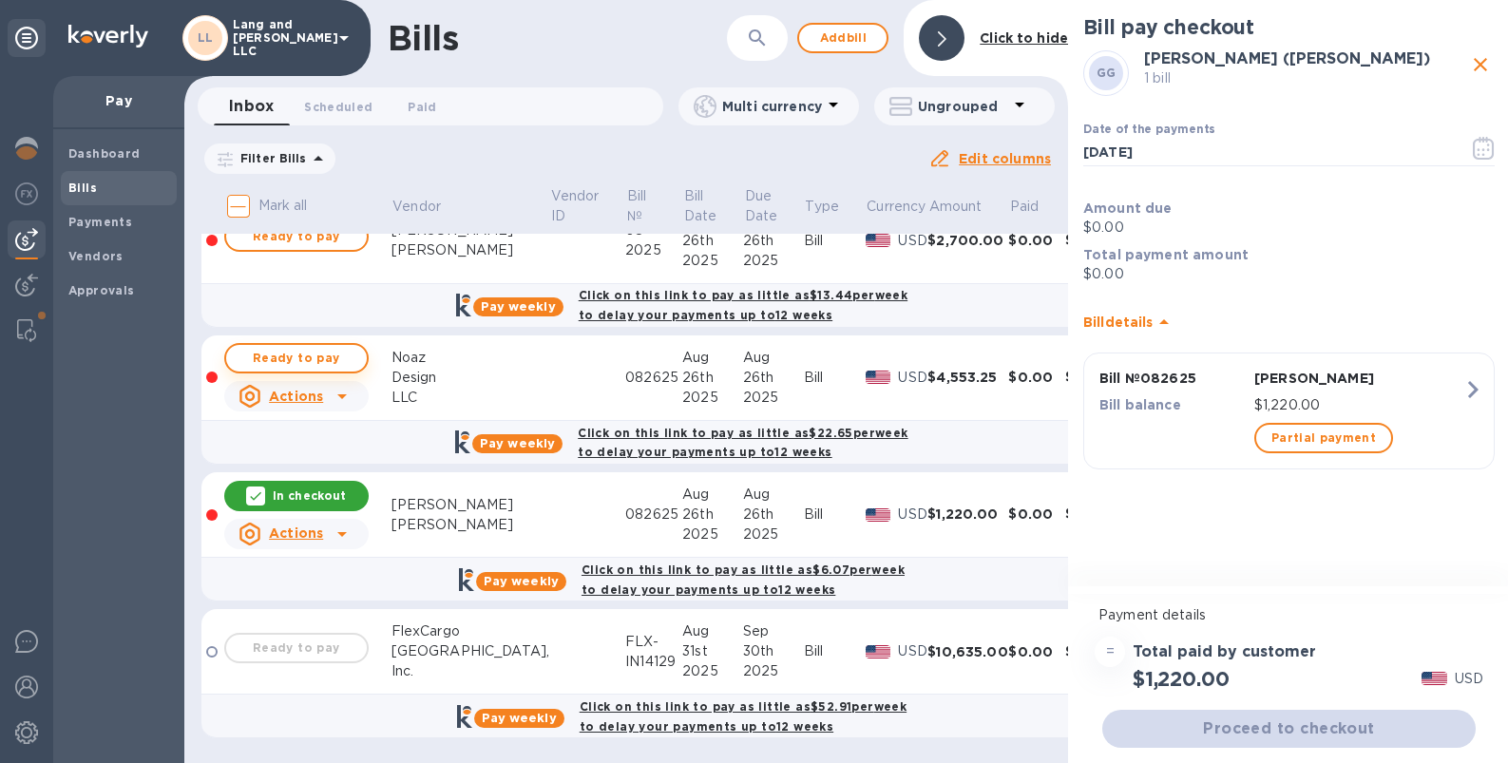
click at [323, 354] on span "Ready to pay" at bounding box center [296, 358] width 110 height 23
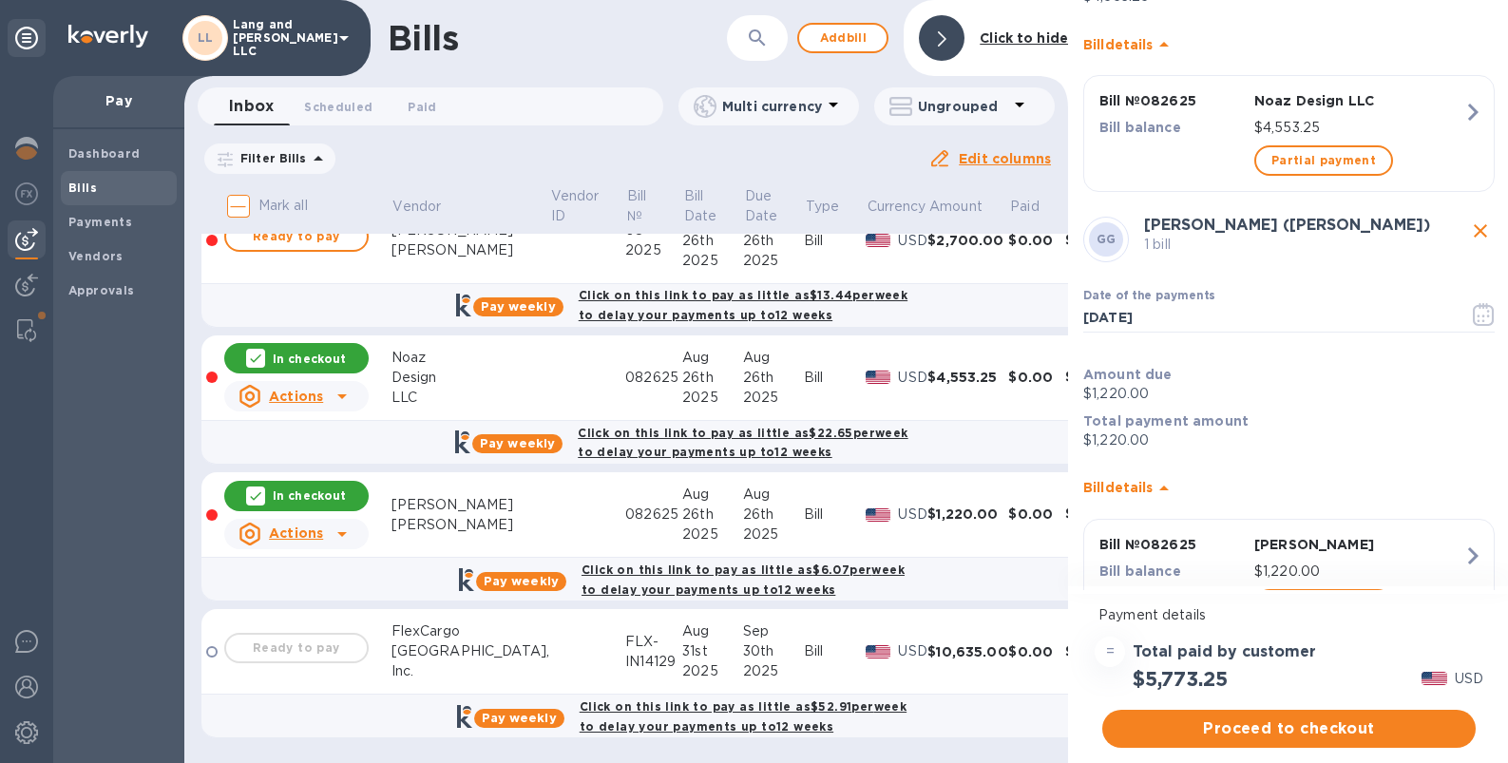
scroll to position [363, 0]
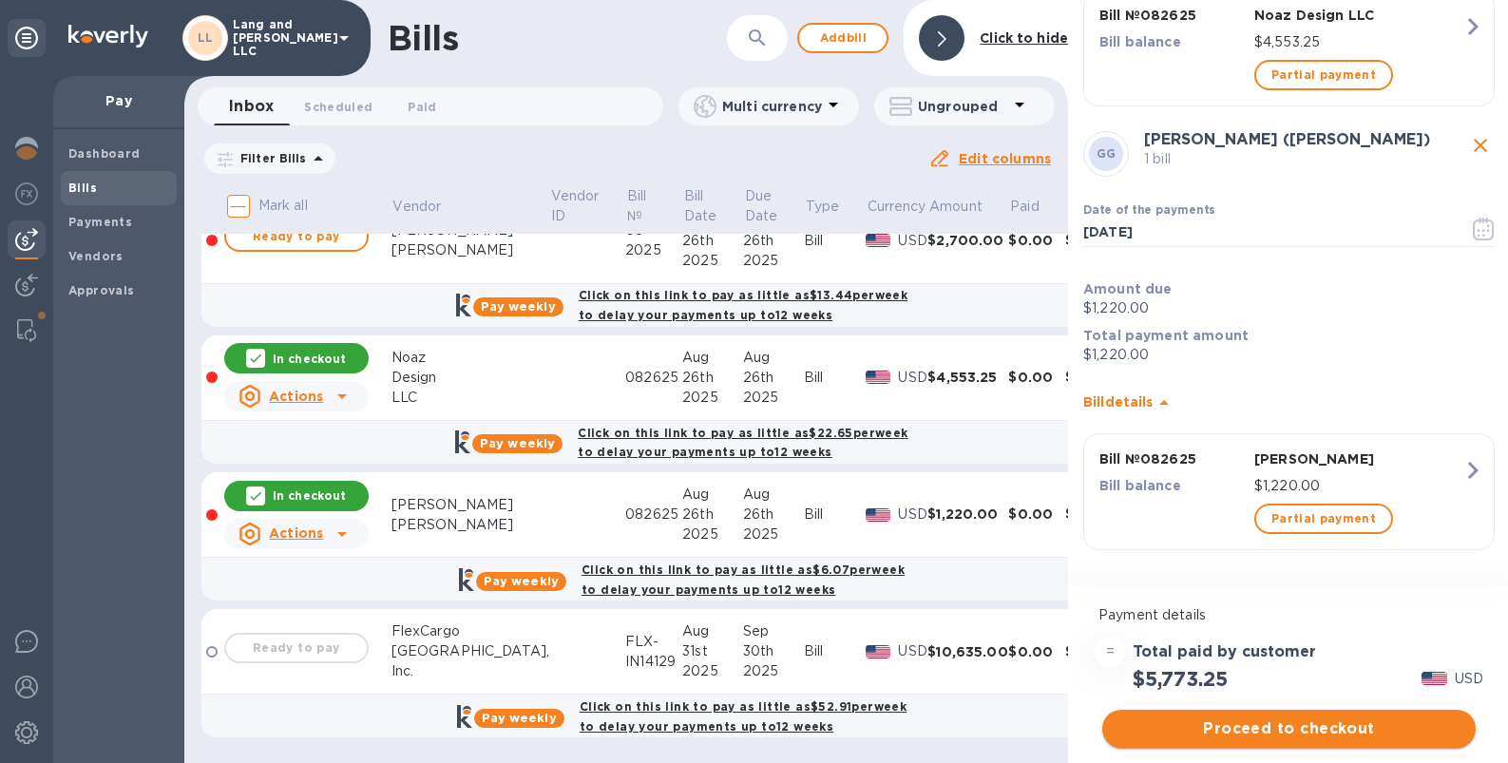
click at [1299, 680] on span "Proceed to checkout" at bounding box center [1288, 728] width 343 height 23
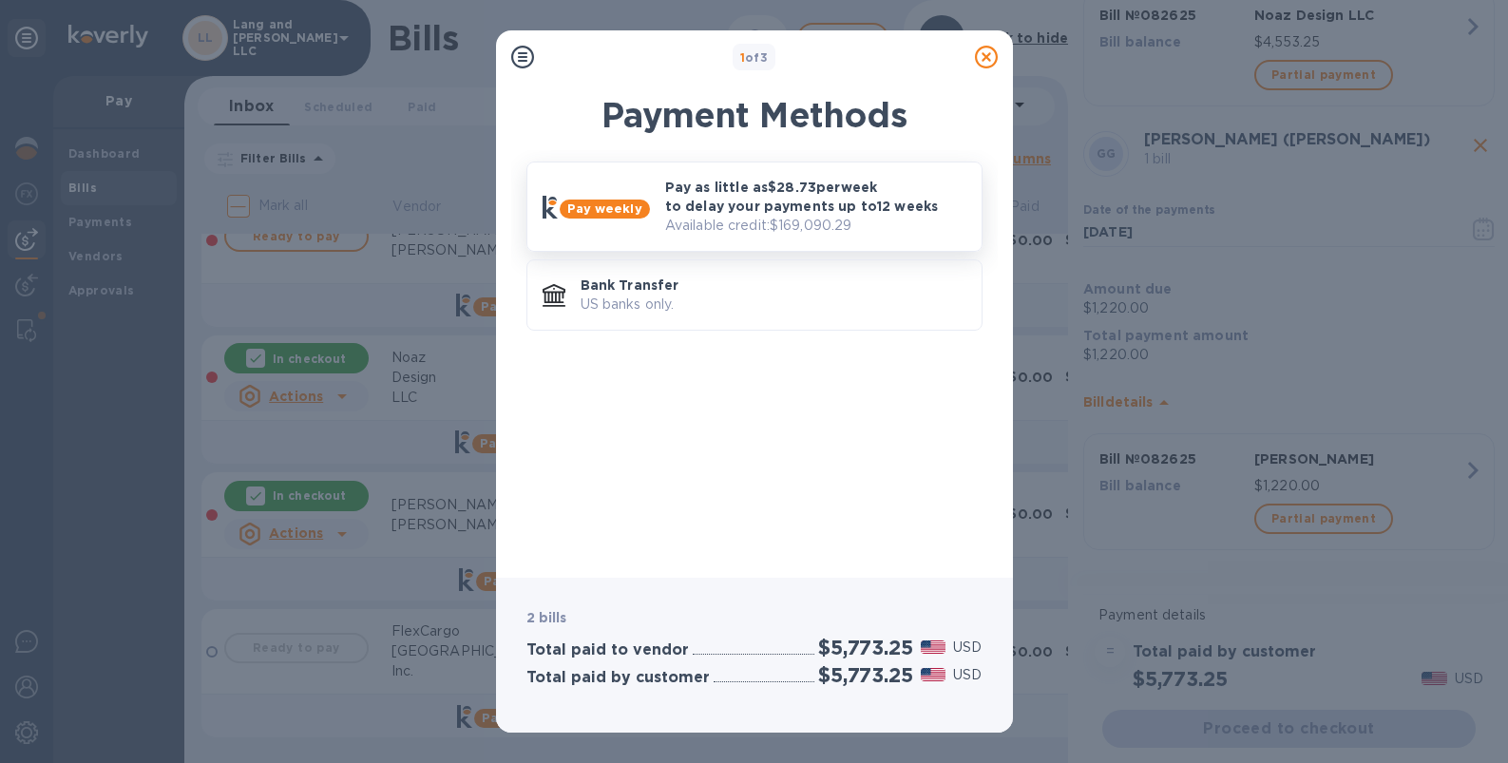
click at [739, 211] on p "Pay as little as $28.73 per week to delay your payments up to 12 weeks" at bounding box center [815, 197] width 301 height 38
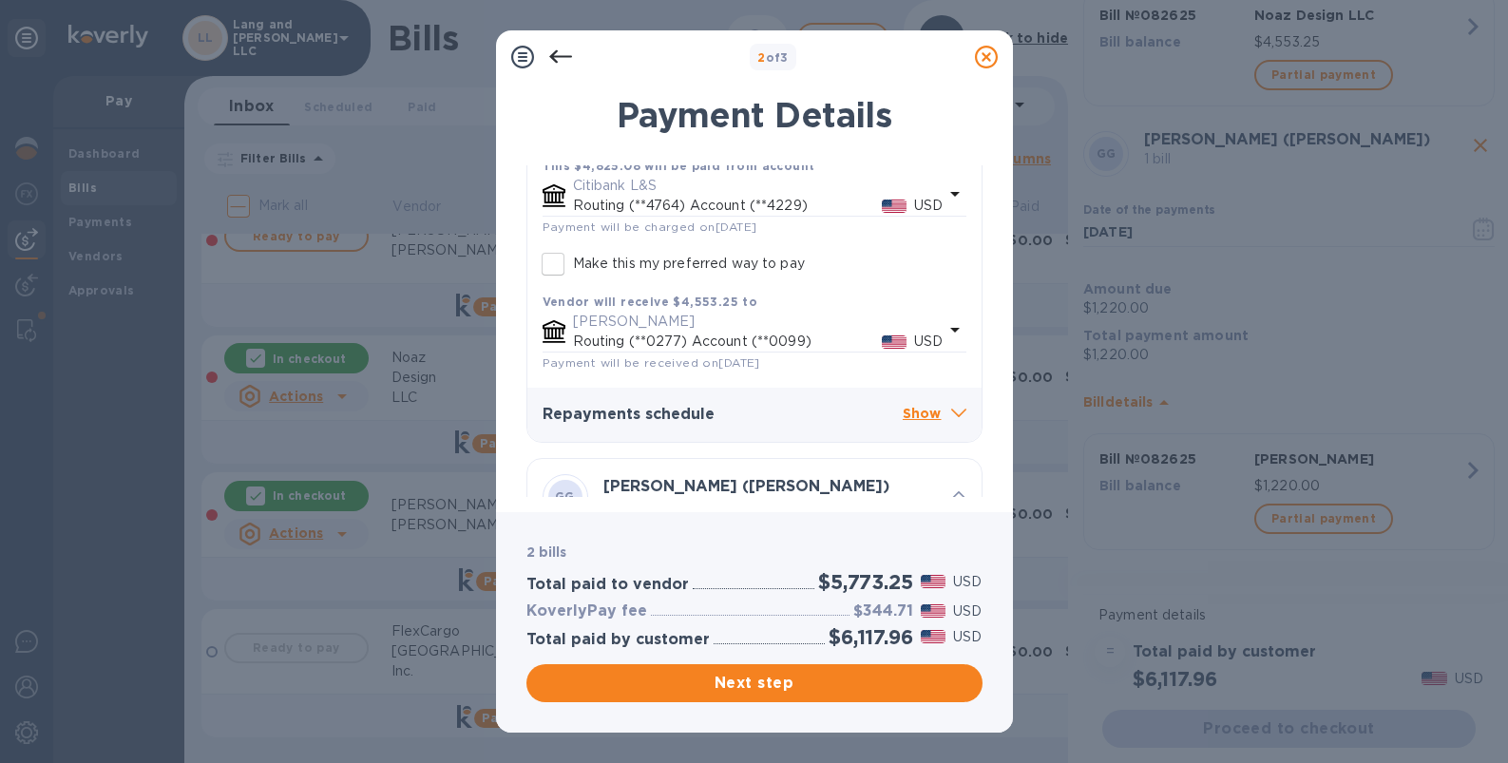
scroll to position [377, 0]
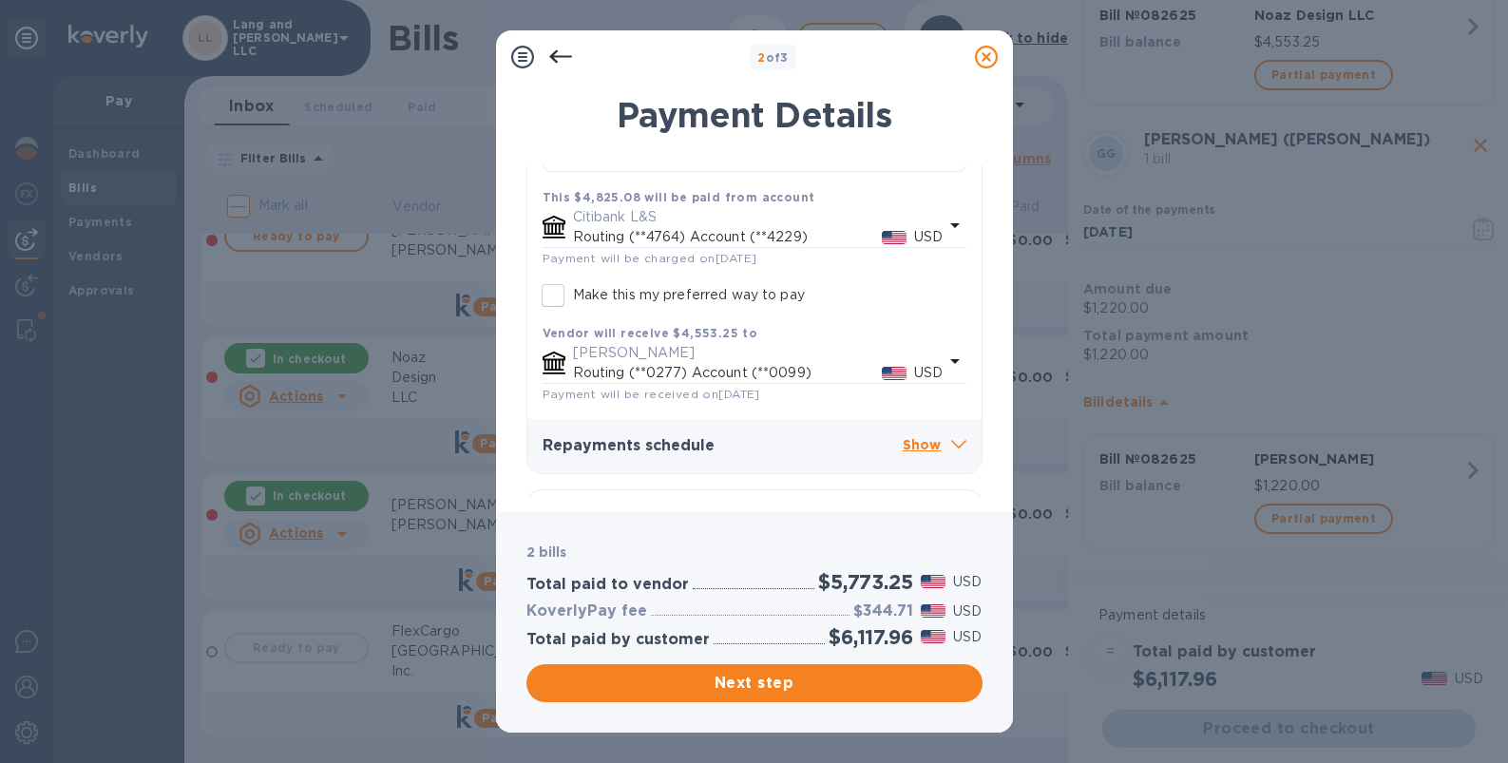
click at [980, 59] on icon at bounding box center [986, 57] width 23 height 23
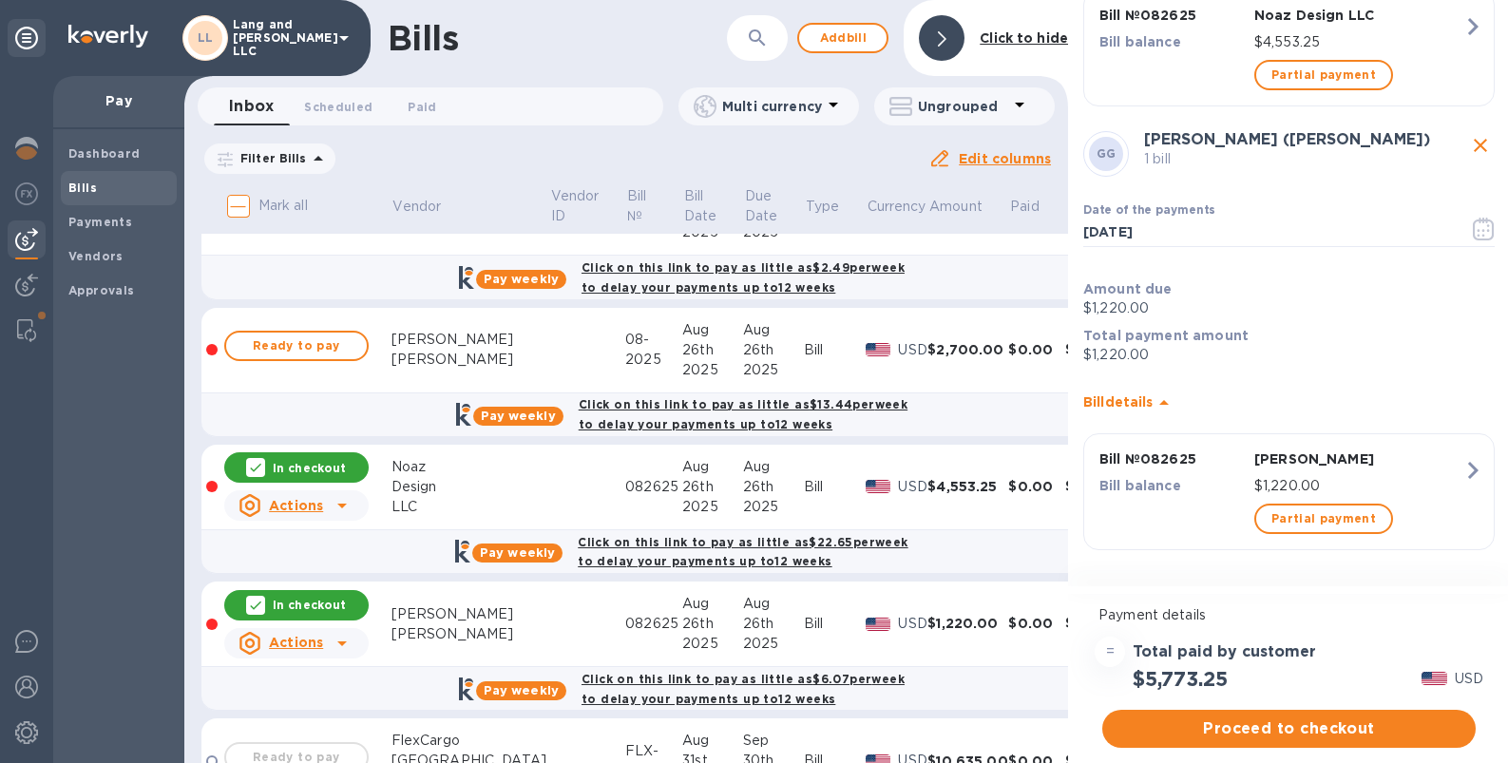
scroll to position [727, 0]
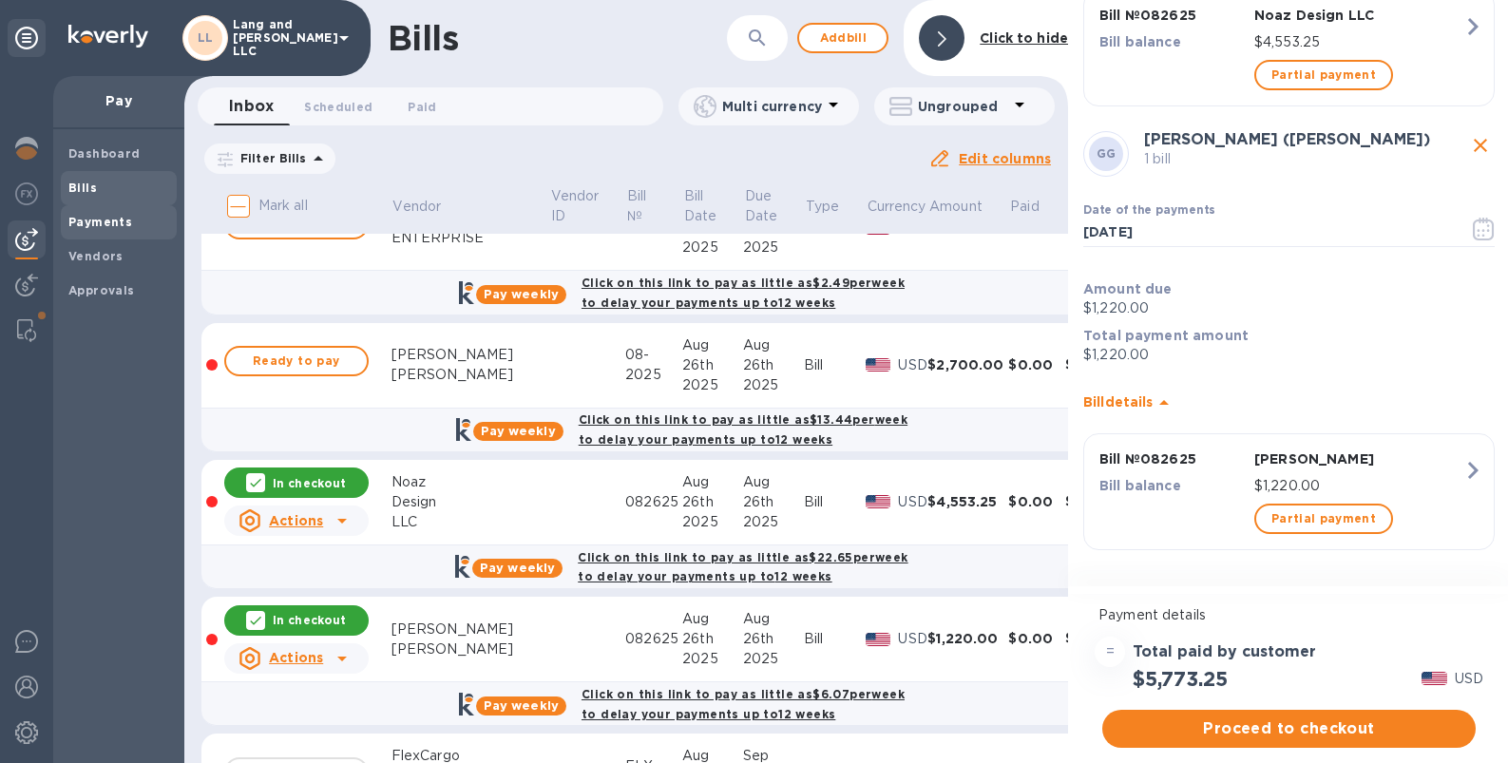
click at [106, 220] on b "Payments" at bounding box center [100, 222] width 64 height 14
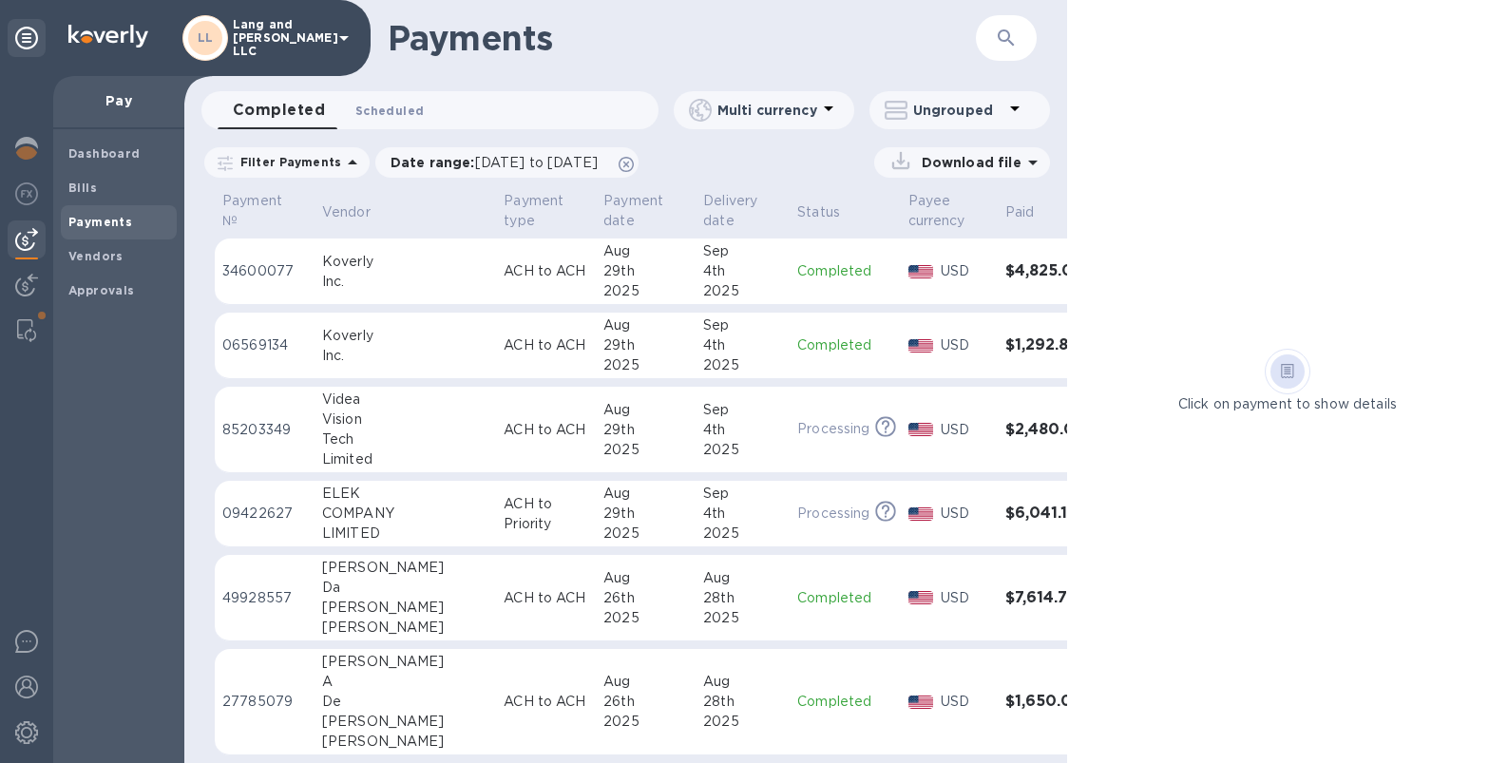
click at [380, 105] on span "Scheduled 0" at bounding box center [389, 111] width 68 height 20
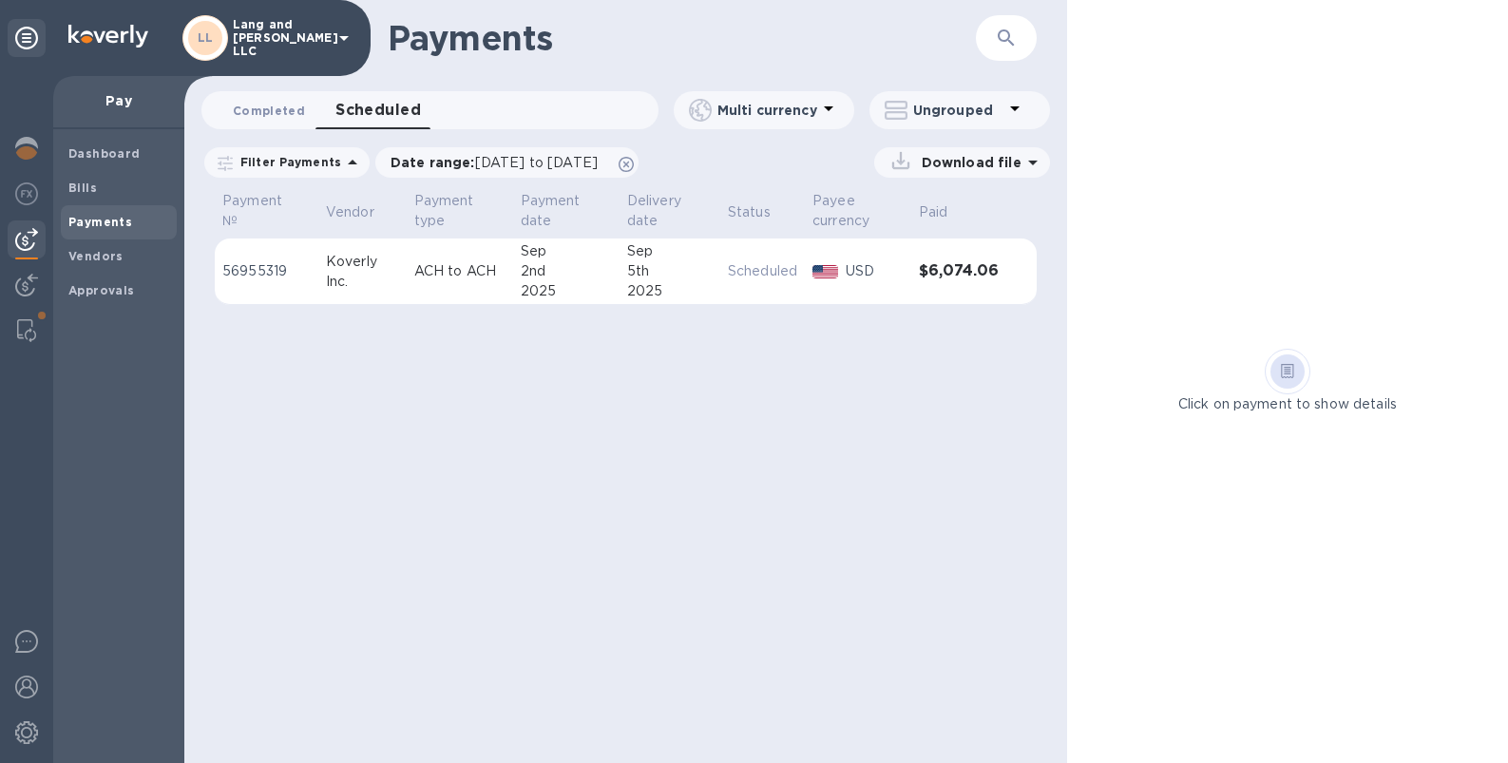
click at [278, 109] on span "Completed 0" at bounding box center [269, 111] width 72 height 20
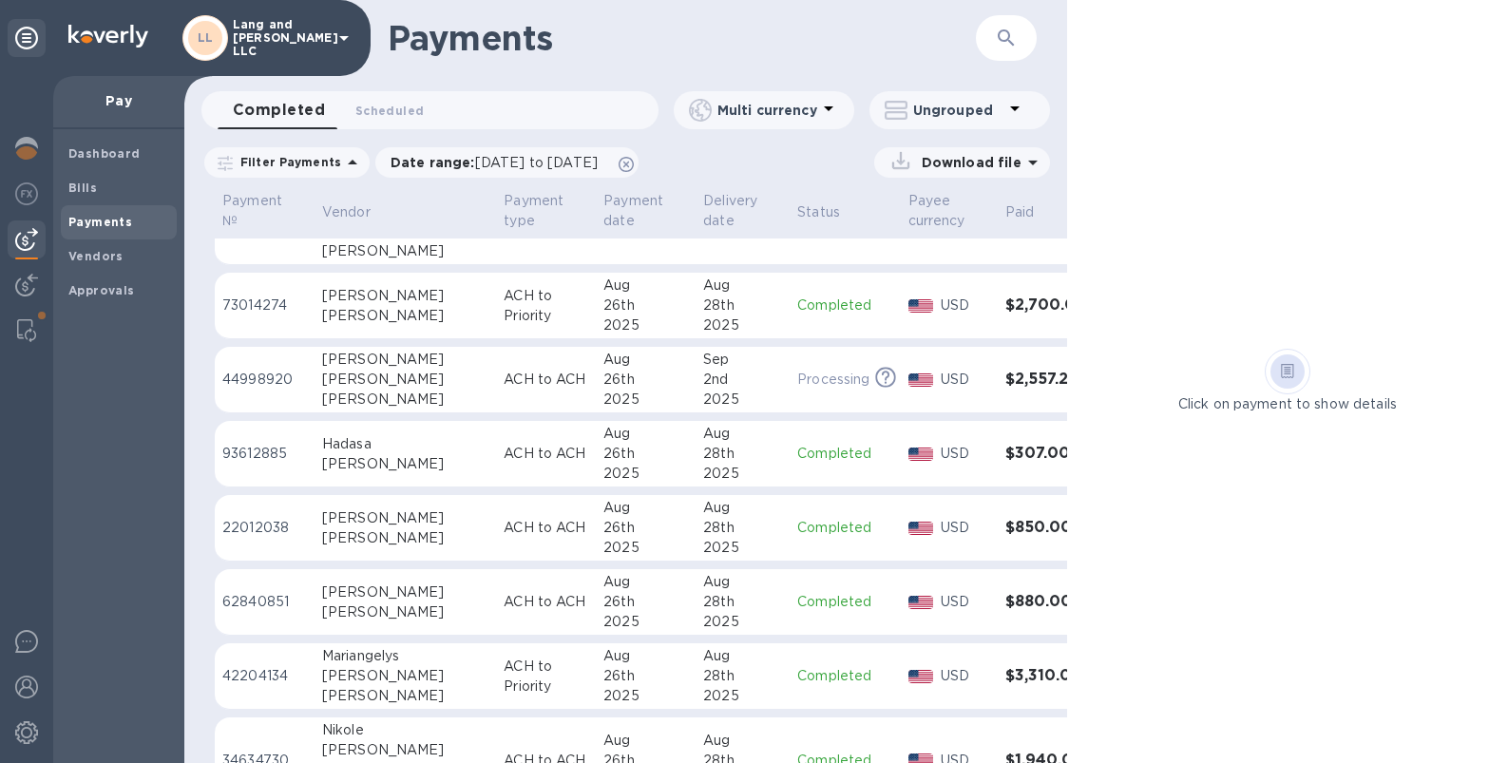
scroll to position [952, 0]
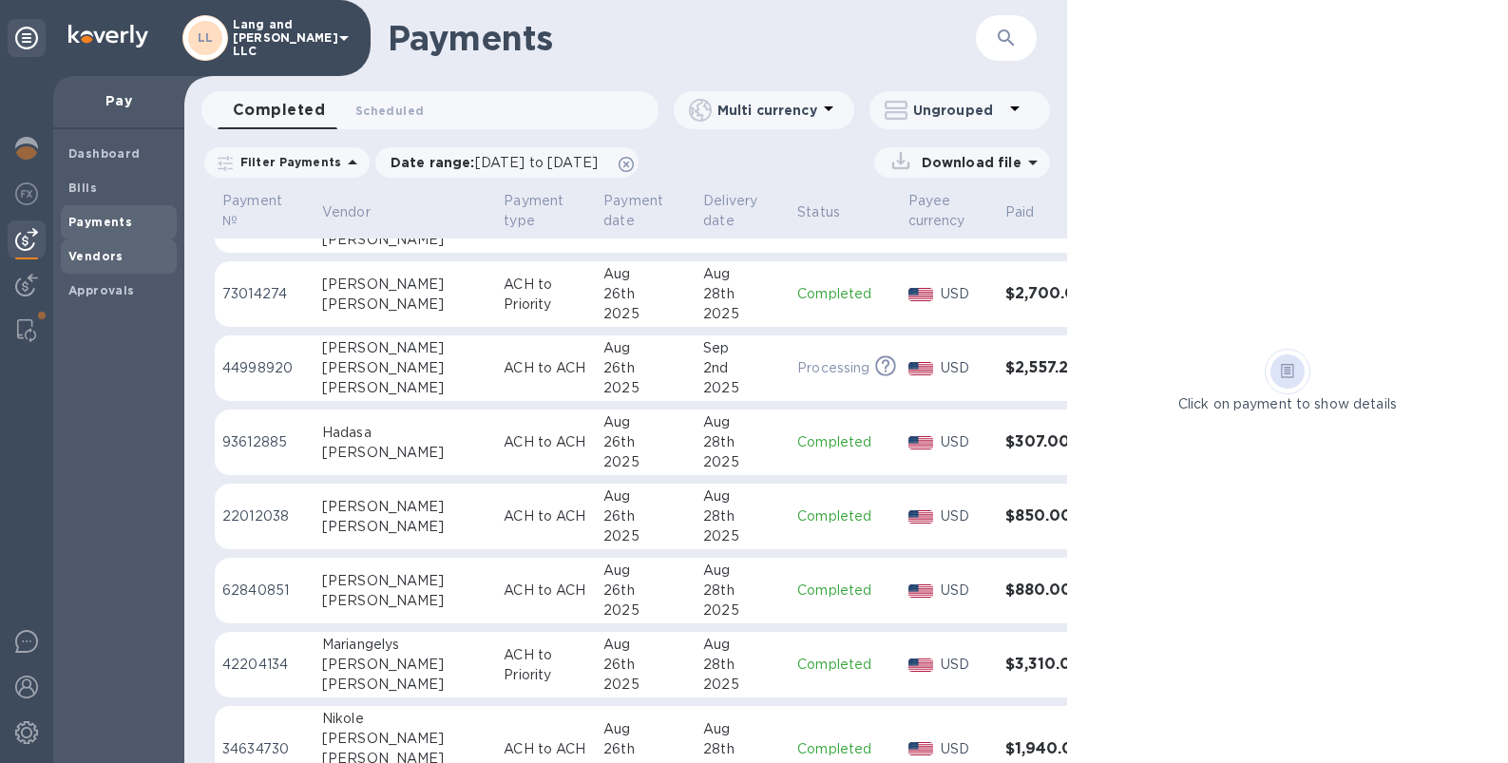
click at [90, 256] on b "Vendors" at bounding box center [95, 256] width 55 height 14
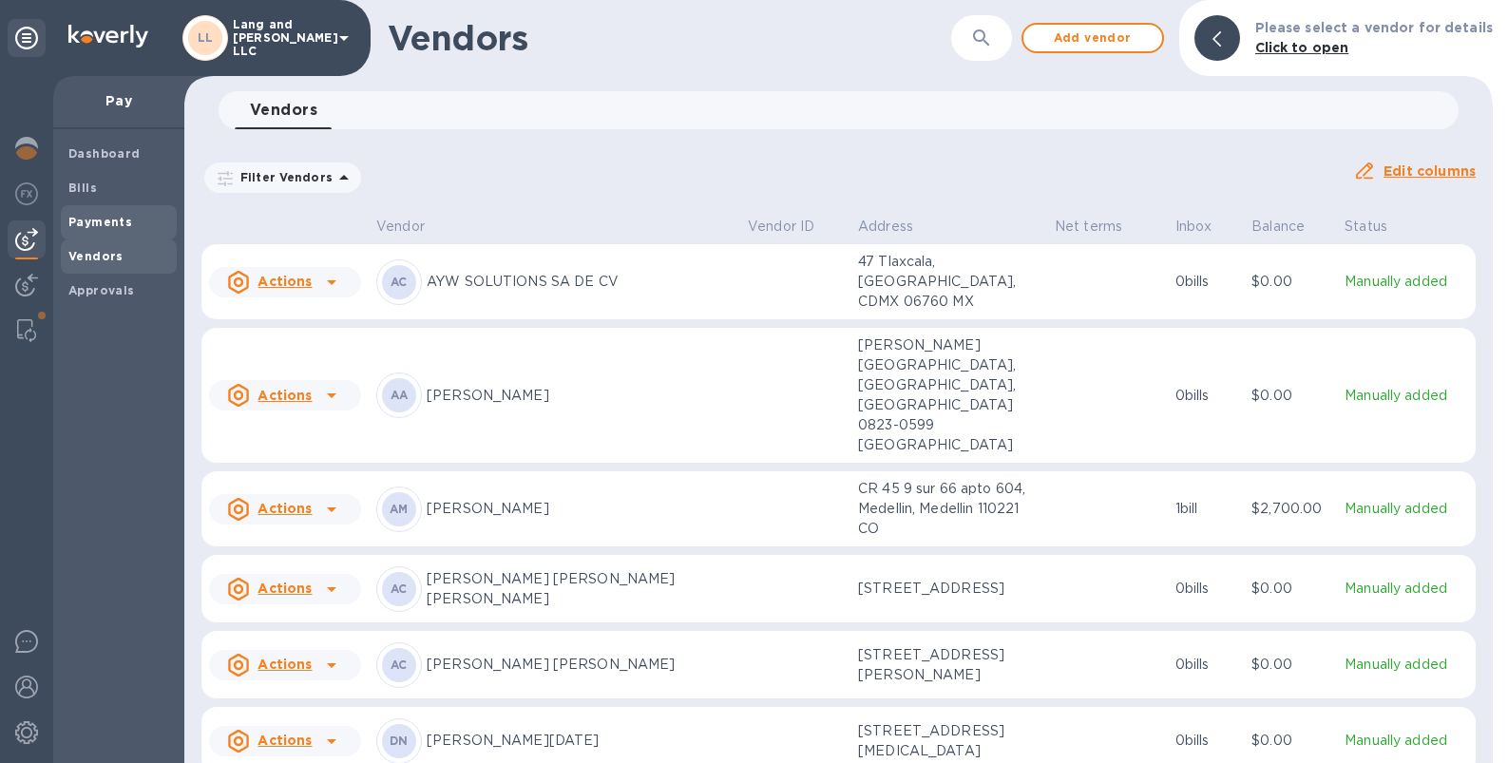
click at [105, 221] on b "Payments" at bounding box center [100, 222] width 64 height 14
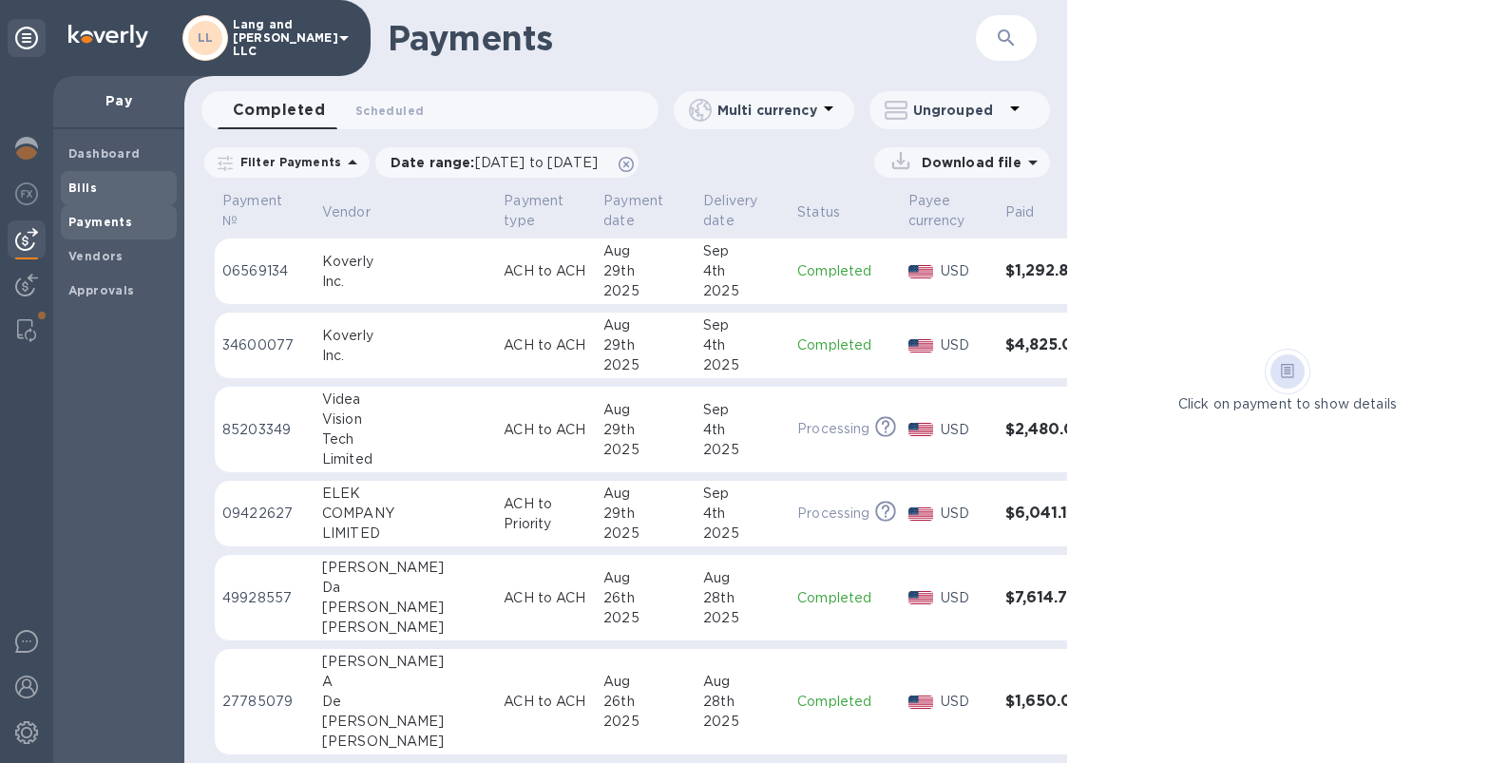
click at [94, 181] on span "Bills" at bounding box center [118, 188] width 101 height 19
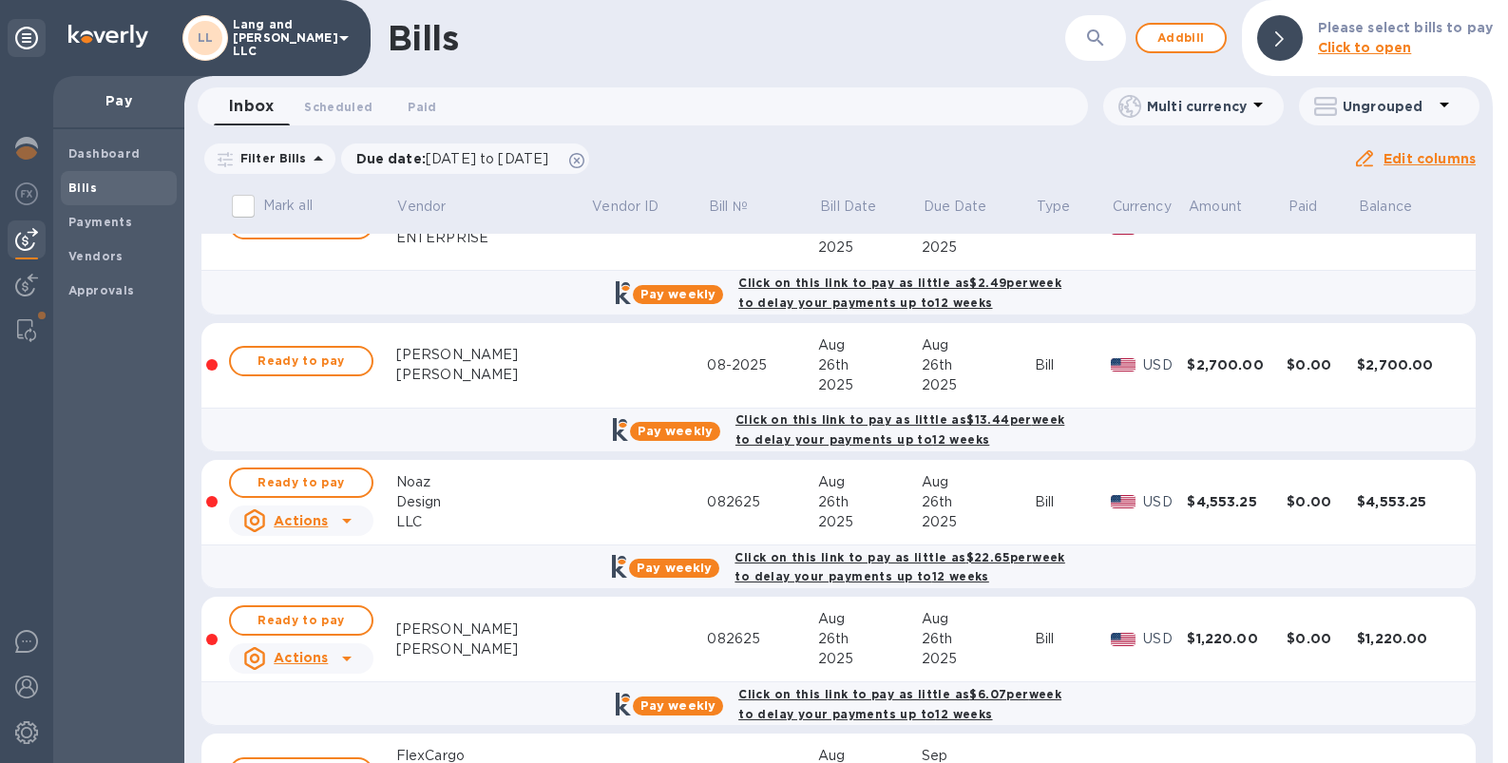
scroll to position [851, 0]
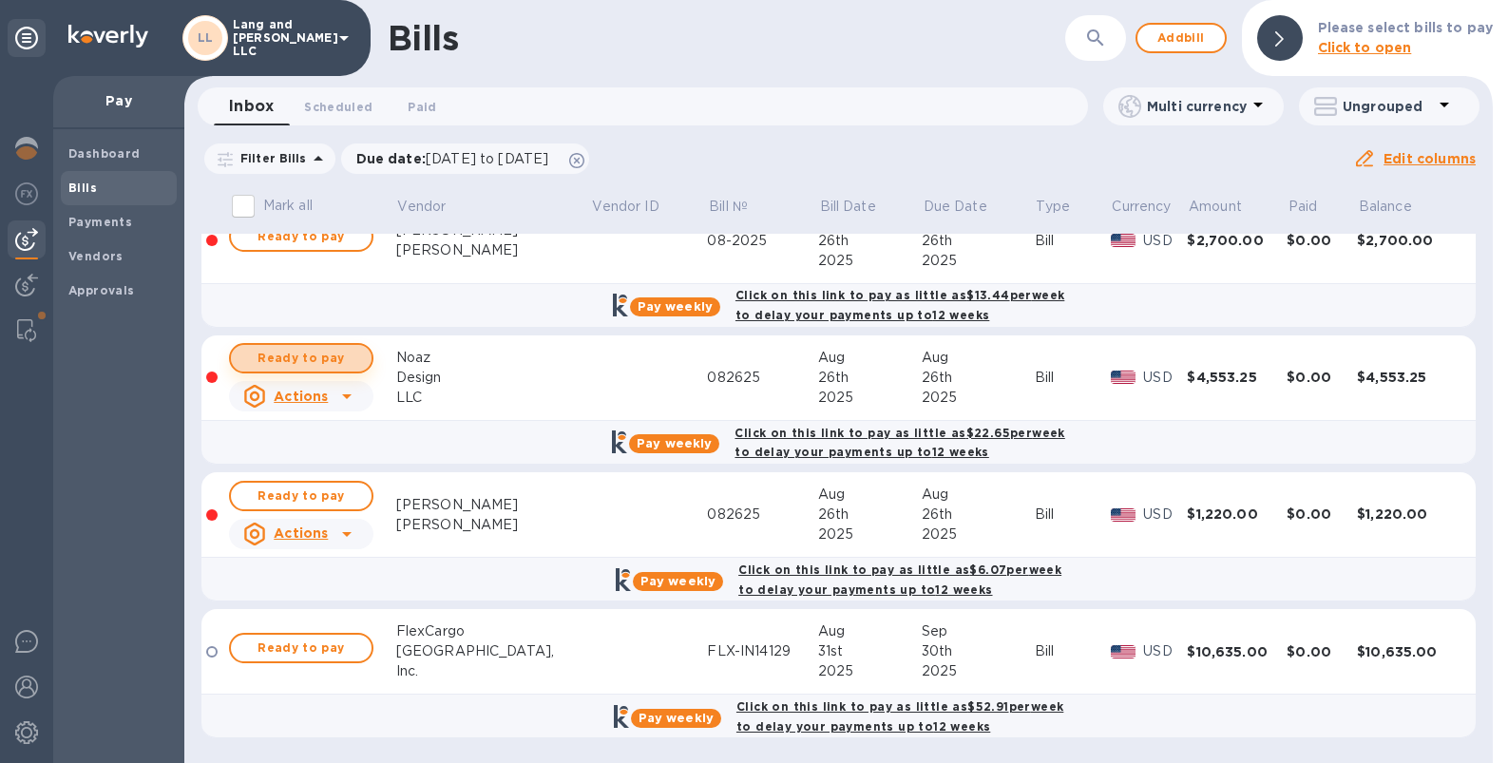
click at [327, 356] on span "Ready to pay" at bounding box center [301, 358] width 110 height 23
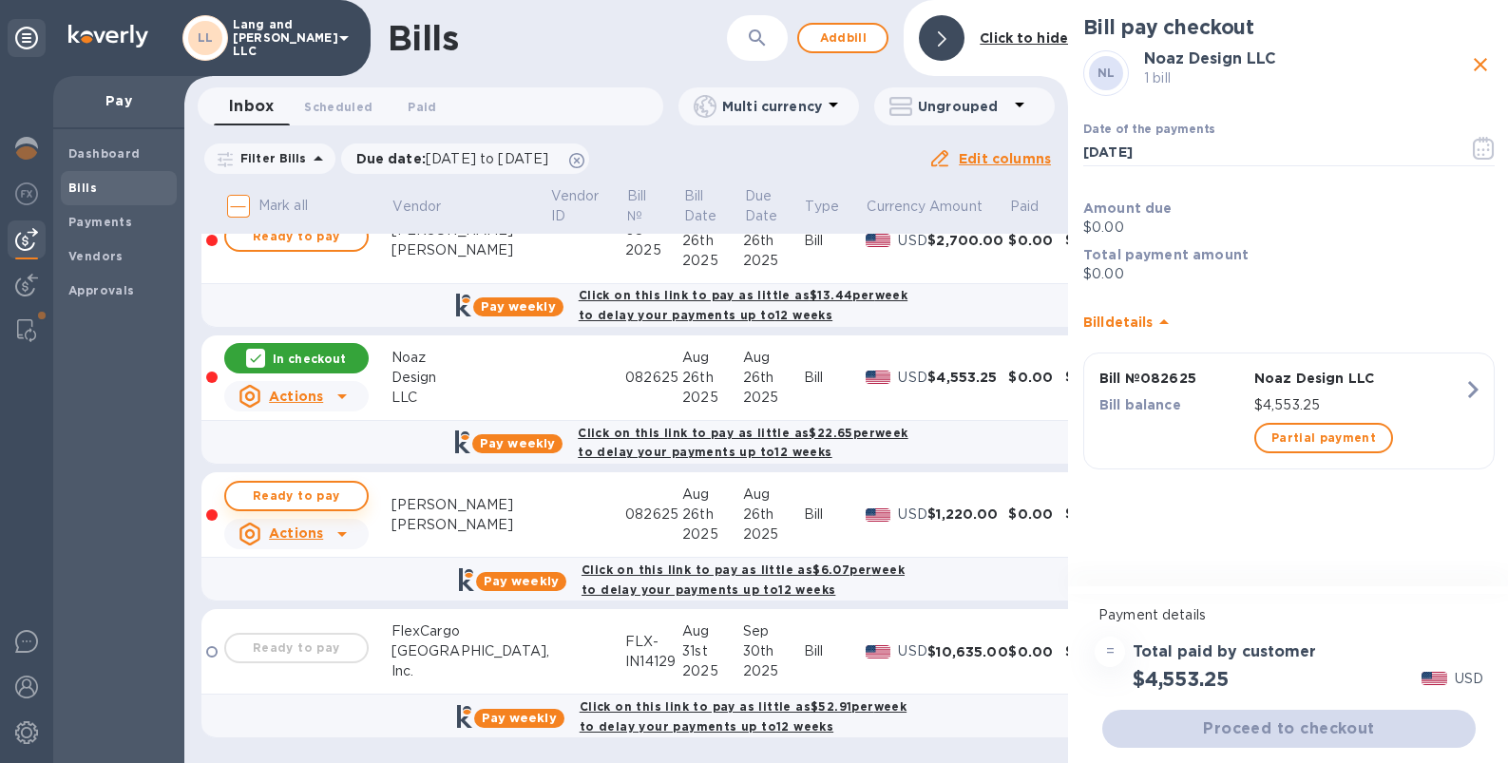
click at [313, 488] on span "Ready to pay" at bounding box center [296, 496] width 110 height 23
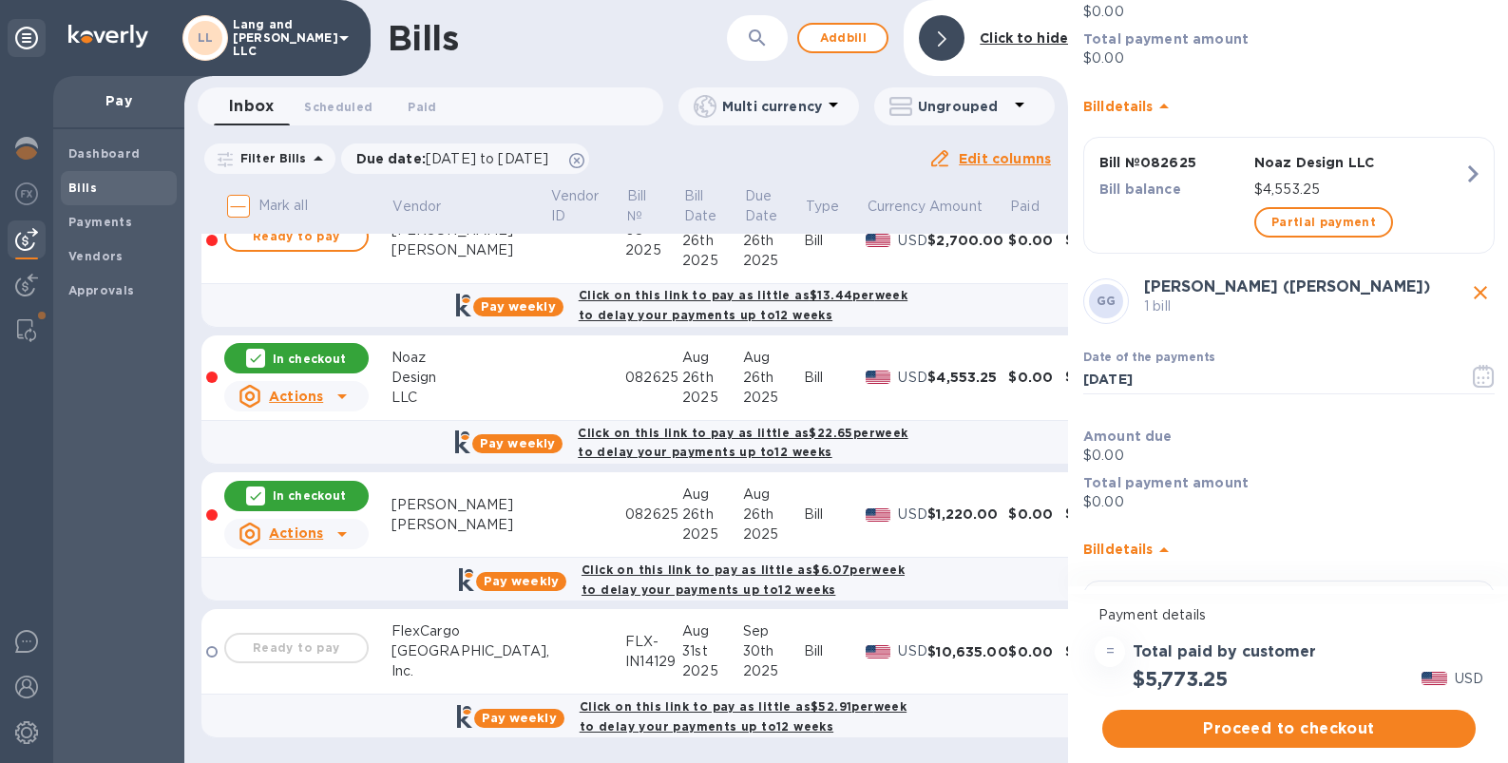
scroll to position [363, 0]
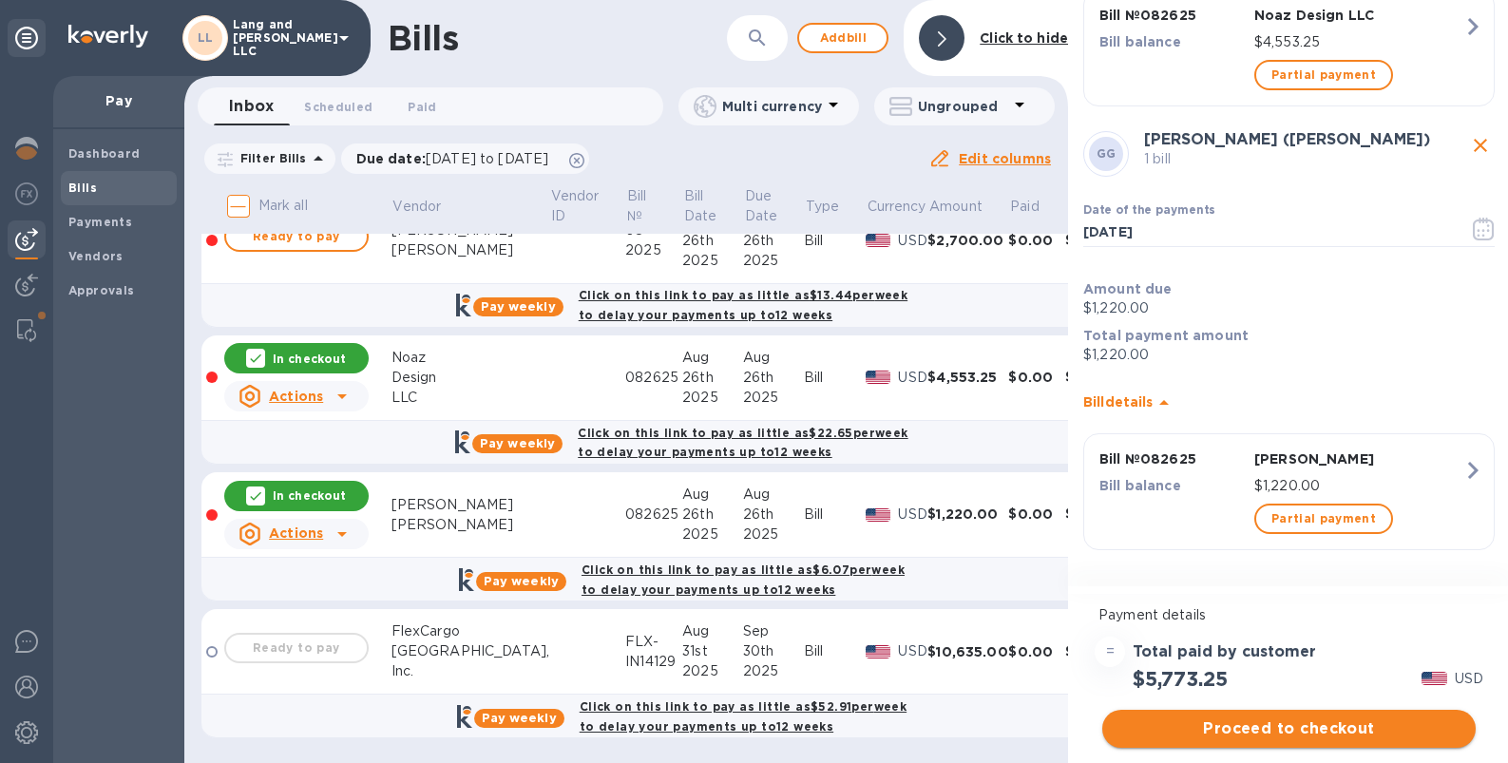
click at [1258, 680] on span "Proceed to checkout" at bounding box center [1288, 728] width 343 height 23
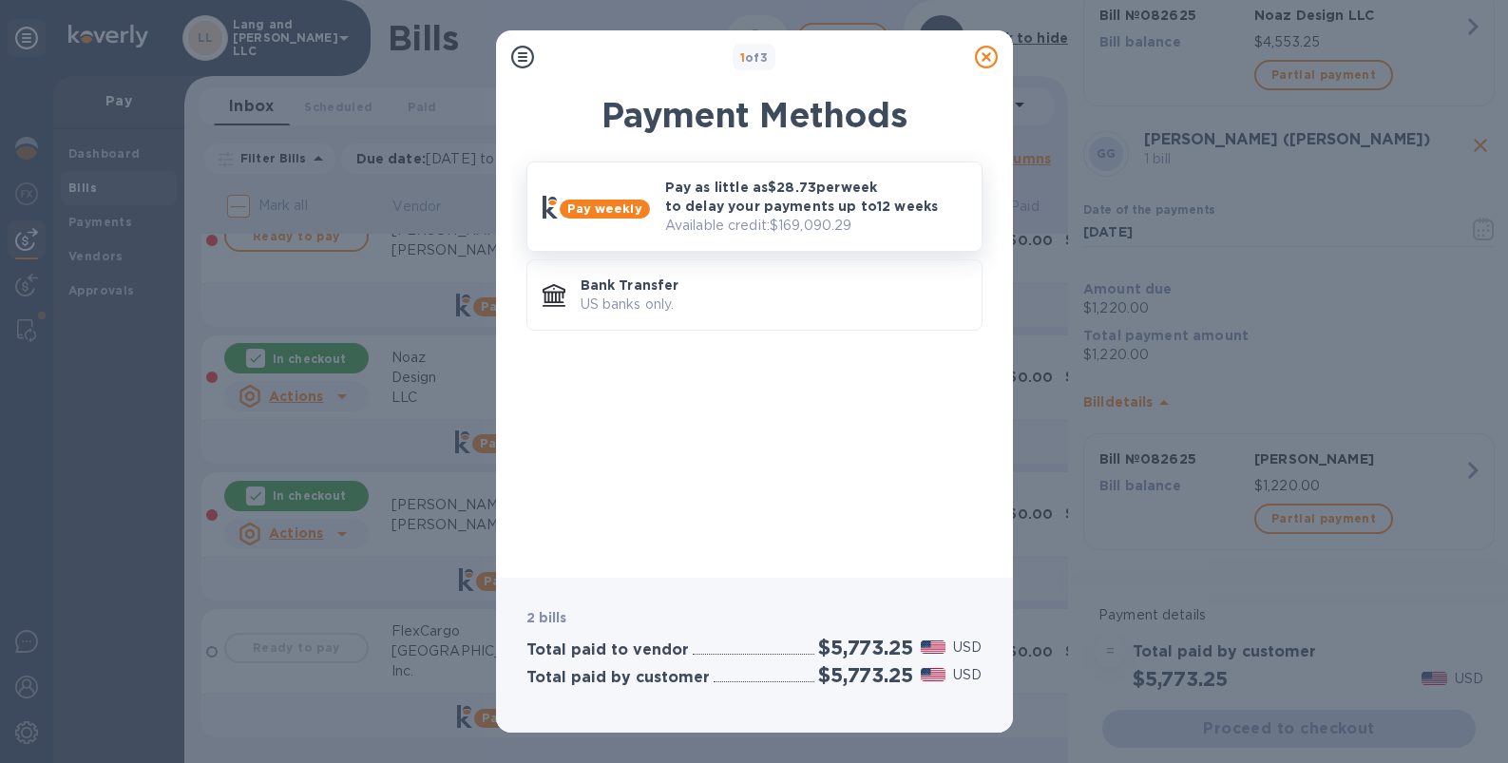
click at [703, 203] on p "Pay as little as $28.73 per week to delay your payments up to 12 weeks" at bounding box center [815, 197] width 301 height 38
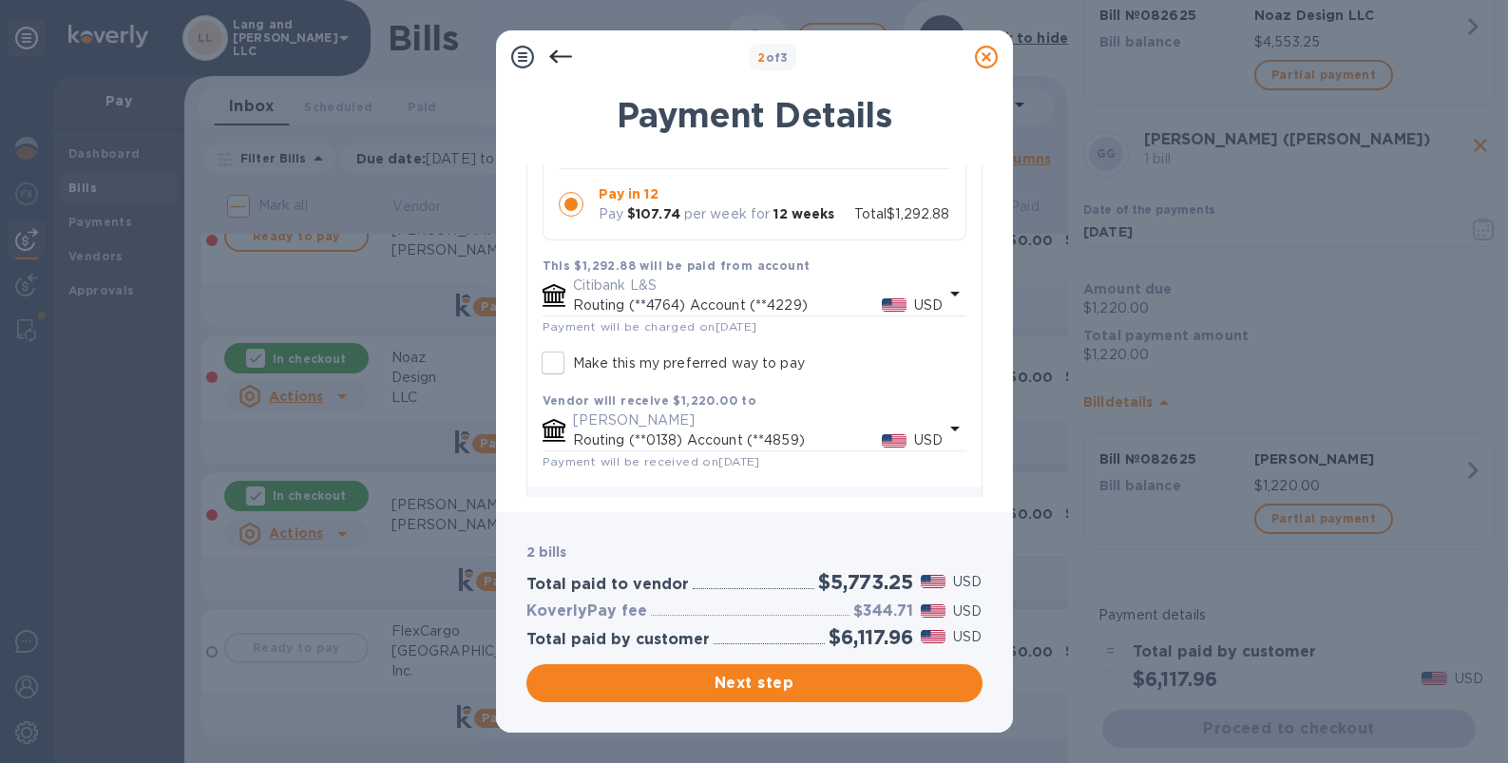
scroll to position [1075, 0]
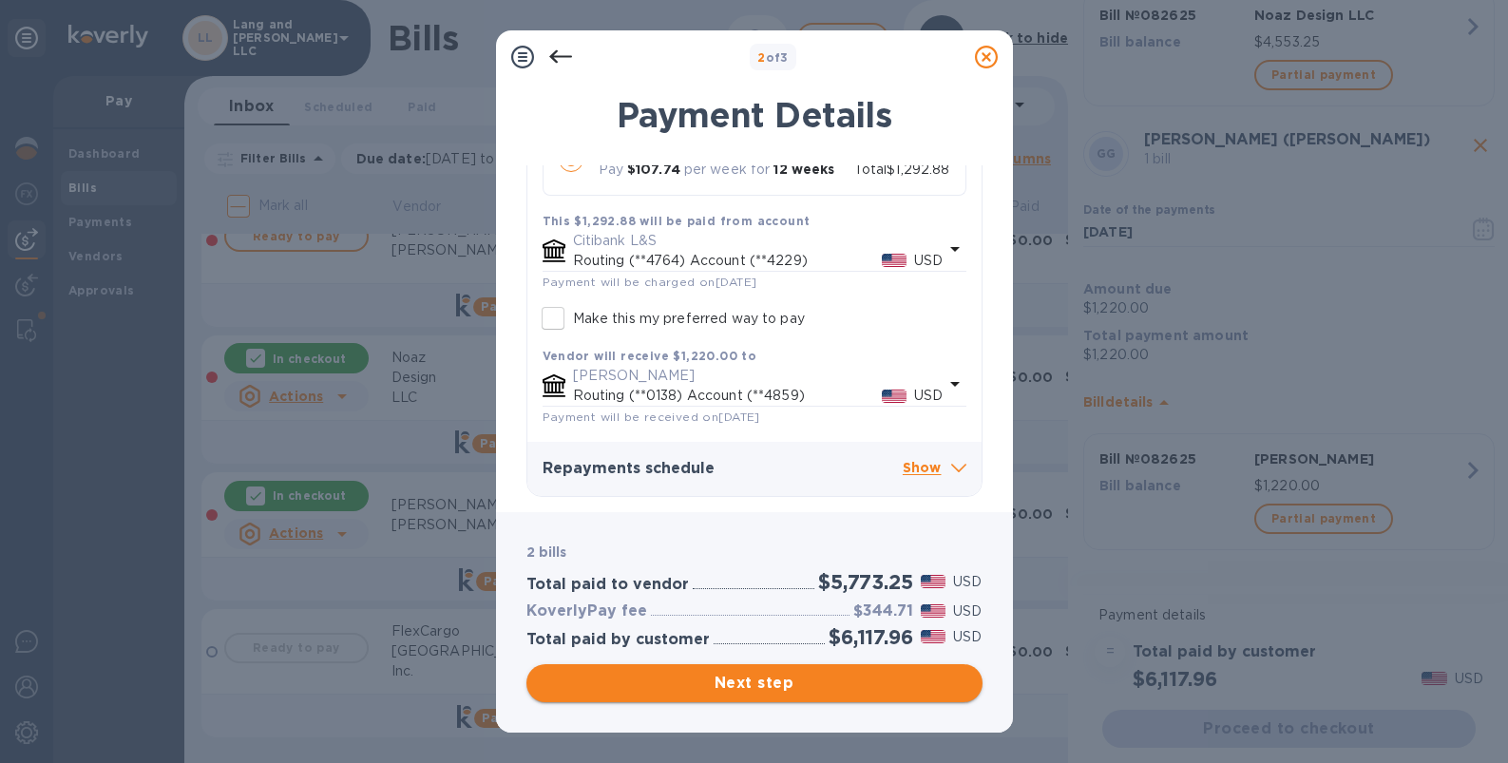
click at [736, 680] on span "Next step" at bounding box center [755, 683] width 426 height 23
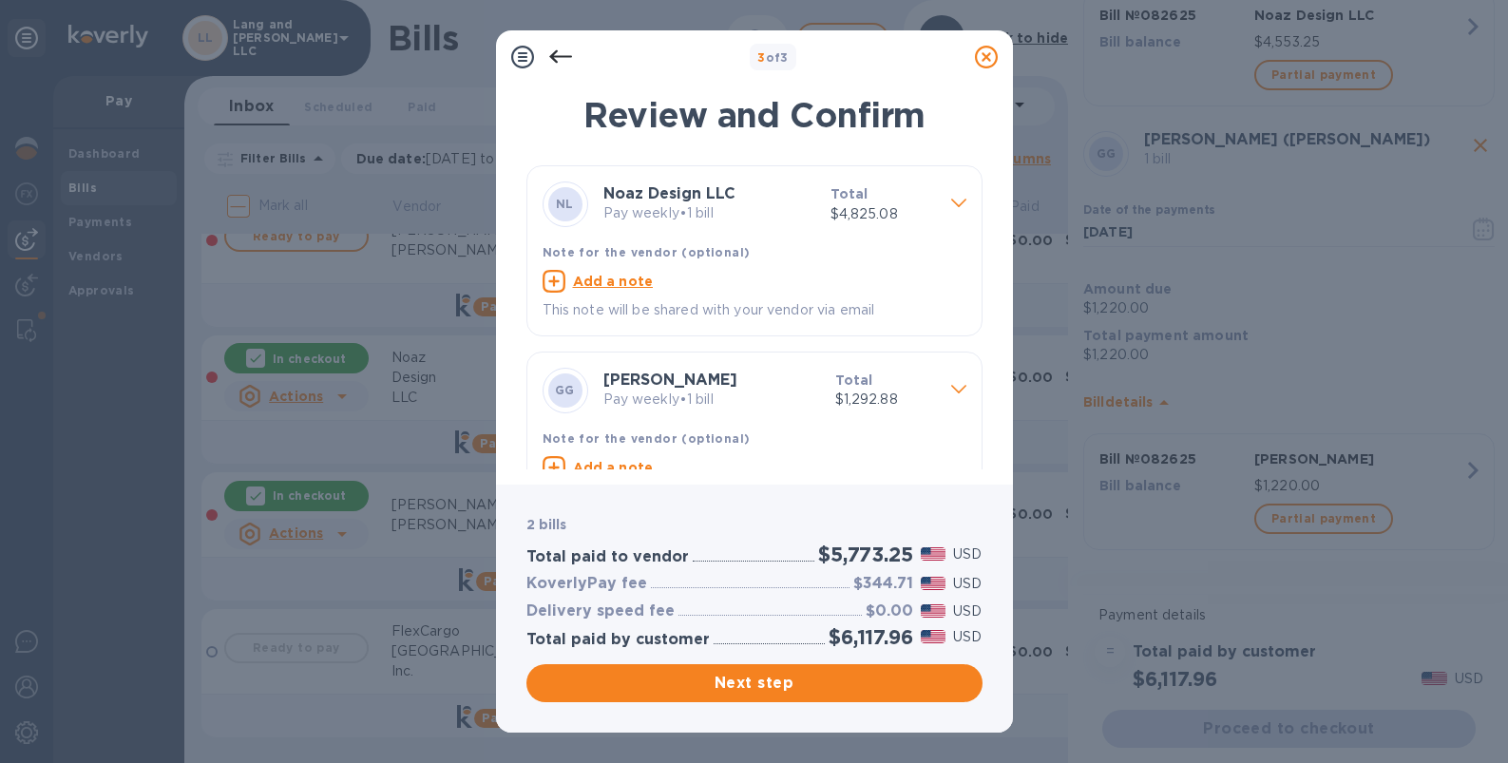
scroll to position [53, 0]
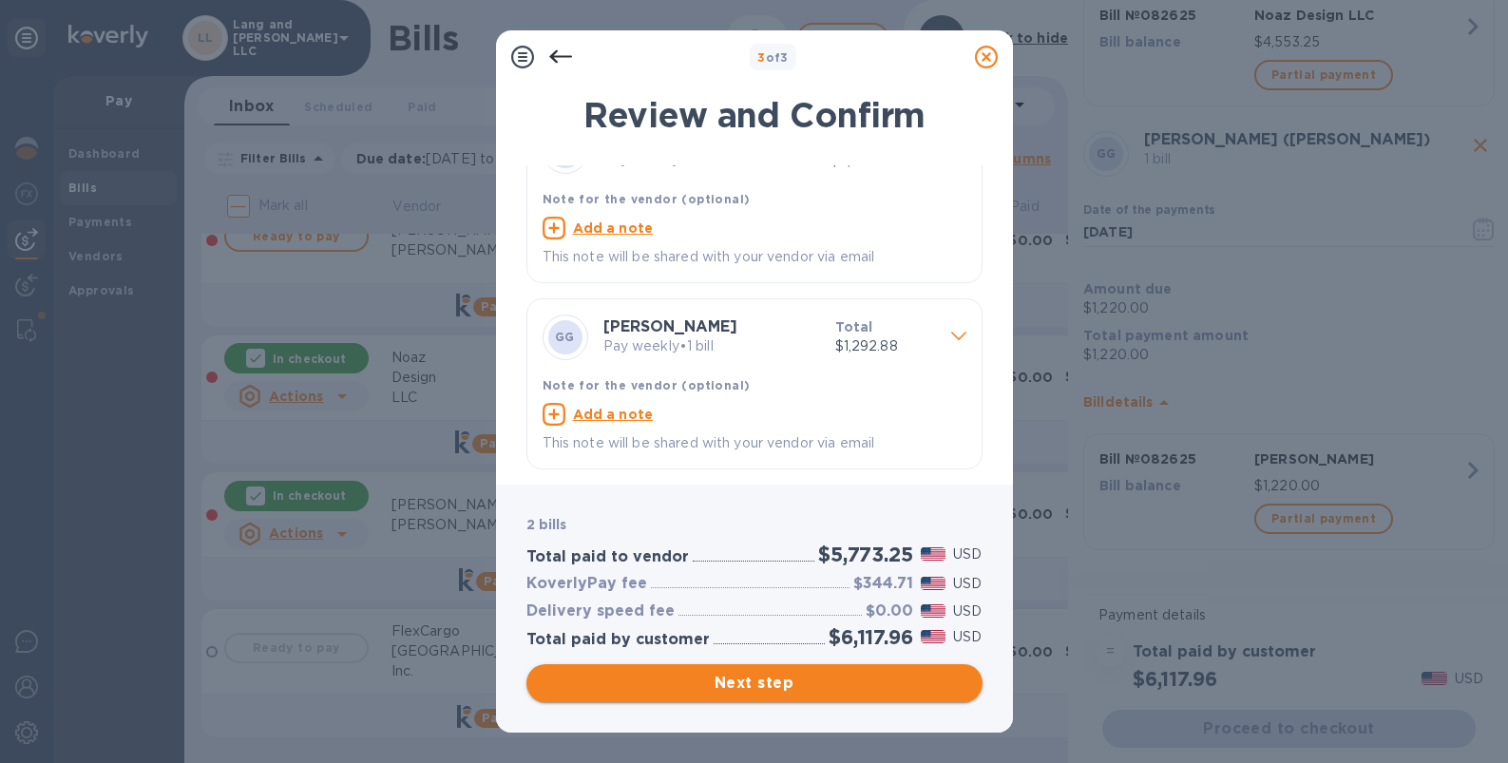
click at [753, 680] on span "Next step" at bounding box center [755, 683] width 426 height 23
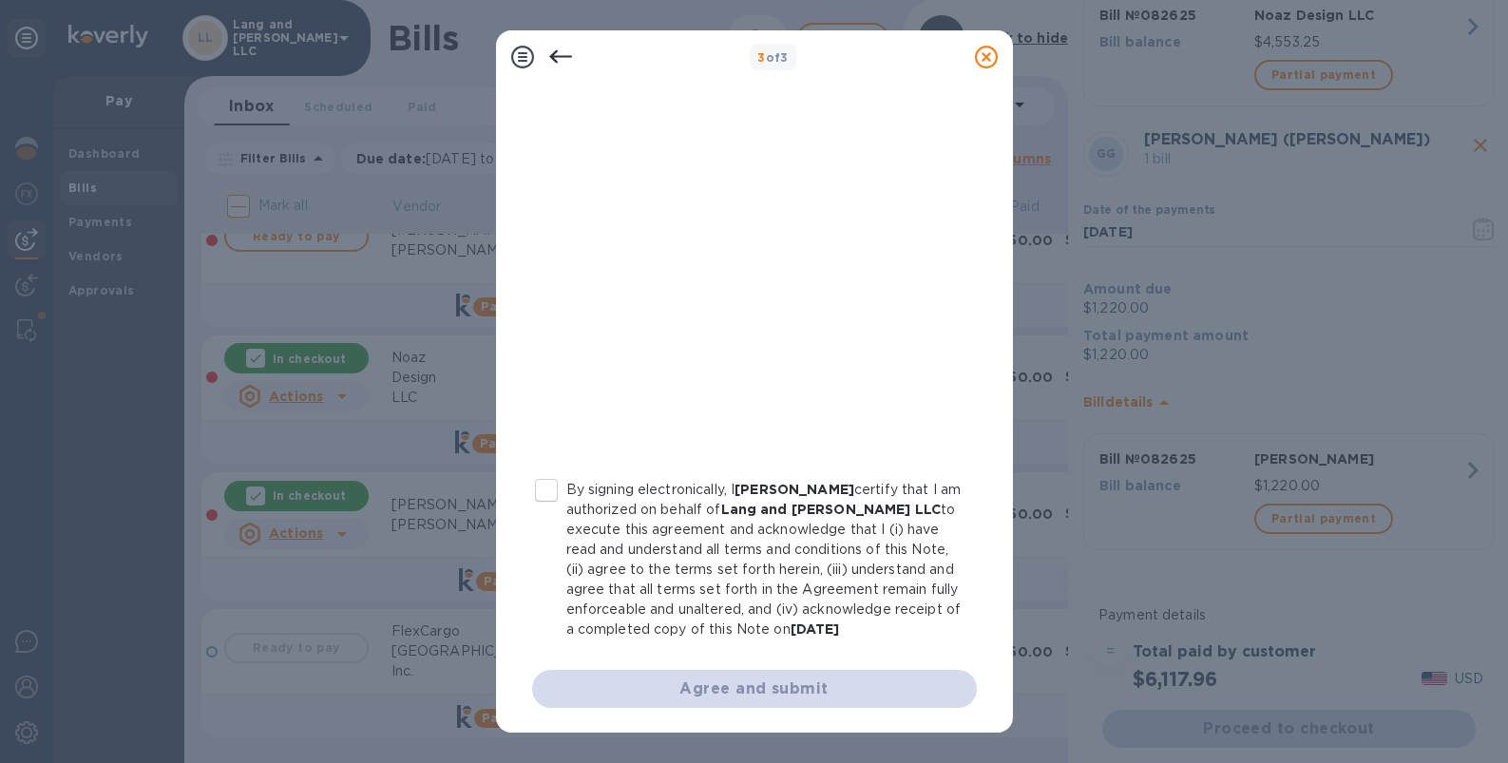
scroll to position [319, 0]
click at [544, 468] on input "By signing electronically, I [PERSON_NAME] certify that I am authorized on beha…" at bounding box center [546, 488] width 40 height 40
checkbox input "true"
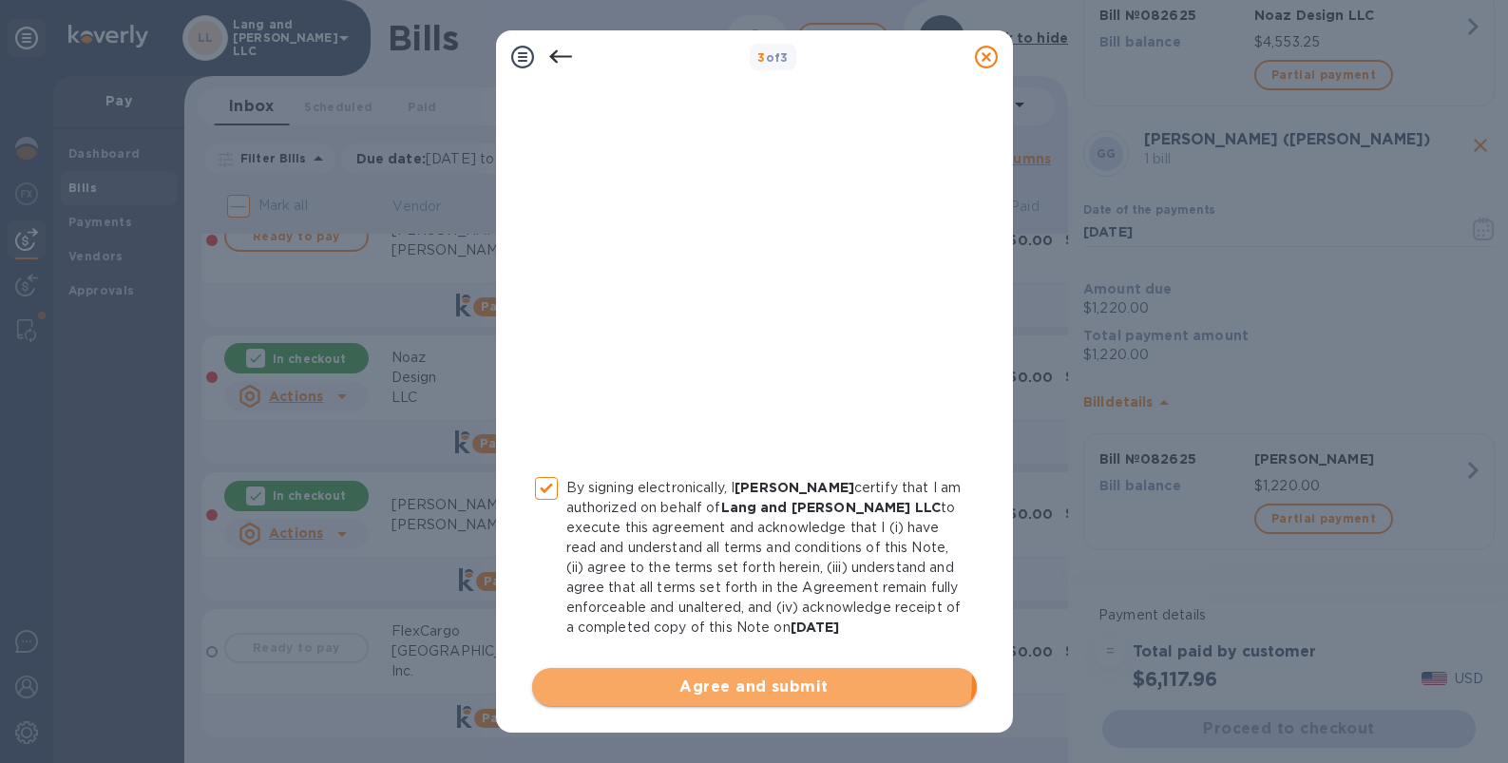
click at [744, 677] on span "Agree and submit" at bounding box center [754, 687] width 414 height 23
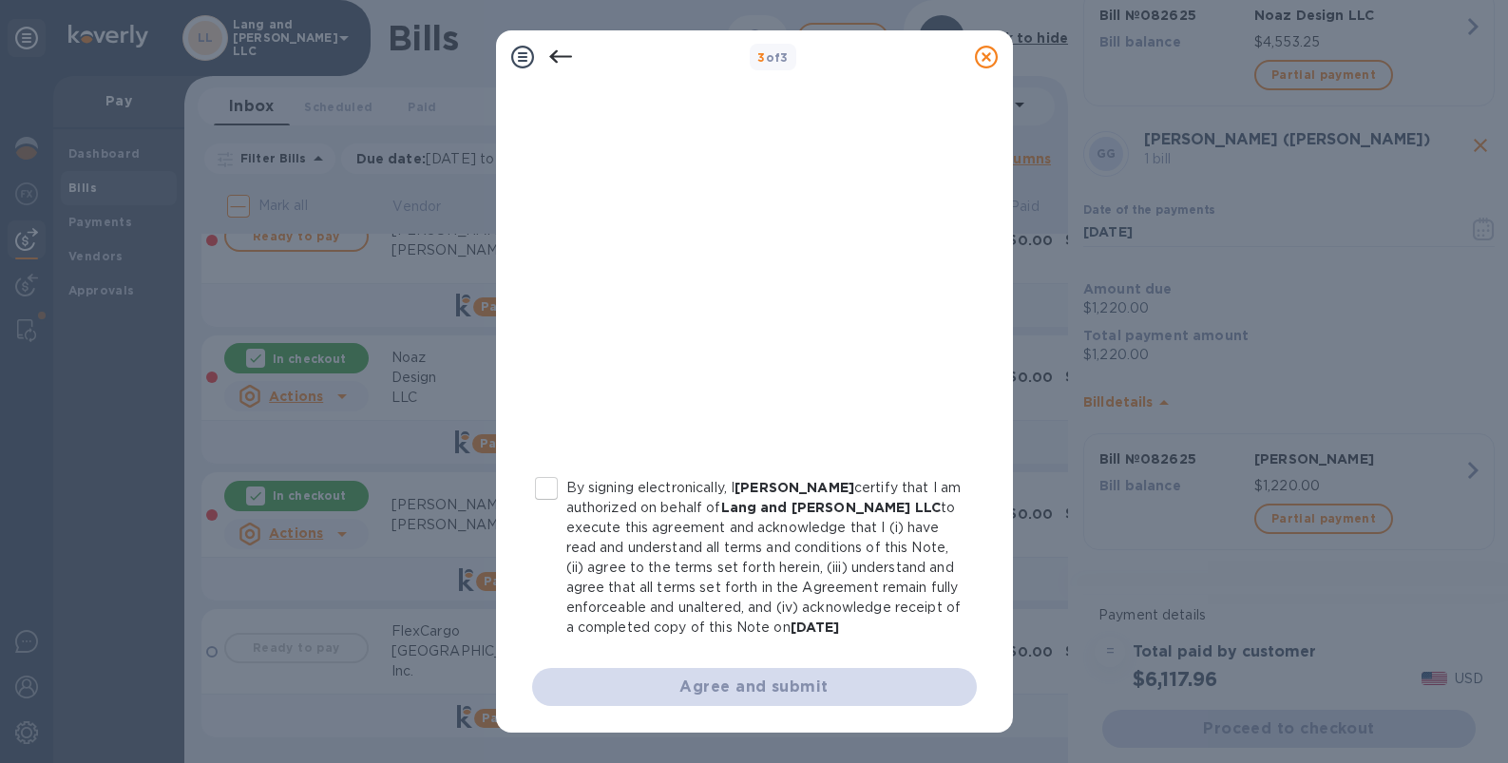
click at [552, 476] on input "By signing electronically, I [PERSON_NAME] certify that I am authorized on beha…" at bounding box center [546, 488] width 40 height 40
checkbox input "true"
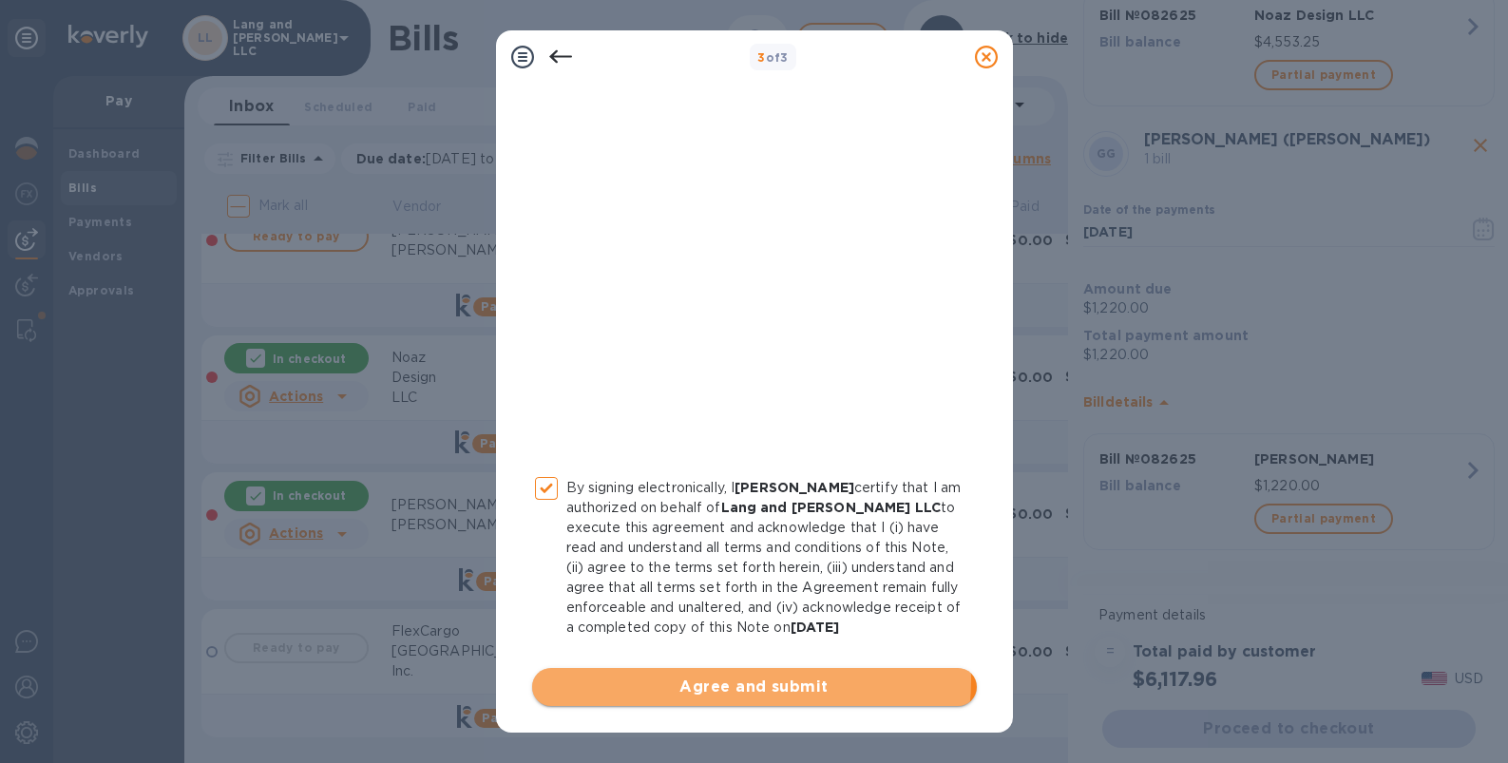
click at [732, 679] on span "Agree and submit" at bounding box center [754, 687] width 414 height 23
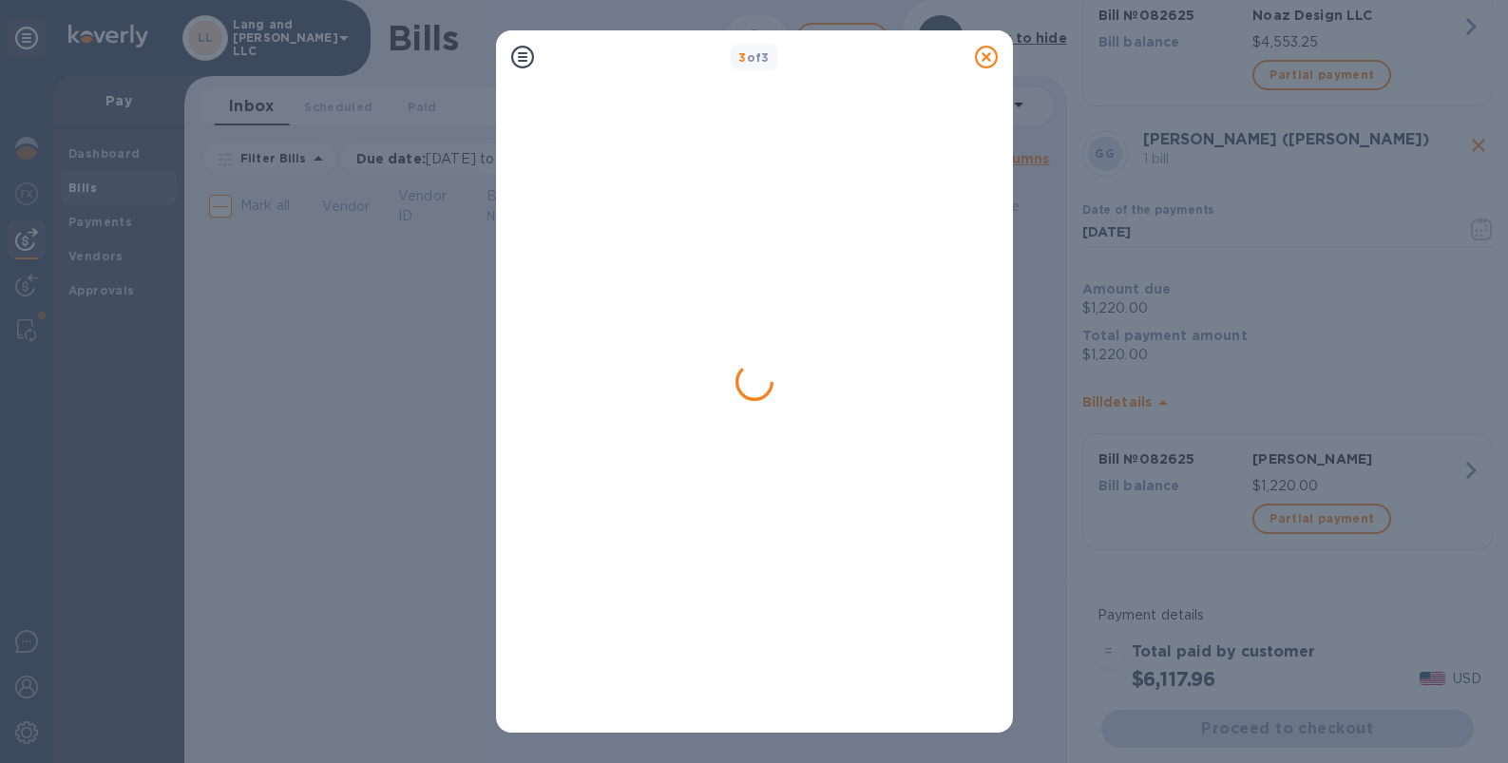
scroll to position [0, 0]
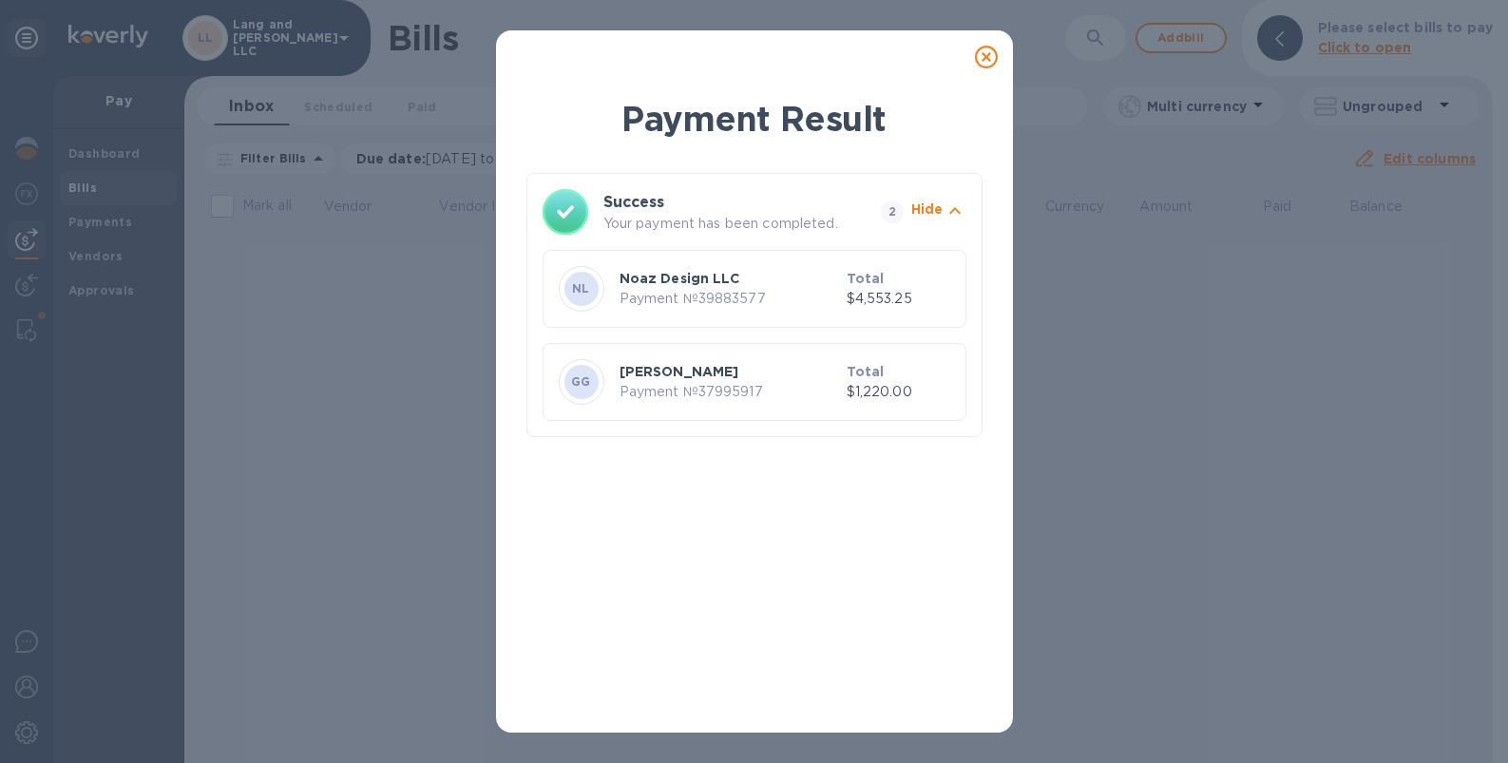
click at [982, 54] on icon at bounding box center [986, 57] width 23 height 23
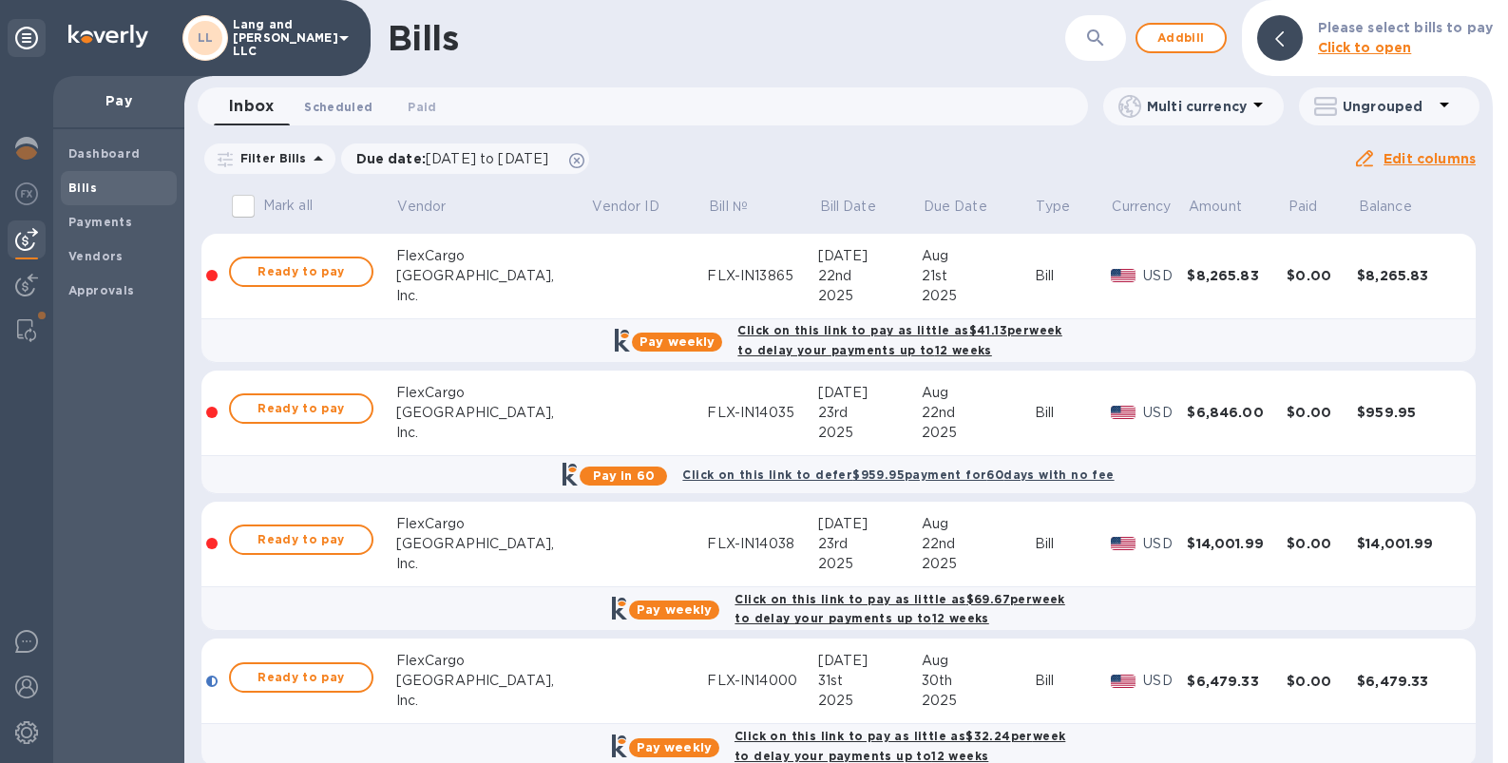
click at [333, 109] on span "Scheduled 0" at bounding box center [338, 107] width 68 height 20
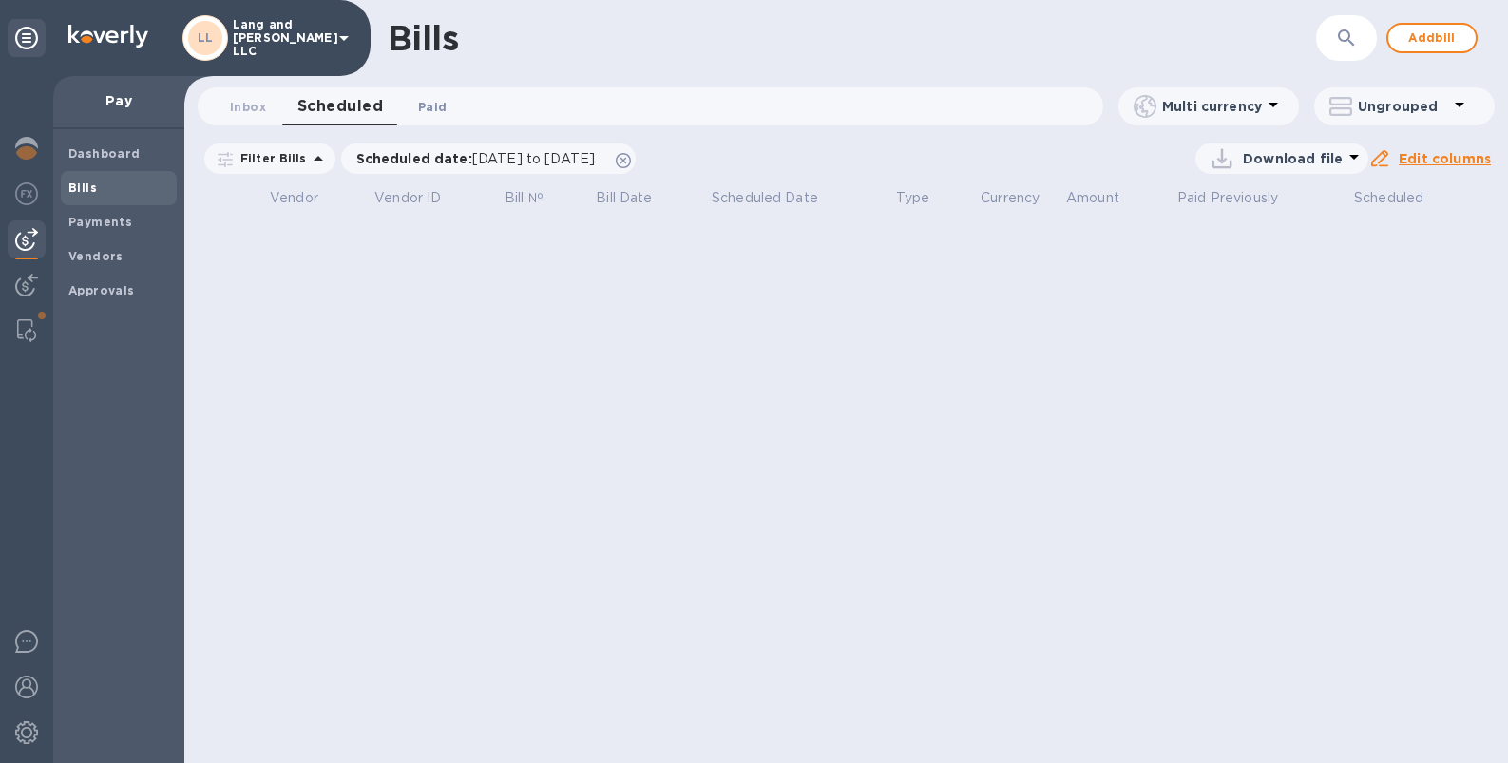
click at [440, 103] on span "Paid 0" at bounding box center [432, 107] width 29 height 20
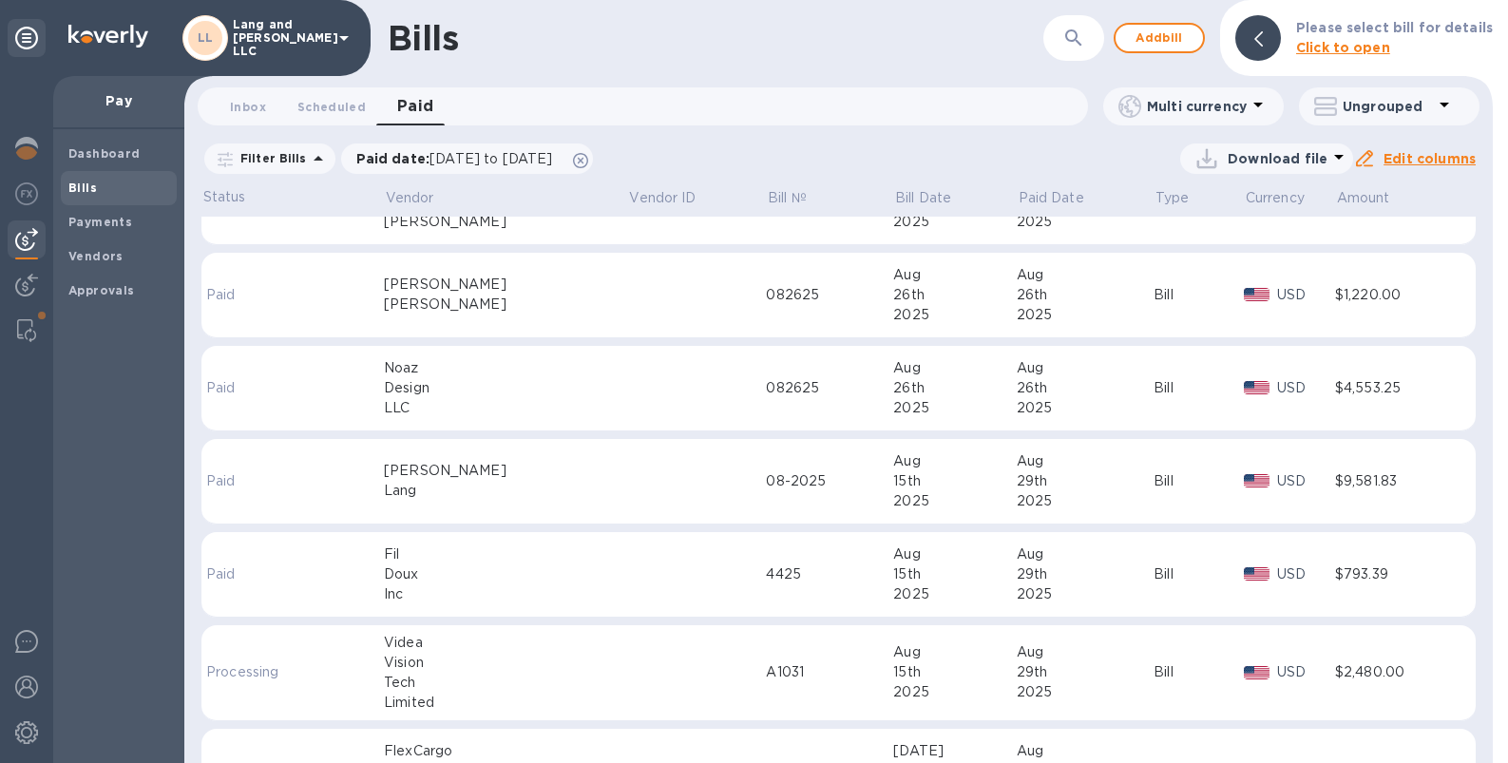
scroll to position [1553, 0]
click at [498, 304] on div "[PERSON_NAME]" at bounding box center [506, 308] width 244 height 20
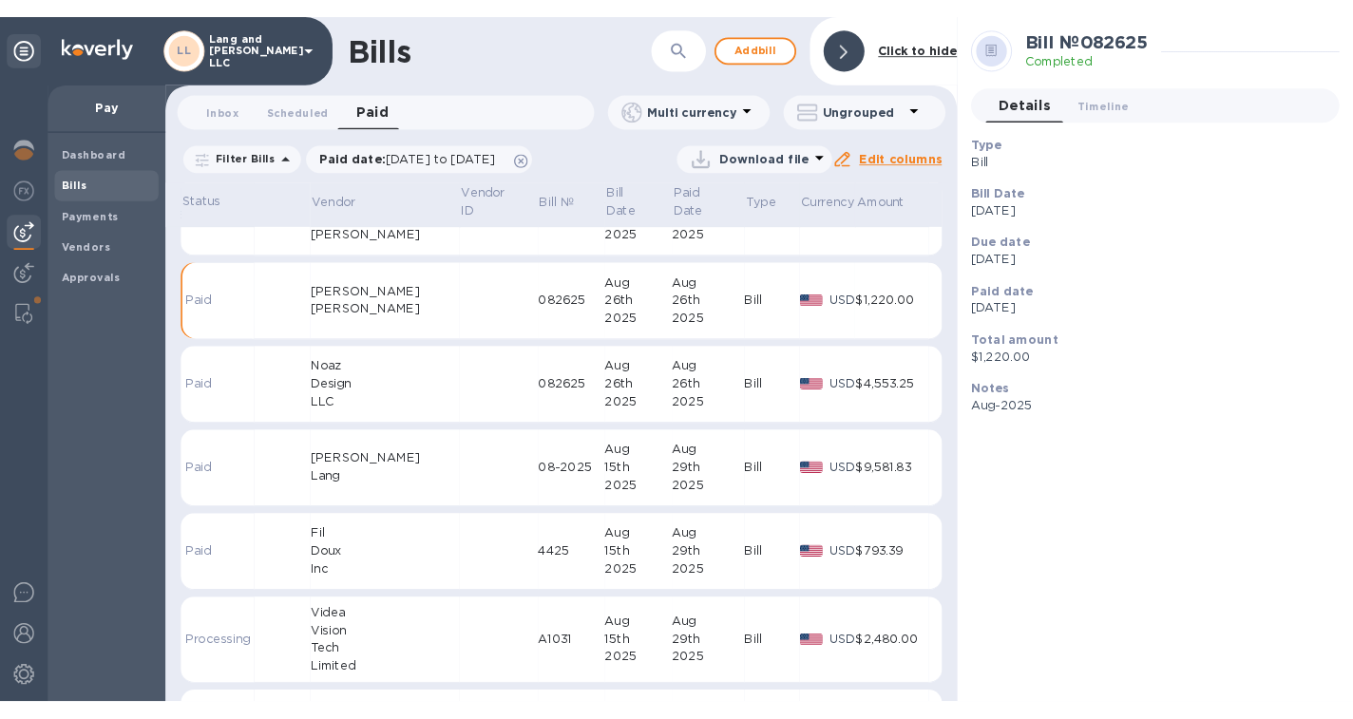
scroll to position [1553, 0]
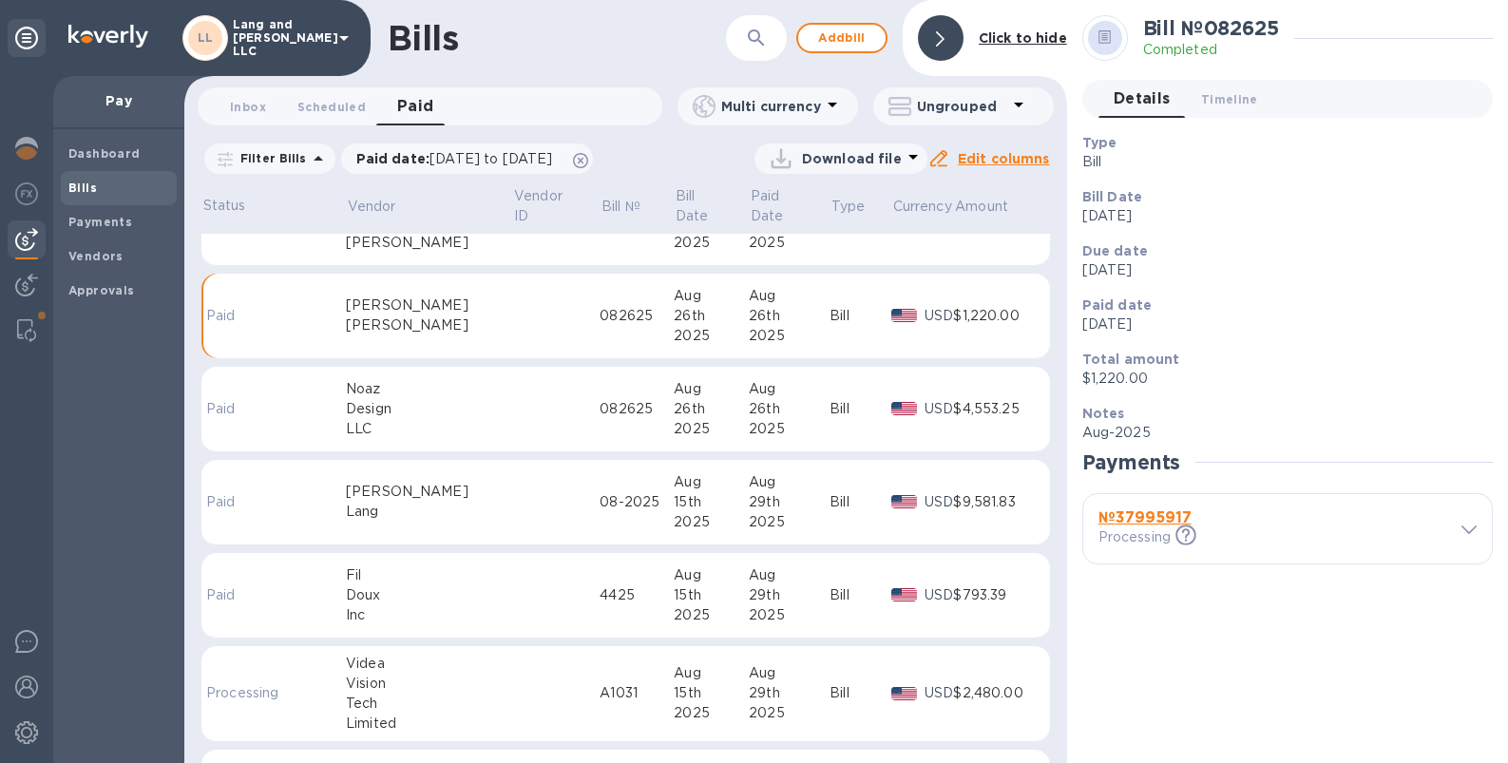
click at [512, 374] on td at bounding box center [555, 410] width 87 height 86
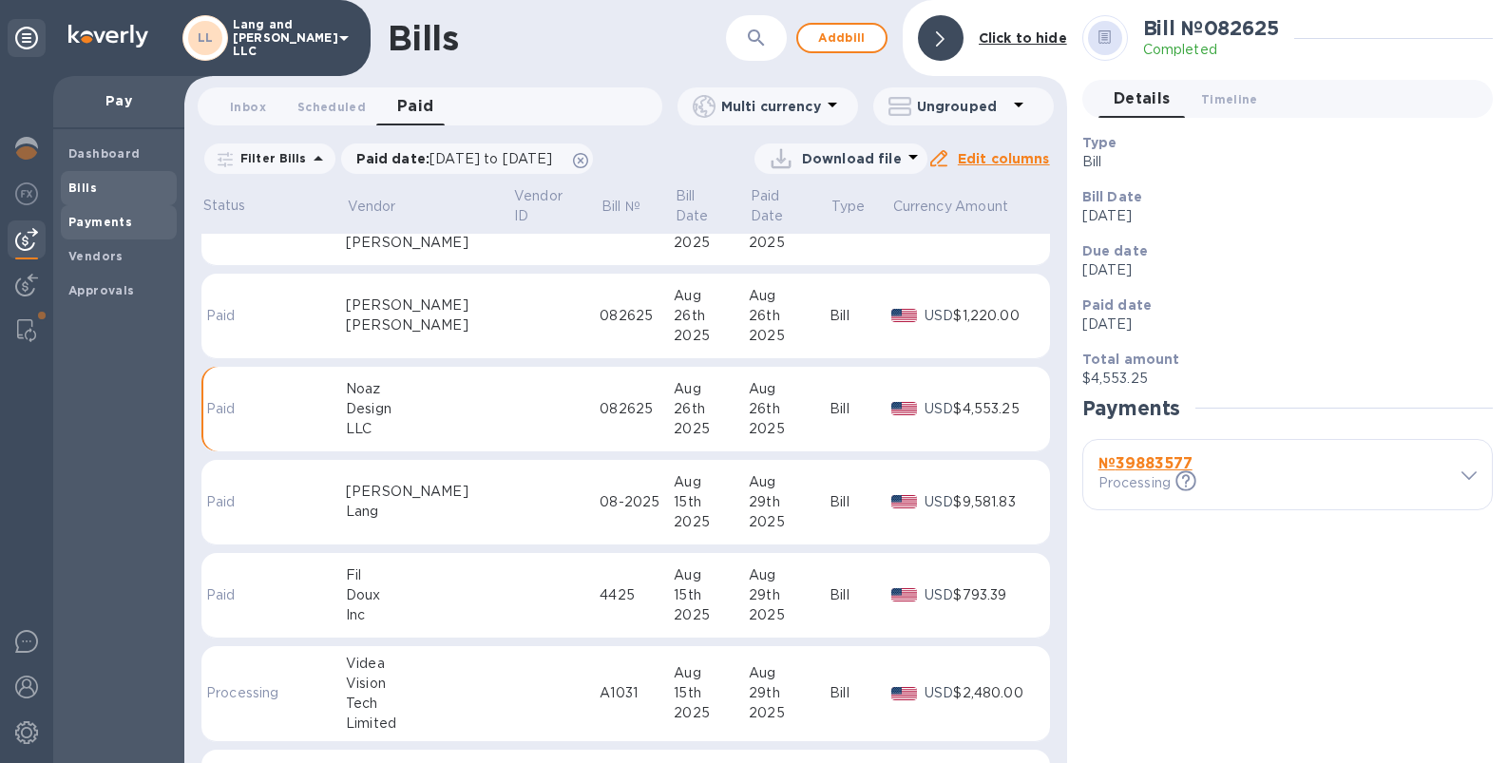
click at [114, 217] on b "Payments" at bounding box center [100, 222] width 64 height 14
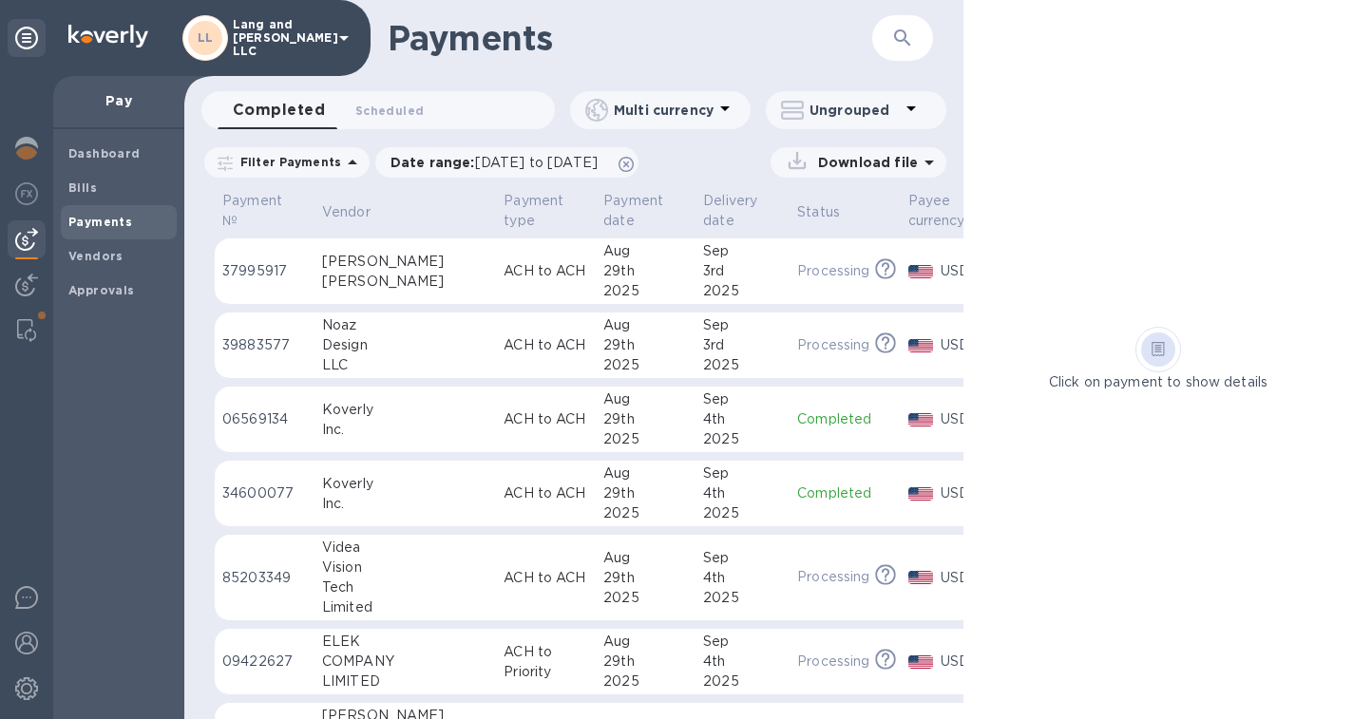
click at [791, 56] on h1 "Payments" at bounding box center [606, 38] width 436 height 40
click at [826, 65] on div "Payments ​" at bounding box center [573, 38] width 779 height 76
drag, startPoint x: 965, startPoint y: 141, endPoint x: 1058, endPoint y: 138, distance: 93.2
click at [1058, 138] on div "Click on payment to show details" at bounding box center [1158, 359] width 390 height 719
click at [703, 328] on div "Sep" at bounding box center [742, 325] width 79 height 20
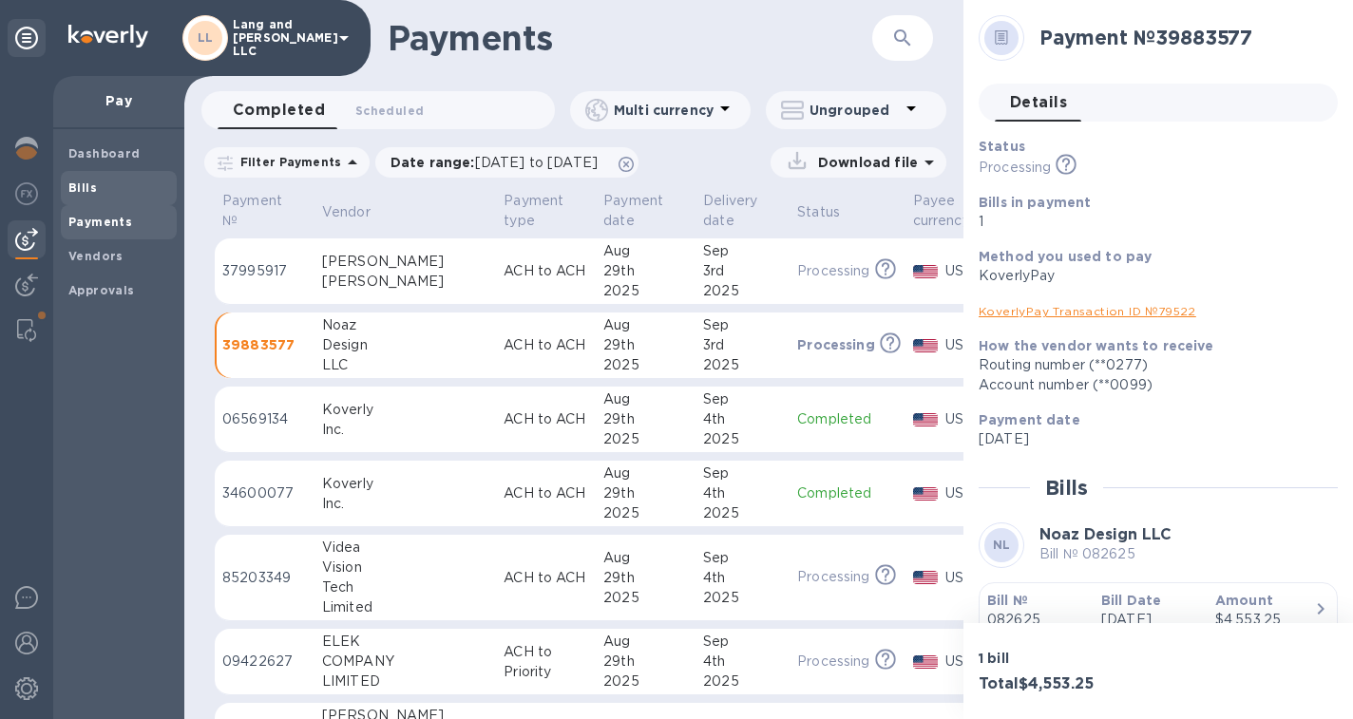
click at [105, 190] on span "Bills" at bounding box center [118, 188] width 101 height 19
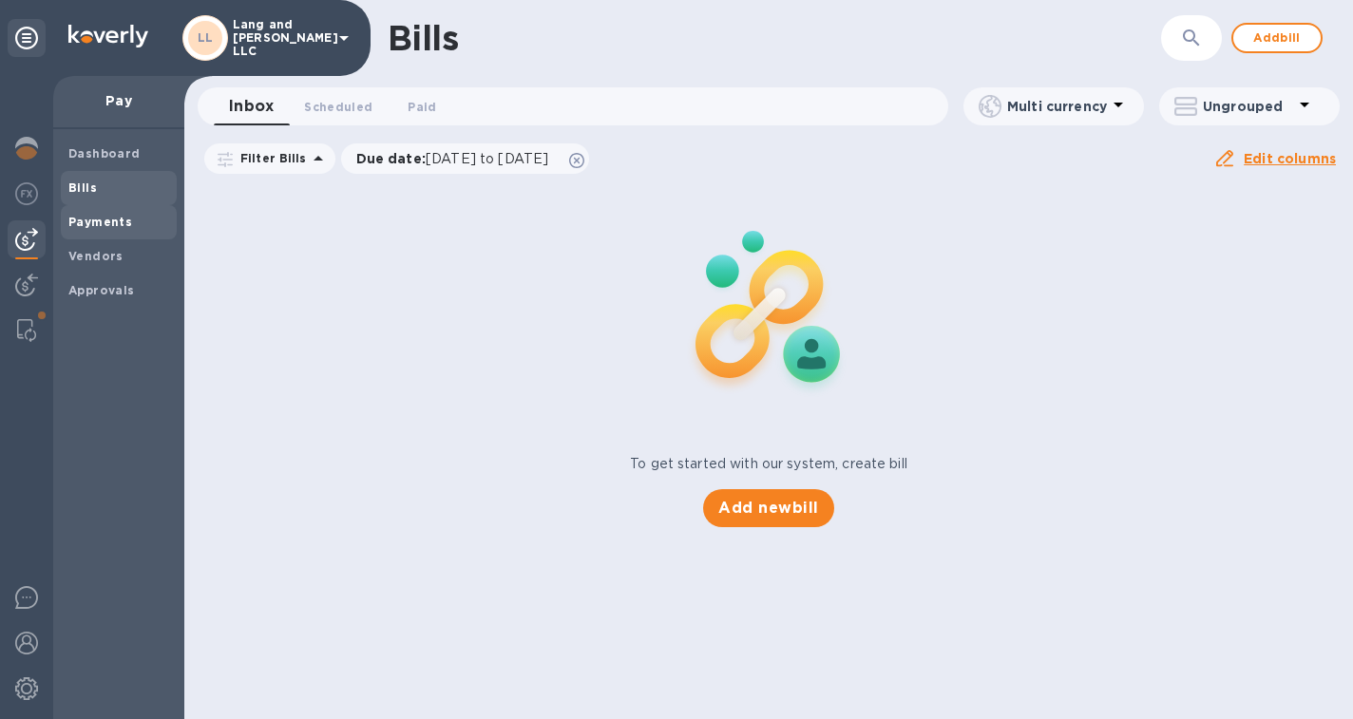
click at [108, 231] on span "Payments" at bounding box center [100, 222] width 64 height 19
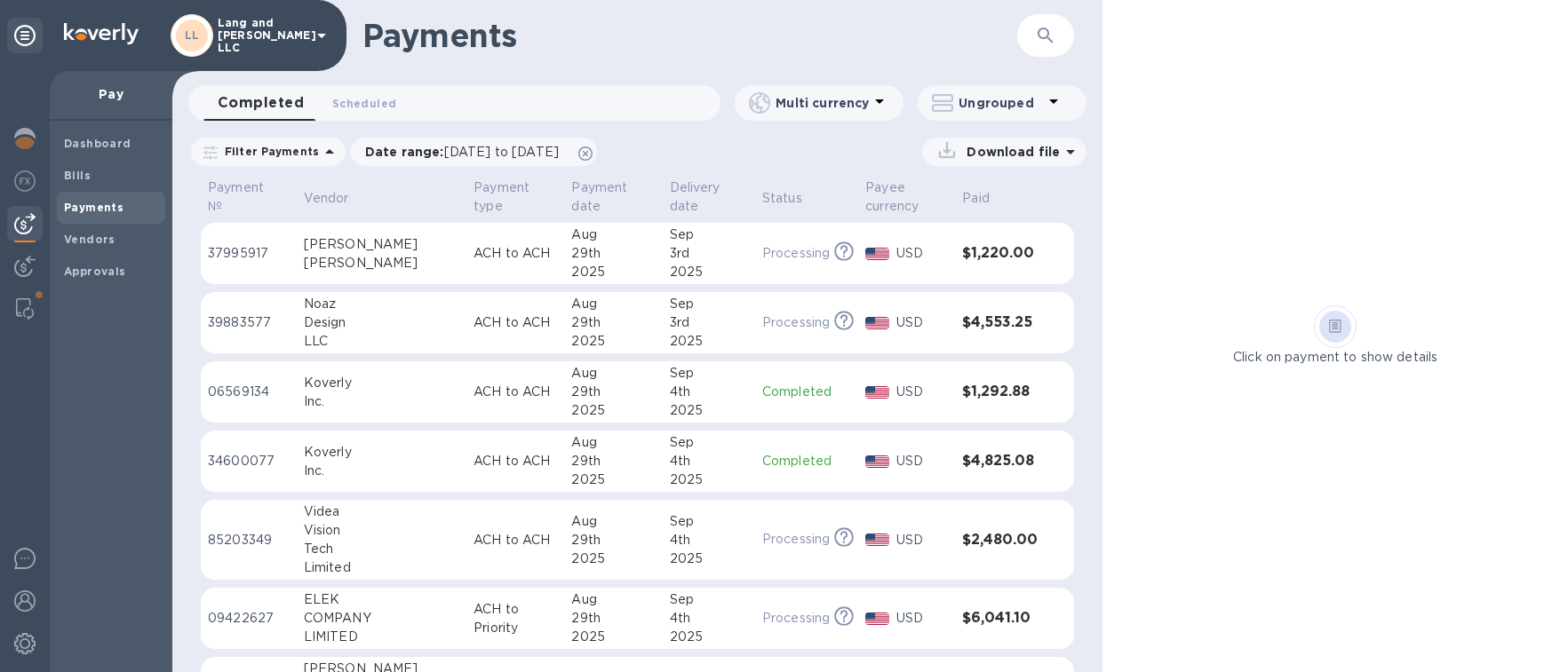
click at [678, 255] on div "3rd" at bounding box center [709, 253] width 79 height 19
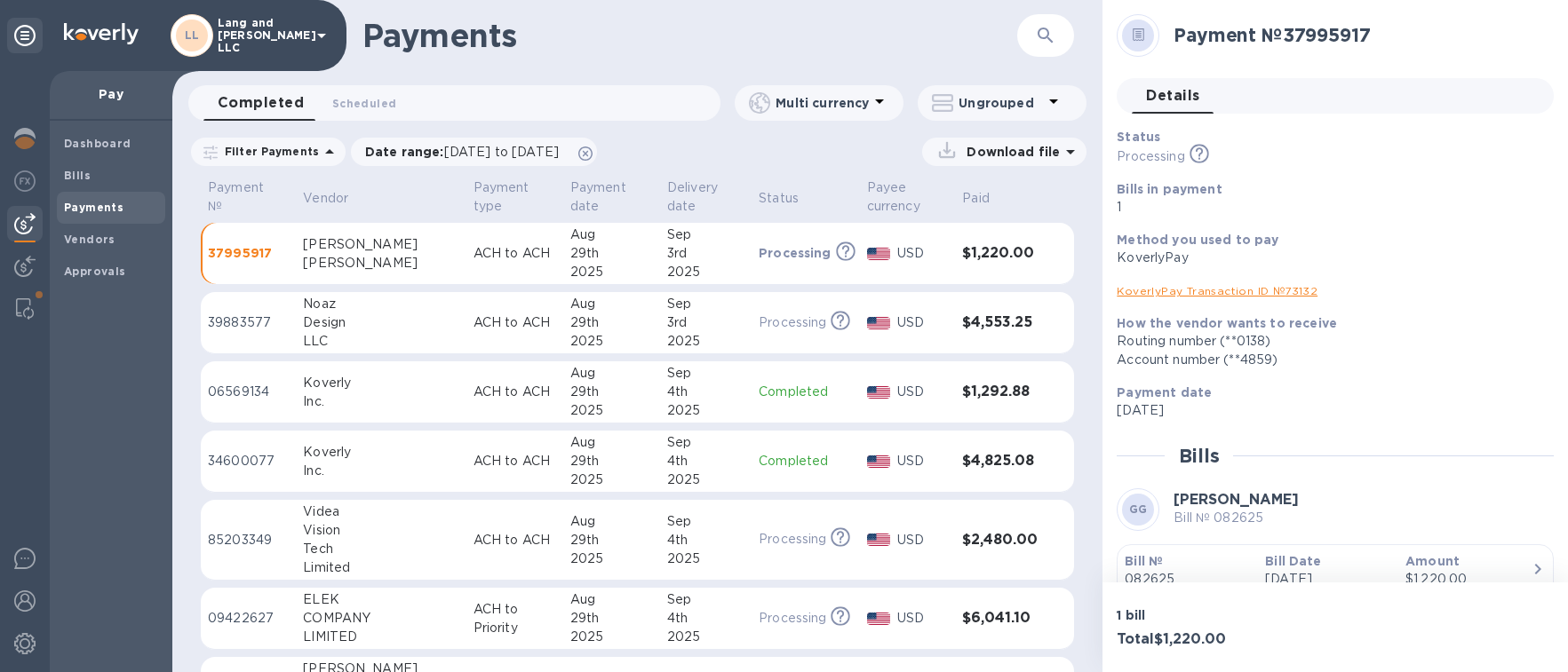
click at [698, 324] on div "3rd" at bounding box center [706, 322] width 78 height 19
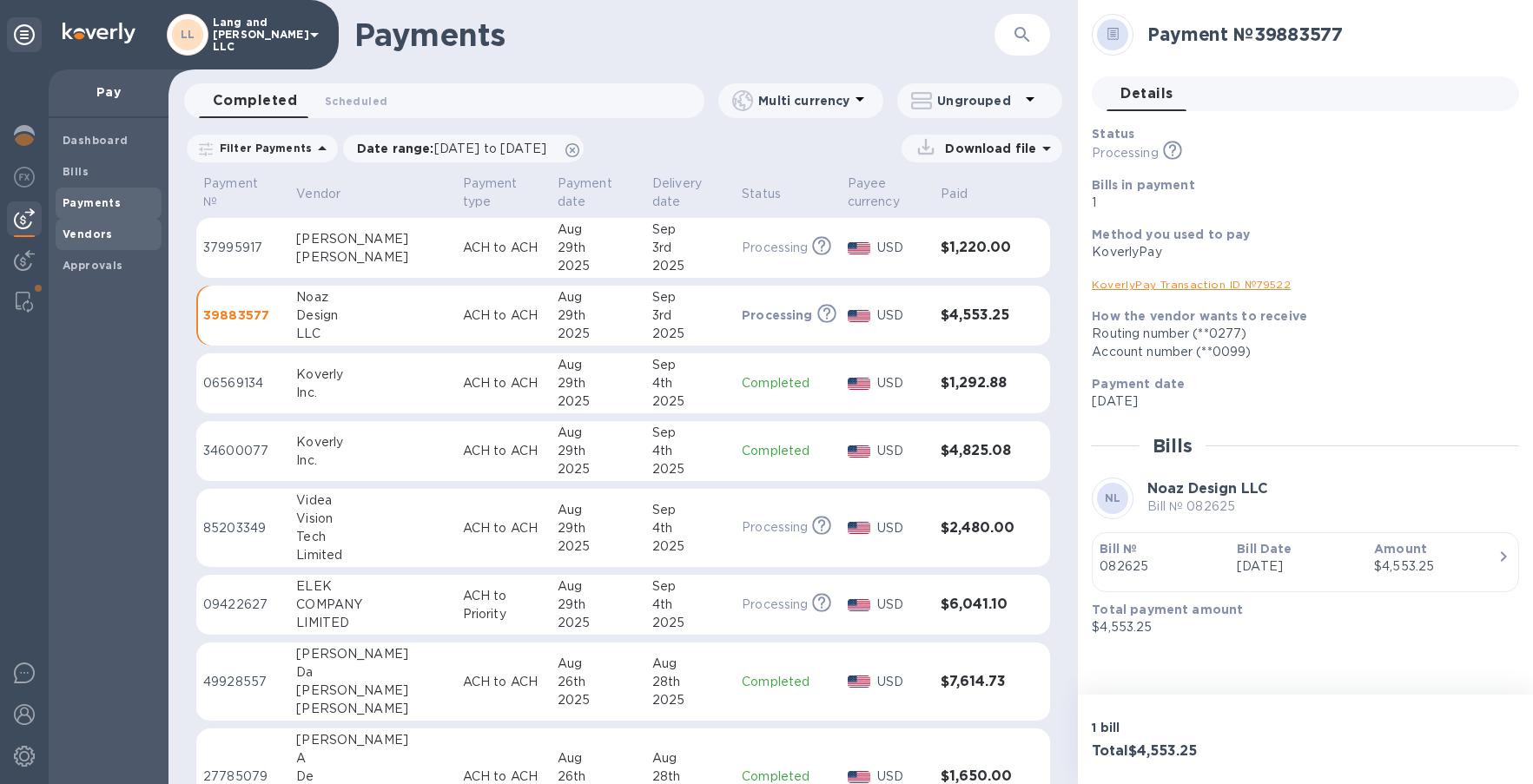
click at [75, 235] on b "Vendors" at bounding box center [87, 234] width 50 height 13
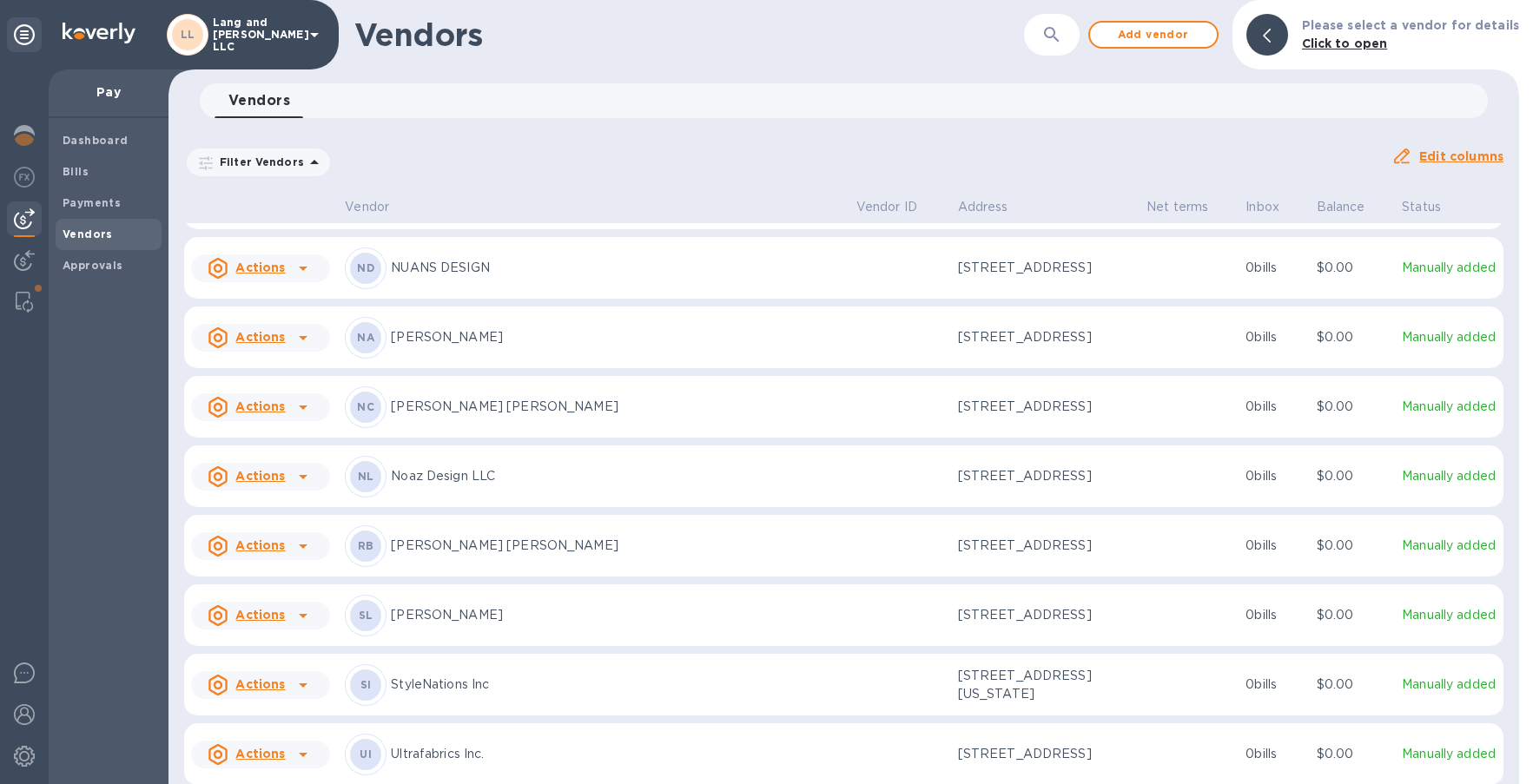
click at [473, 471] on p "Noaz Design LLC" at bounding box center [616, 476] width 451 height 18
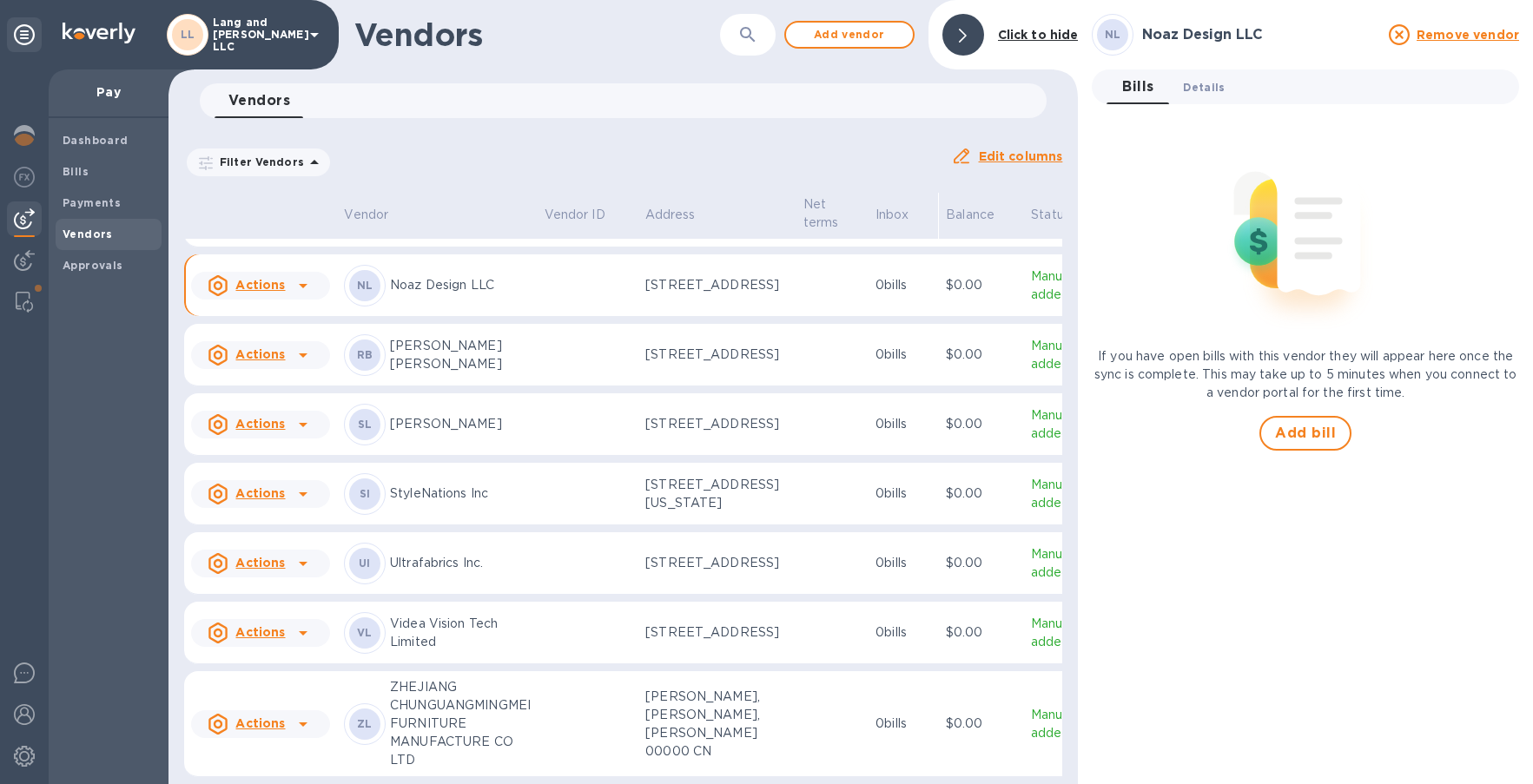
click at [1193, 88] on span "Details 0" at bounding box center [1204, 88] width 42 height 18
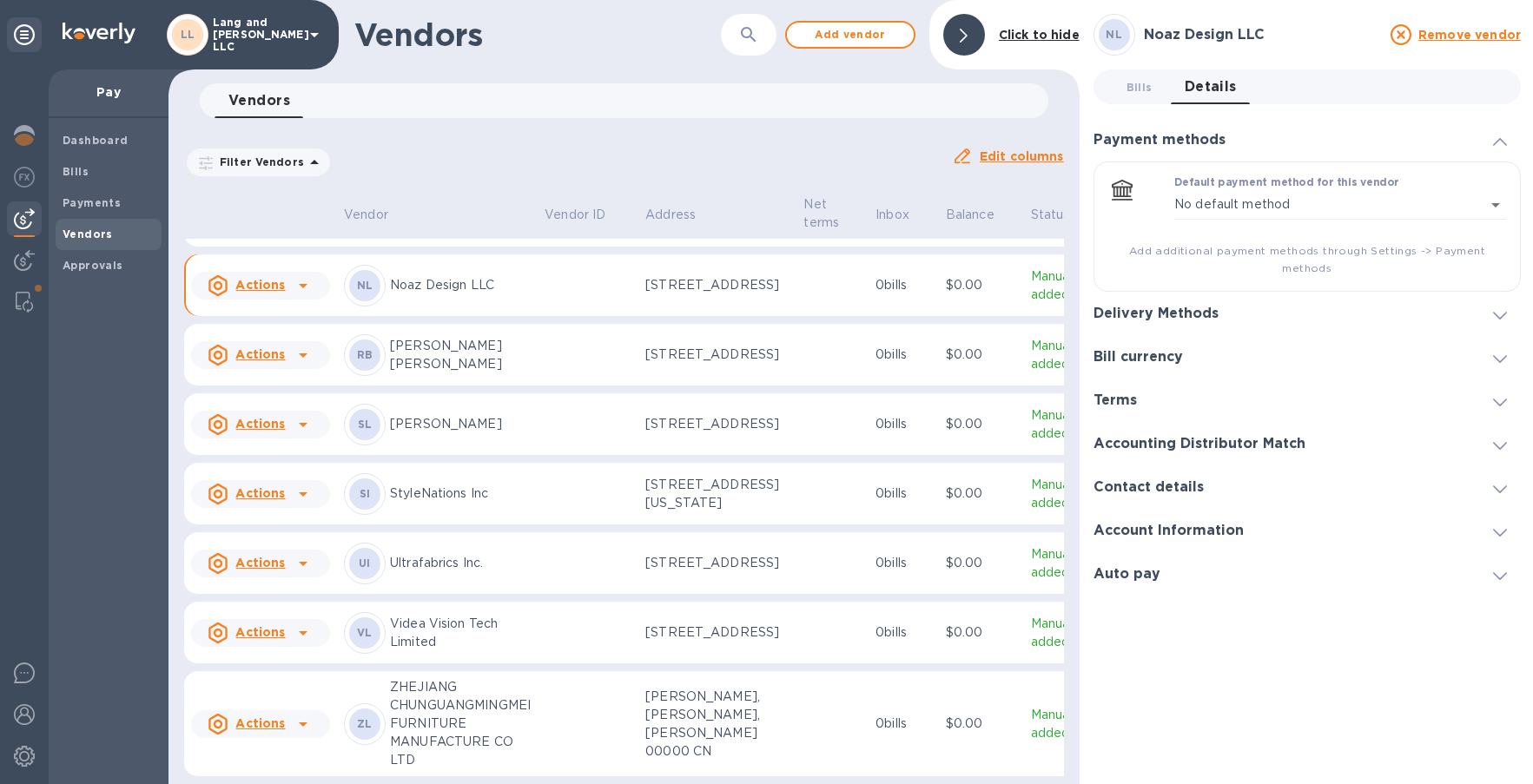
click at [1155, 356] on h3 "Bill currency" at bounding box center [1138, 357] width 90 height 16
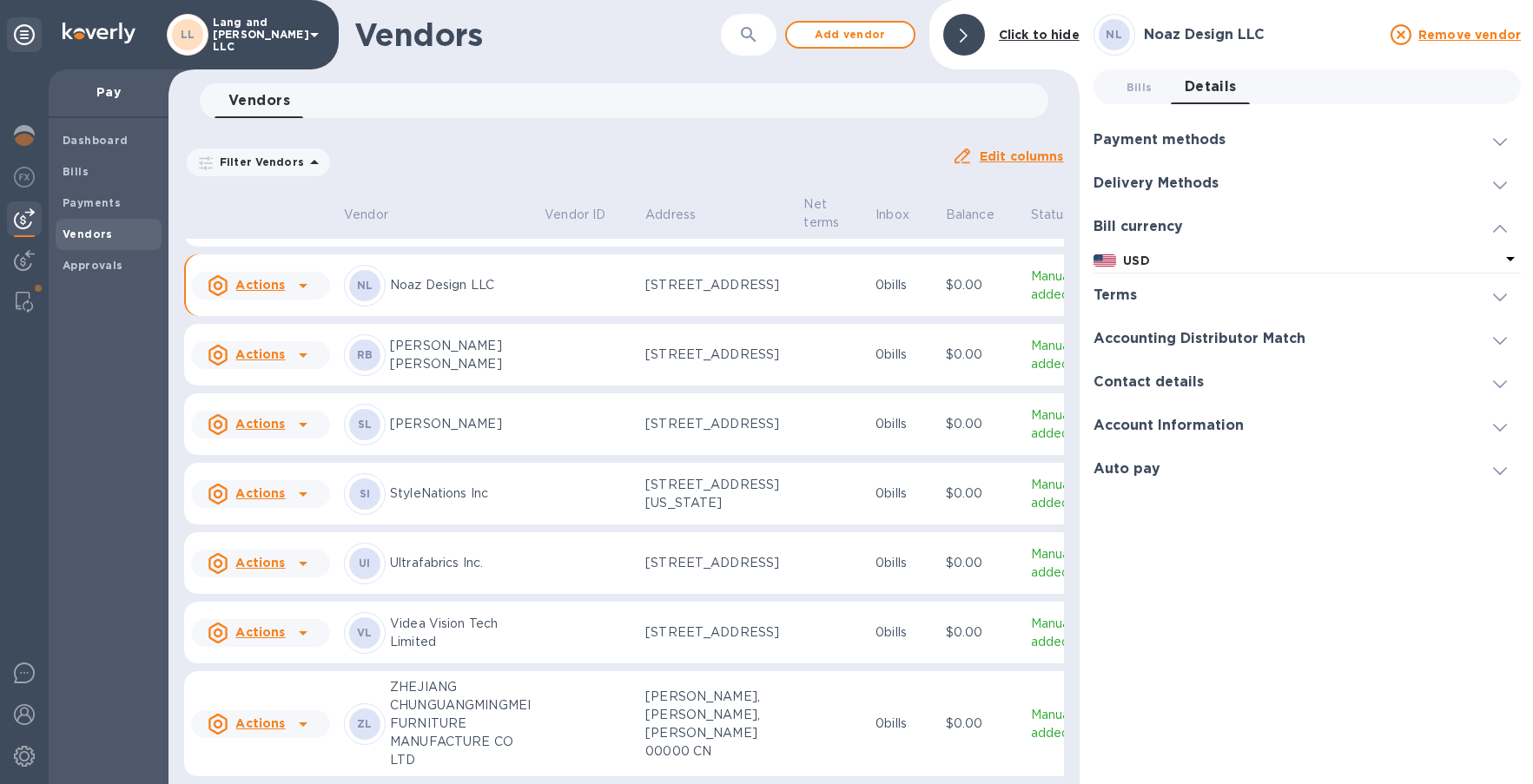
click at [1147, 185] on h3 "Delivery Methods" at bounding box center [1155, 184] width 125 height 16
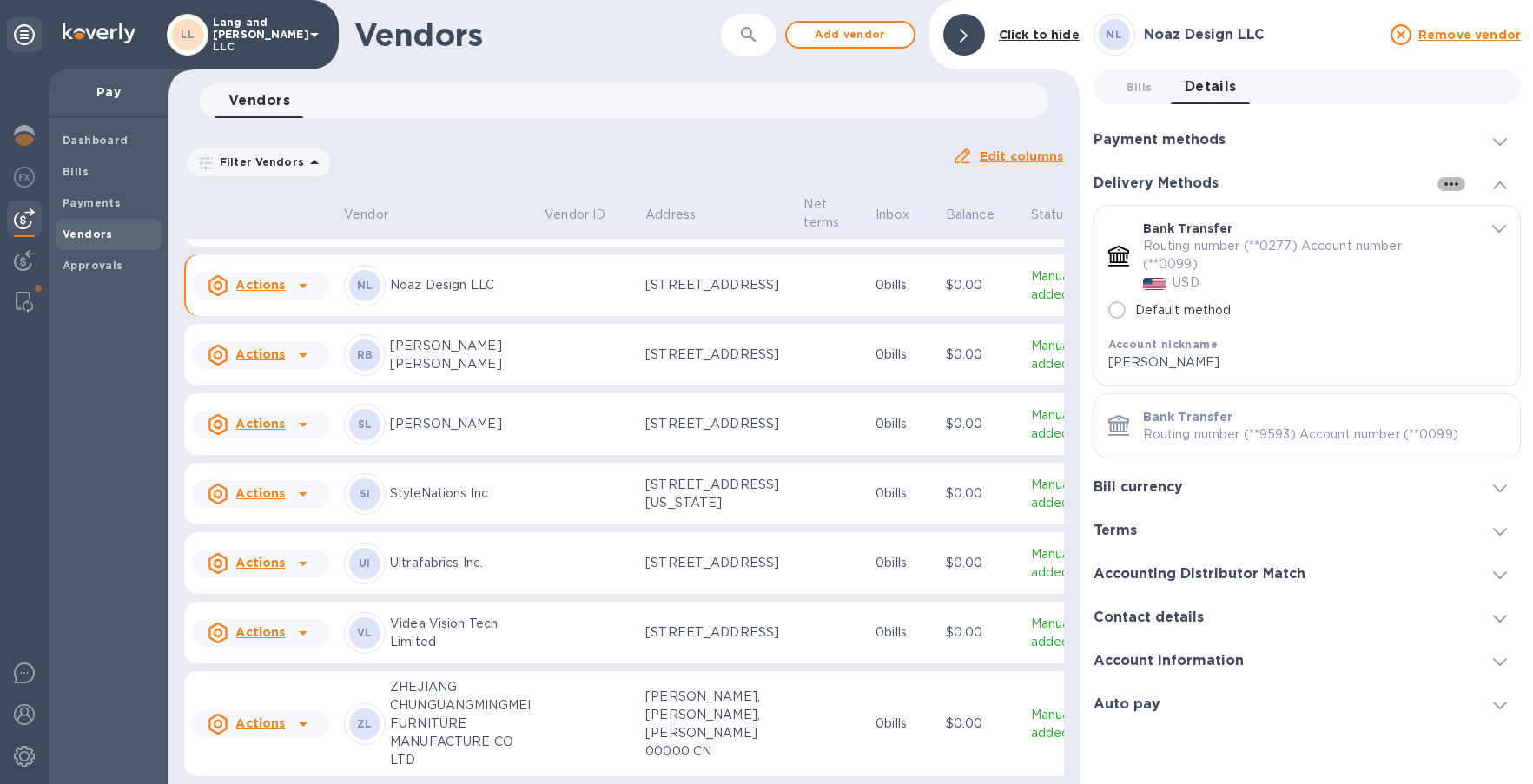
click at [1378, 177] on icon "button" at bounding box center [1451, 184] width 21 height 21
click at [1339, 187] on div at bounding box center [766, 392] width 1533 height 784
click at [1144, 186] on h3 "Delivery Methods" at bounding box center [1155, 184] width 125 height 16
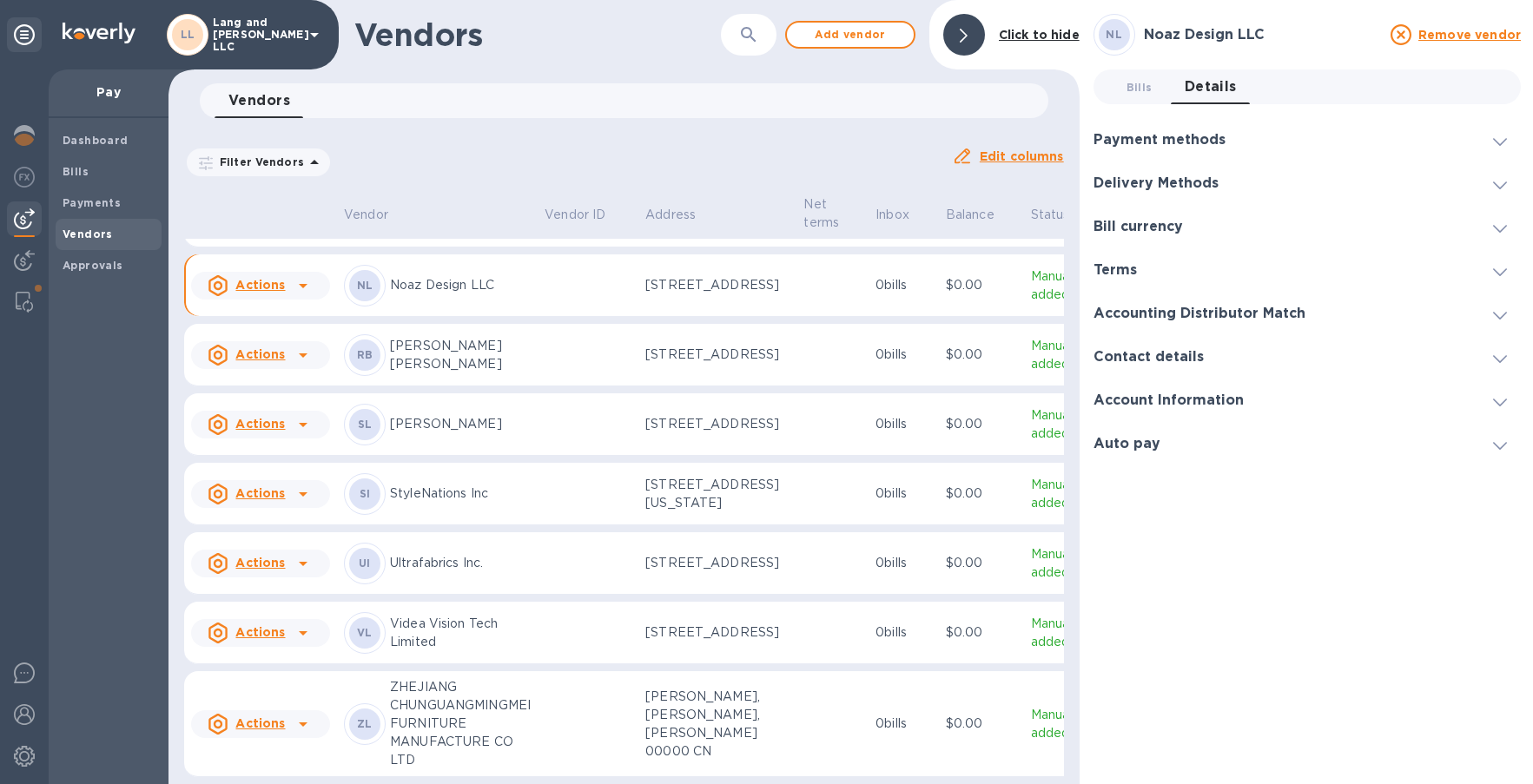
click at [1142, 185] on h3 "Delivery Methods" at bounding box center [1155, 184] width 125 height 16
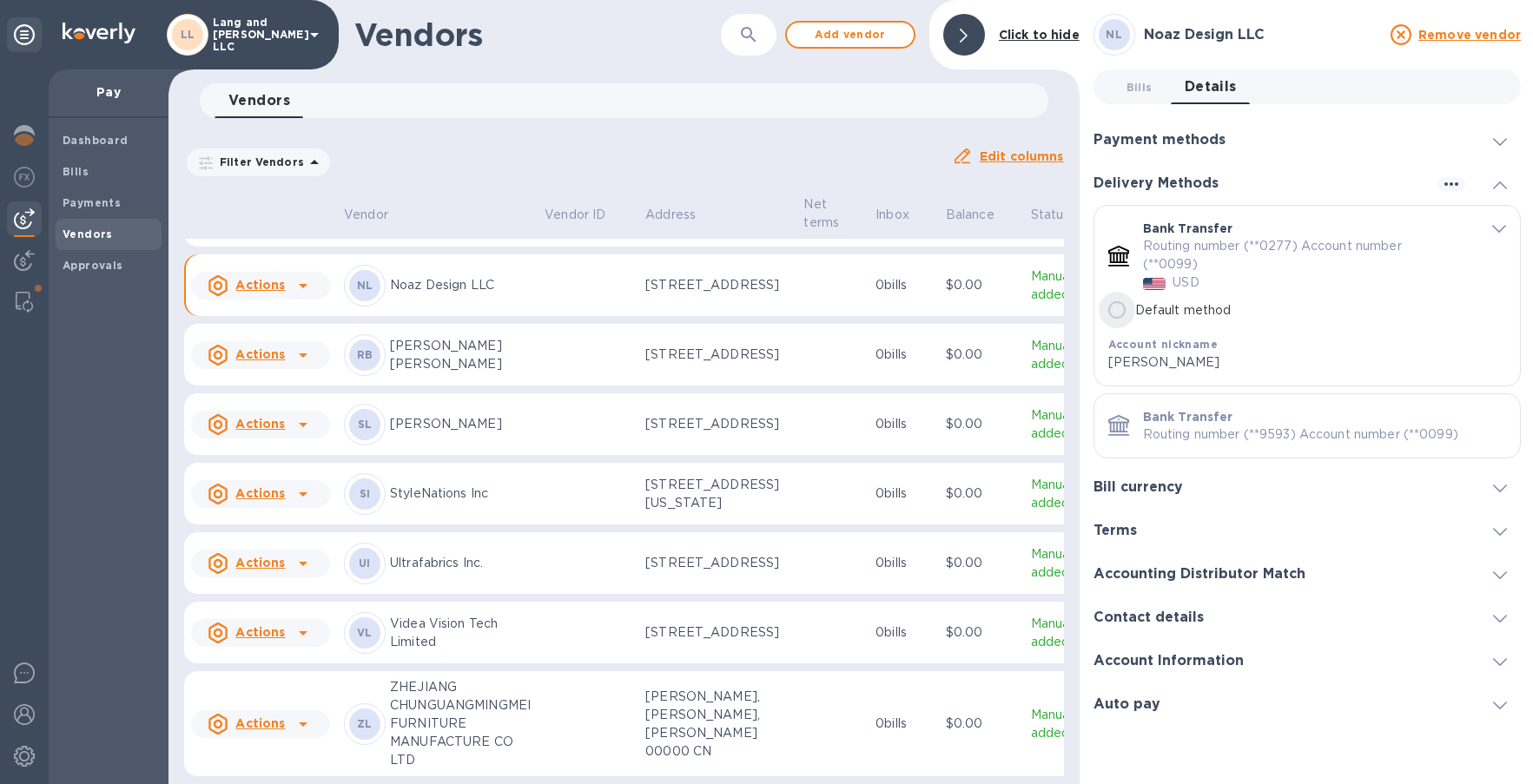
click at [1120, 309] on input "Default method" at bounding box center [1117, 310] width 37 height 37
radio input "true"
click at [1378, 228] on icon "default-method" at bounding box center [1498, 228] width 14 height 8
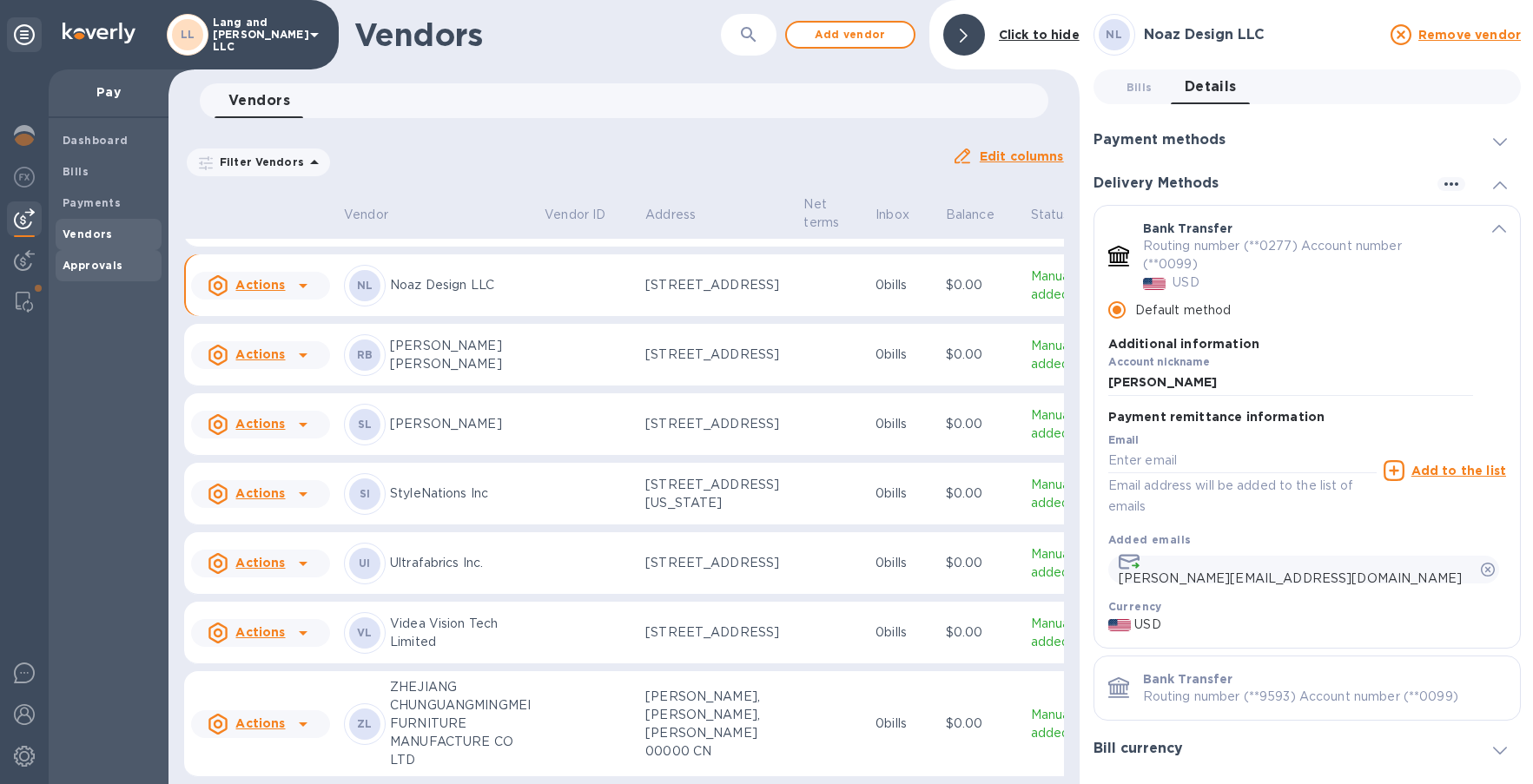
click at [92, 262] on b "Approvals" at bounding box center [92, 265] width 61 height 13
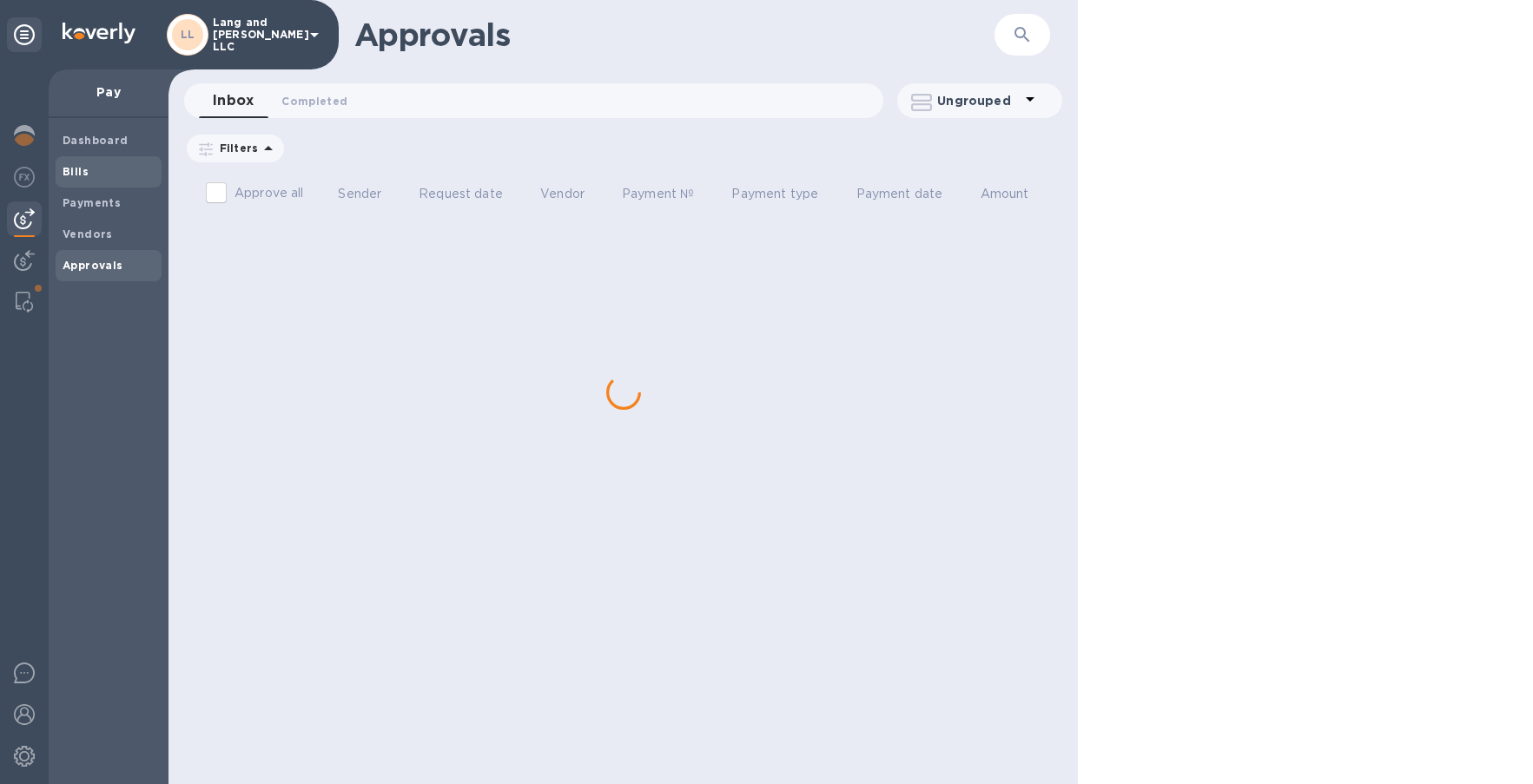
click at [87, 171] on span "Bills" at bounding box center [108, 172] width 92 height 17
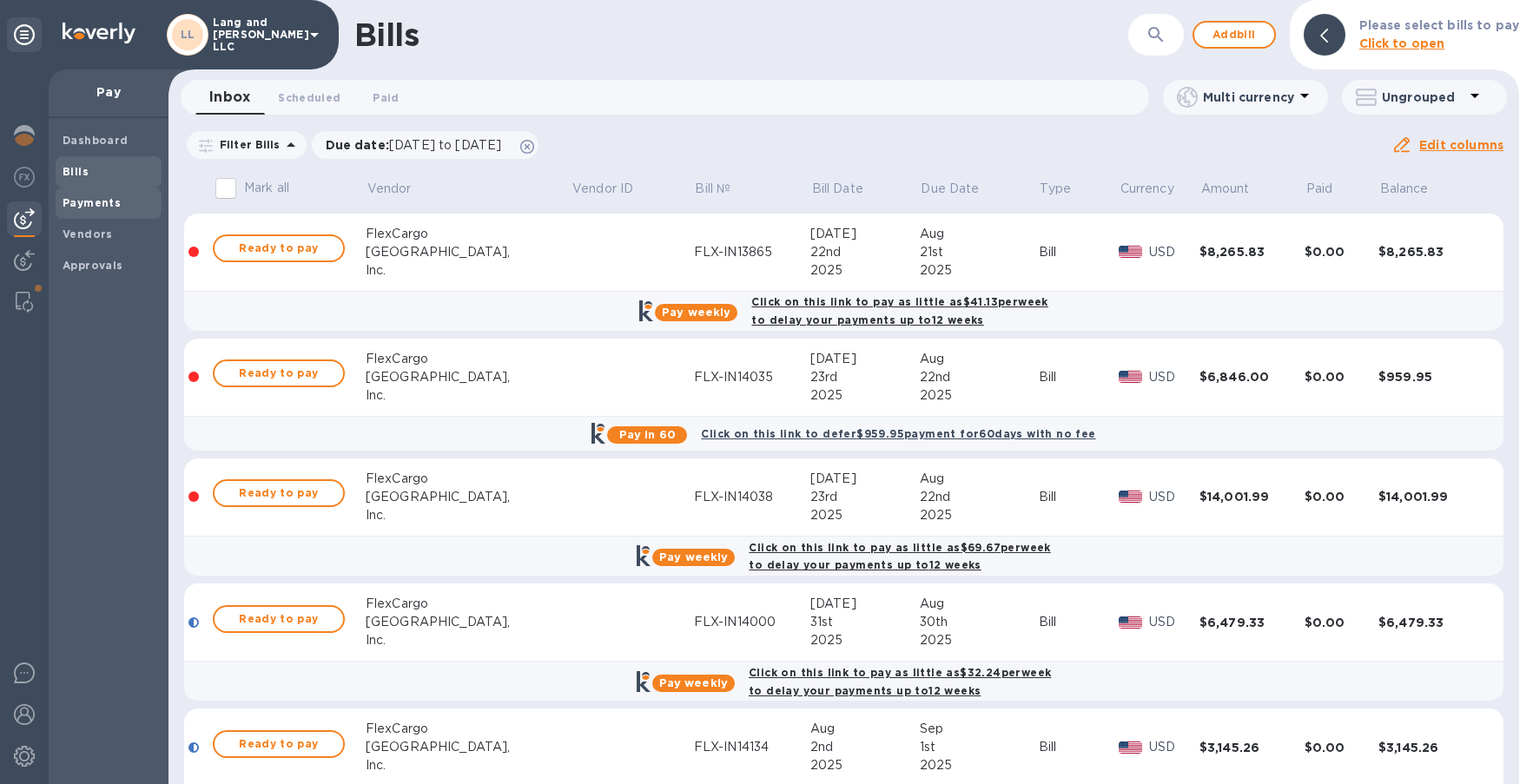
click at [95, 209] on span "Payments" at bounding box center [91, 203] width 59 height 17
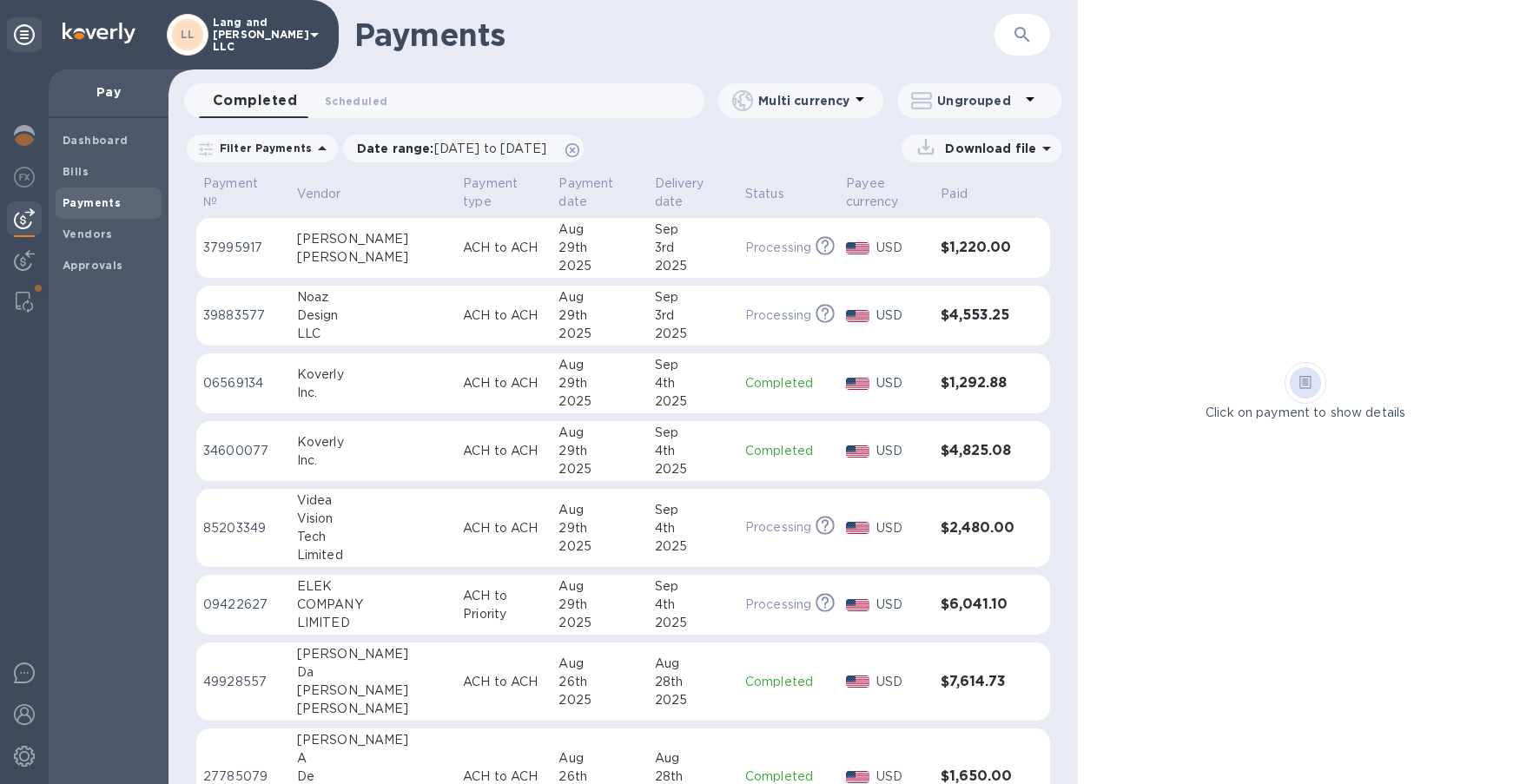
click at [559, 310] on div "29th" at bounding box center [599, 315] width 81 height 18
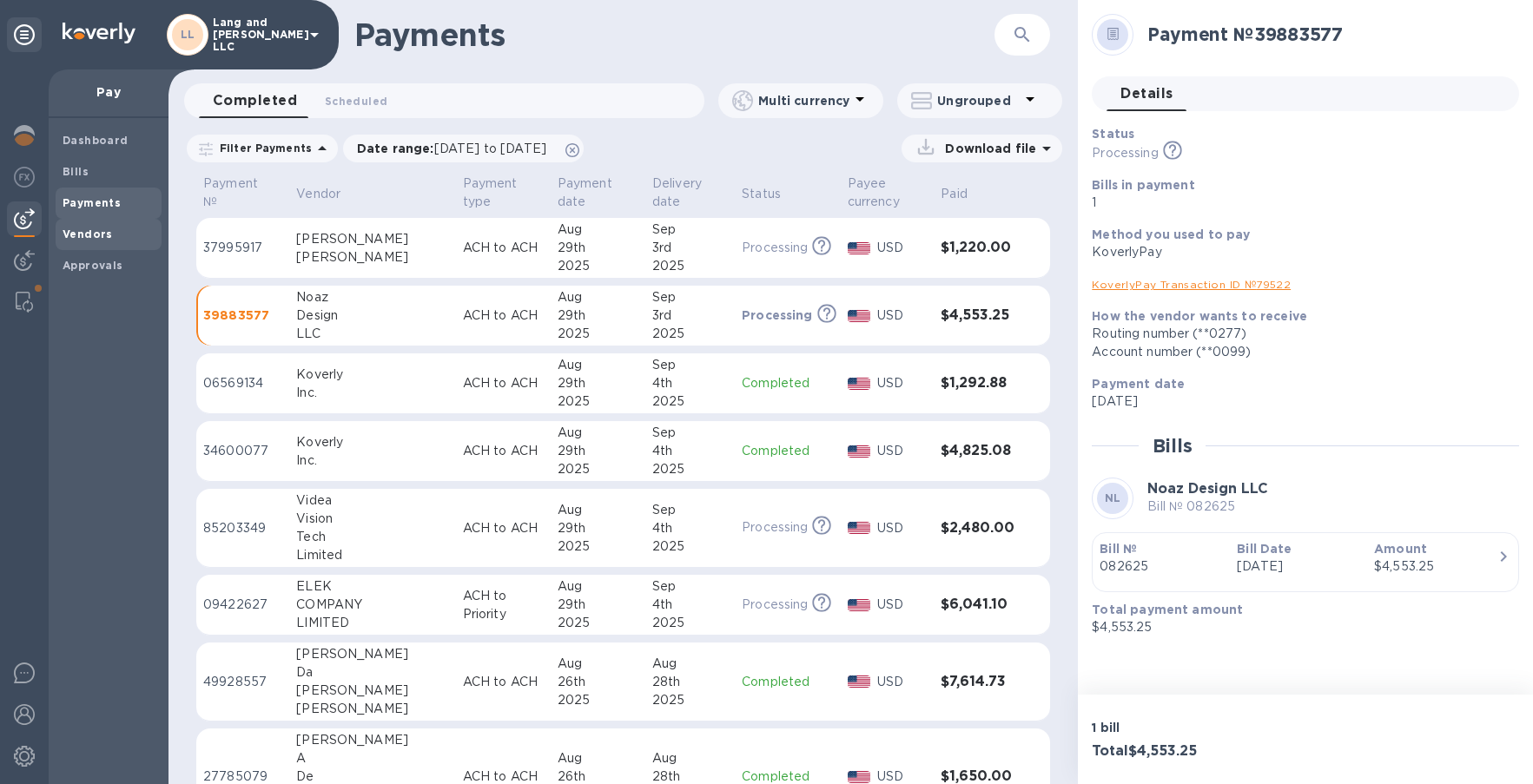
click at [85, 245] on div "Vendors" at bounding box center [109, 234] width 106 height 31
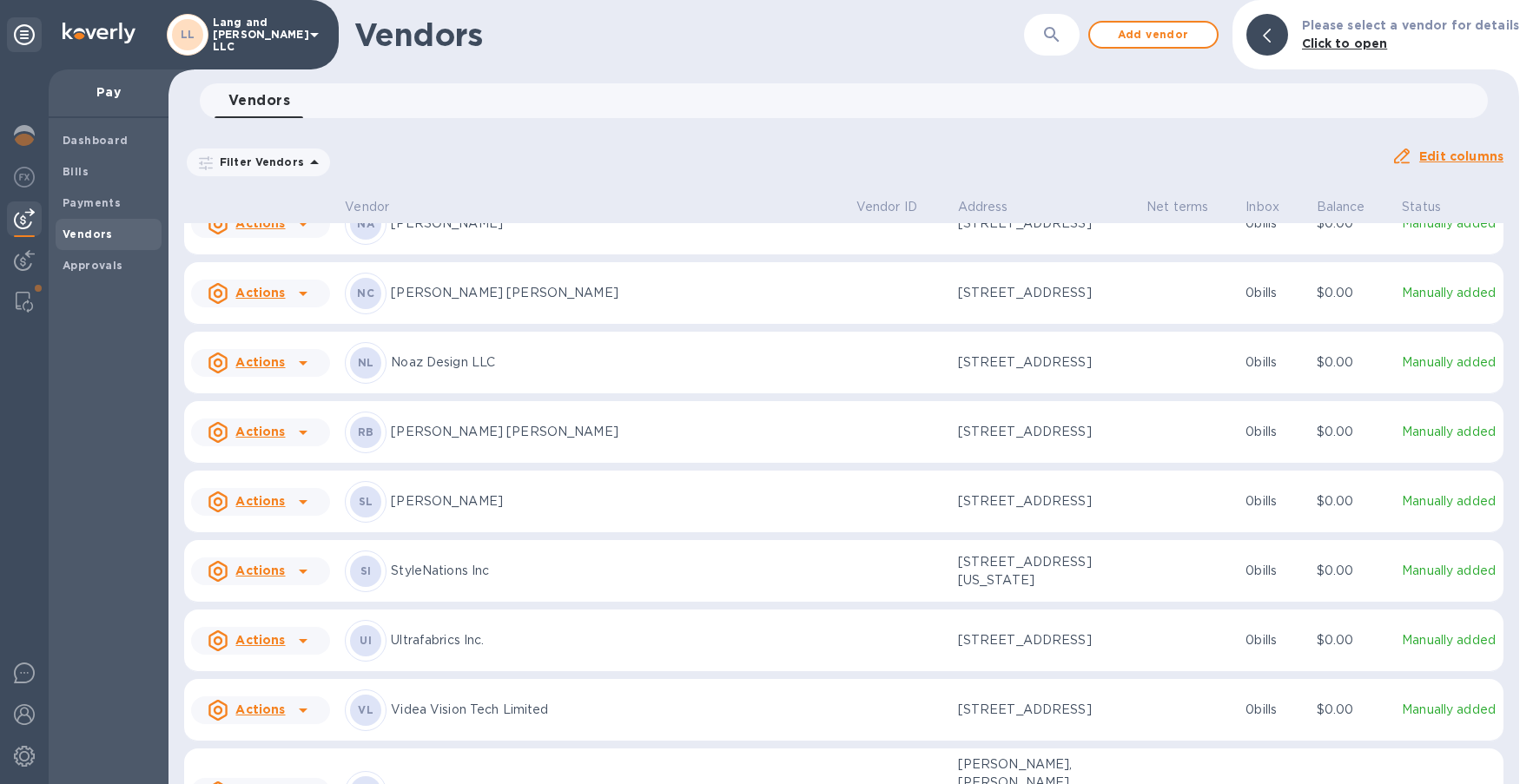
scroll to position [2761, 0]
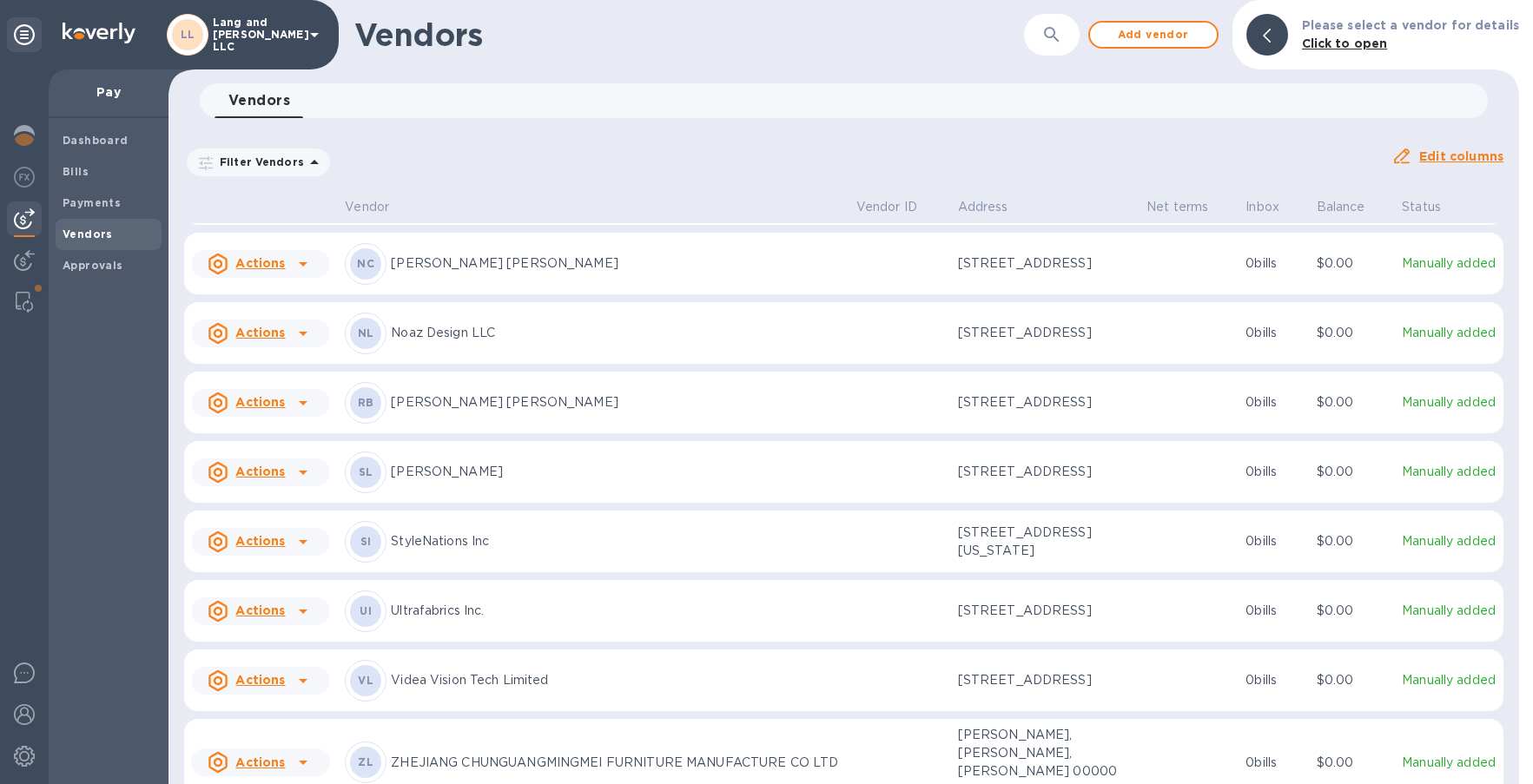
click at [474, 302] on td "NL Noaz Design LLC" at bounding box center [593, 334] width 511 height 62
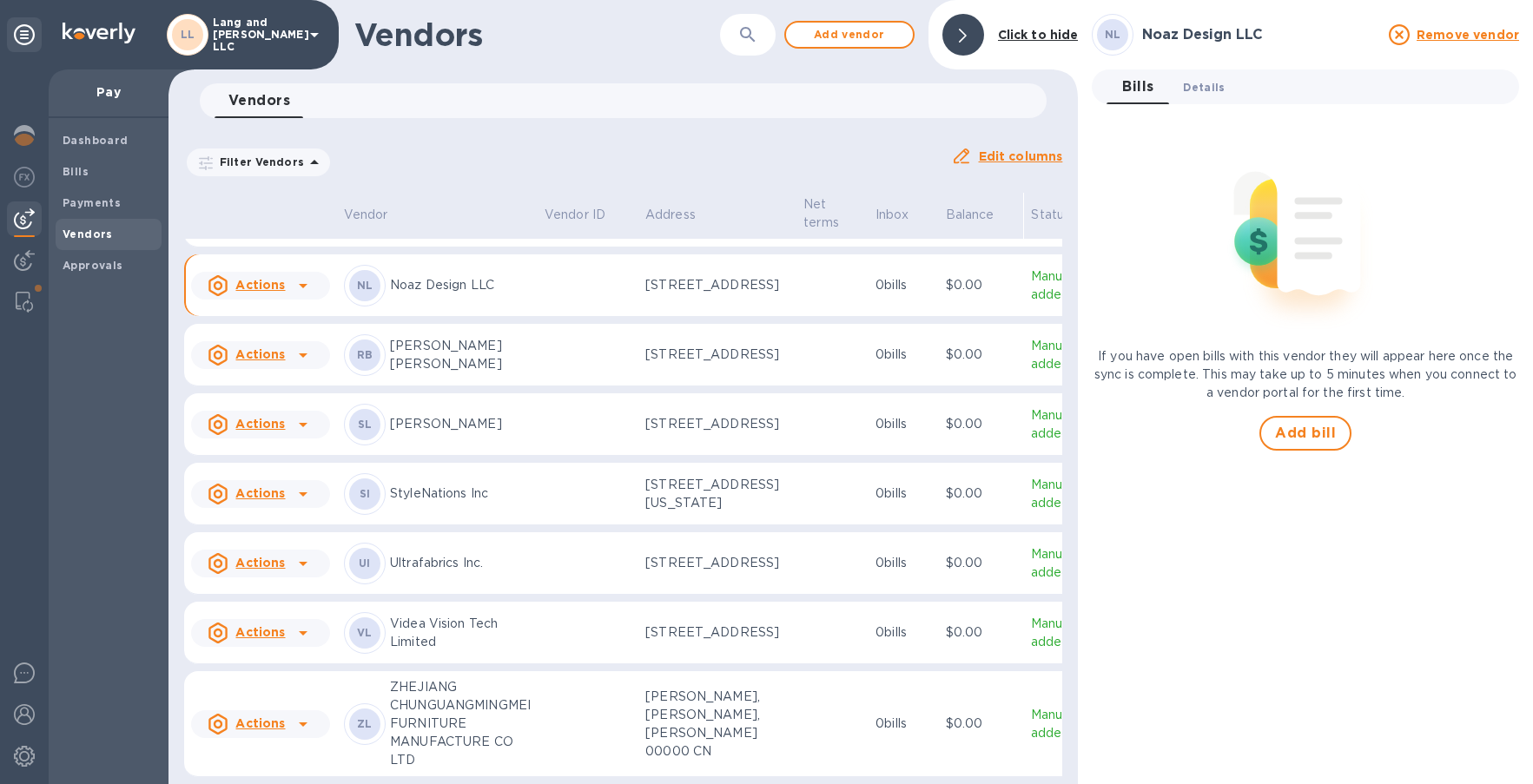
click at [1198, 89] on span "Details 0" at bounding box center [1204, 88] width 42 height 18
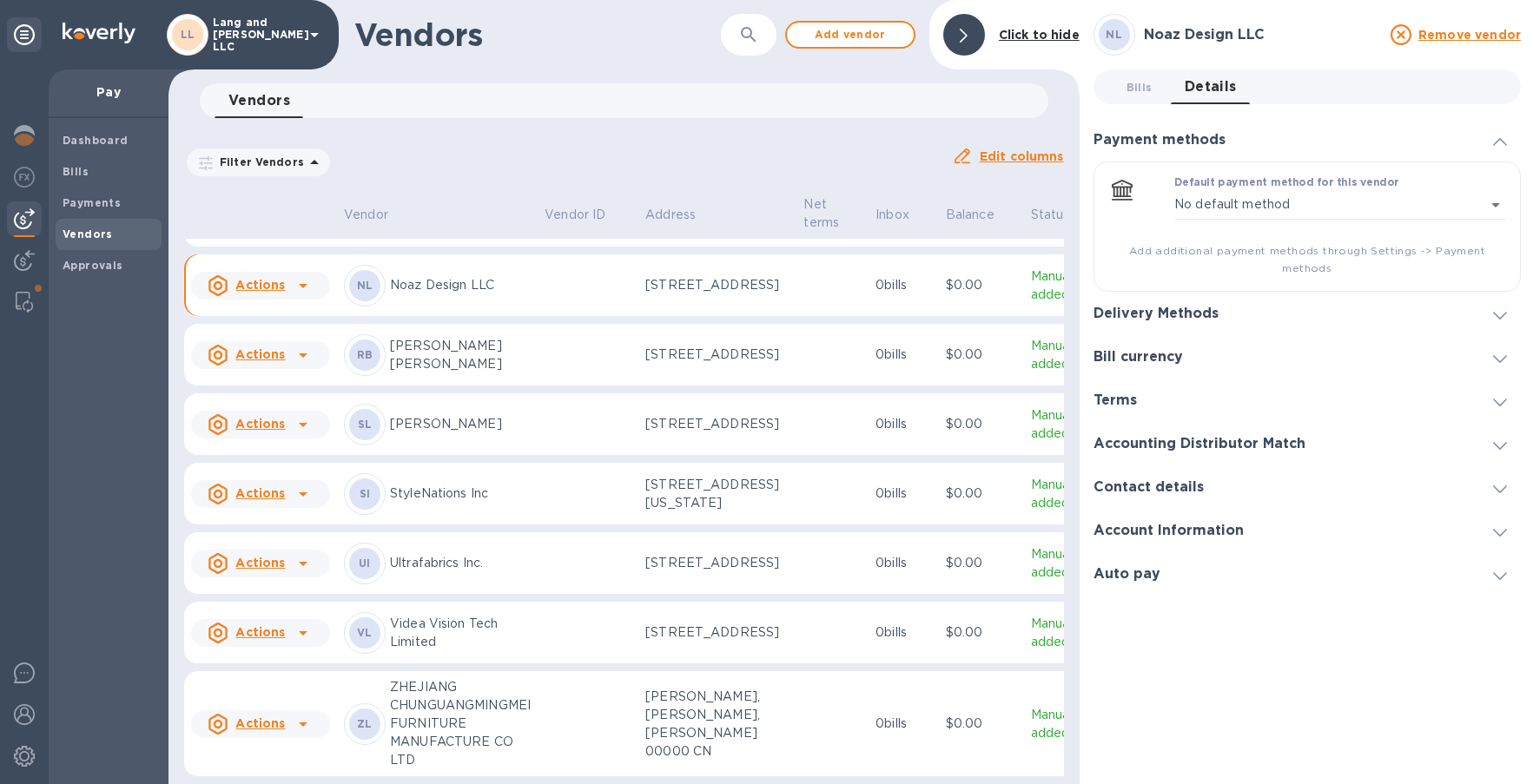
click at [1152, 307] on h3 "Delivery Methods" at bounding box center [1155, 313] width 125 height 16
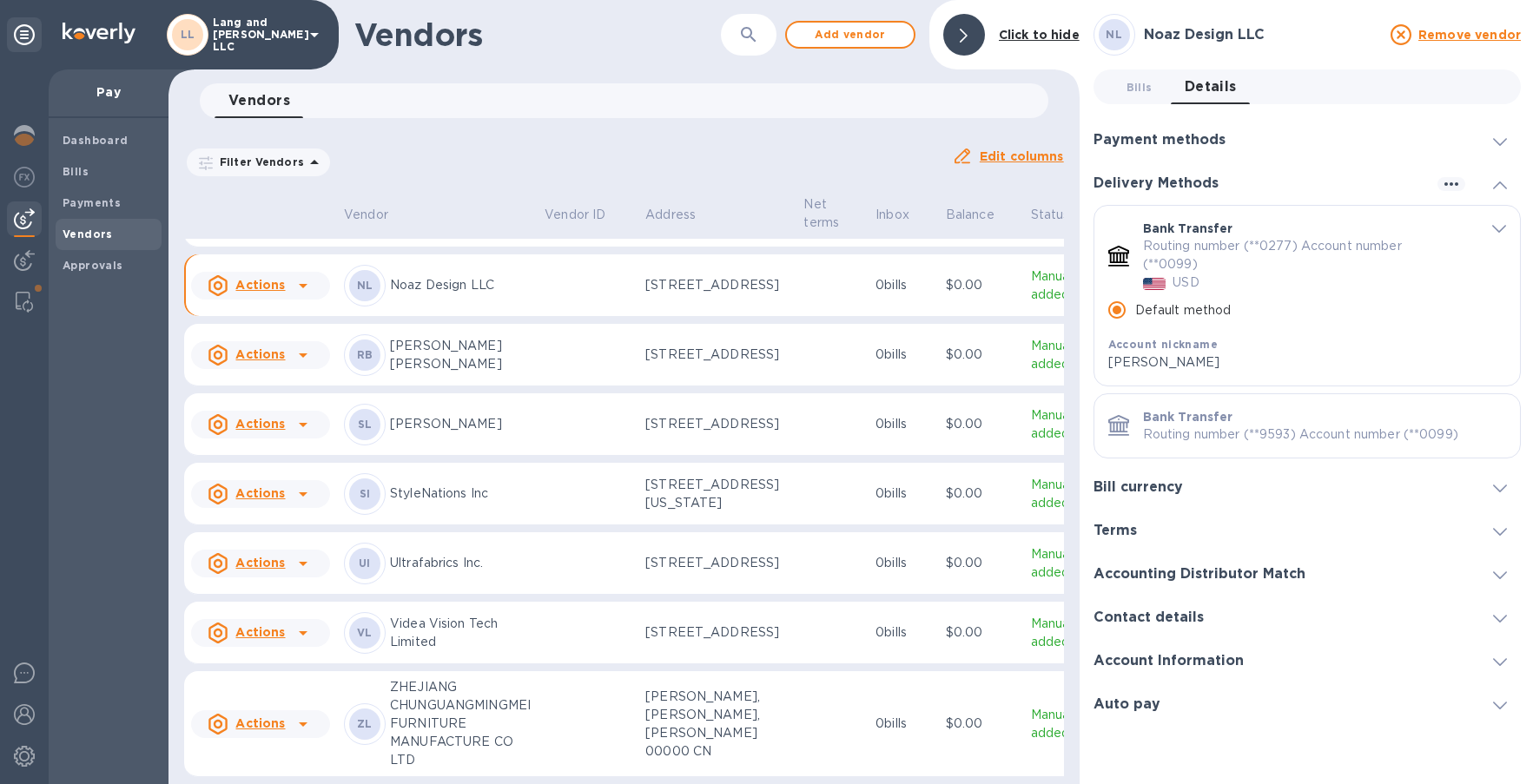
click at [1143, 438] on p "Routing number (**9593) Account number (**0099)" at bounding box center [1324, 435] width 363 height 18
click at [1165, 427] on p "Routing number (**9593) Account number (**0099)" at bounding box center [1324, 435] width 363 height 18
click at [1125, 483] on h3 "Bill currency" at bounding box center [1138, 487] width 90 height 16
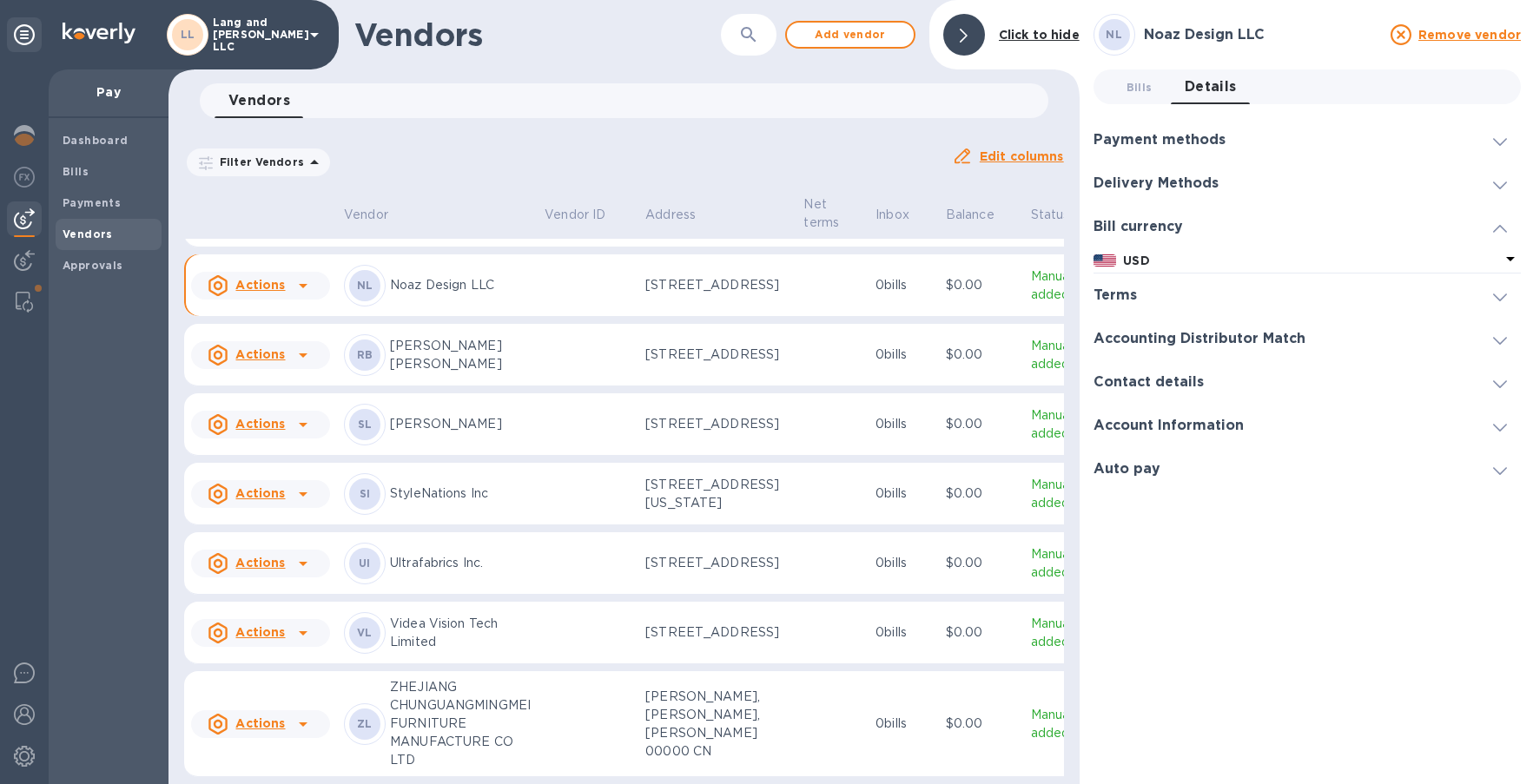
click at [1142, 219] on h3 "Bill currency" at bounding box center [1138, 227] width 90 height 16
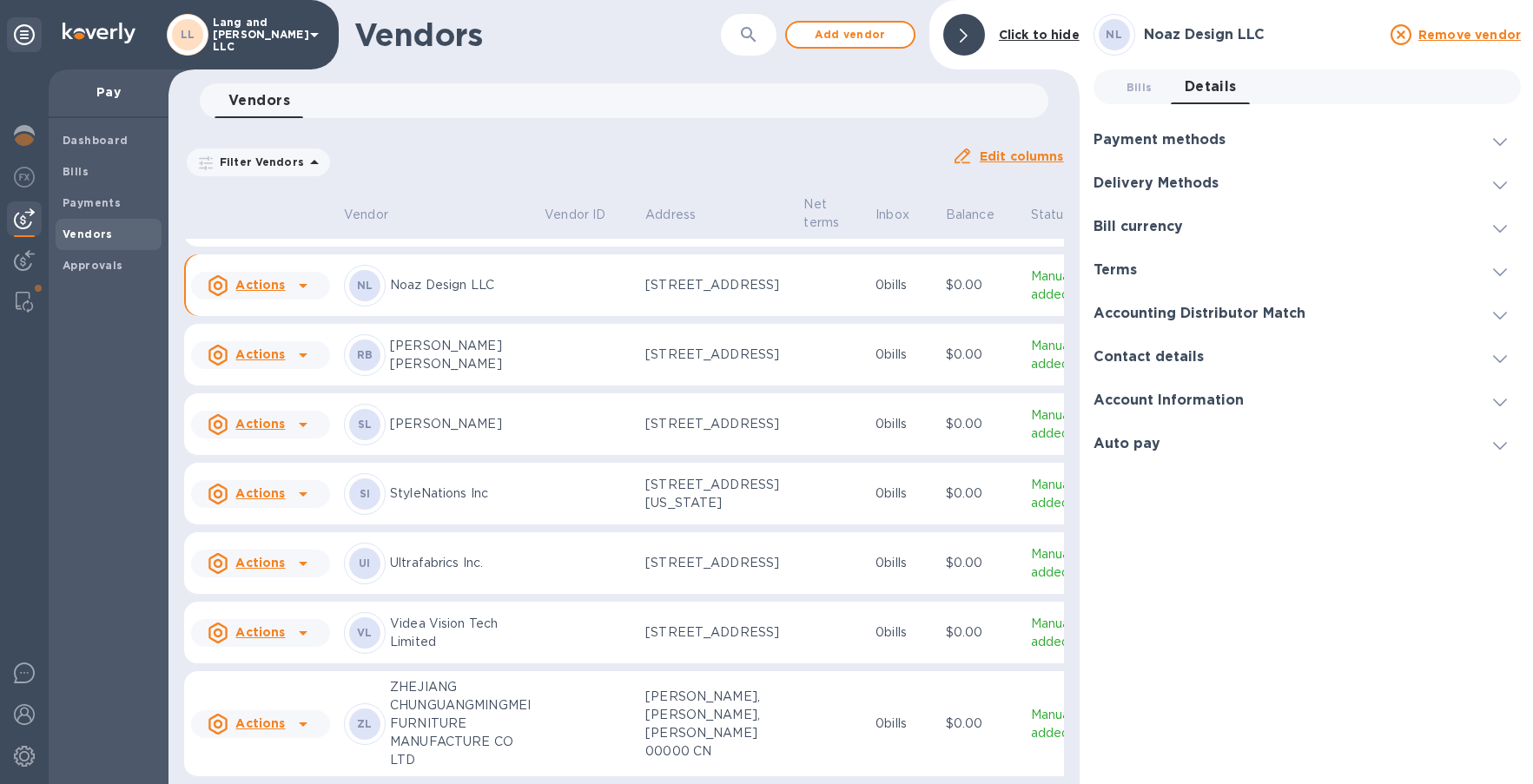
click at [1159, 222] on h3 "Bill currency" at bounding box center [1138, 227] width 90 height 16
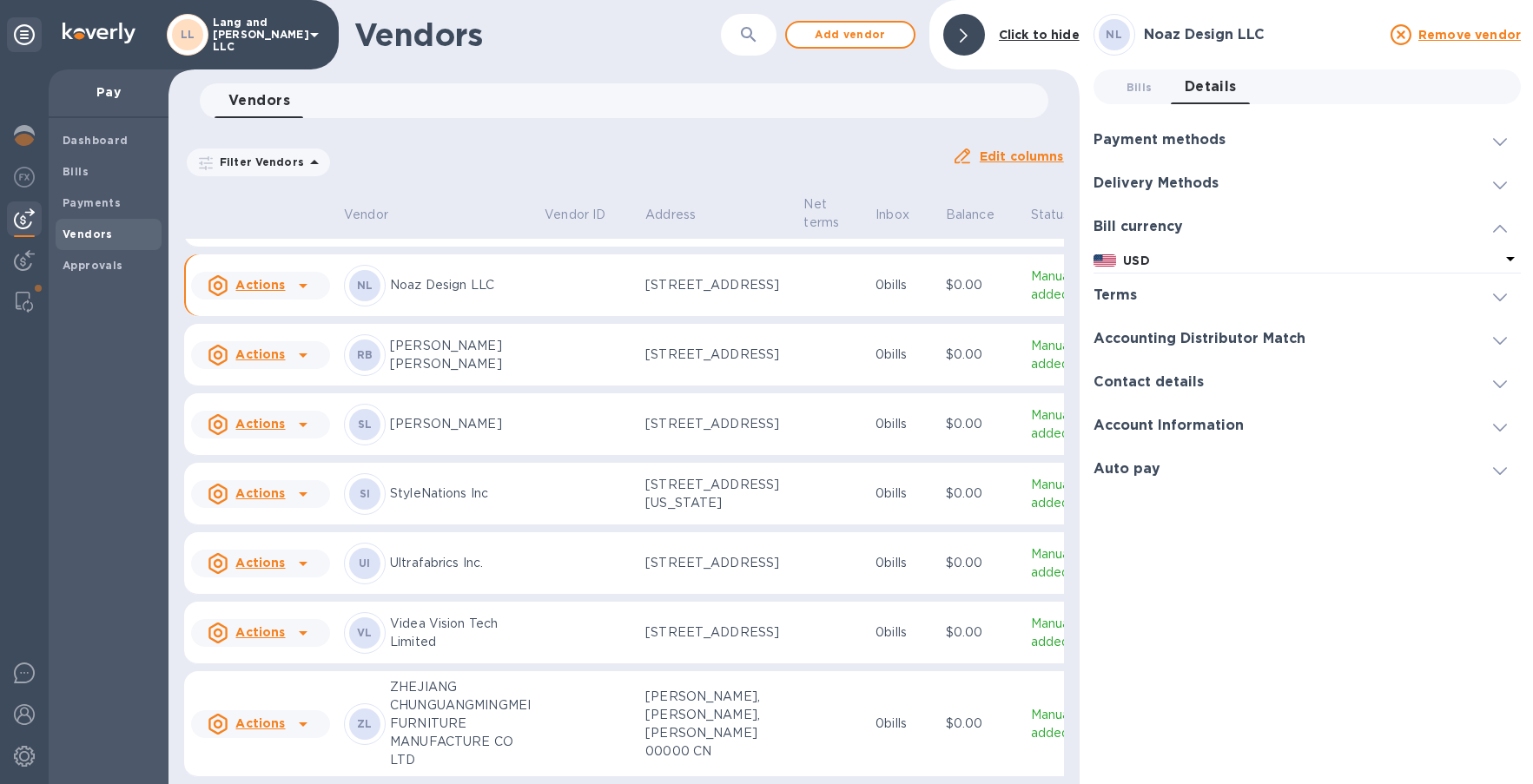
click at [1162, 181] on h3 "Delivery Methods" at bounding box center [1155, 184] width 125 height 16
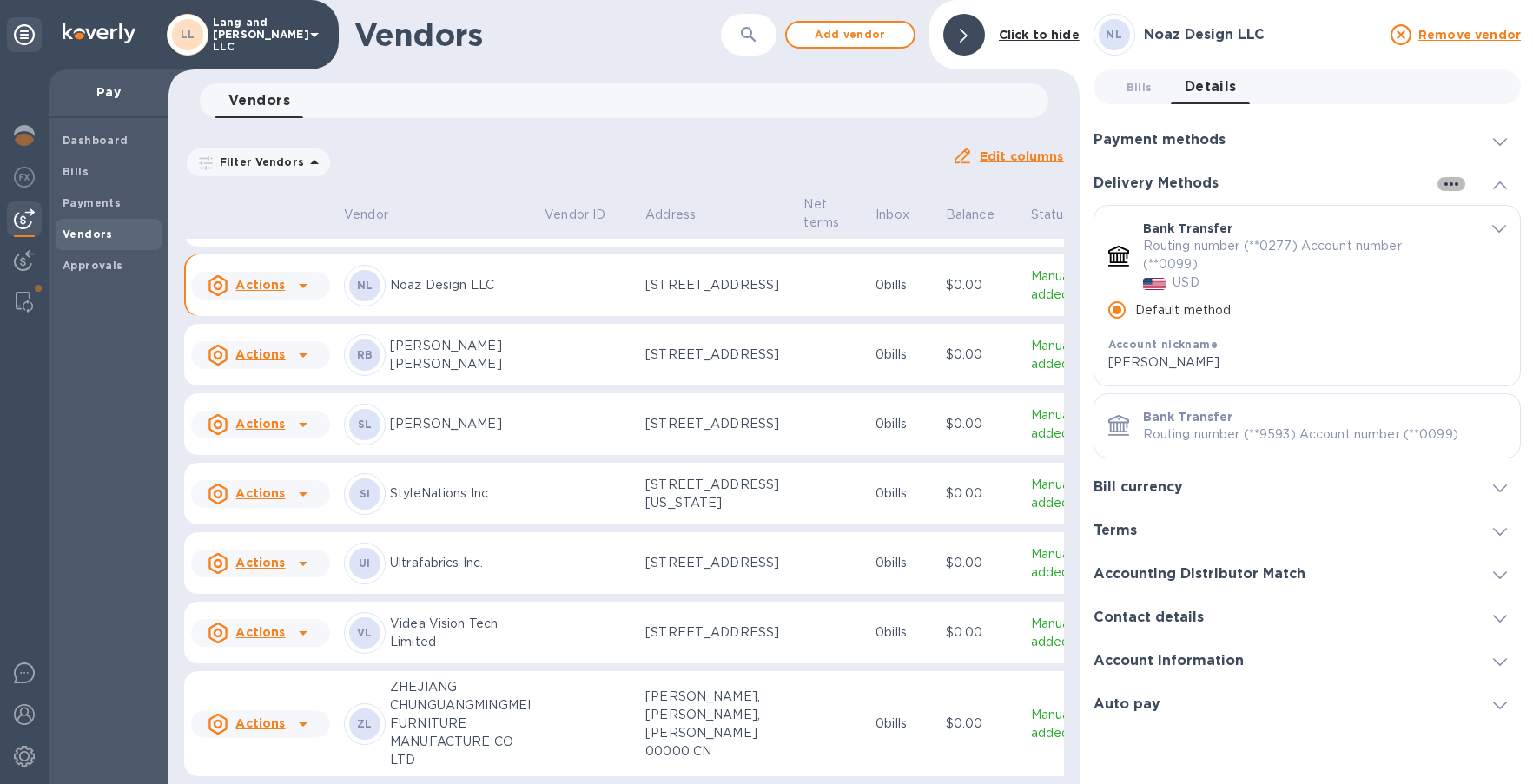
click at [1378, 183] on icon "button" at bounding box center [1451, 184] width 21 height 21
click at [1378, 217] on p "Add new" at bounding box center [1471, 219] width 58 height 17
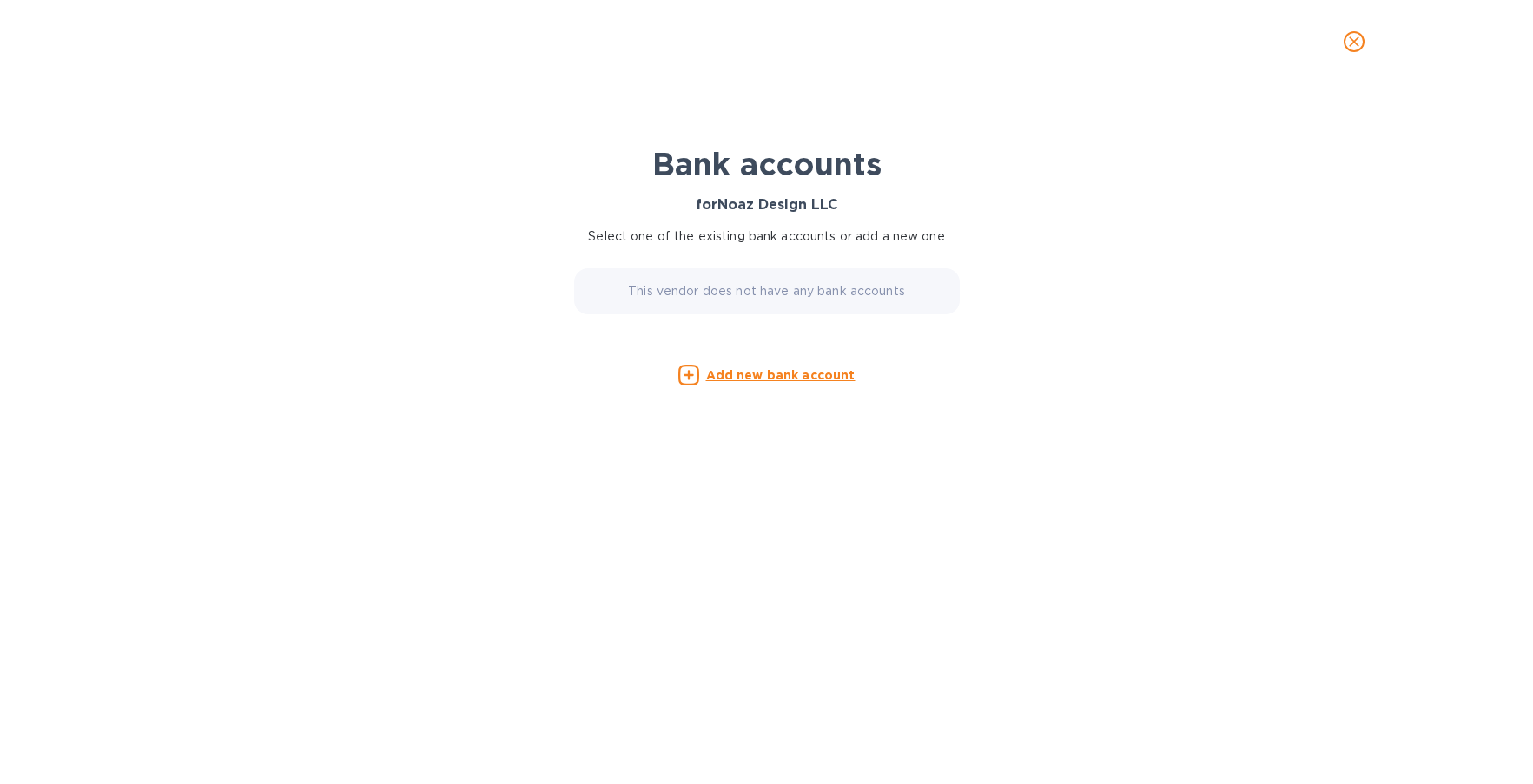
click at [743, 378] on u "Add new bank account" at bounding box center [780, 375] width 149 height 14
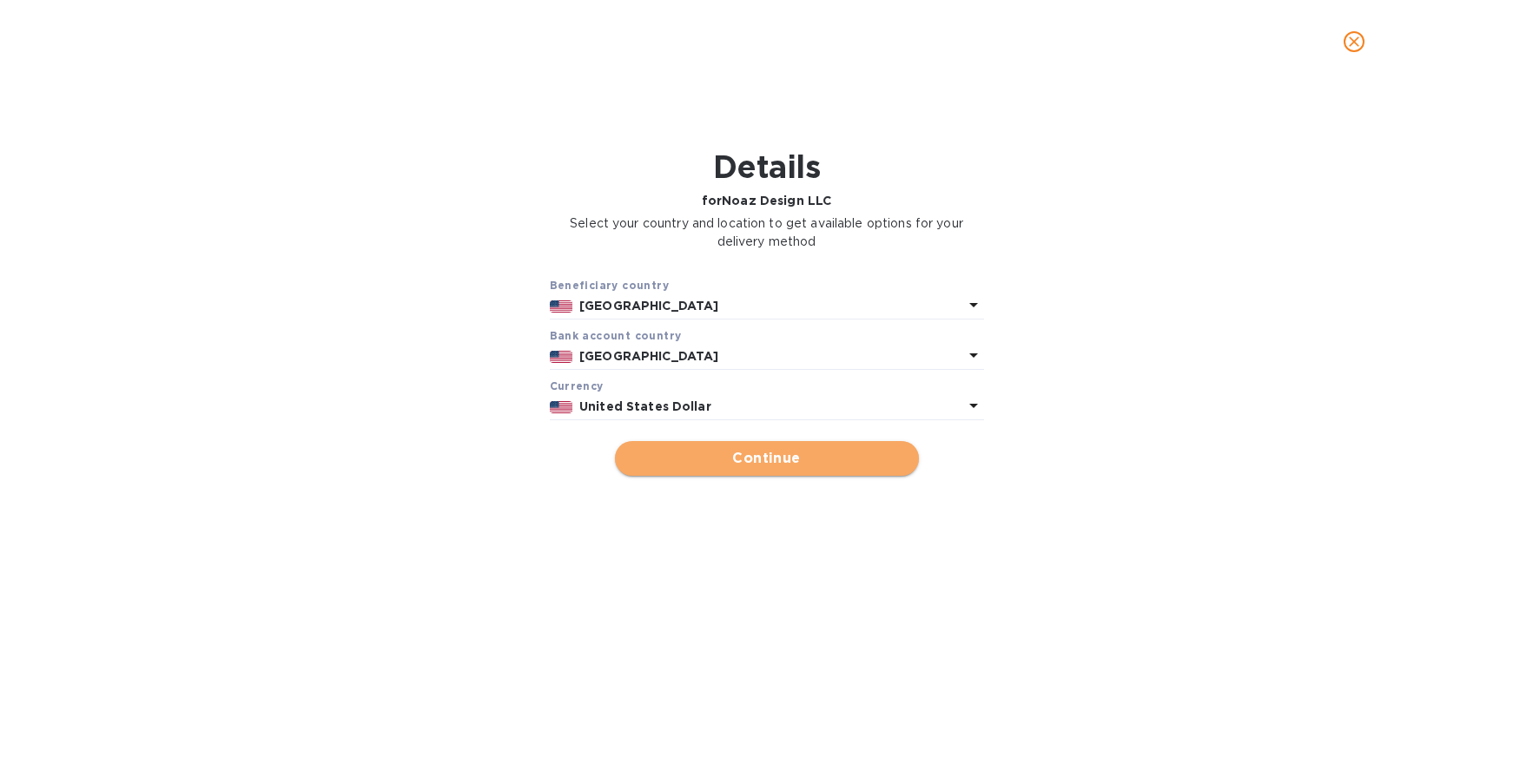
click at [739, 454] on span "Continue" at bounding box center [767, 458] width 276 height 21
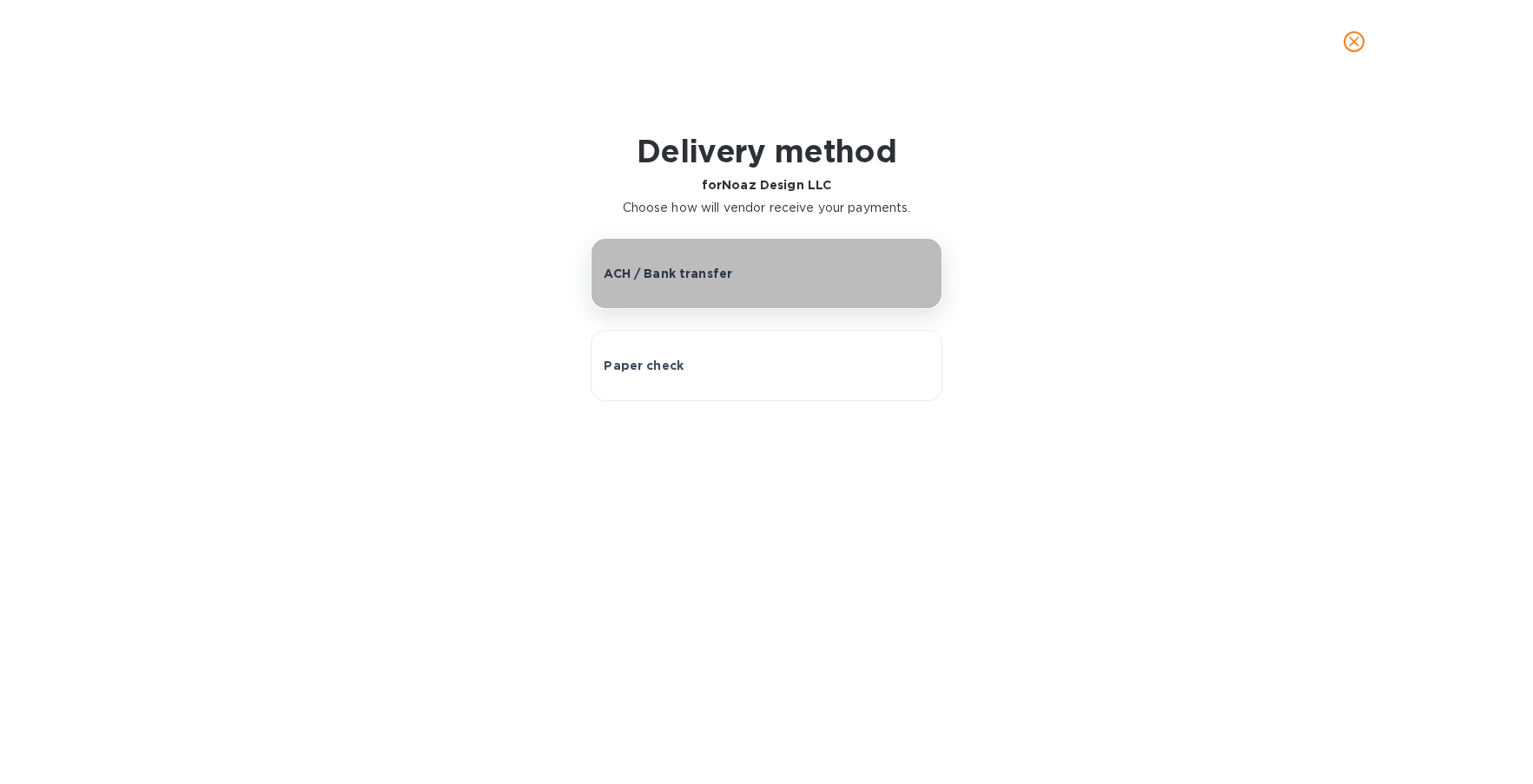
click at [729, 289] on button "ACH / Bank transfer" at bounding box center [766, 273] width 351 height 71
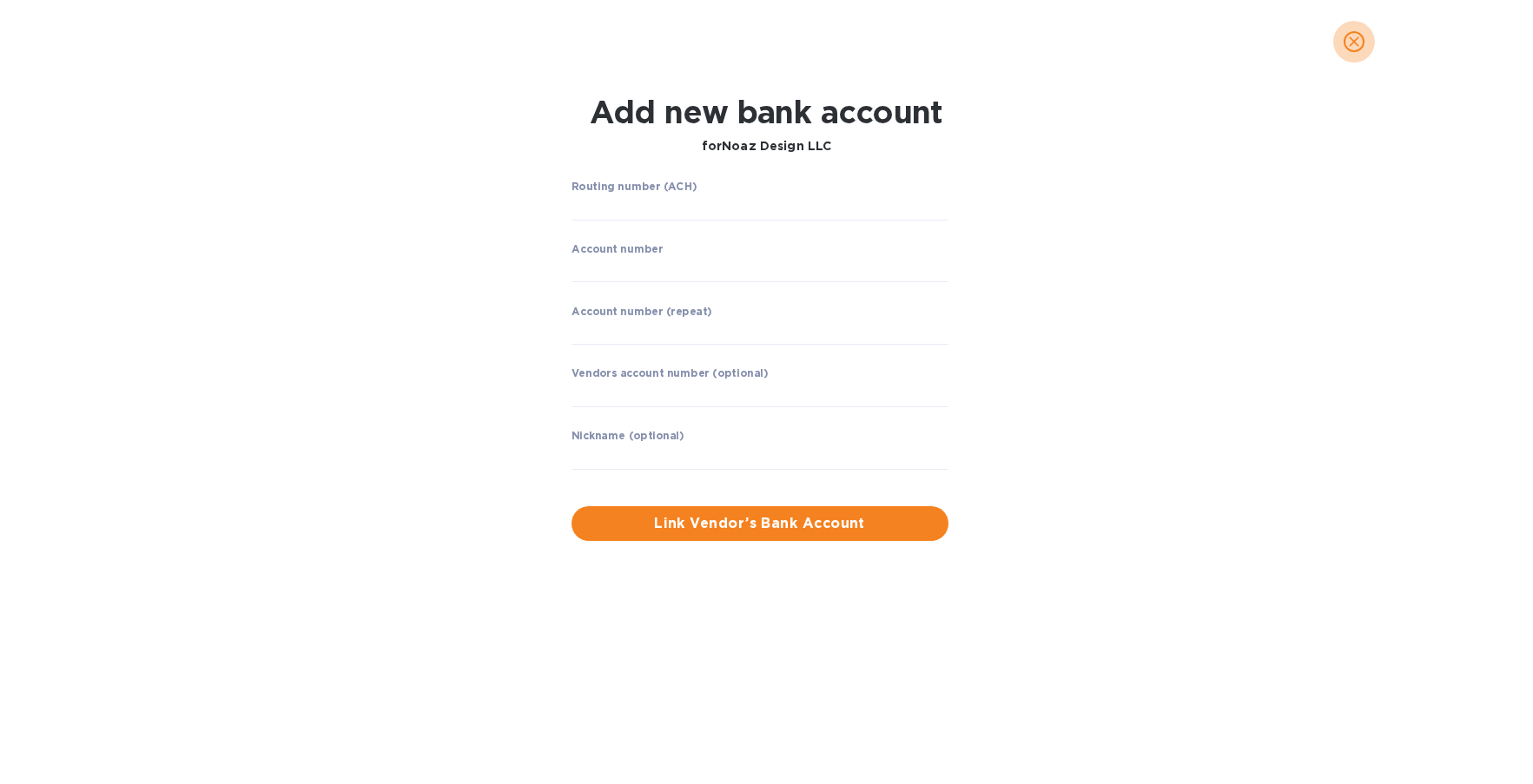
click at [1350, 44] on icon "close" at bounding box center [1354, 41] width 17 height 17
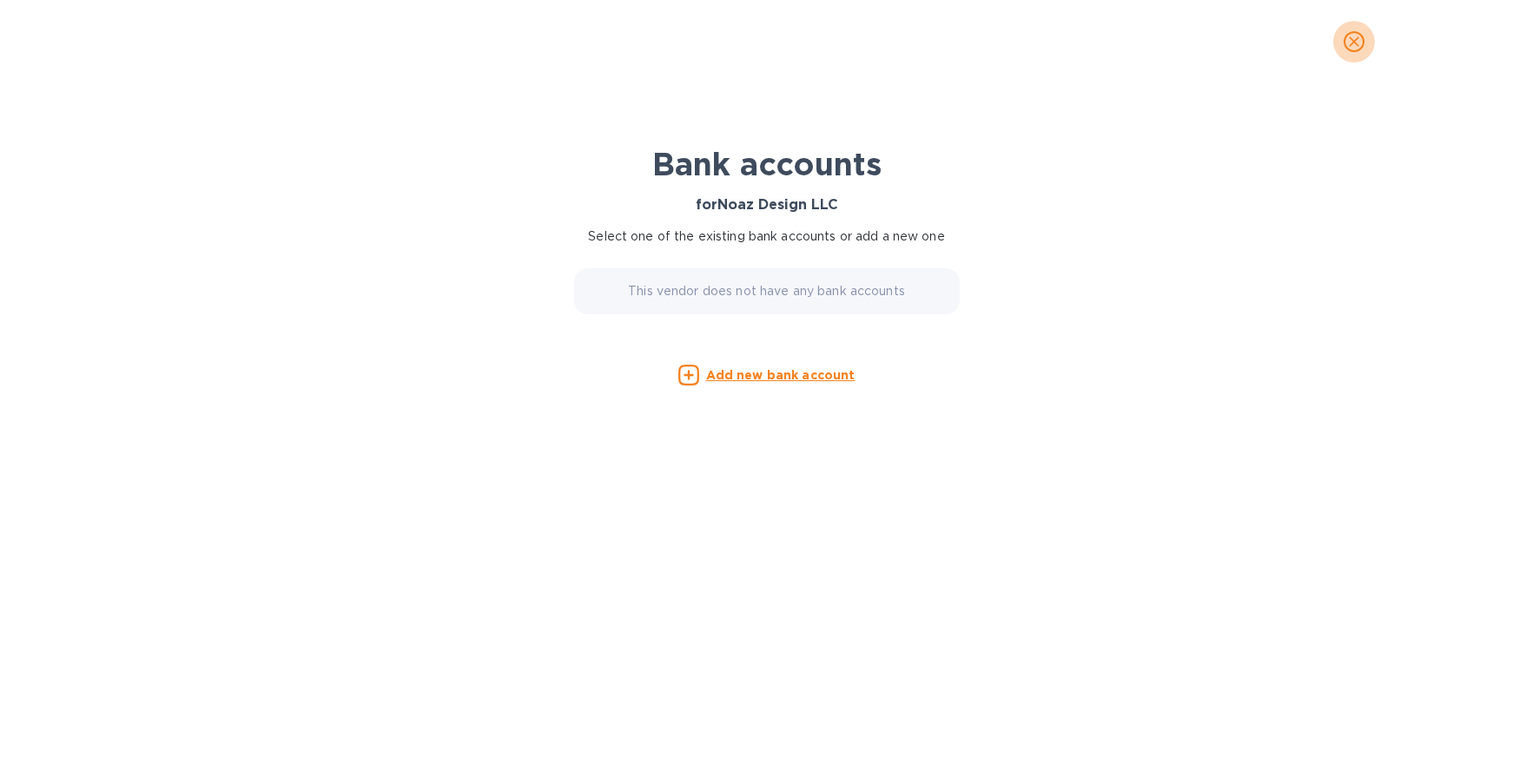
click at [1341, 37] on button "close" at bounding box center [1355, 42] width 42 height 42
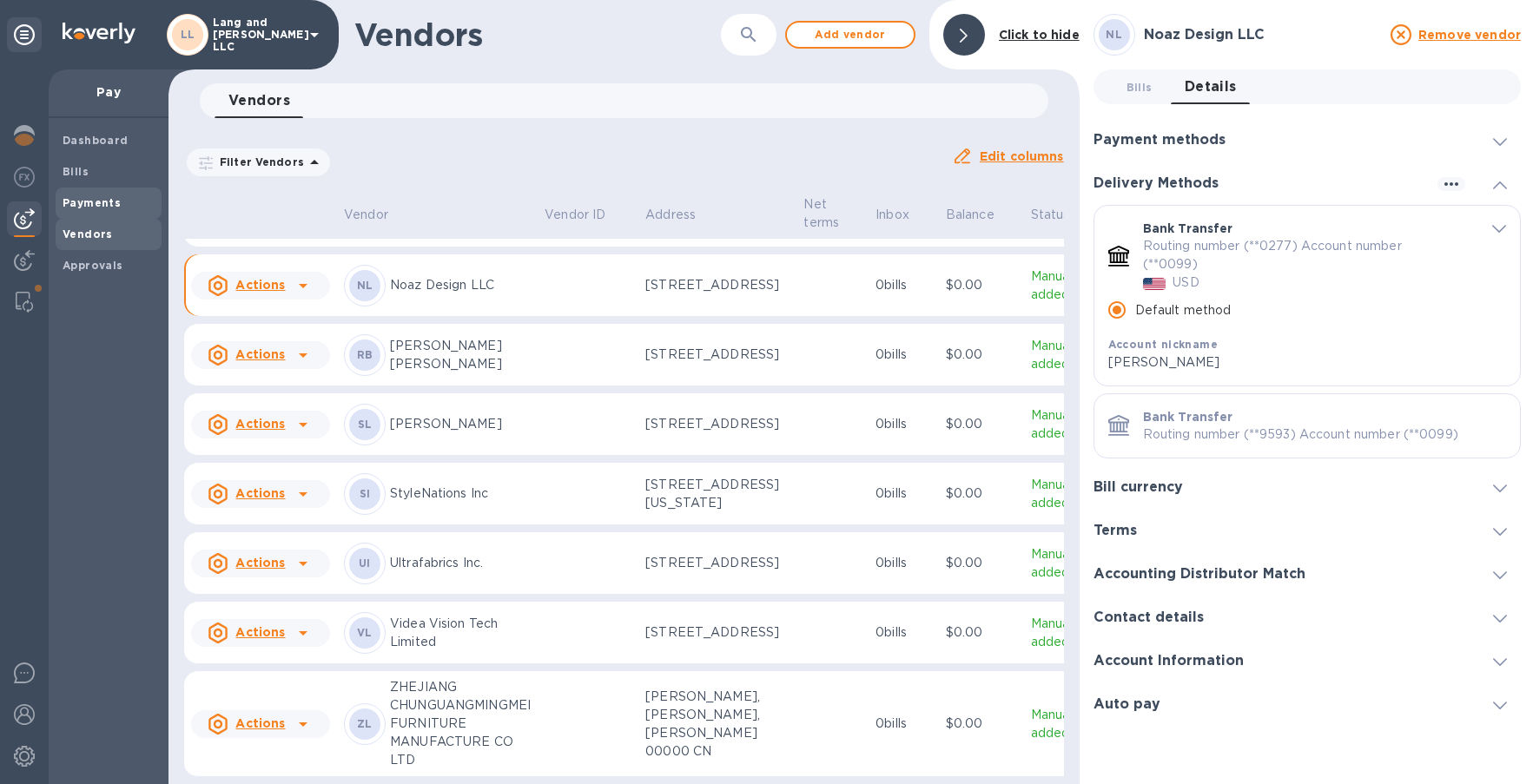
click at [85, 203] on b "Payments" at bounding box center [91, 203] width 59 height 13
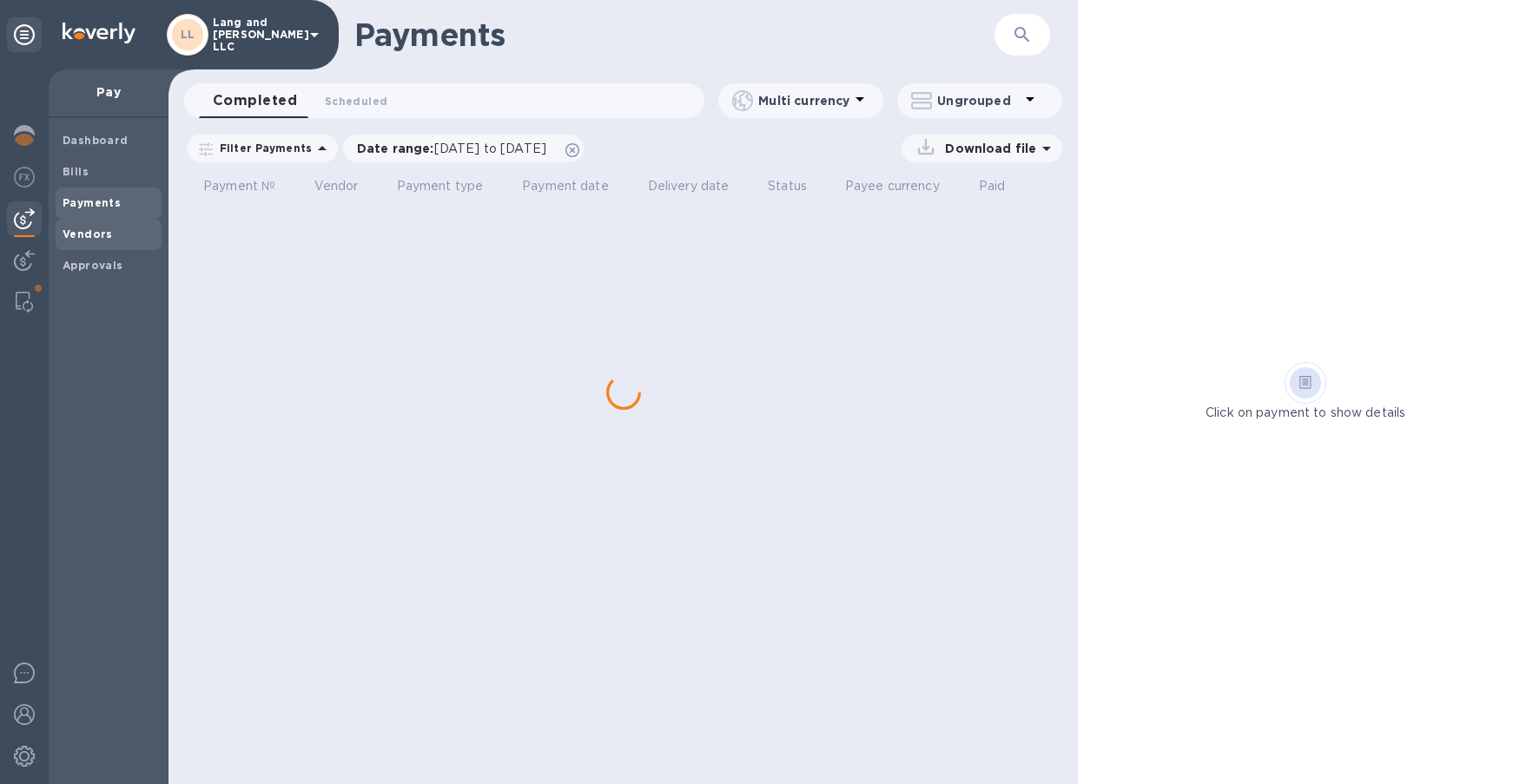
click at [90, 237] on b "Vendors" at bounding box center [87, 234] width 50 height 13
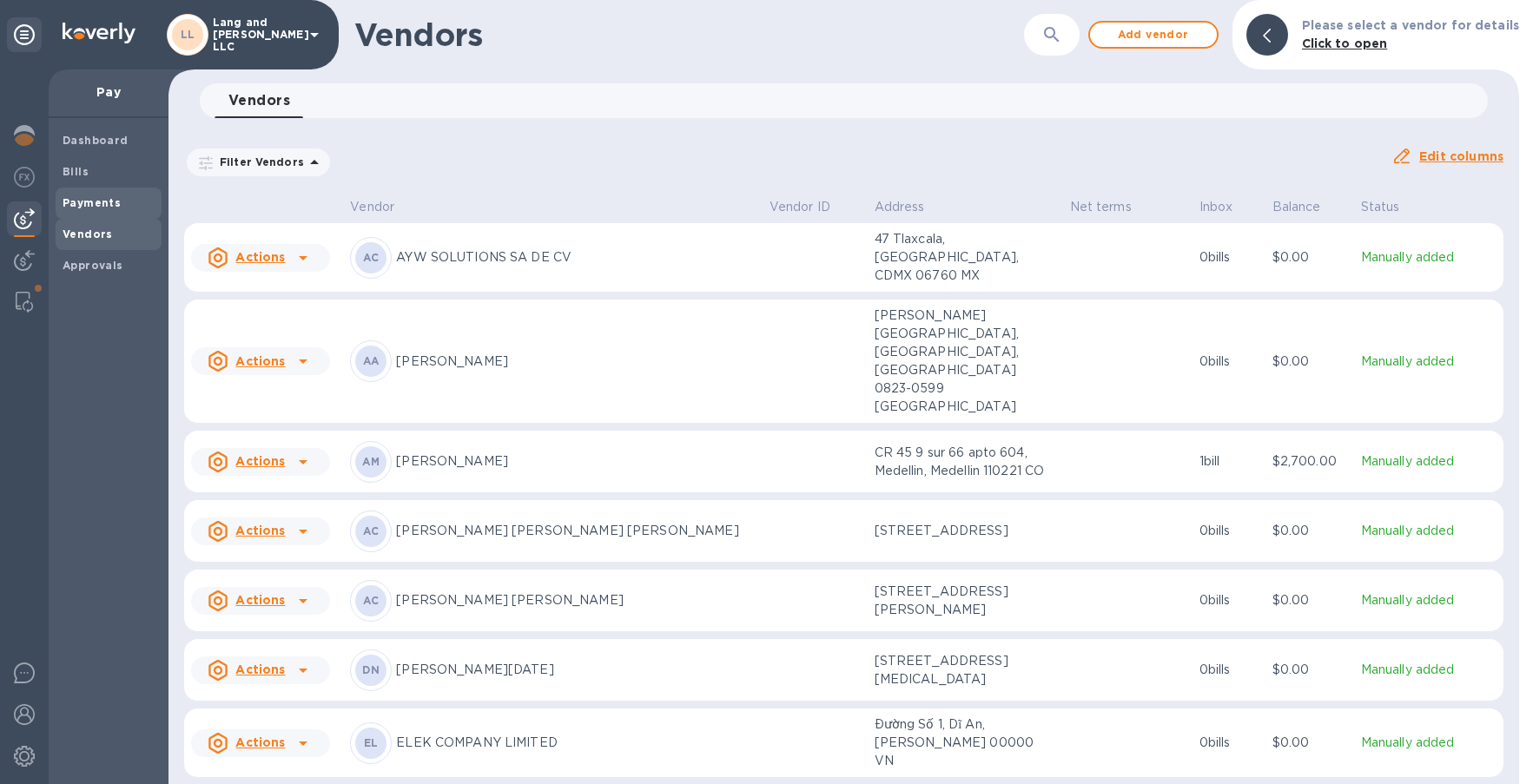
click at [88, 197] on b "Payments" at bounding box center [91, 203] width 59 height 13
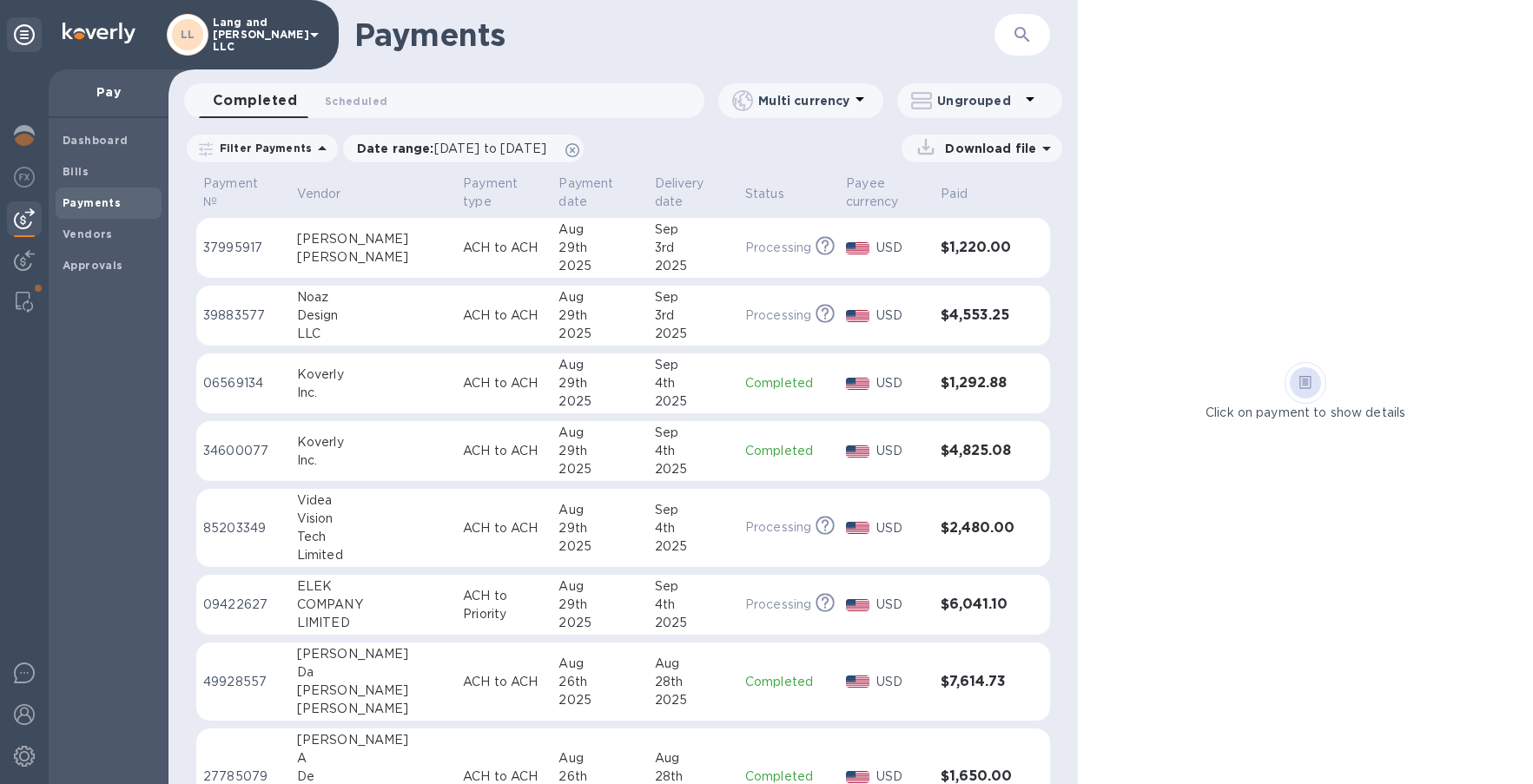
click at [456, 262] on td "ACH to ACH" at bounding box center [504, 248] width 96 height 61
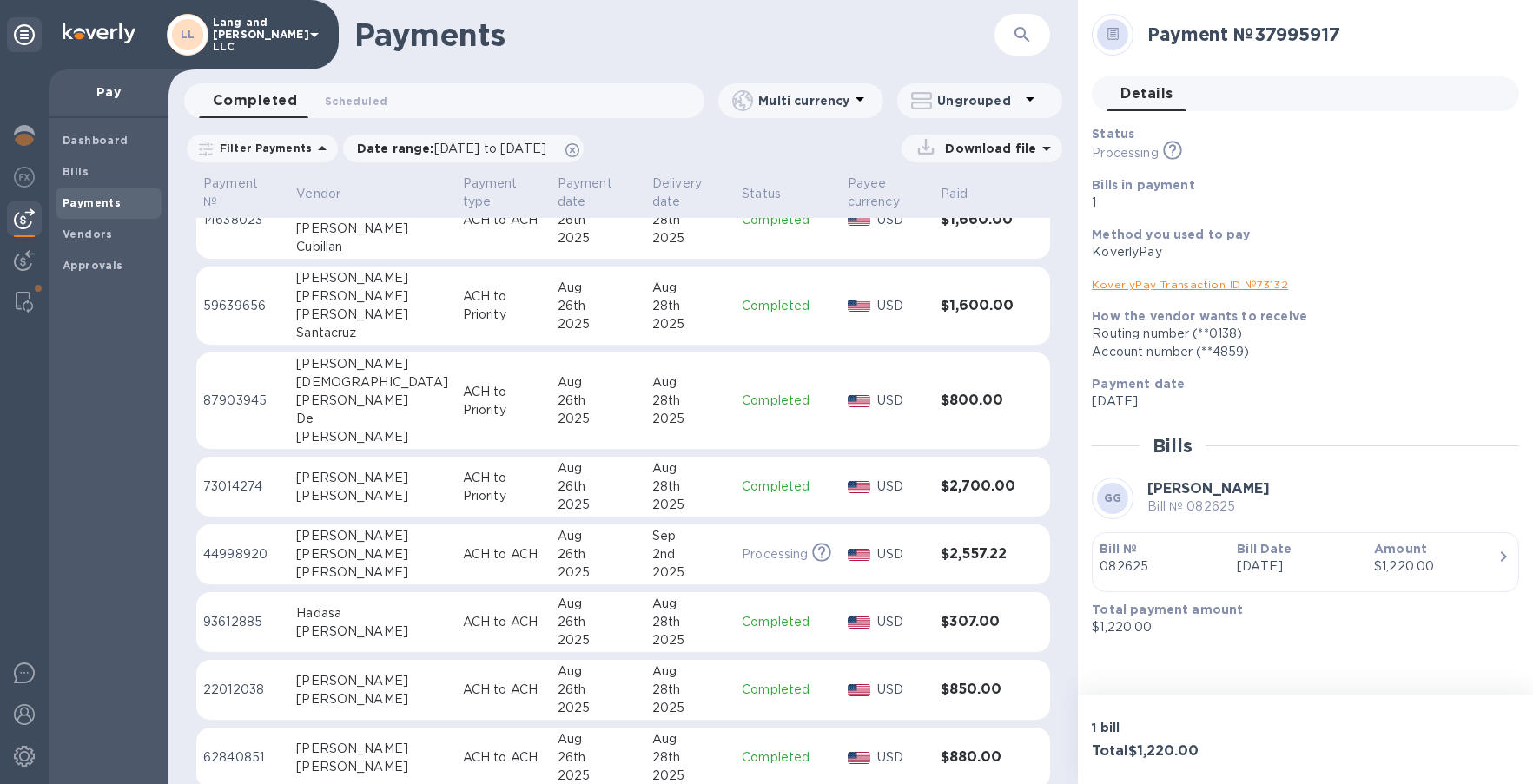
scroll to position [878, 0]
